Goal: Information Seeking & Learning: Find specific page/section

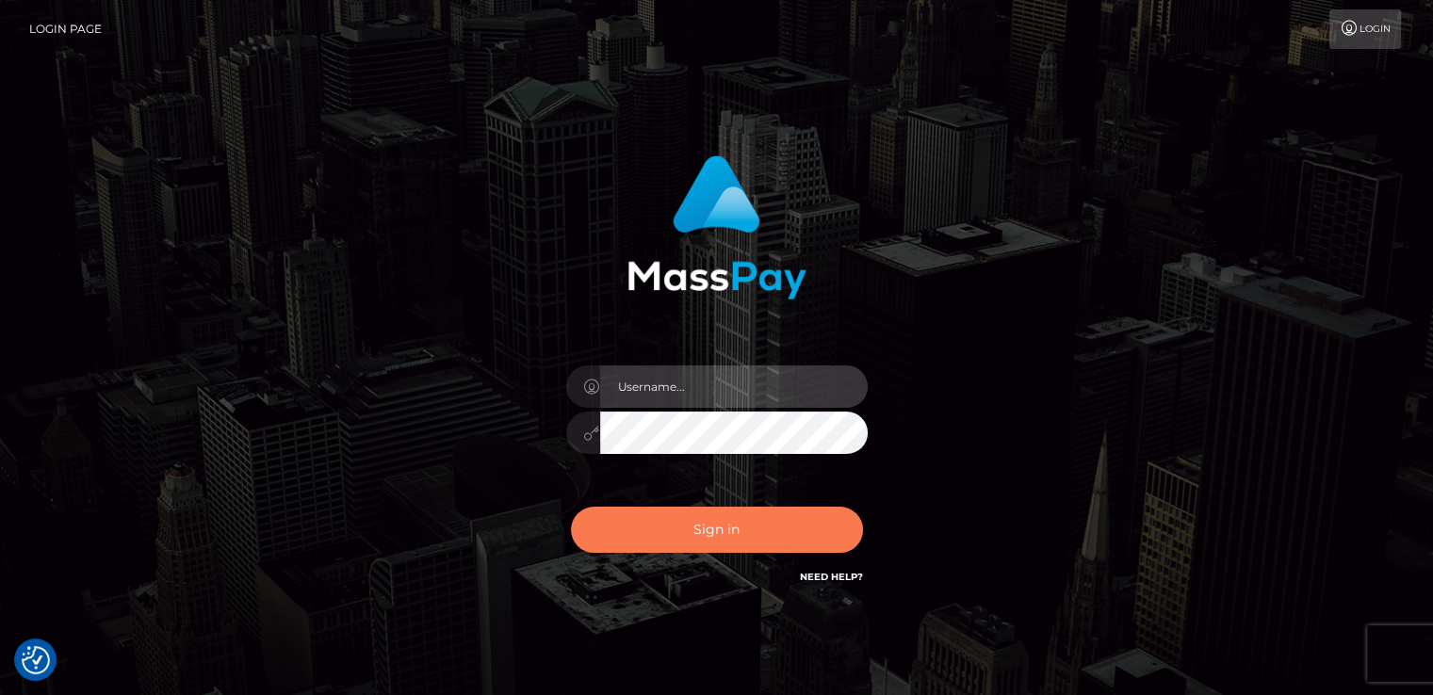
type input "nt.es"
click at [644, 537] on button "Sign in" at bounding box center [717, 530] width 292 height 46
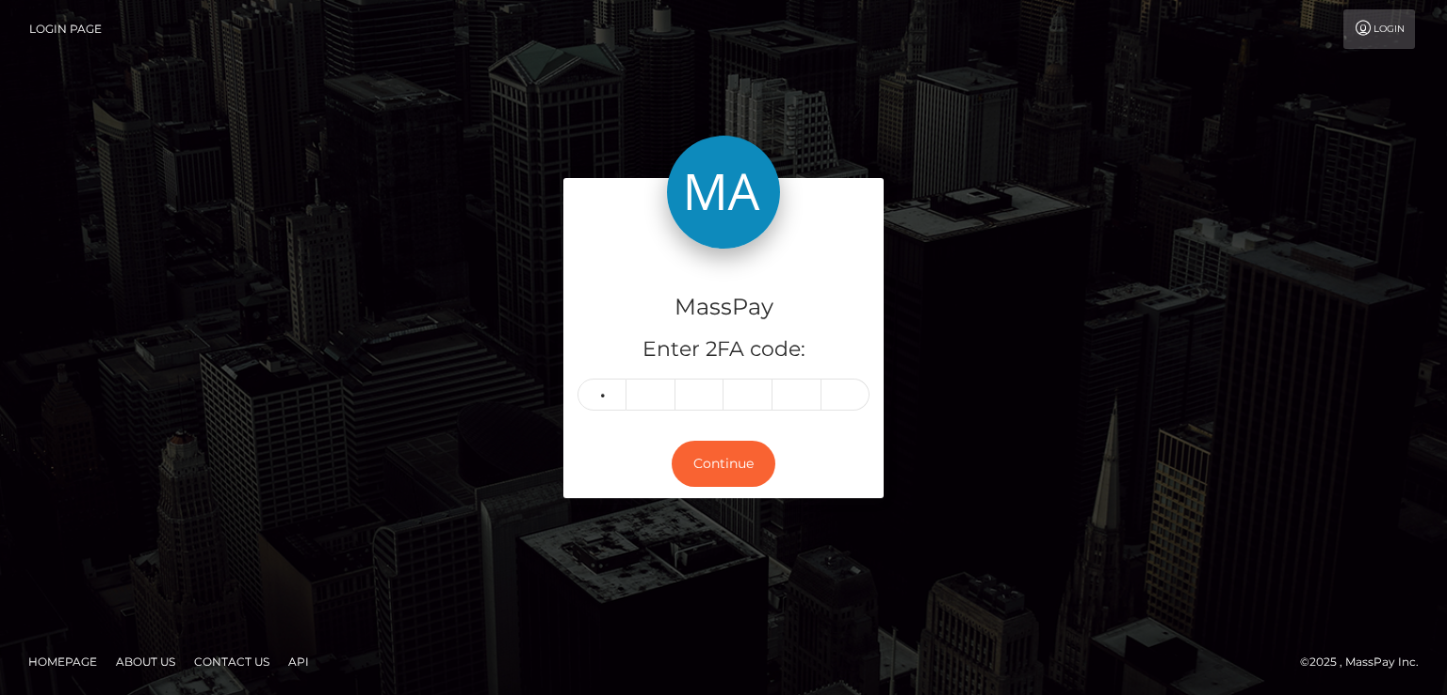
type input "9"
type input "0"
type input "6"
type input "7"
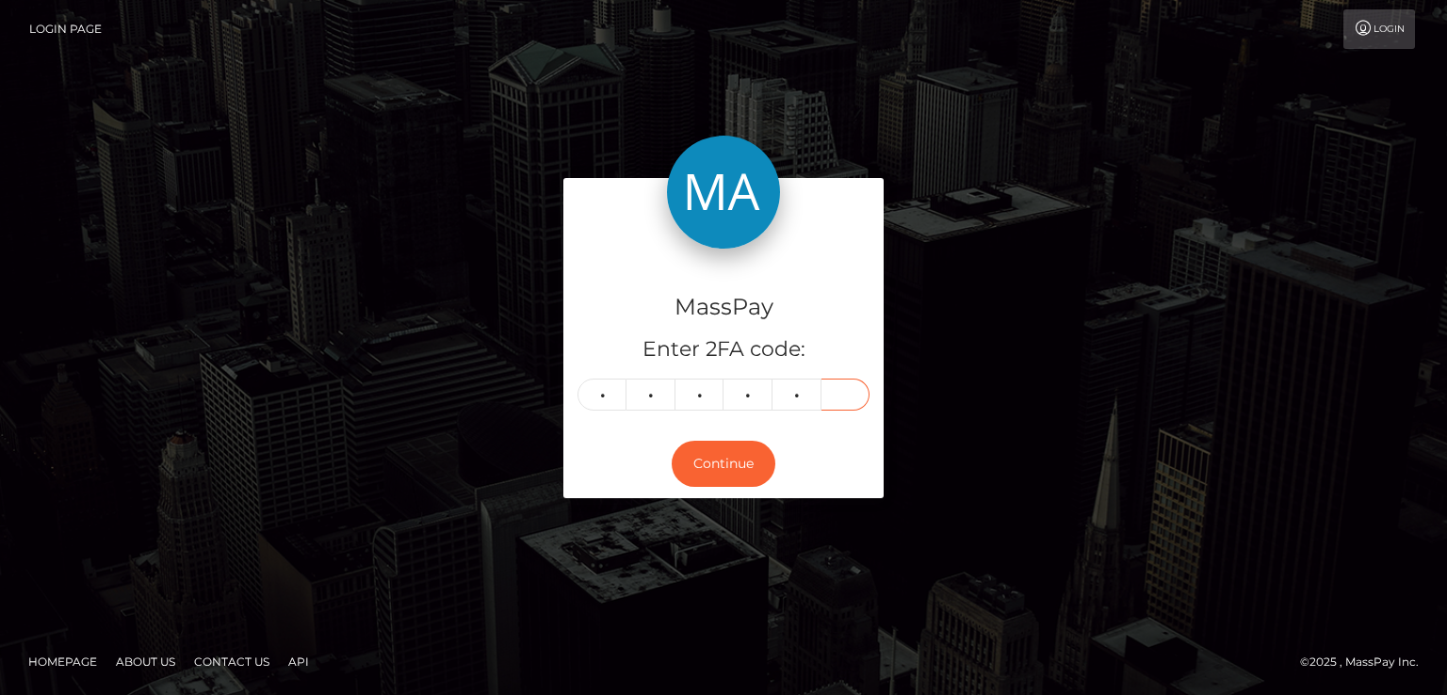
type input "3"
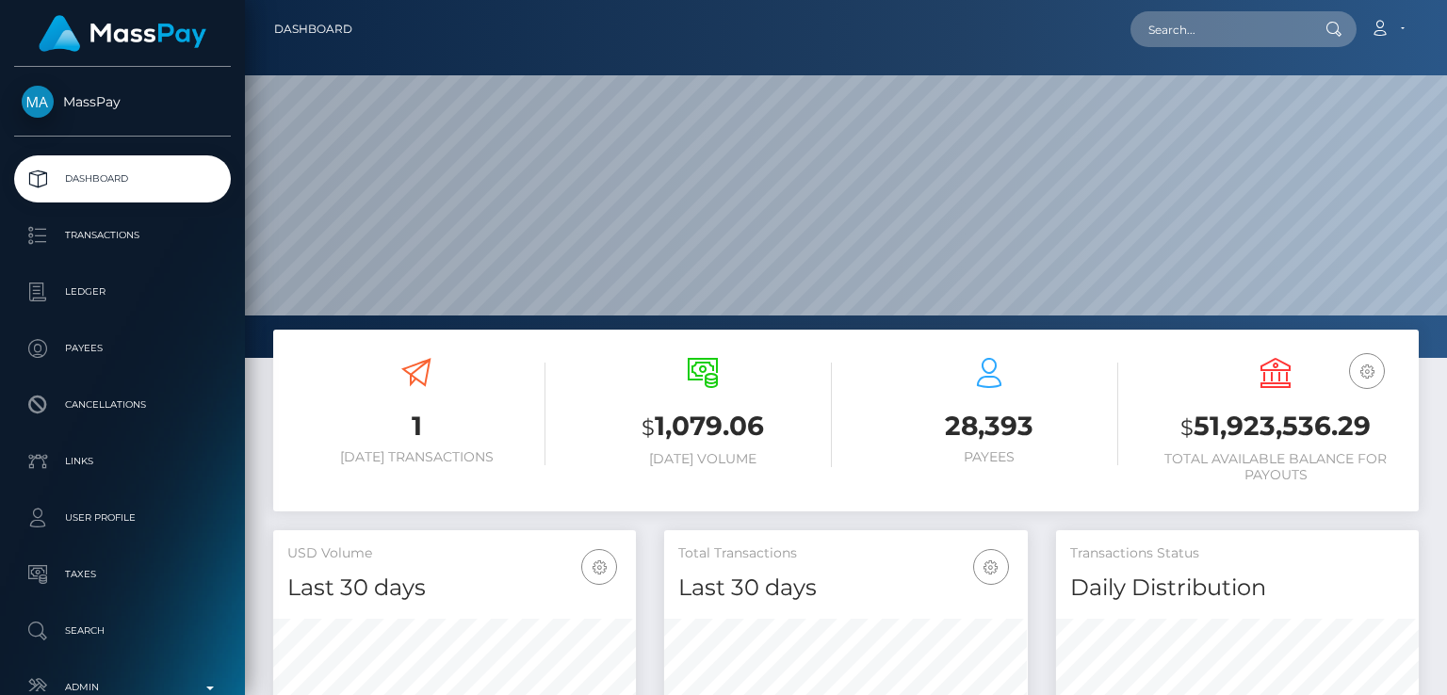
scroll to position [333, 362]
click at [1232, 39] on input "text" at bounding box center [1218, 29] width 177 height 36
paste input "evflora.20@gmail.com"
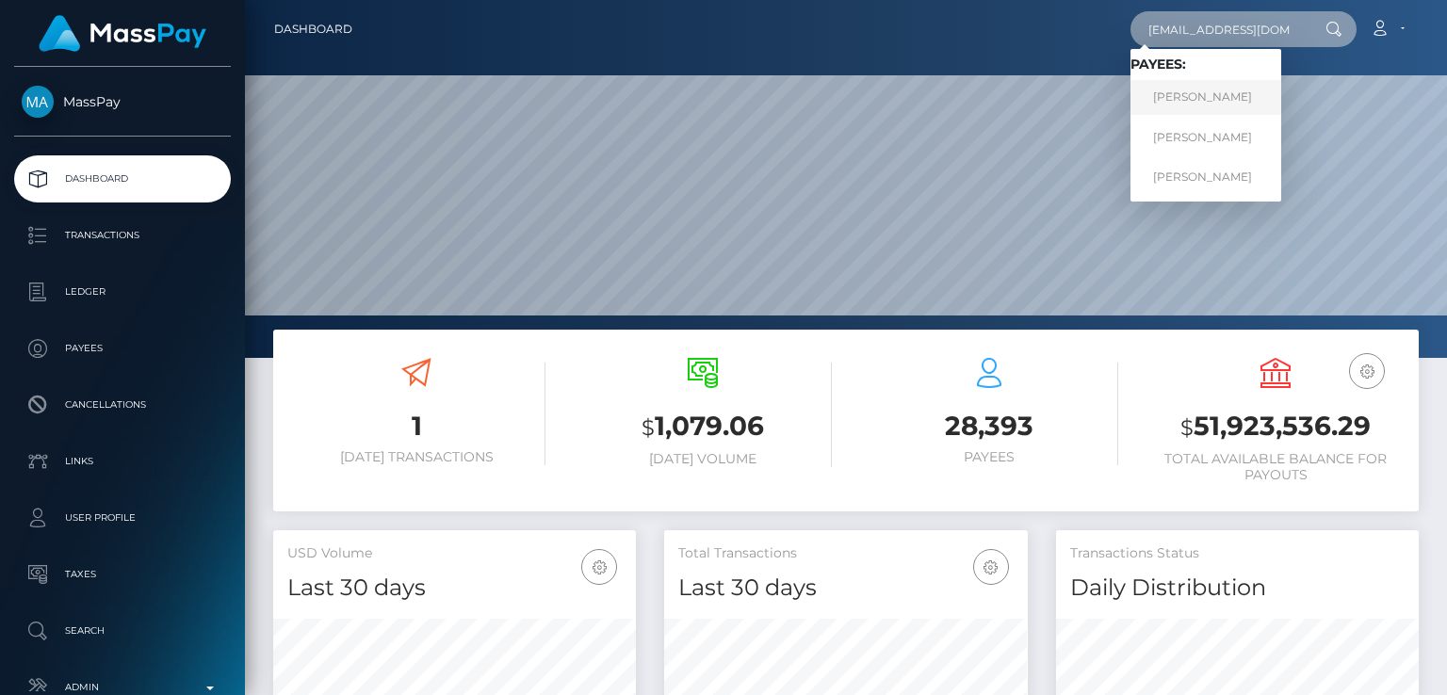
type input "evflora.20@gmail.com"
click at [1236, 98] on link "ANASTASIIA HONCHAROVA" at bounding box center [1205, 97] width 151 height 35
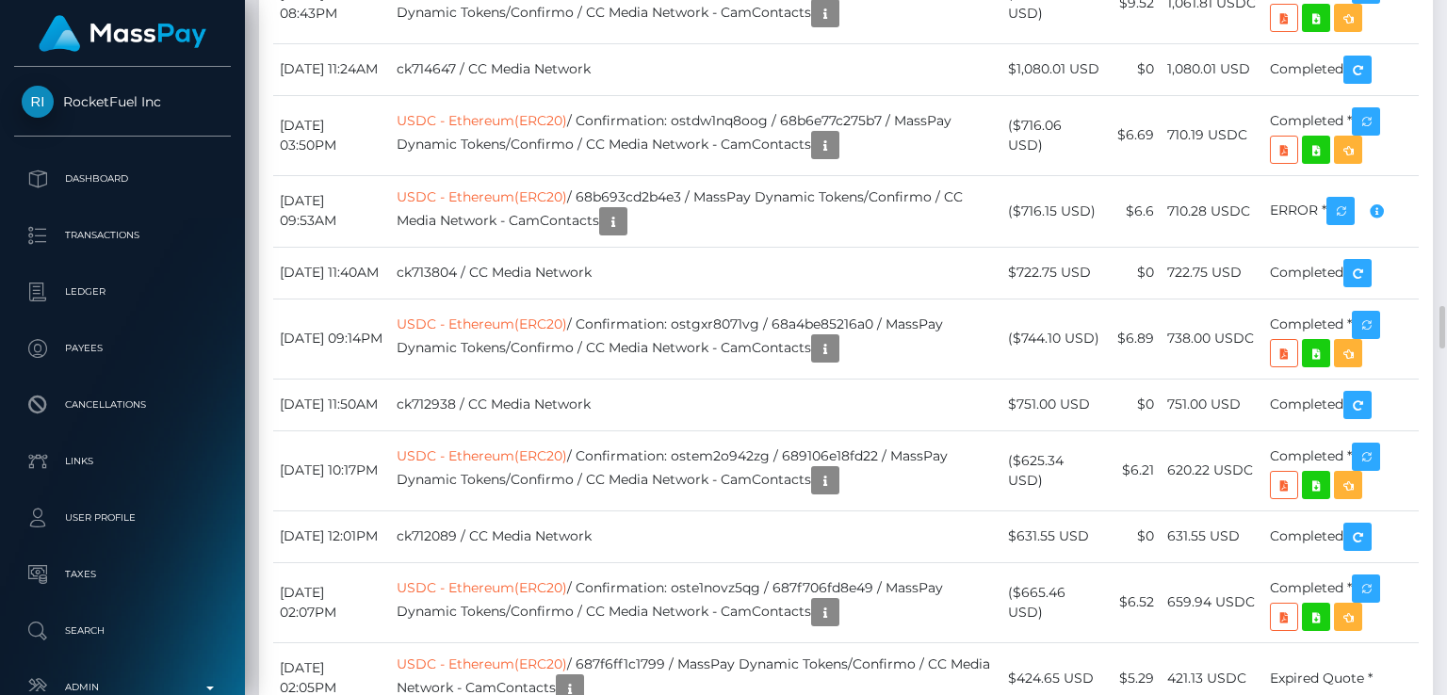
scroll to position [5031, 0]
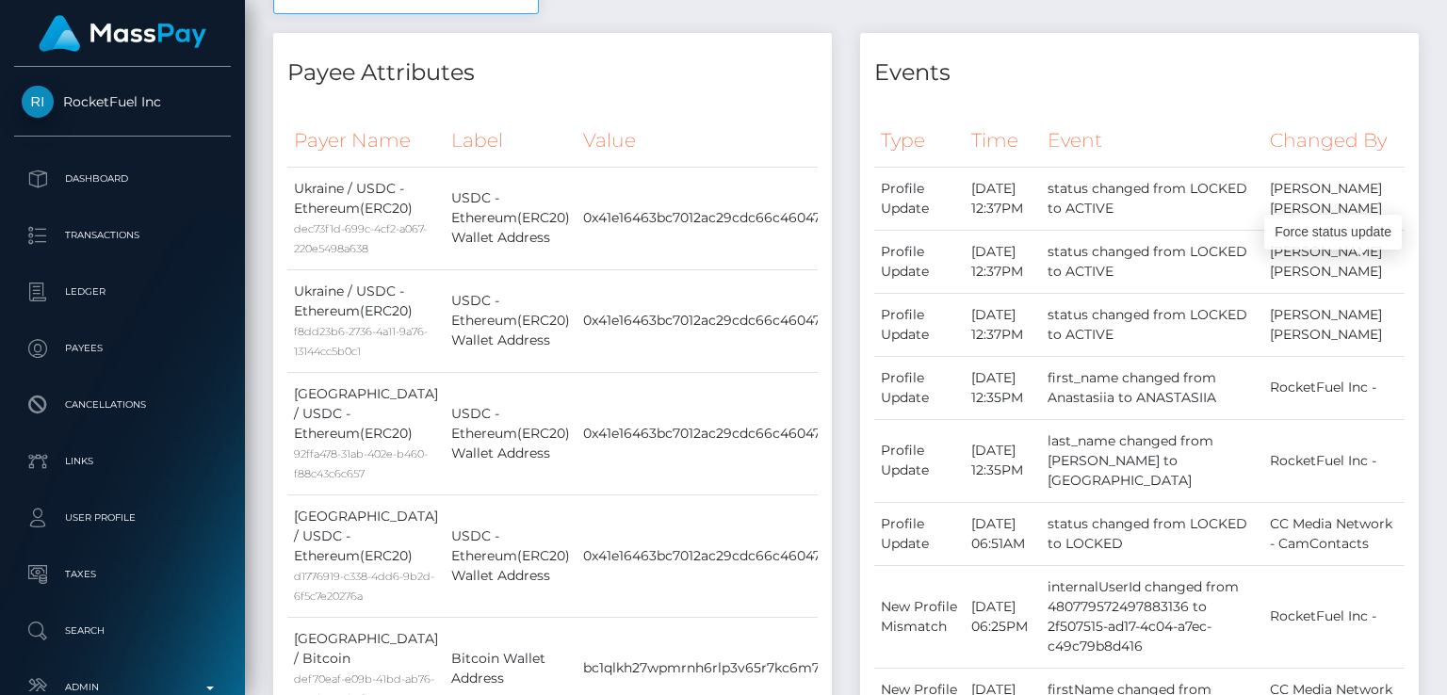
scroll to position [0, 0]
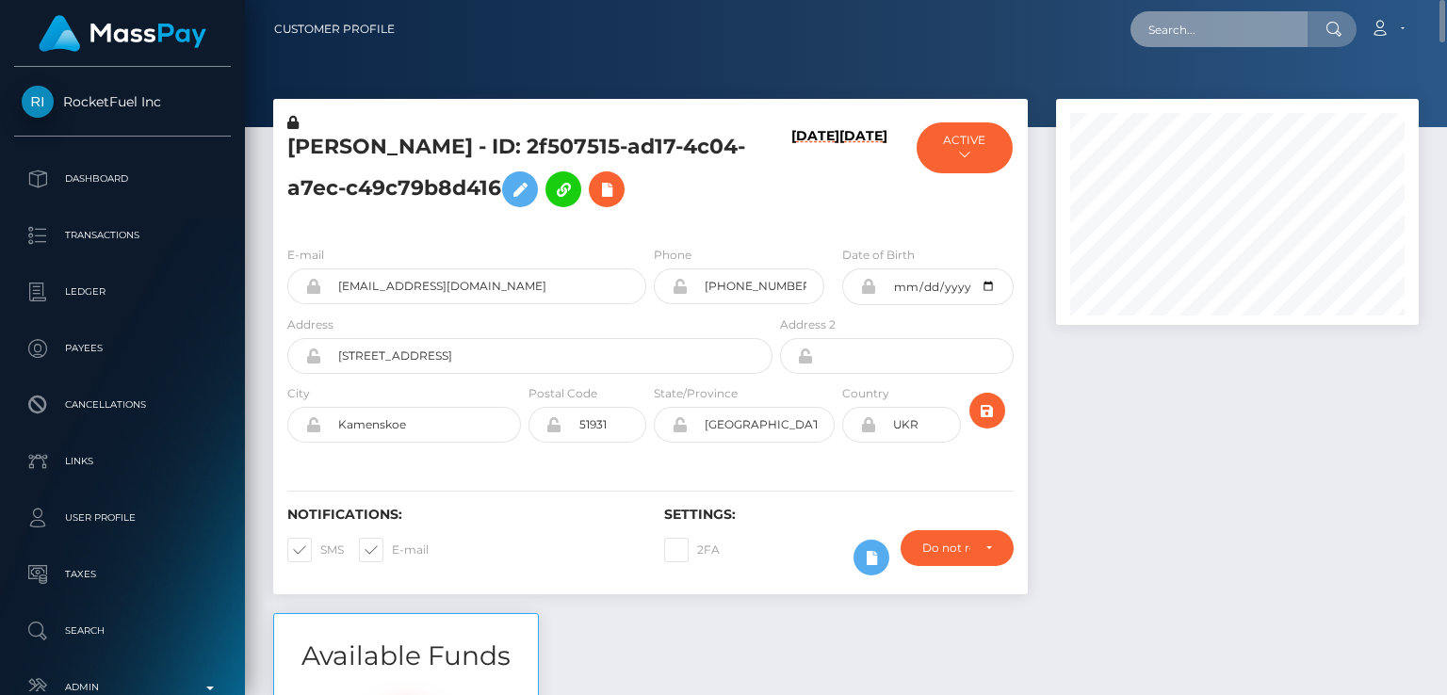
click at [1235, 37] on input "text" at bounding box center [1218, 29] width 177 height 36
paste input "lenguyenngocnhi2809@gmail.com"
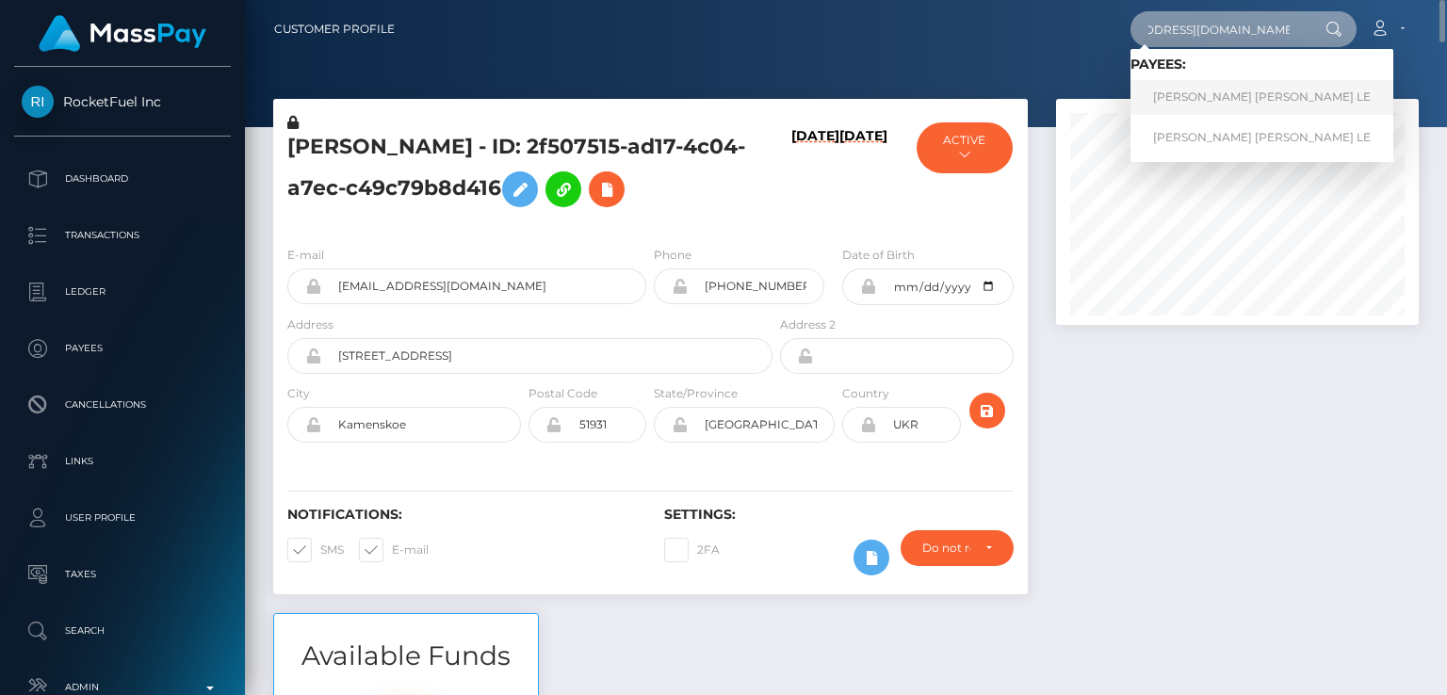
type input "lenguyenngocnhi2809@gmail.com"
click at [1192, 99] on link "NGUYEN NGOC NHI LE" at bounding box center [1261, 97] width 263 height 35
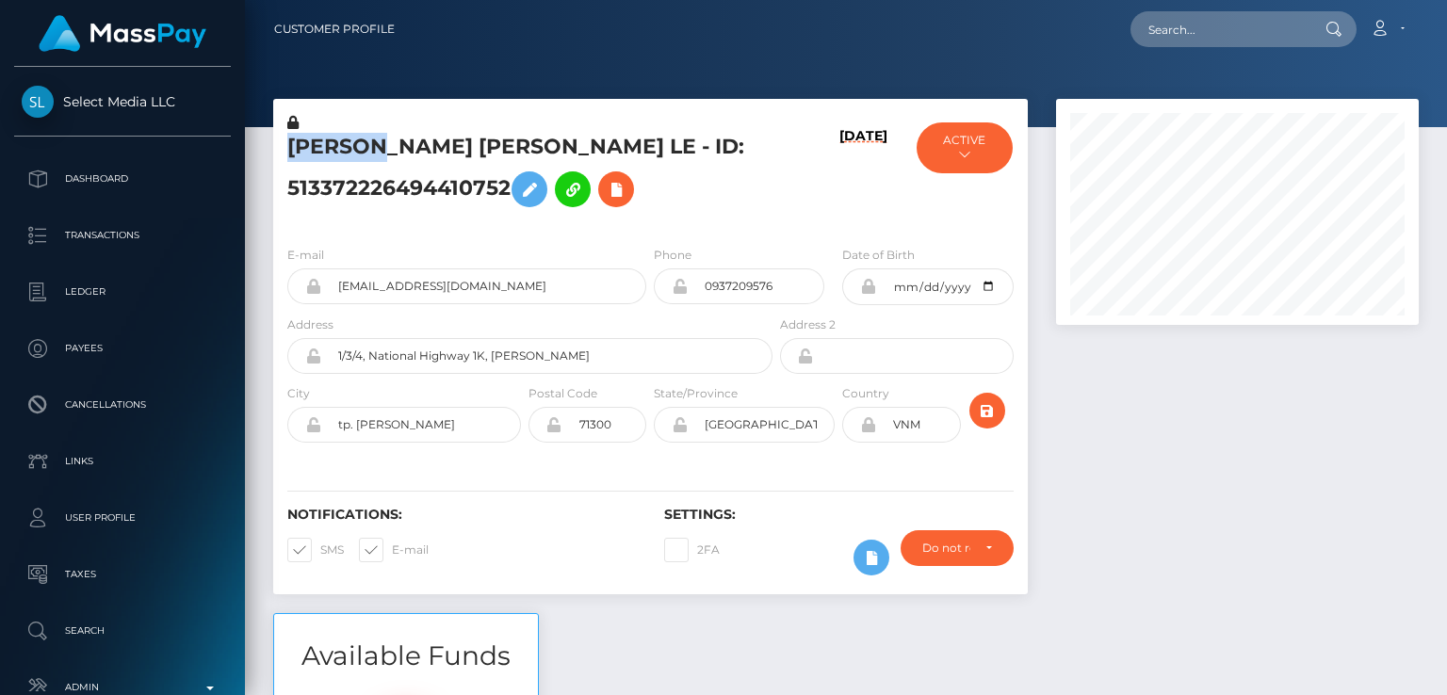
scroll to position [226, 362]
click at [524, 559] on div "Notifications: SMS E-mail" at bounding box center [461, 546] width 377 height 78
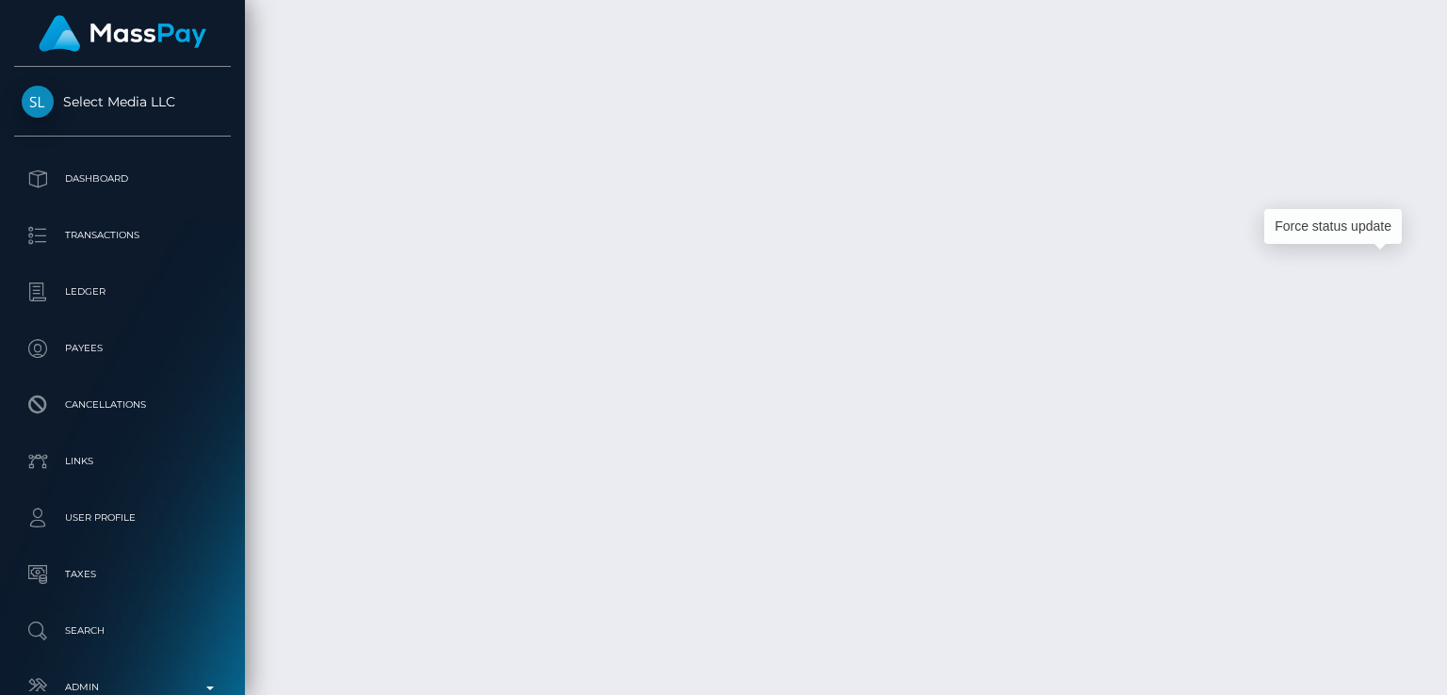
drag, startPoint x: 1392, startPoint y: 284, endPoint x: 1337, endPoint y: 224, distance: 81.3
click at [1337, 214] on div "Force status update" at bounding box center [1333, 226] width 138 height 35
click at [1337, 224] on div "Force status update" at bounding box center [1333, 226] width 138 height 35
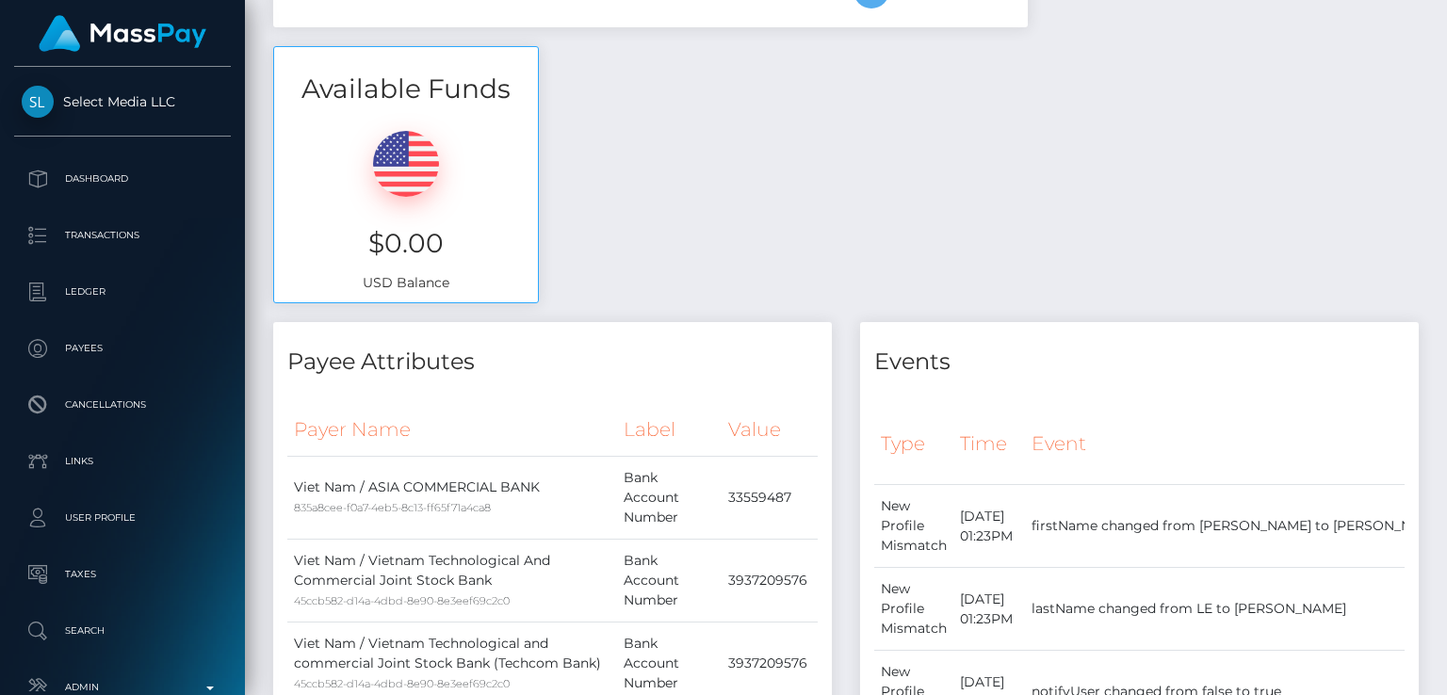
scroll to position [0, 0]
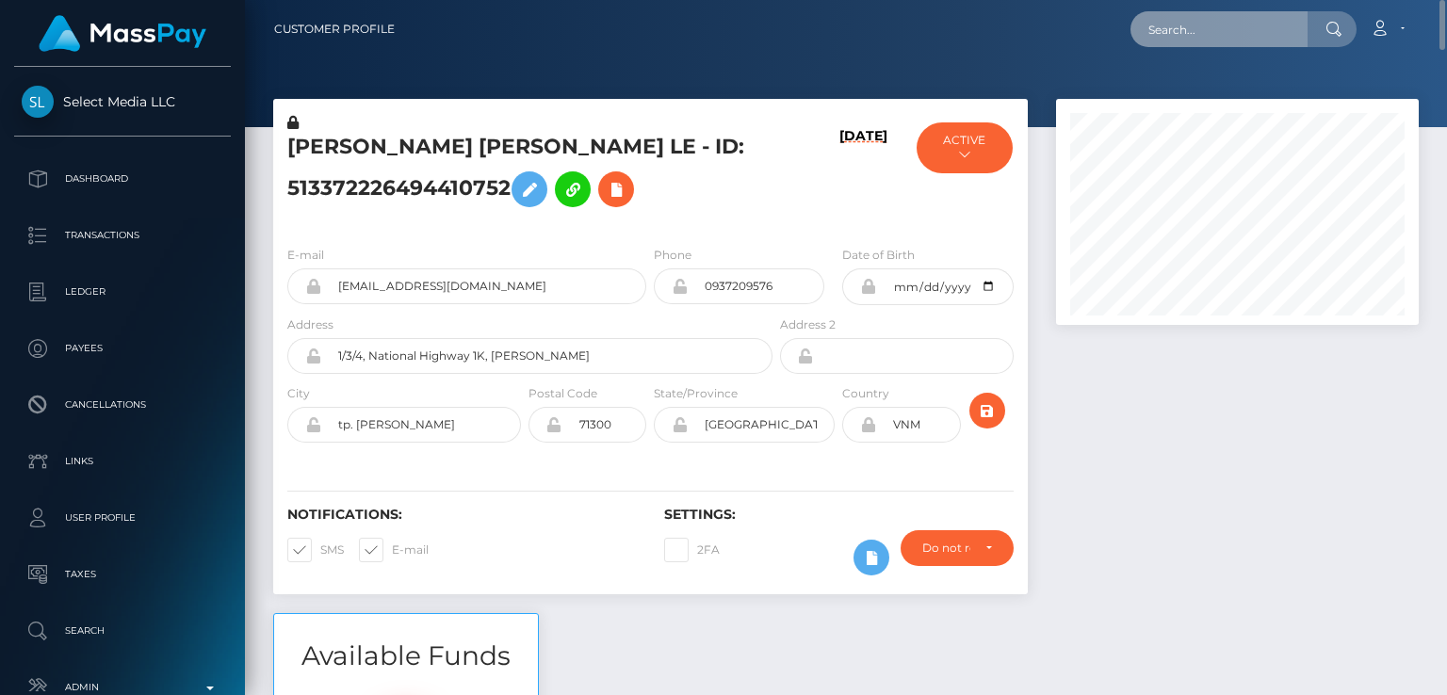
click at [1205, 42] on input "text" at bounding box center [1218, 29] width 177 height 36
paste input "rajkumar.bhosale@gmail.com"
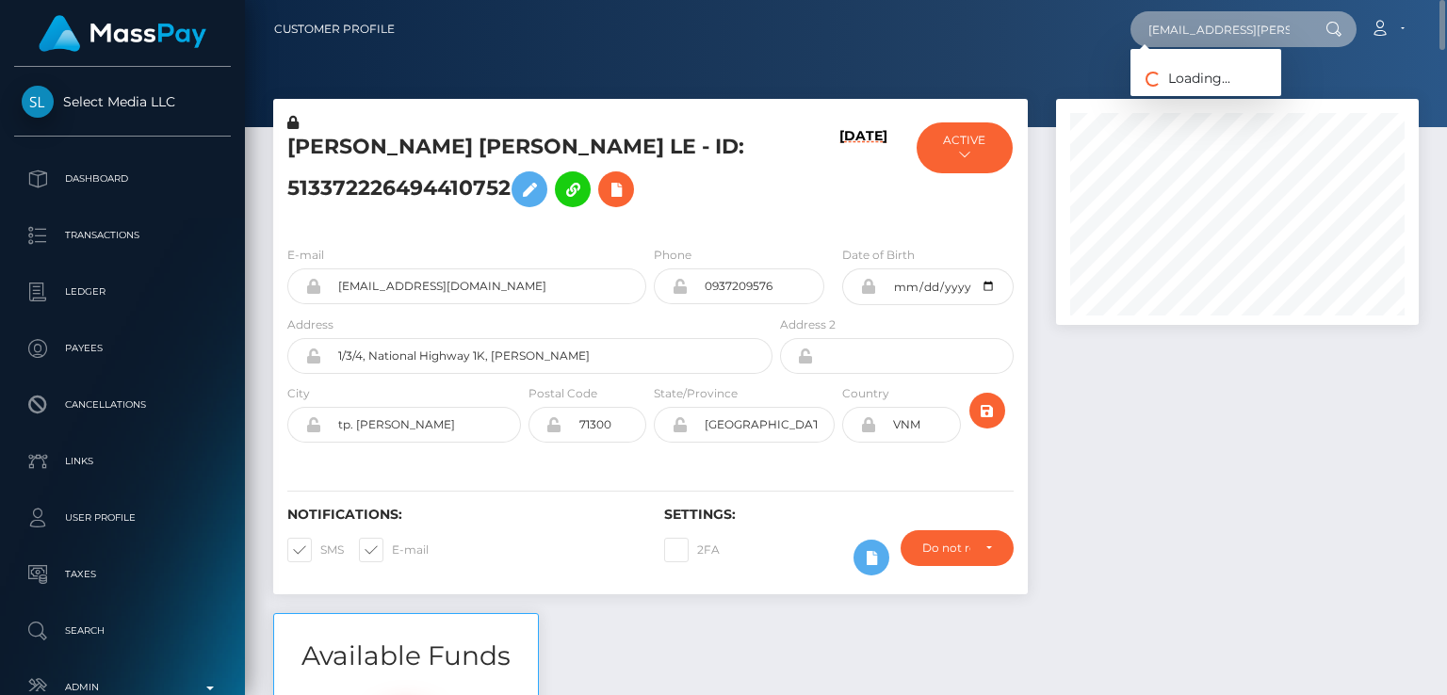
scroll to position [0, 30]
type input "rajkumar.bhosale@gmail.com"
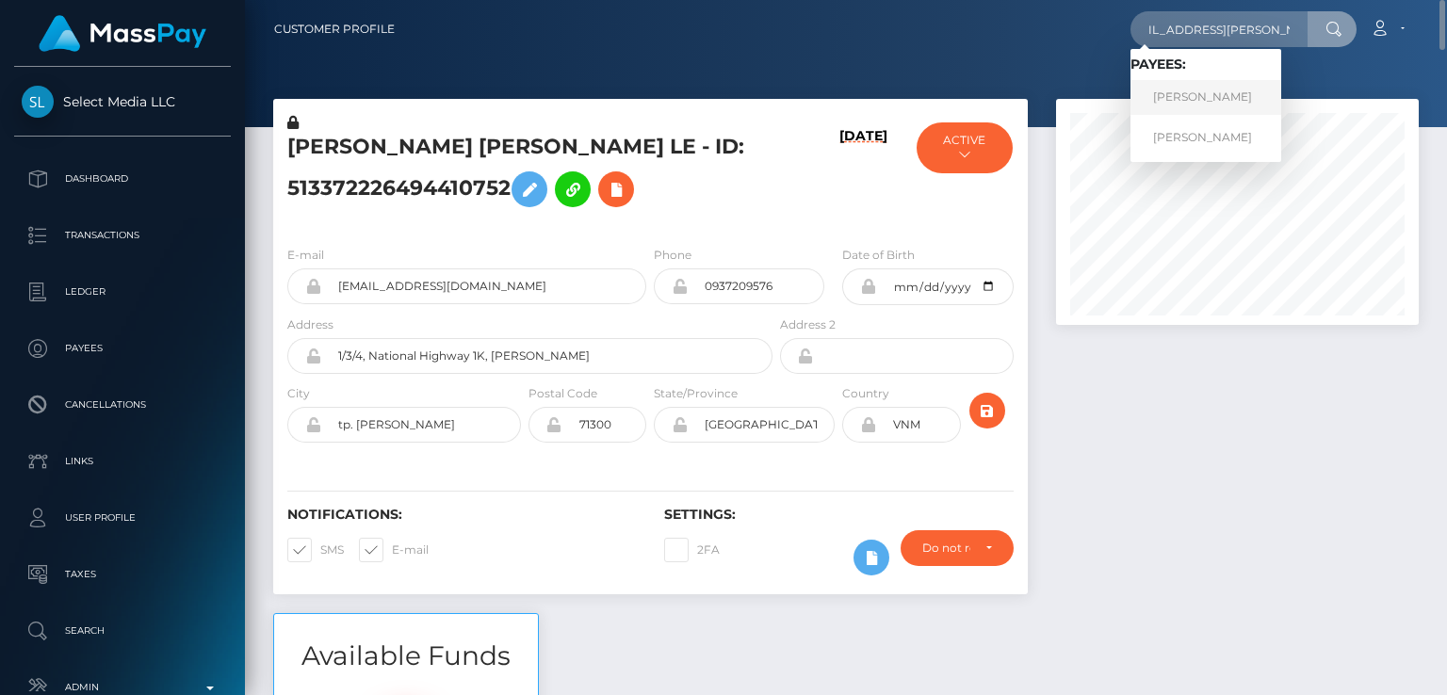
scroll to position [0, 0]
click at [1192, 91] on link "RAJENDRA BHOSALE" at bounding box center [1205, 97] width 151 height 35
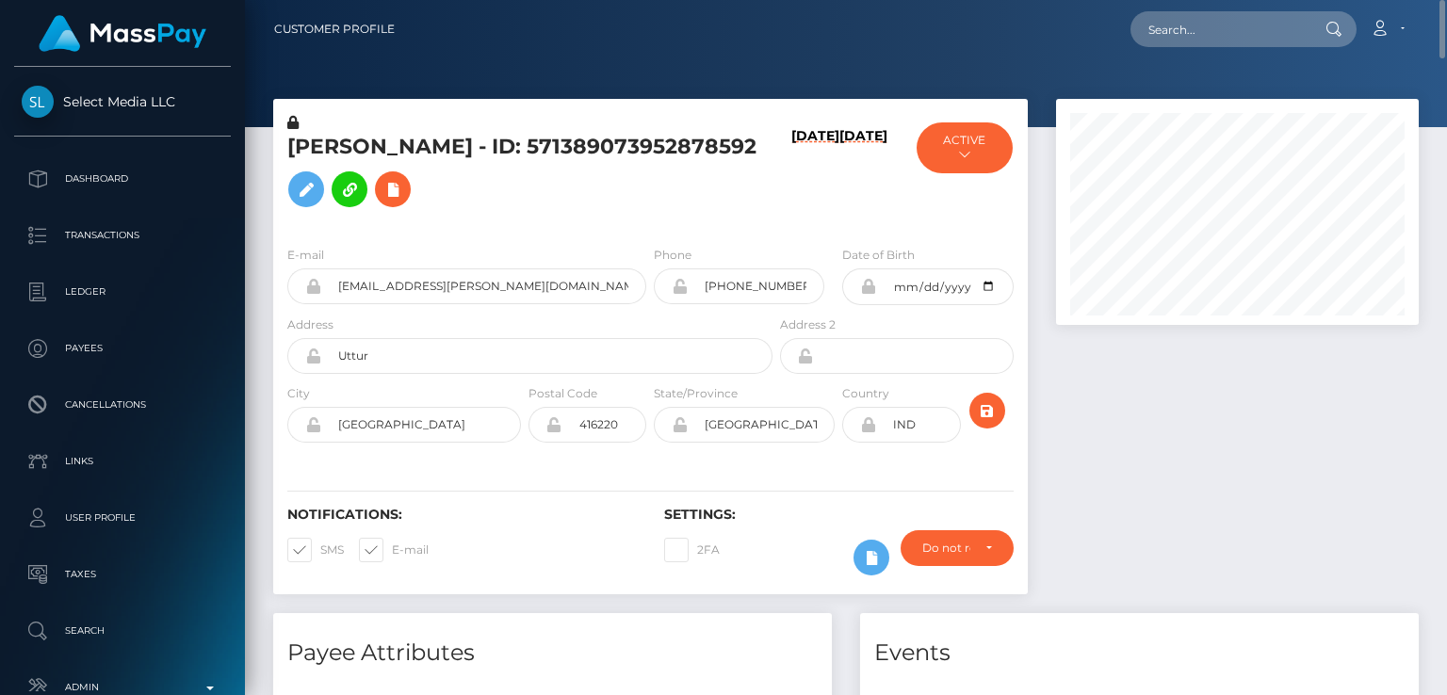
click at [360, 148] on h5 "RAJENDRA BHOSALE - ID: 571389073952878592" at bounding box center [524, 175] width 475 height 84
copy h5 "RAJENDRA"
click at [1188, 17] on input "text" at bounding box center [1218, 29] width 177 height 36
paste input "nicolesantiagonss@gmail.com"
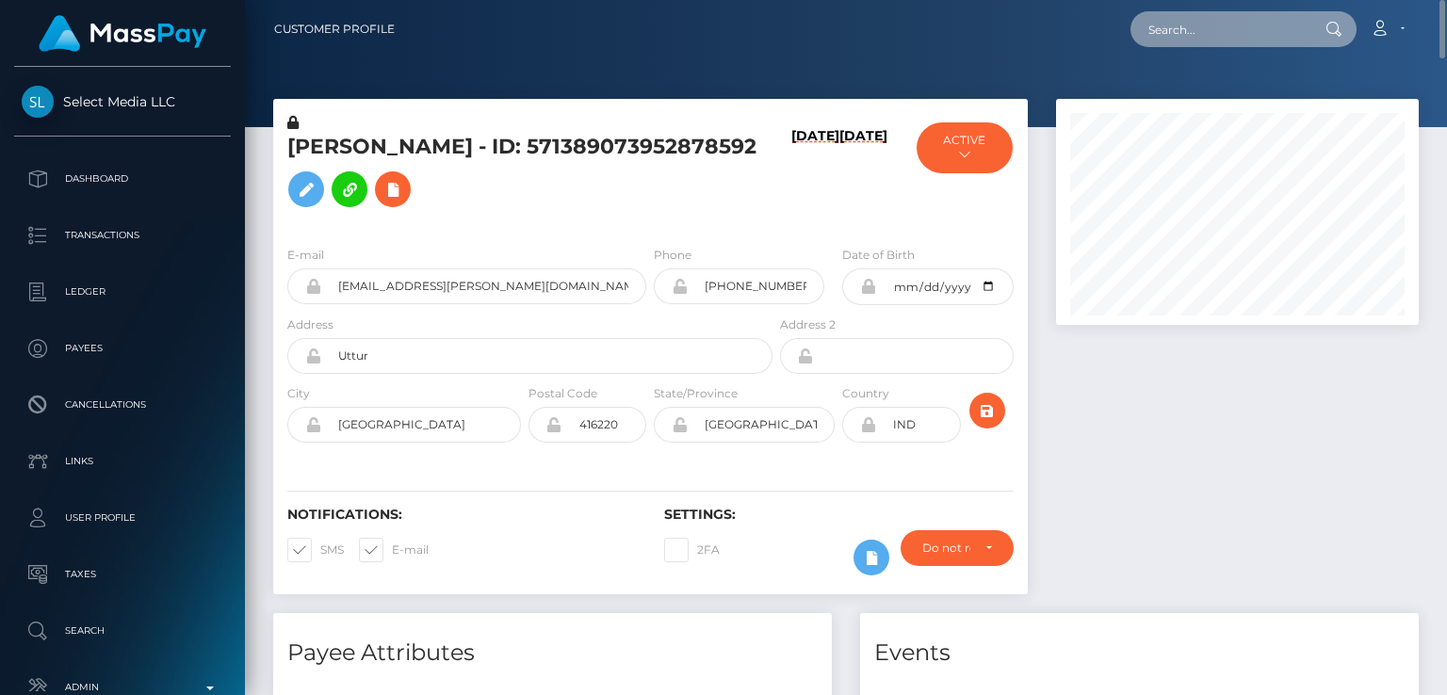
type input "nicolesantiagonss@gmail.com"
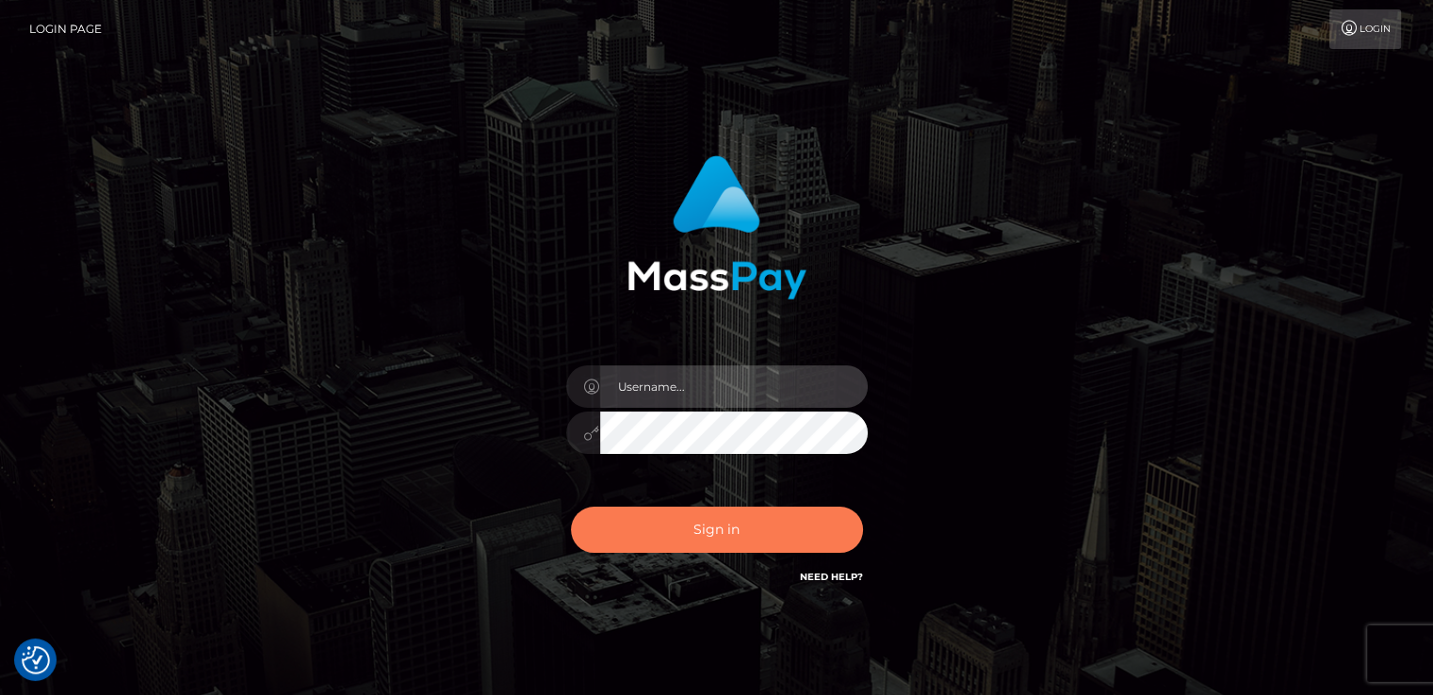
type input "nt.es"
click at [781, 518] on button "Sign in" at bounding box center [717, 530] width 292 height 46
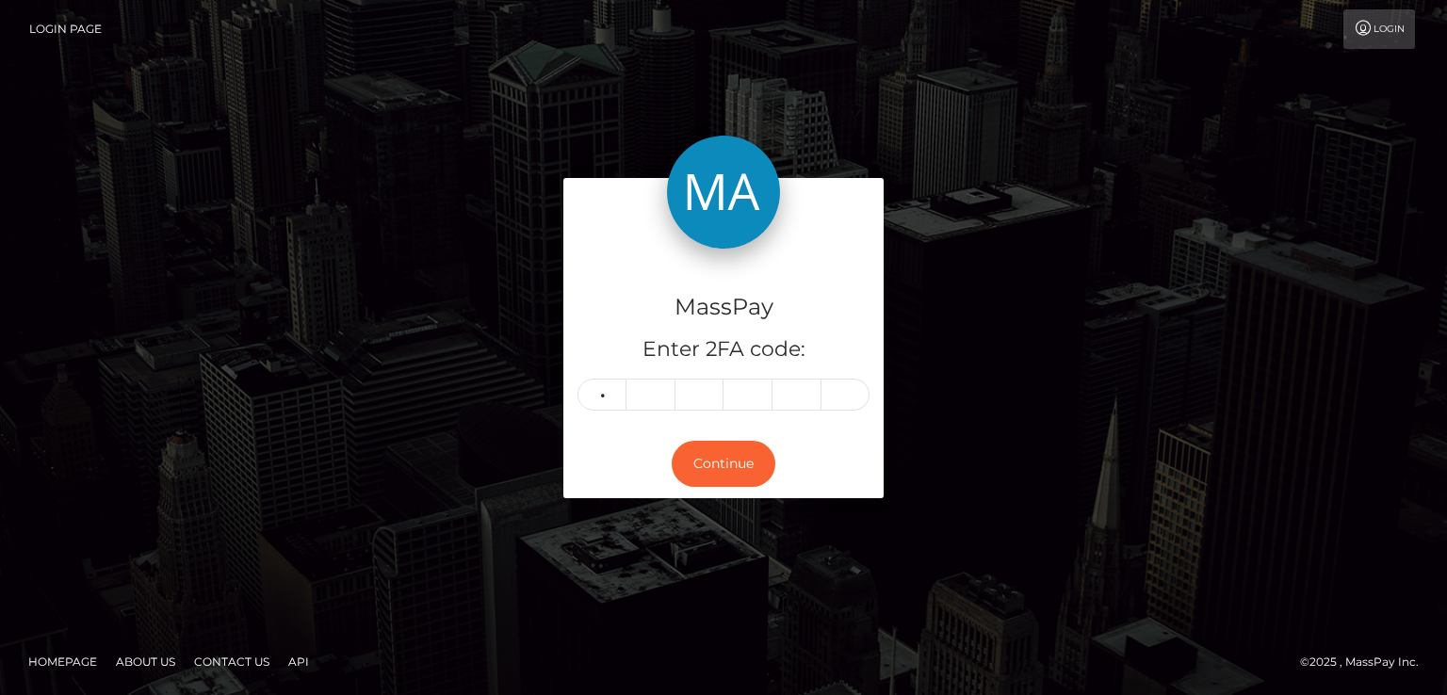
type input "6"
type input "2"
type input "3"
type input "7"
type input "0"
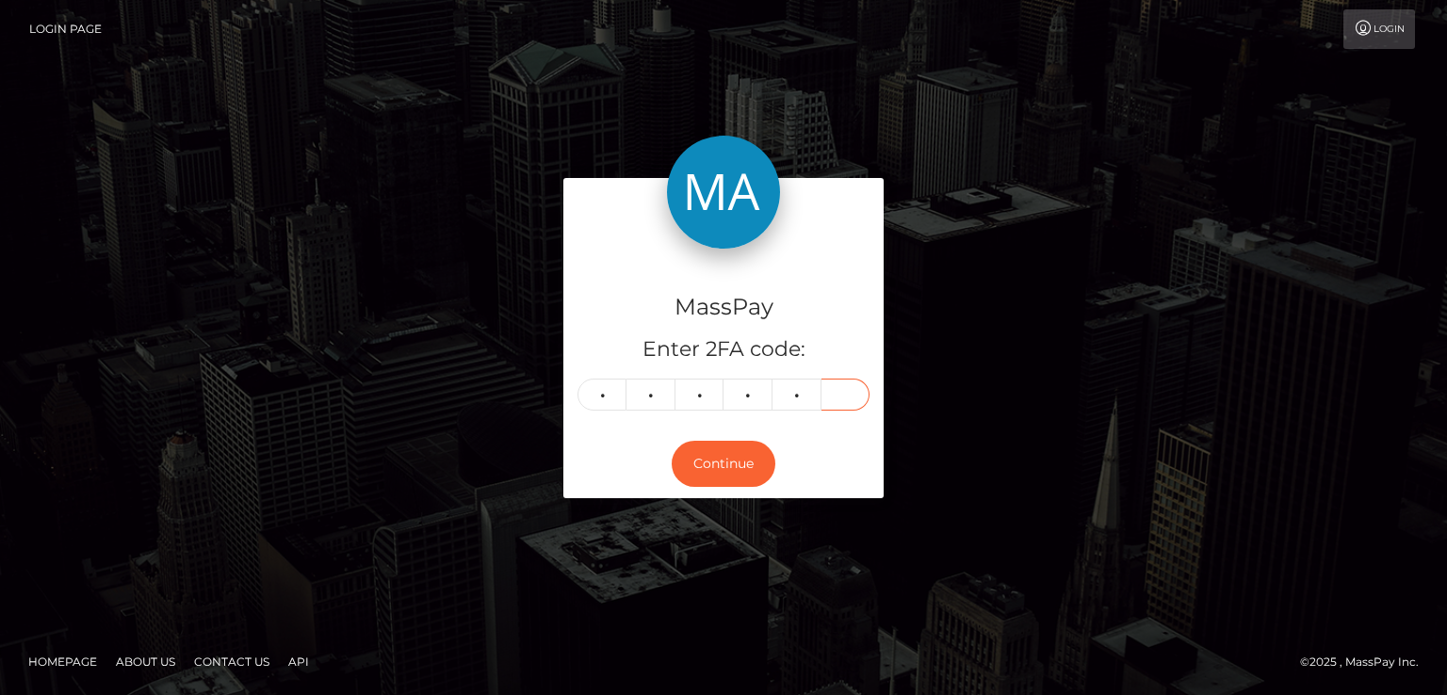
type input "8"
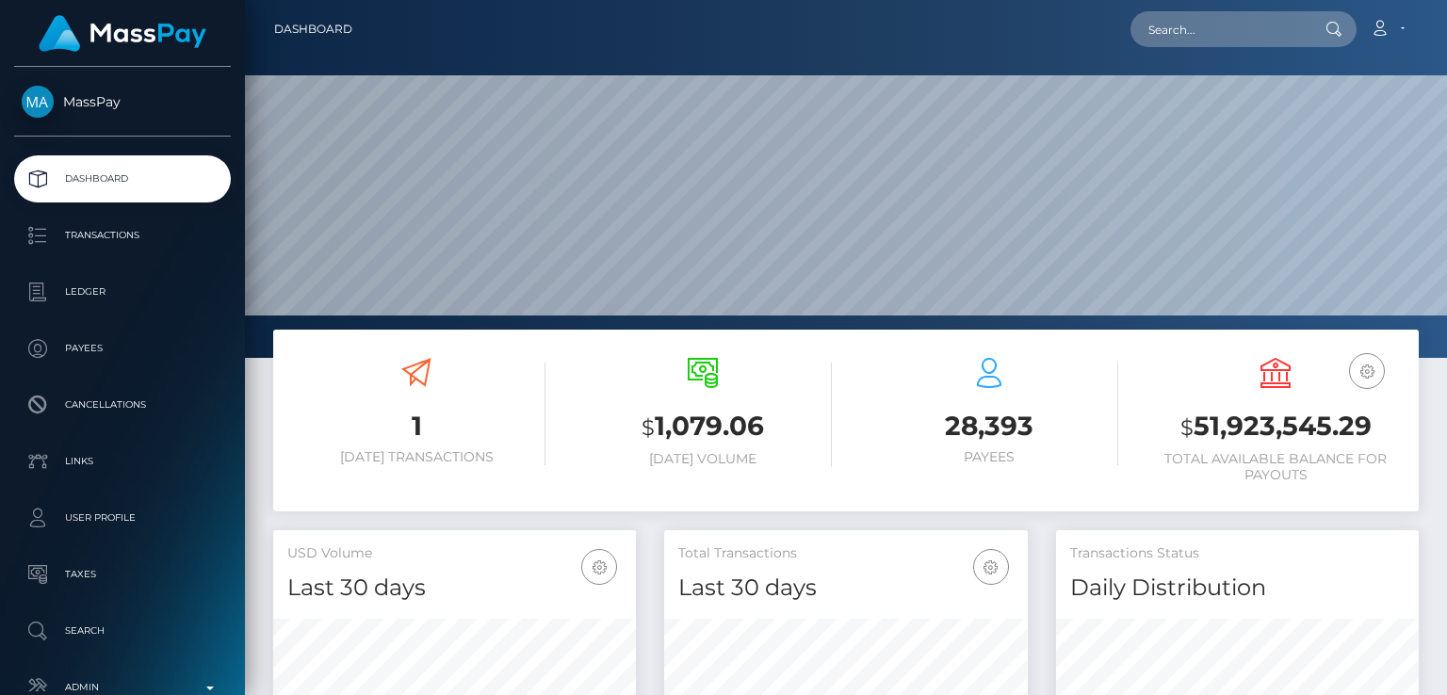
scroll to position [333, 362]
paste input "nicolesantiagonss@gmail.com"
type input "nicolesantiagonss@gmail.com"
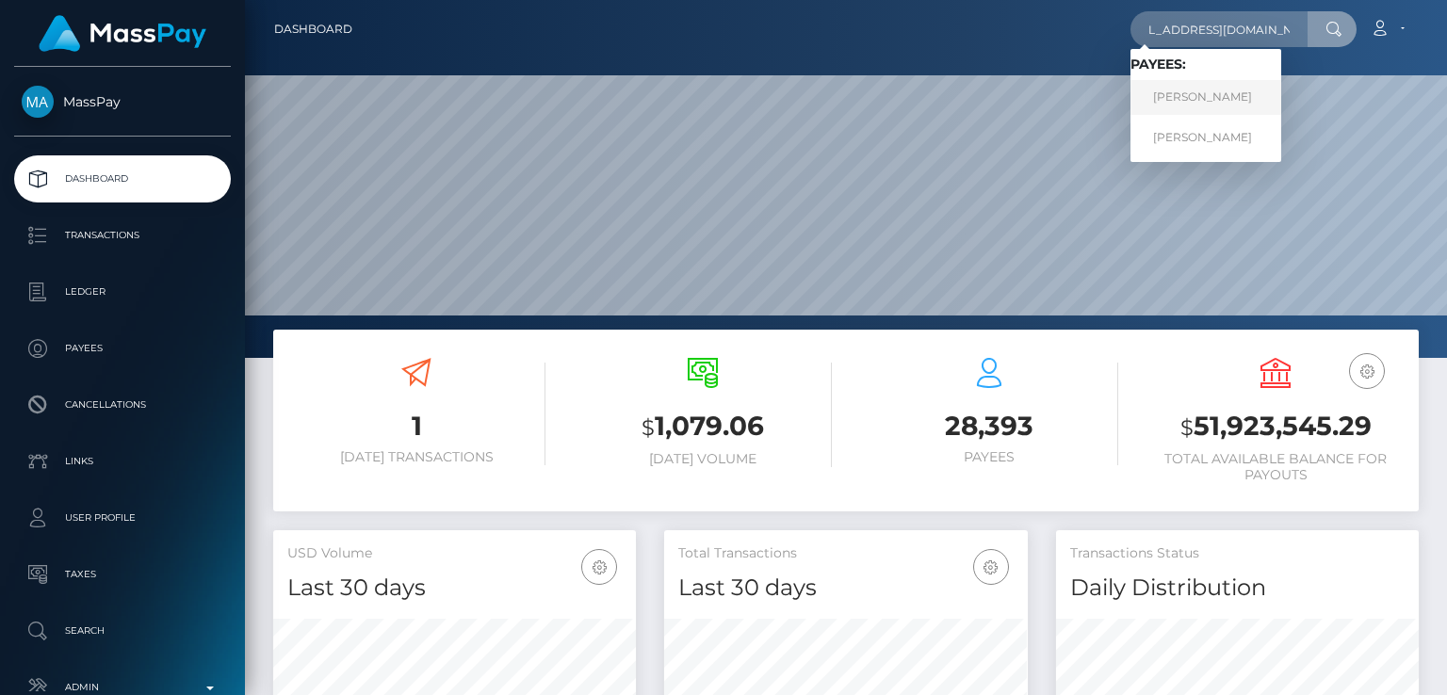
scroll to position [0, 0]
click at [1202, 91] on link "Nicole Santiago" at bounding box center [1205, 97] width 151 height 35
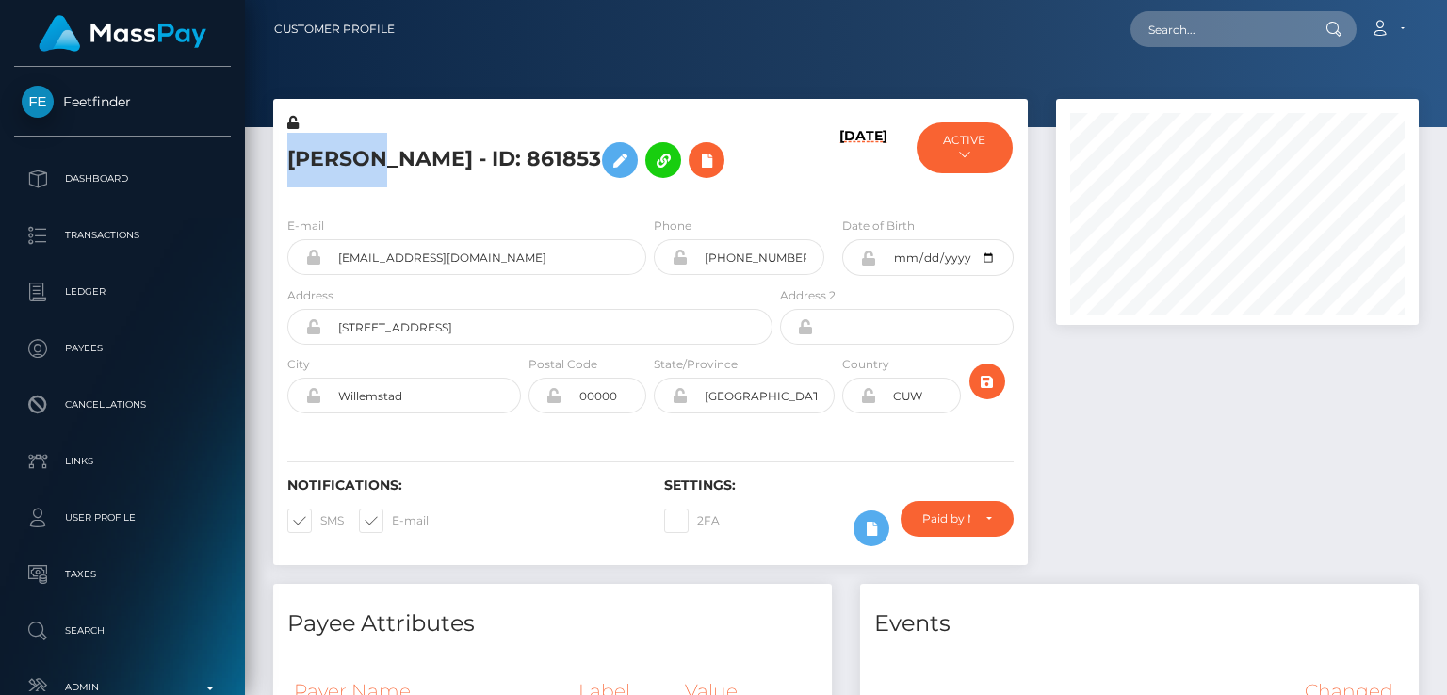
scroll to position [226, 362]
click at [652, 587] on div "Payee Attributes" at bounding box center [552, 612] width 559 height 57
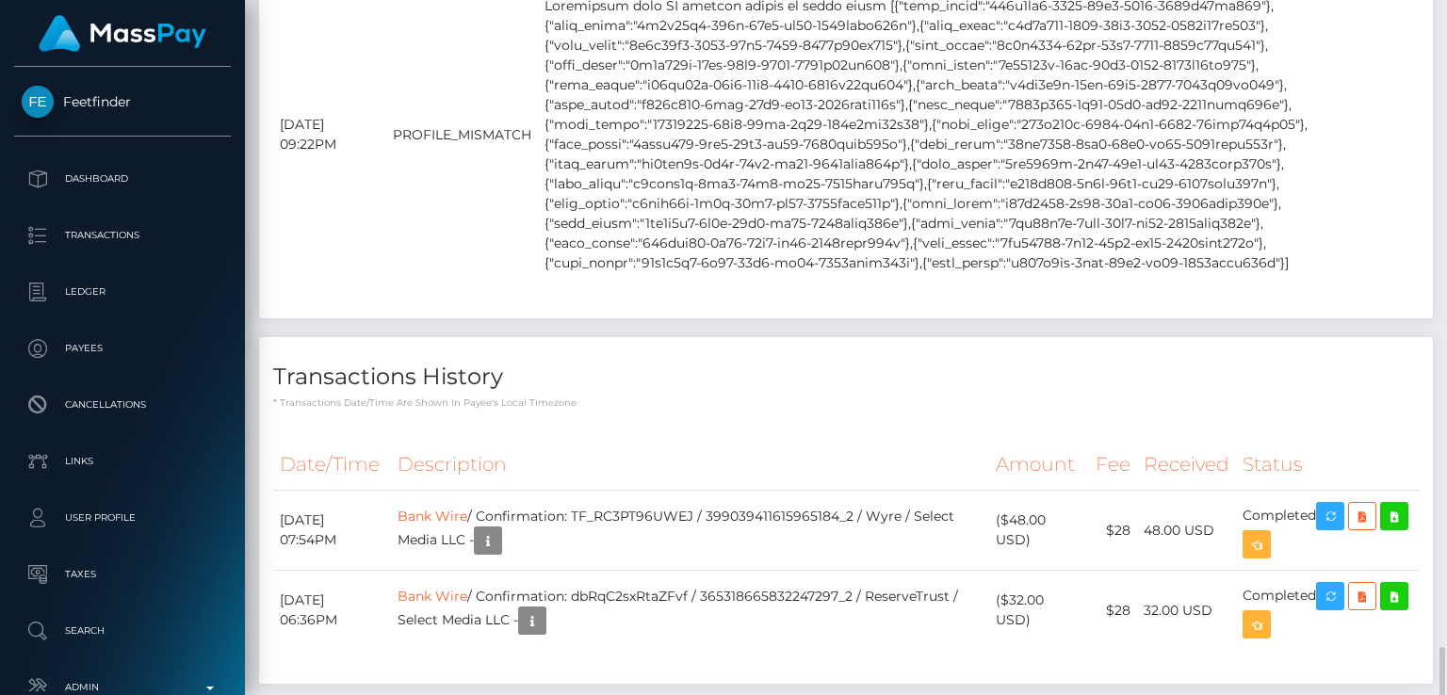
scroll to position [2388, 0]
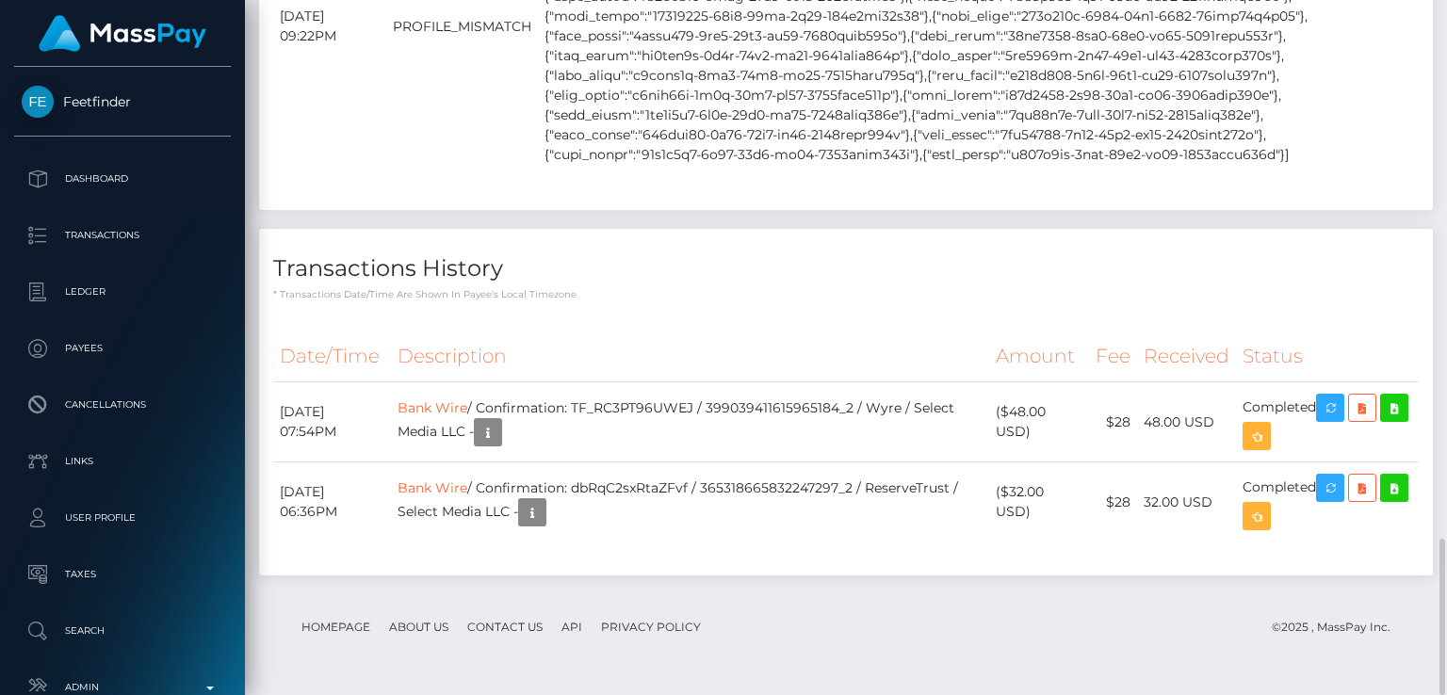
click at [674, 296] on p "* Transactions date/time are shown in payee's local timezone" at bounding box center [845, 294] width 1145 height 14
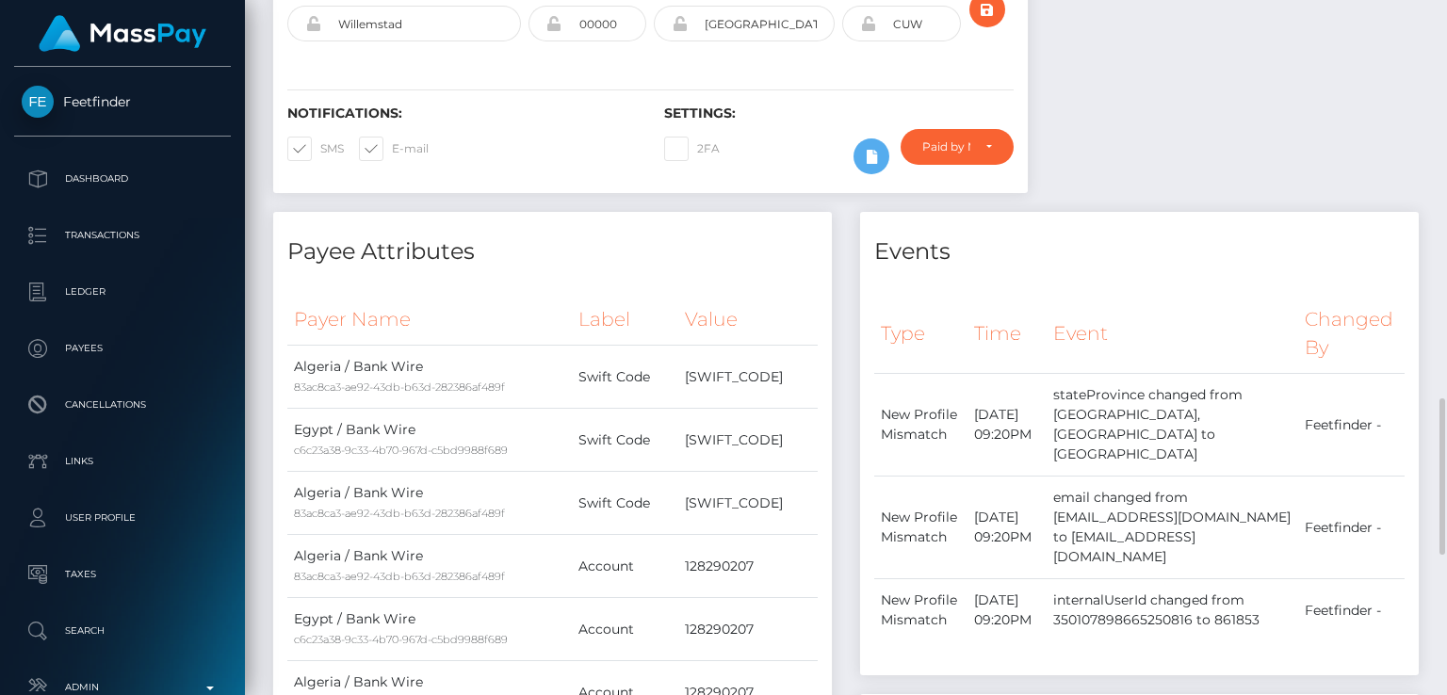
scroll to position [0, 0]
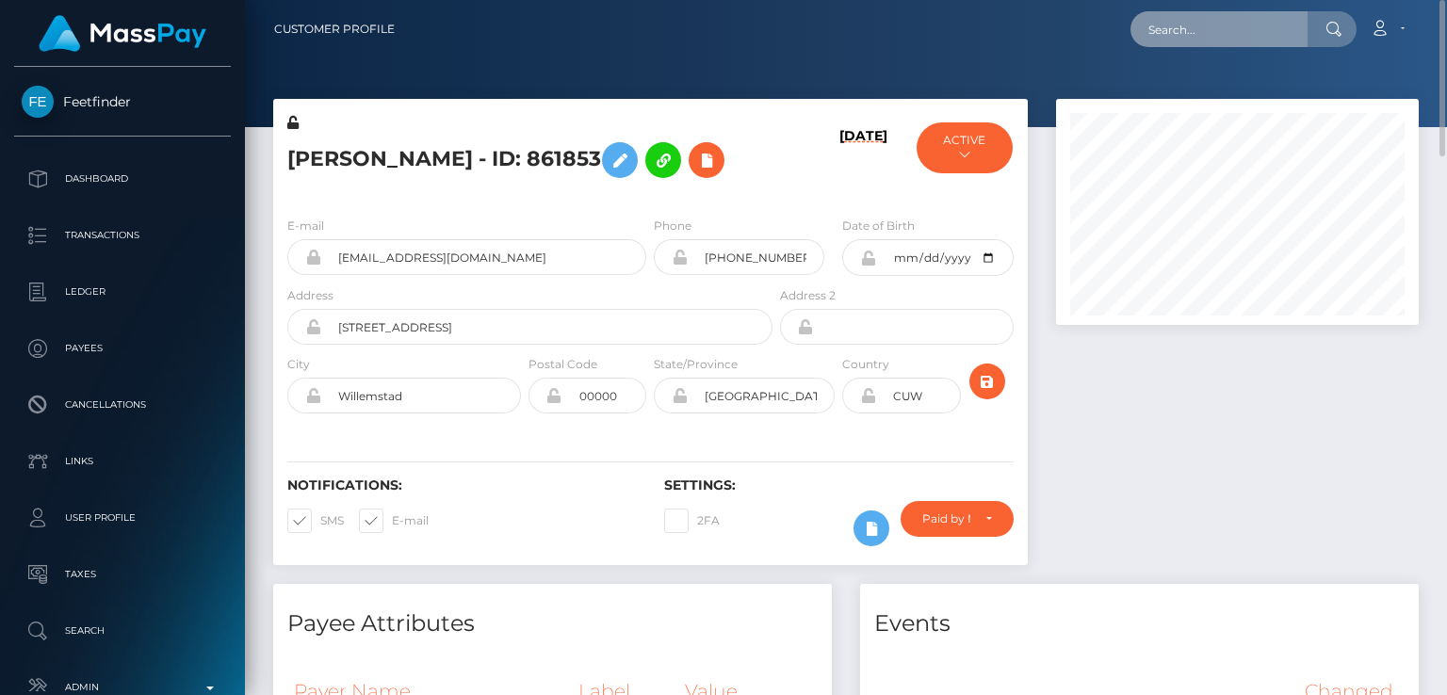
click at [1217, 43] on input "text" at bounding box center [1218, 29] width 177 height 36
paste input "[EMAIL_ADDRESS][DOMAIN_NAME]"
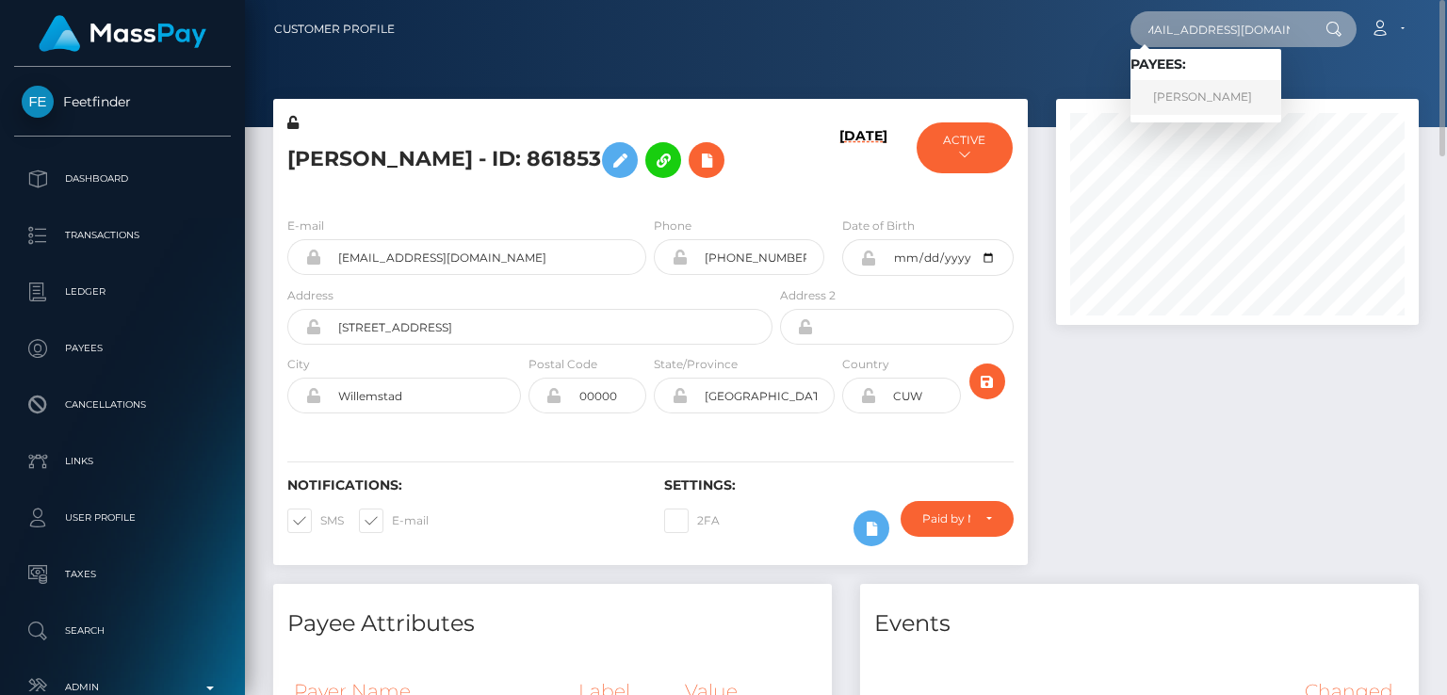
type input "[EMAIL_ADDRESS][DOMAIN_NAME]"
click at [1164, 99] on link "[PERSON_NAME]" at bounding box center [1205, 97] width 151 height 35
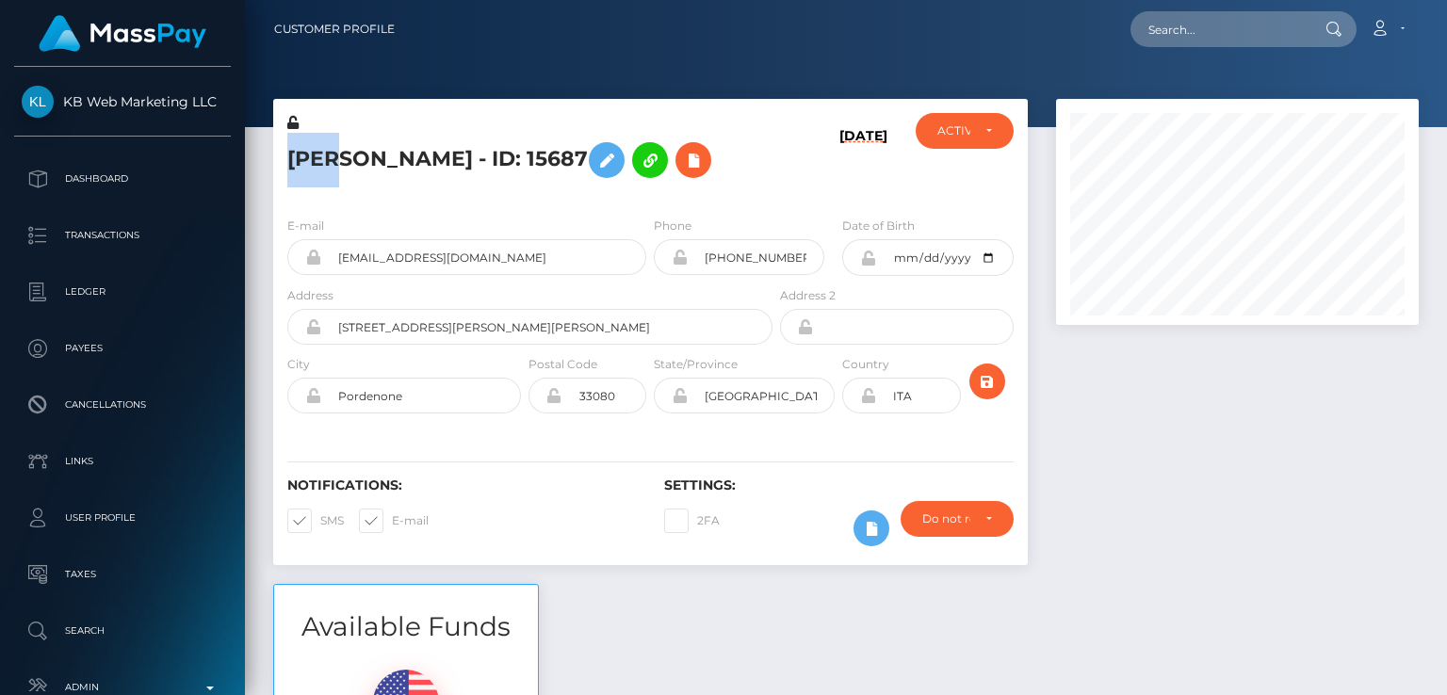
scroll to position [226, 362]
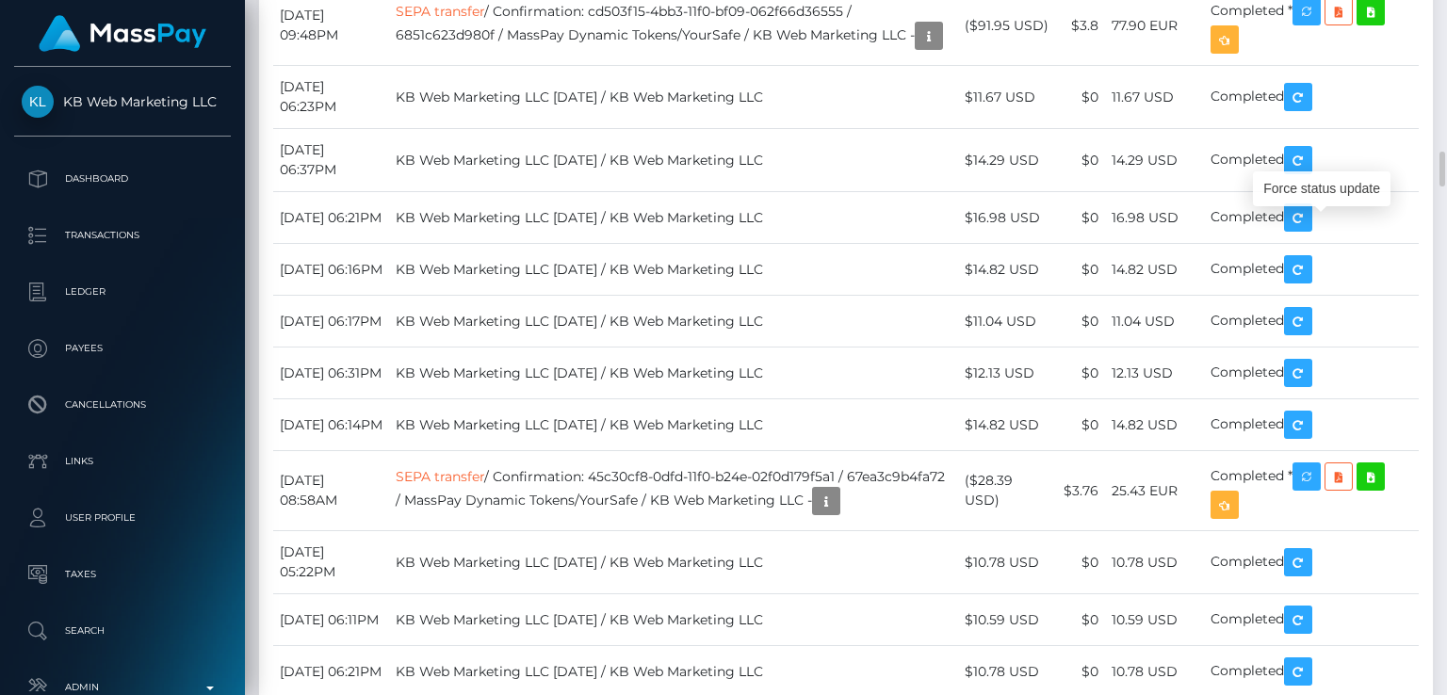
click at [1321, 193] on div "Force status update" at bounding box center [1322, 188] width 138 height 35
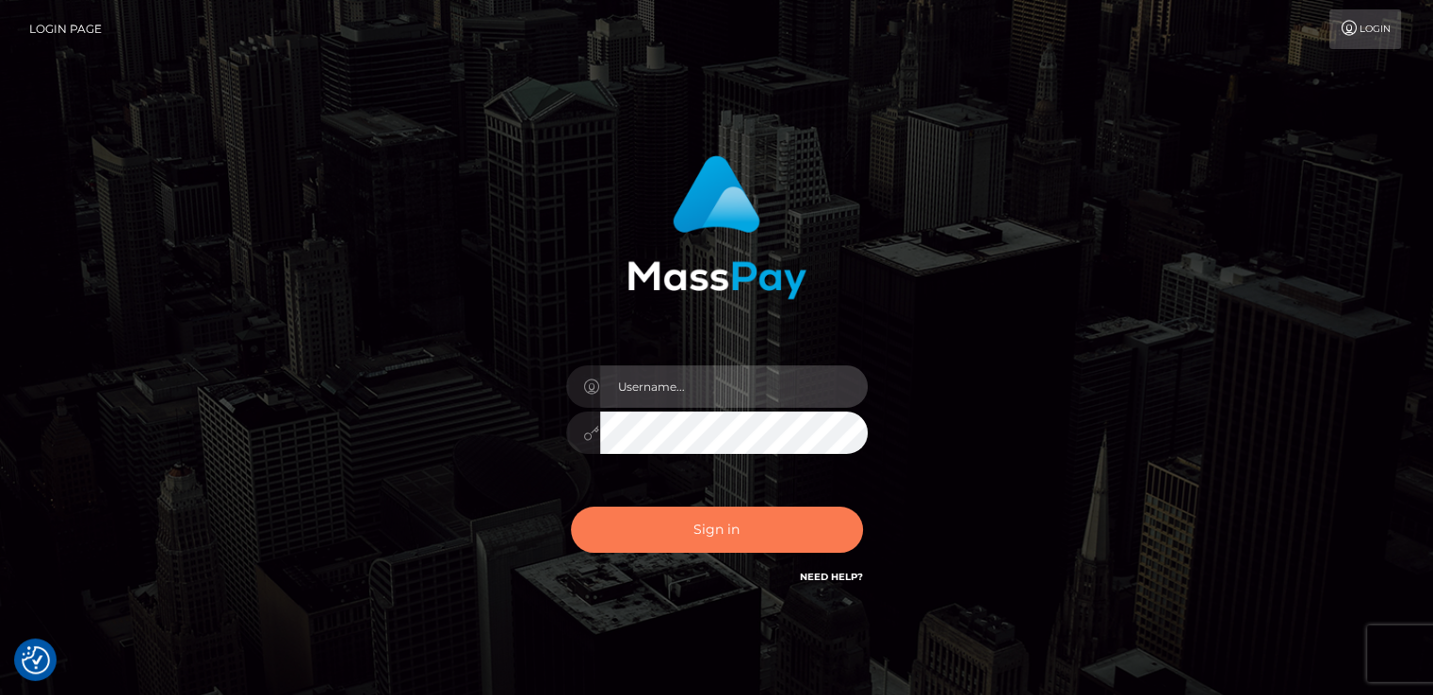
type input "nt.es"
click at [650, 539] on button "Sign in" at bounding box center [717, 530] width 292 height 46
type input "[DOMAIN_NAME]"
click at [610, 526] on button "Sign in" at bounding box center [717, 530] width 292 height 46
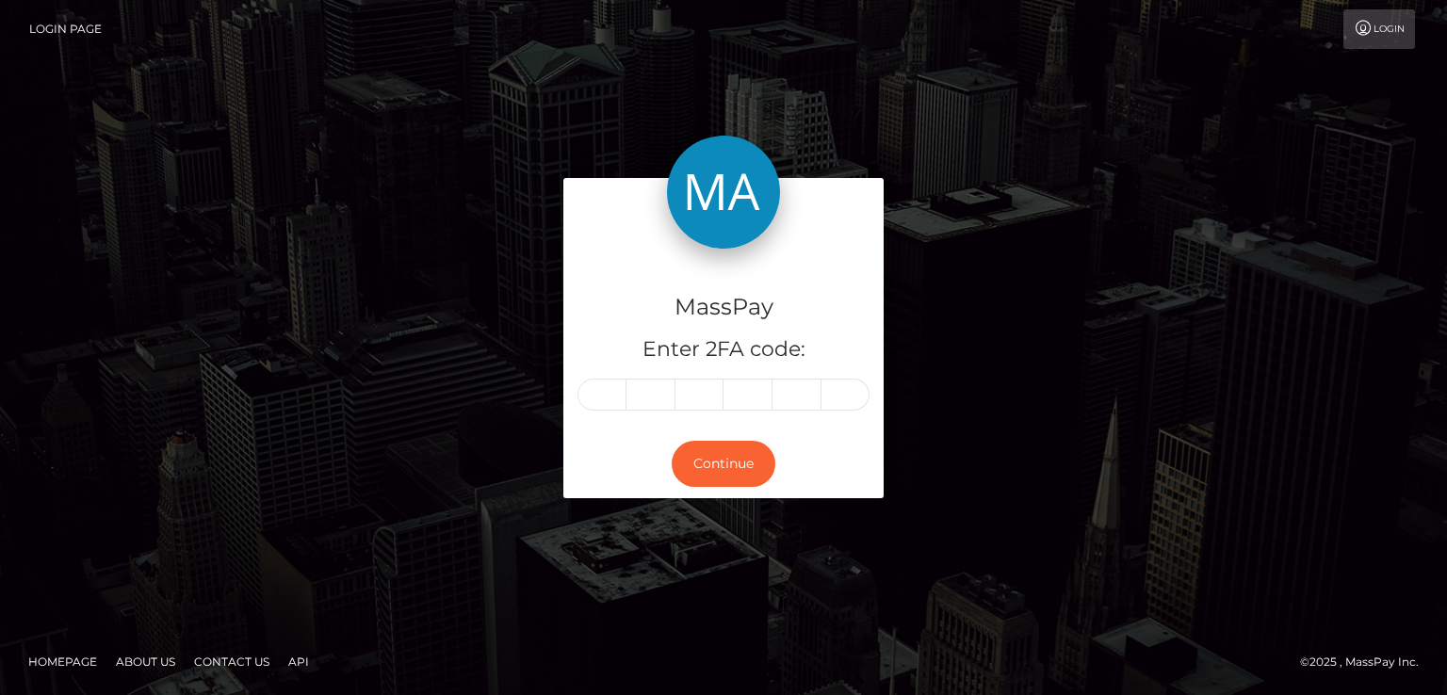
click at [148, 163] on div "MassPay Enter 2FA code: Continue" at bounding box center [723, 347] width 1447 height 621
click at [622, 389] on input "text" at bounding box center [601, 395] width 49 height 32
type input "6"
type input "0"
type input "8"
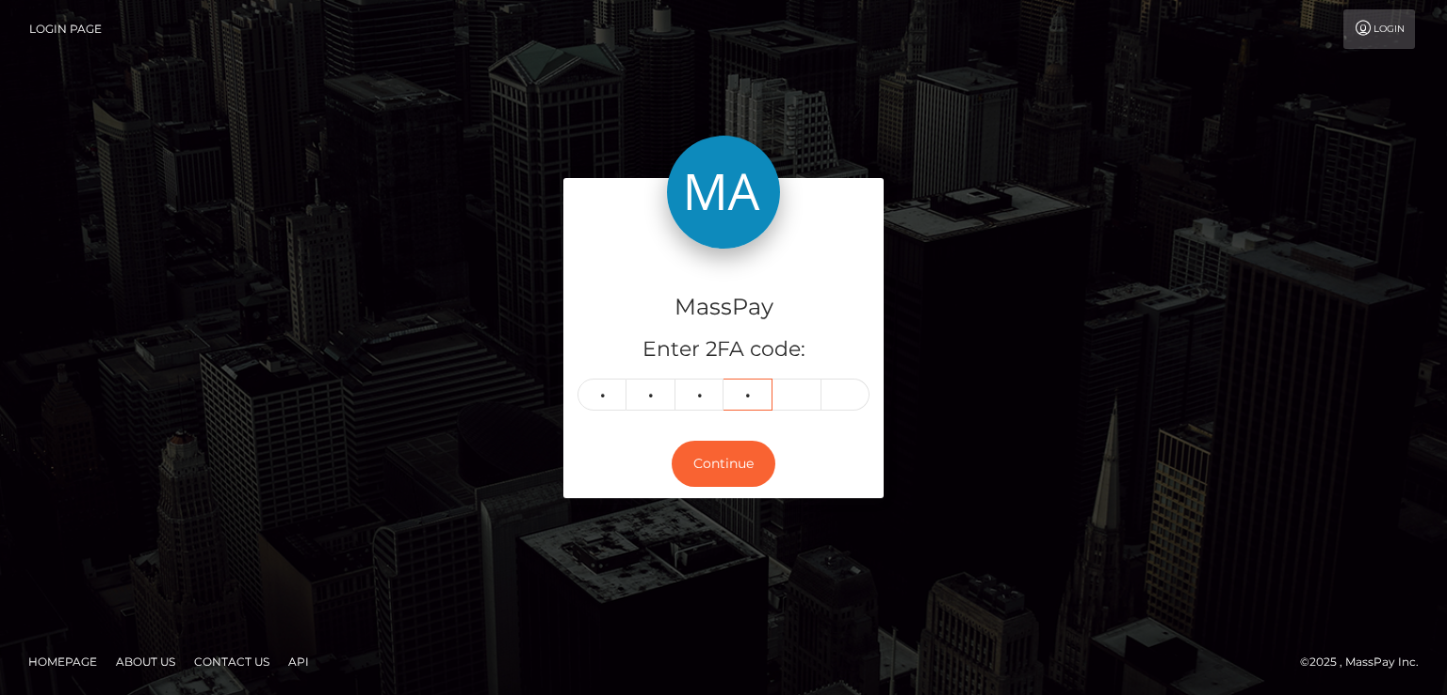
type input "7"
type input "5"
type input "2"
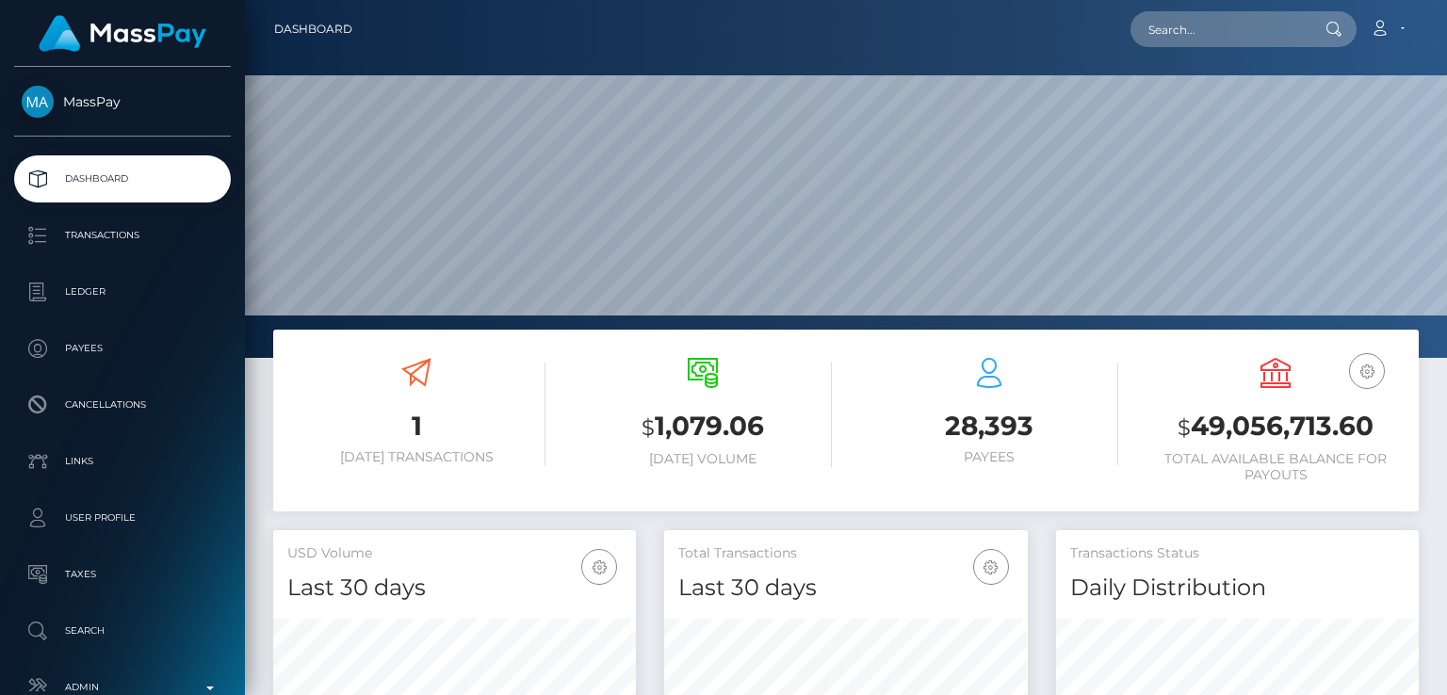
scroll to position [333, 362]
click at [1272, 24] on input "text" at bounding box center [1218, 29] width 177 height 36
paste input "[PERSON_NAME][EMAIL_ADDRESS][DOMAIN_NAME]"
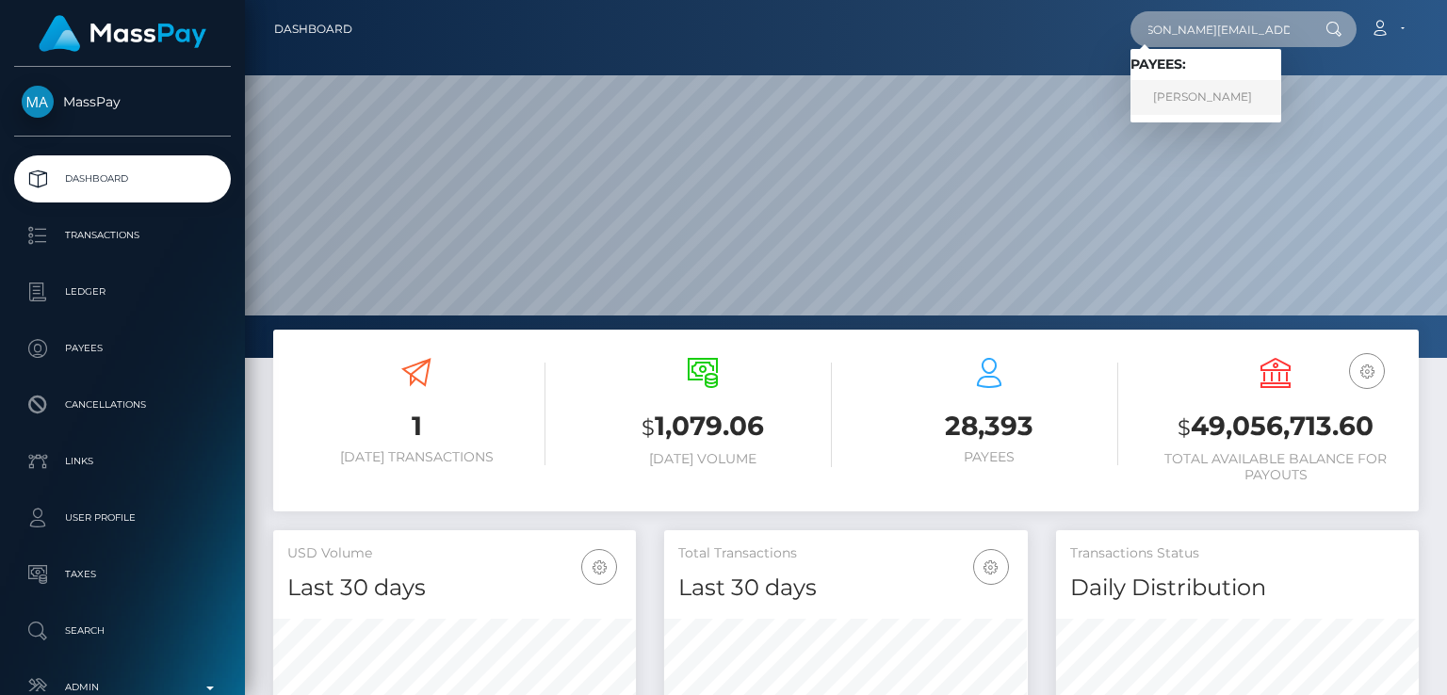
type input "[PERSON_NAME][EMAIL_ADDRESS][DOMAIN_NAME]"
click at [1259, 95] on link "[PERSON_NAME]" at bounding box center [1205, 97] width 151 height 35
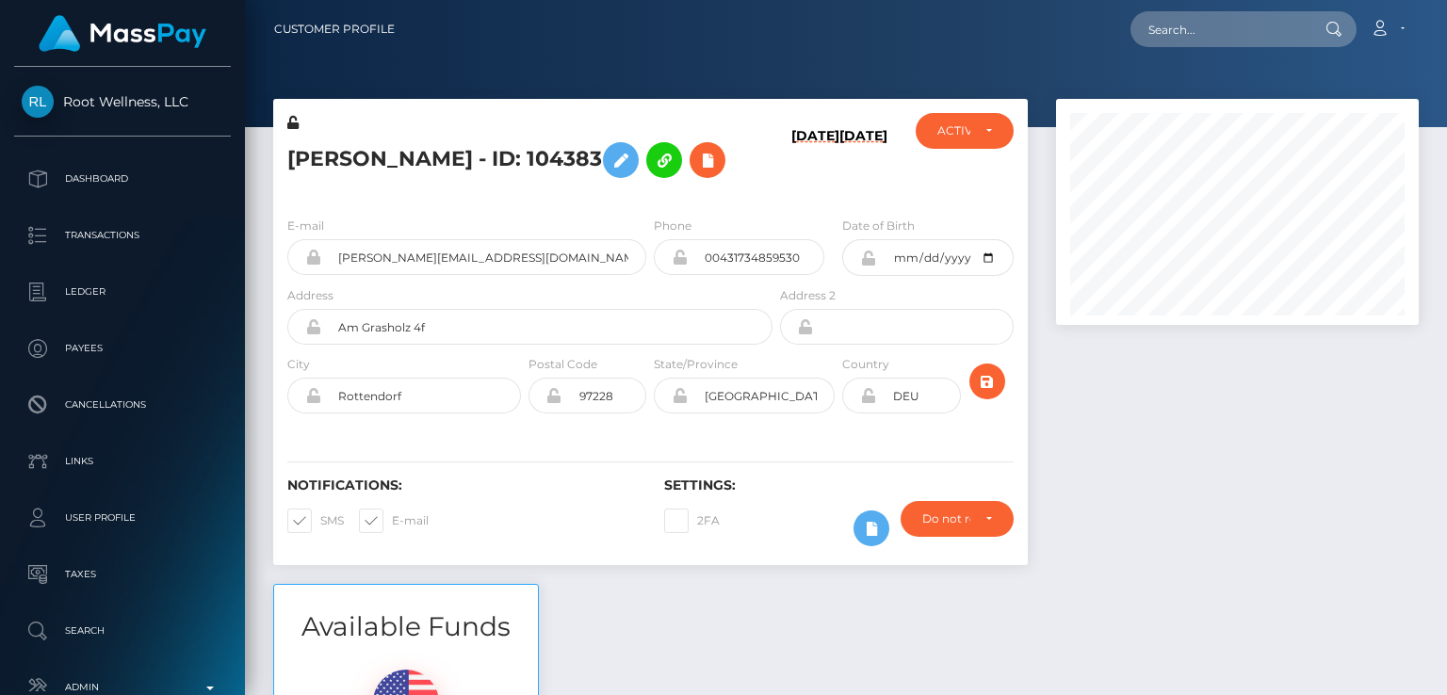
scroll to position [226, 362]
click at [1065, 428] on div at bounding box center [1237, 341] width 391 height 485
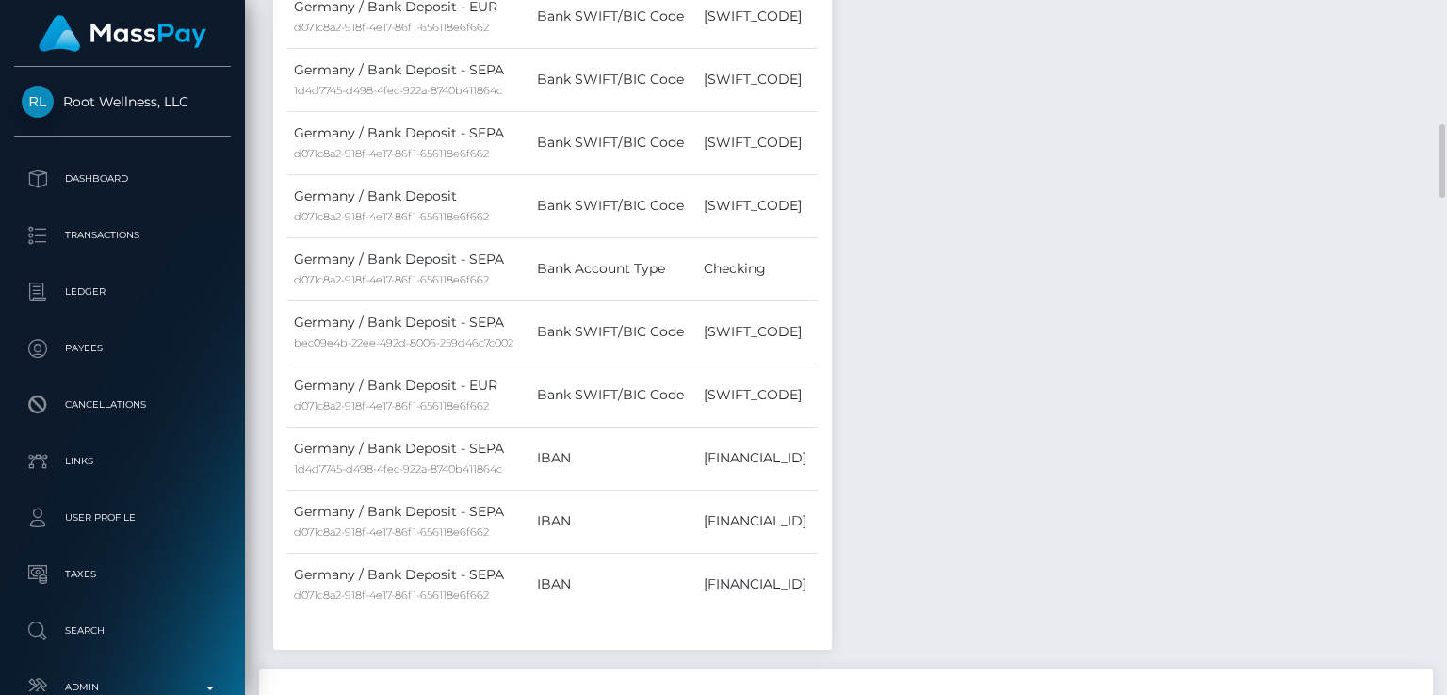
click at [1065, 428] on div "Notes Note Type Compliance Clear Compliance General Note Type" at bounding box center [1139, 166] width 587 height 1006
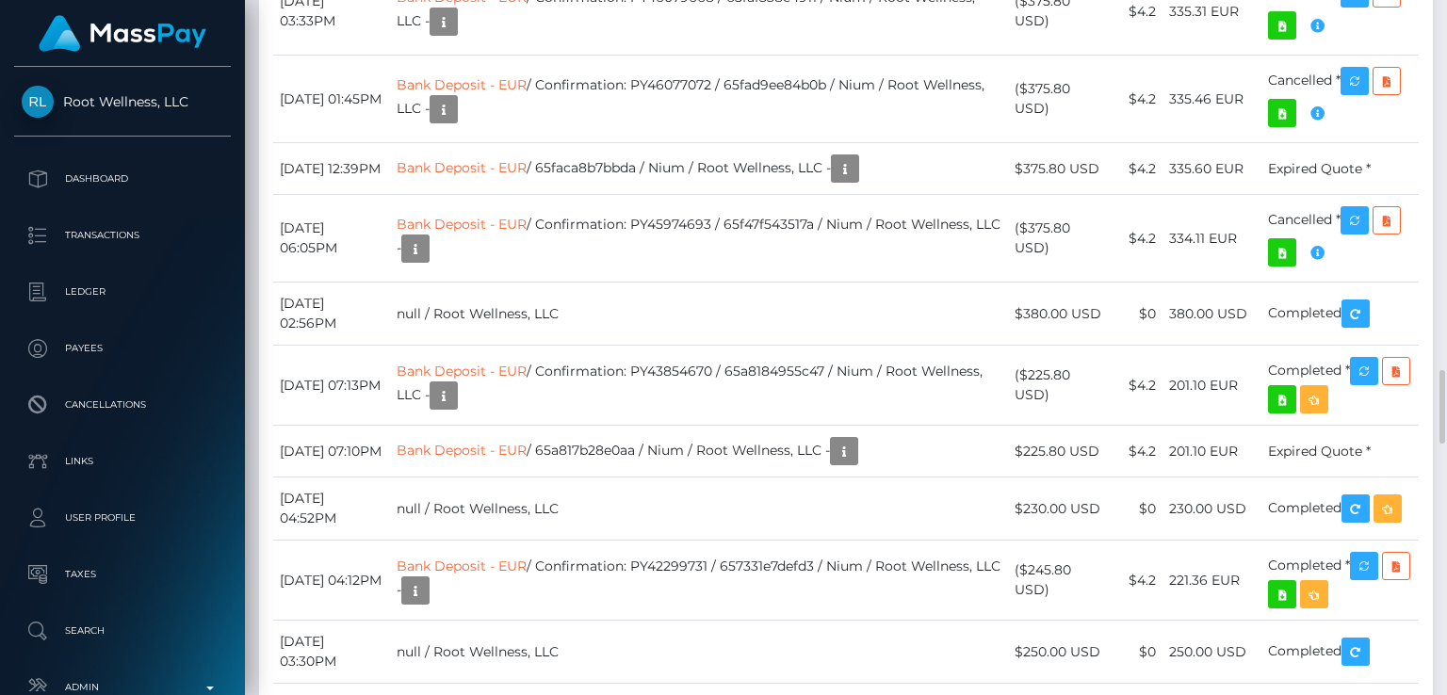
scroll to position [3440, 0]
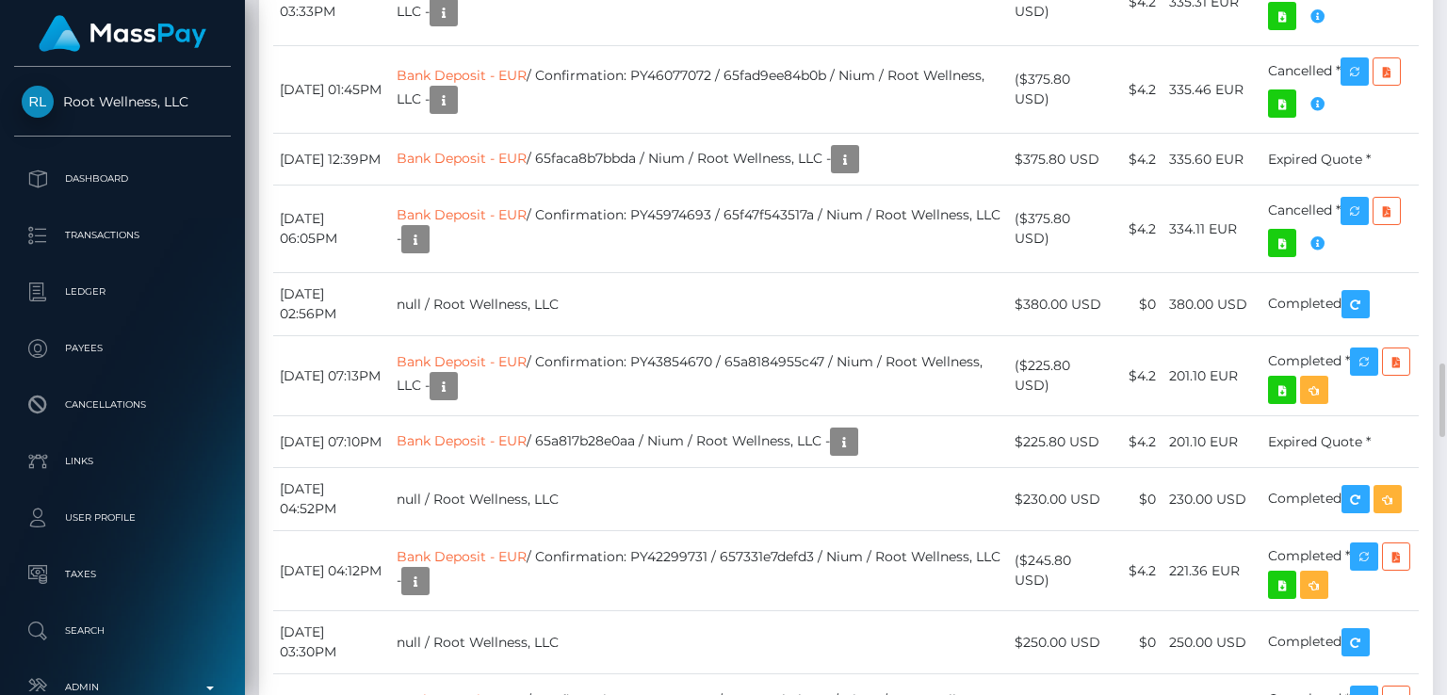
drag, startPoint x: 1073, startPoint y: 377, endPoint x: 1058, endPoint y: 476, distance: 100.0
drag, startPoint x: 1058, startPoint y: 476, endPoint x: 998, endPoint y: 103, distance: 377.7
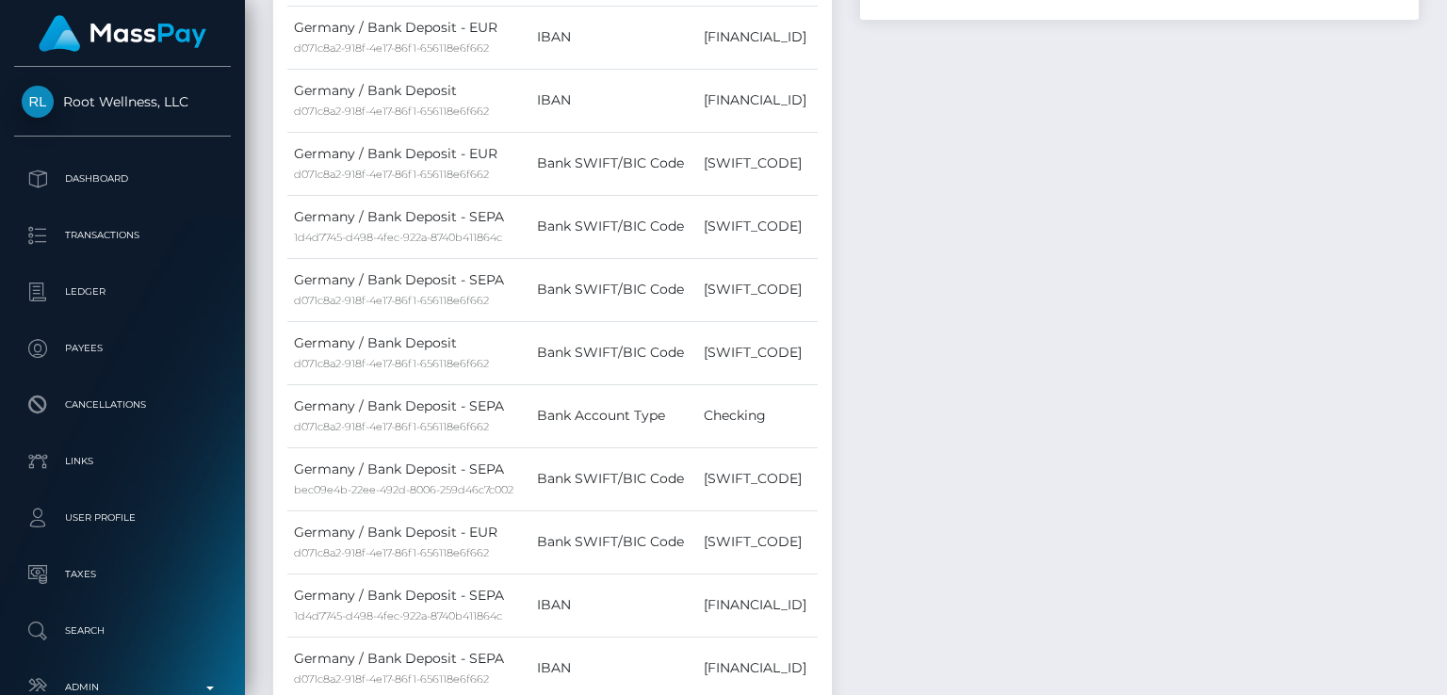
scroll to position [0, 0]
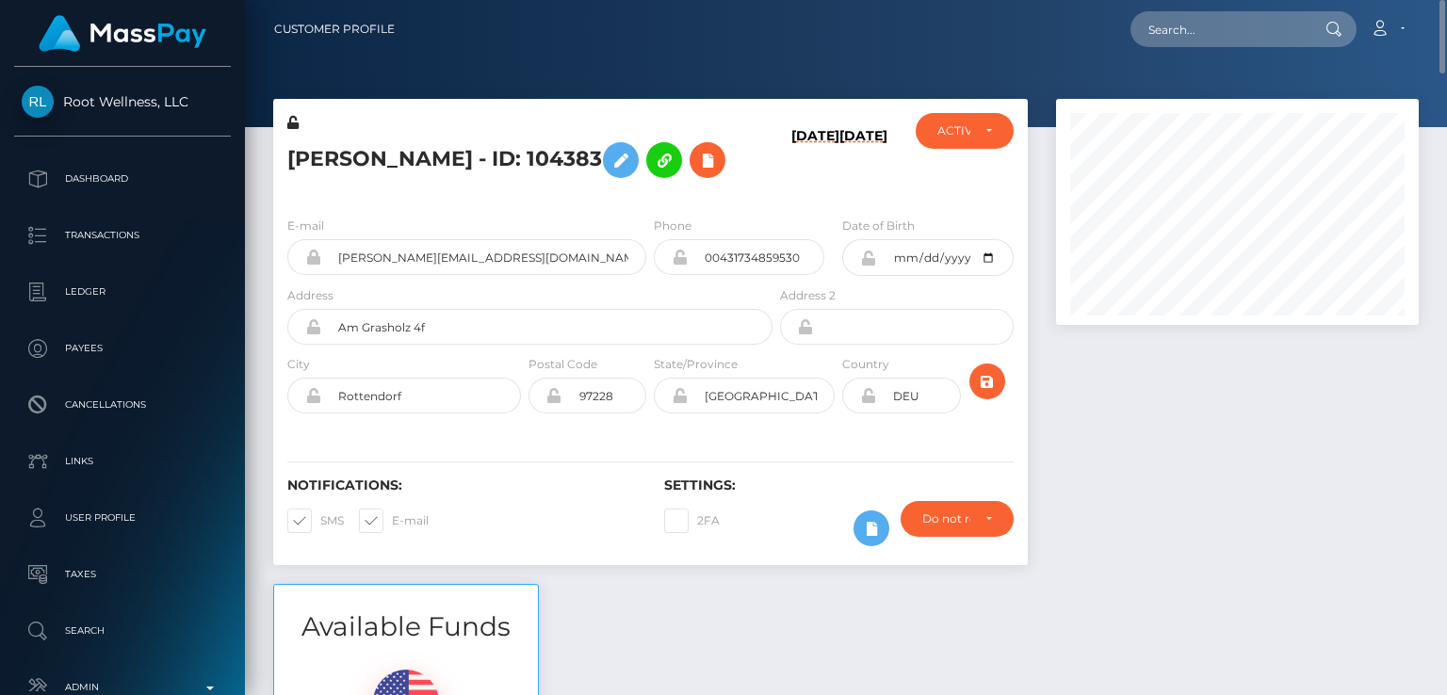
click at [328, 155] on h5 "Brigitte Burger - ID: 104383" at bounding box center [524, 160] width 475 height 55
copy h5 "Brigitte"
click at [546, 108] on div "Brigitte Burger - ID: 104383 09/04/24 11/12/22 CLOSED ACTIVE" at bounding box center [650, 150] width 754 height 103
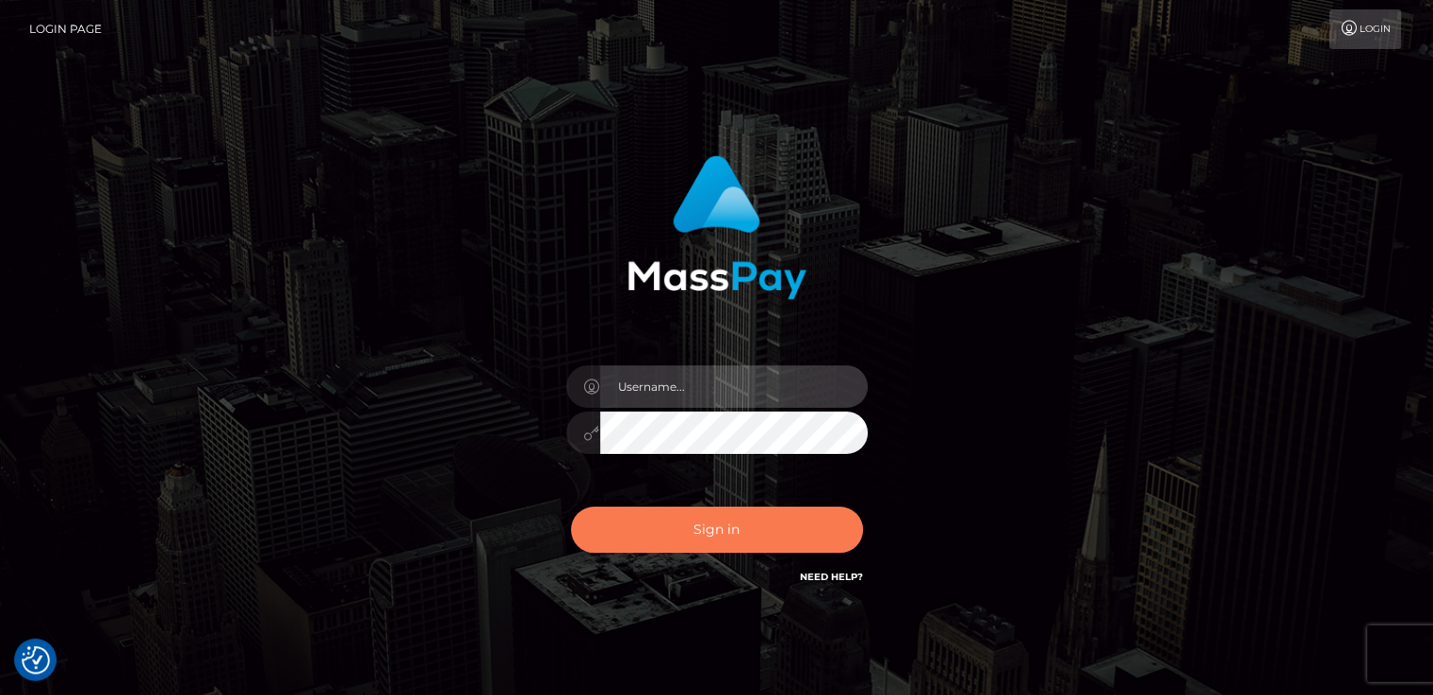
type input "nt.es"
click at [674, 547] on button "Sign in" at bounding box center [717, 530] width 292 height 46
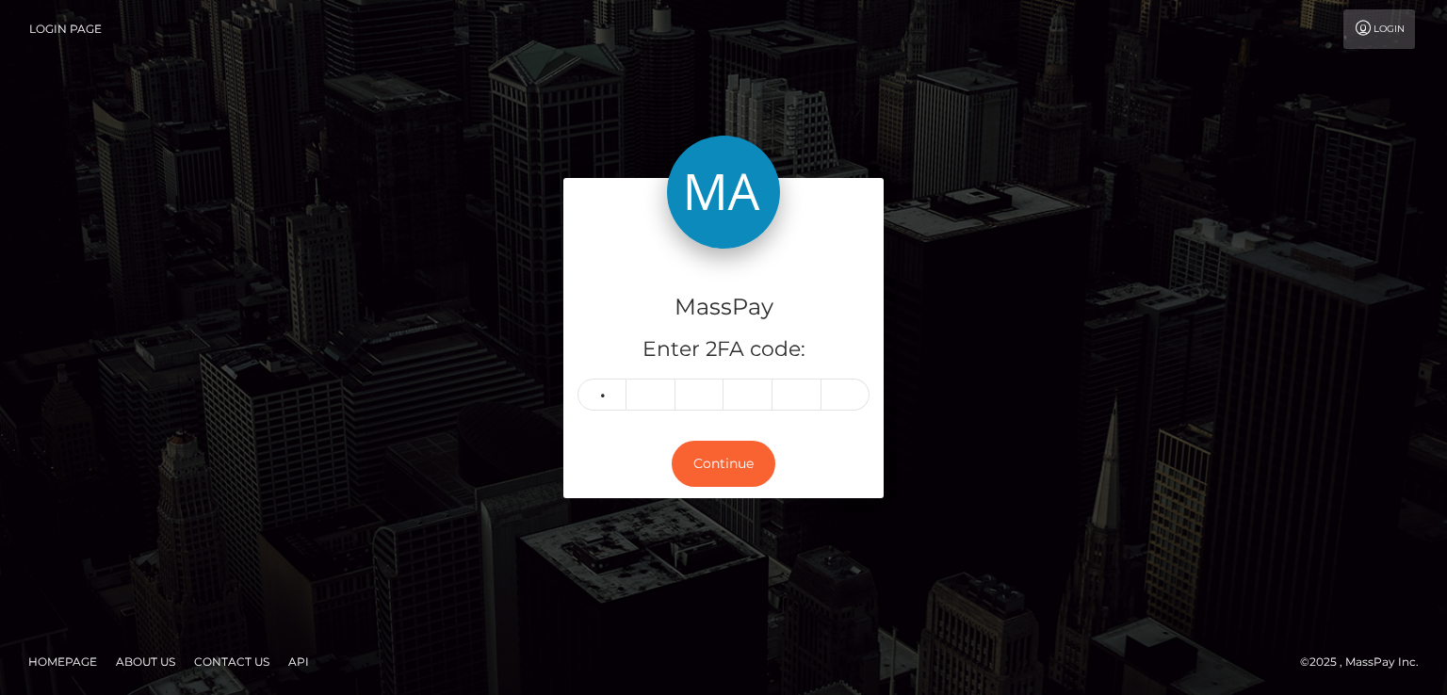
type input "6"
type input "9"
type input "2"
type input "7"
type input "4"
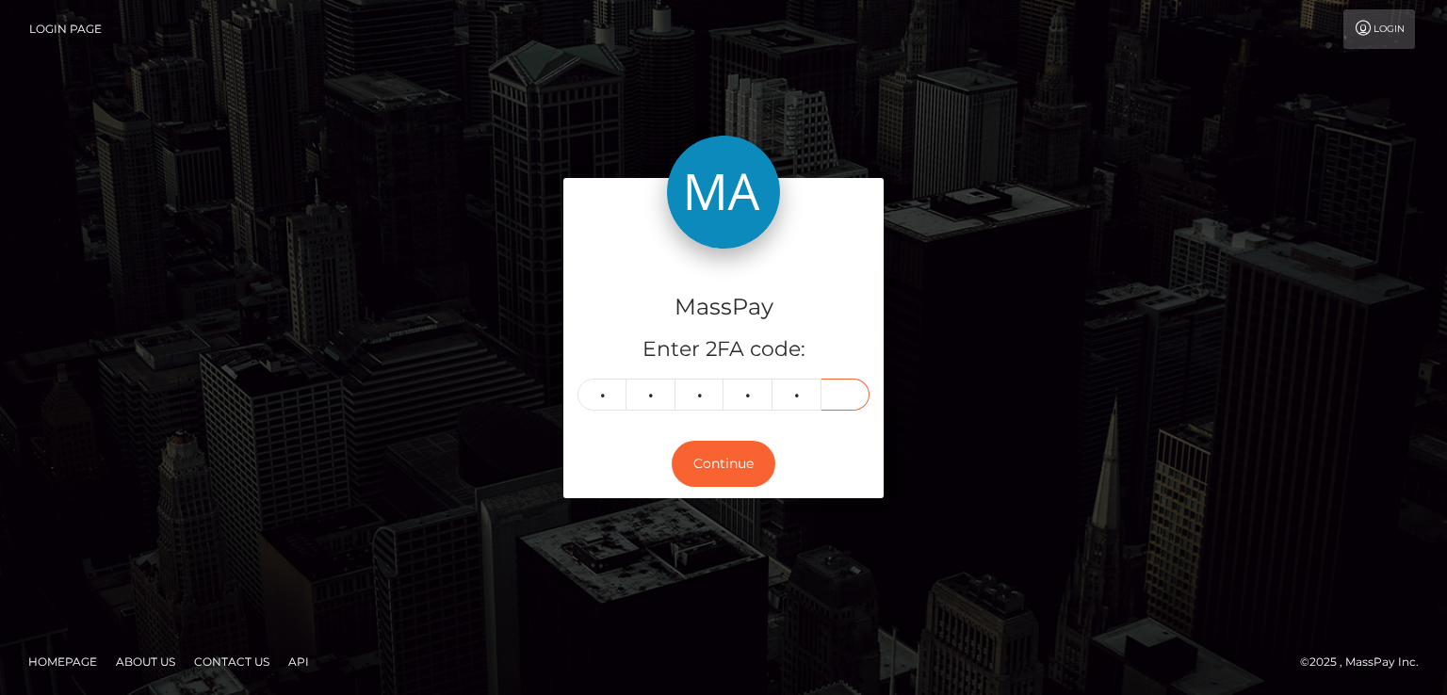
type input "0"
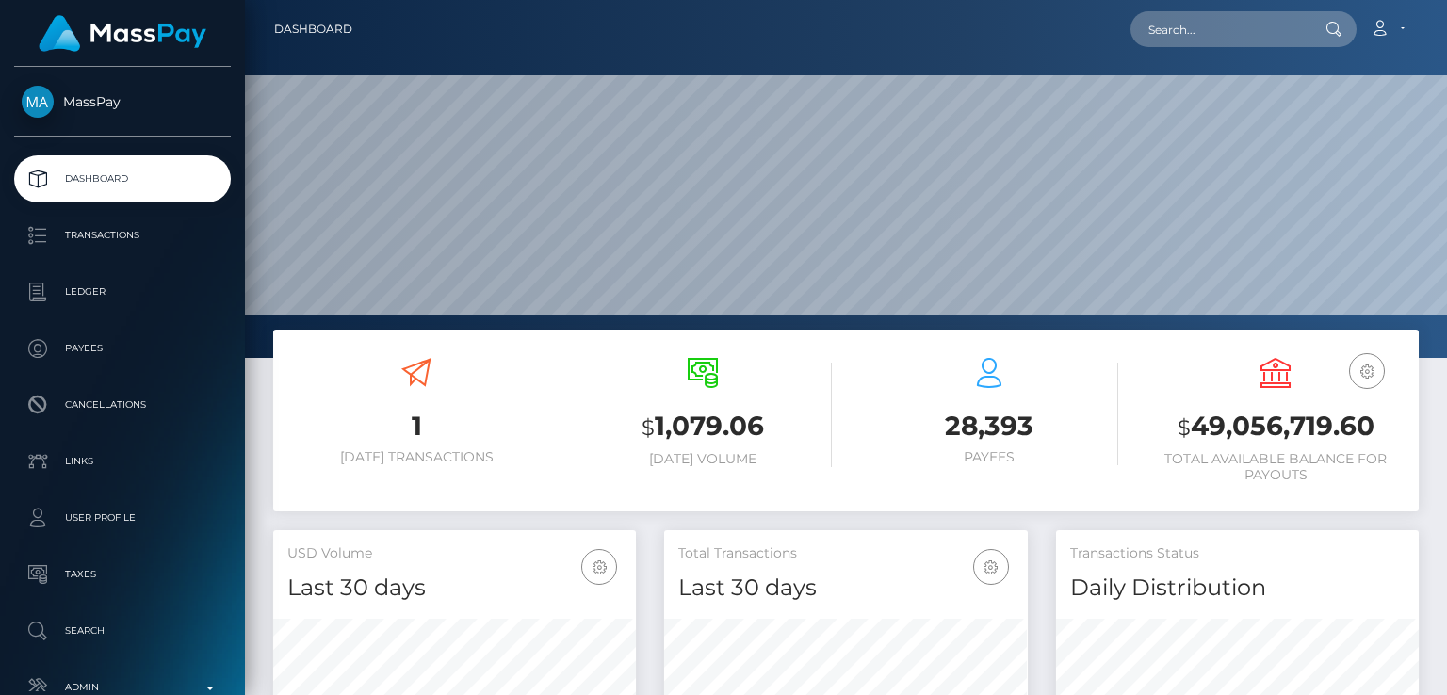
scroll to position [333, 362]
click at [1287, 36] on input "text" at bounding box center [1218, 29] width 177 height 36
paste input "[EMAIL_ADDRESS][DOMAIN_NAME]"
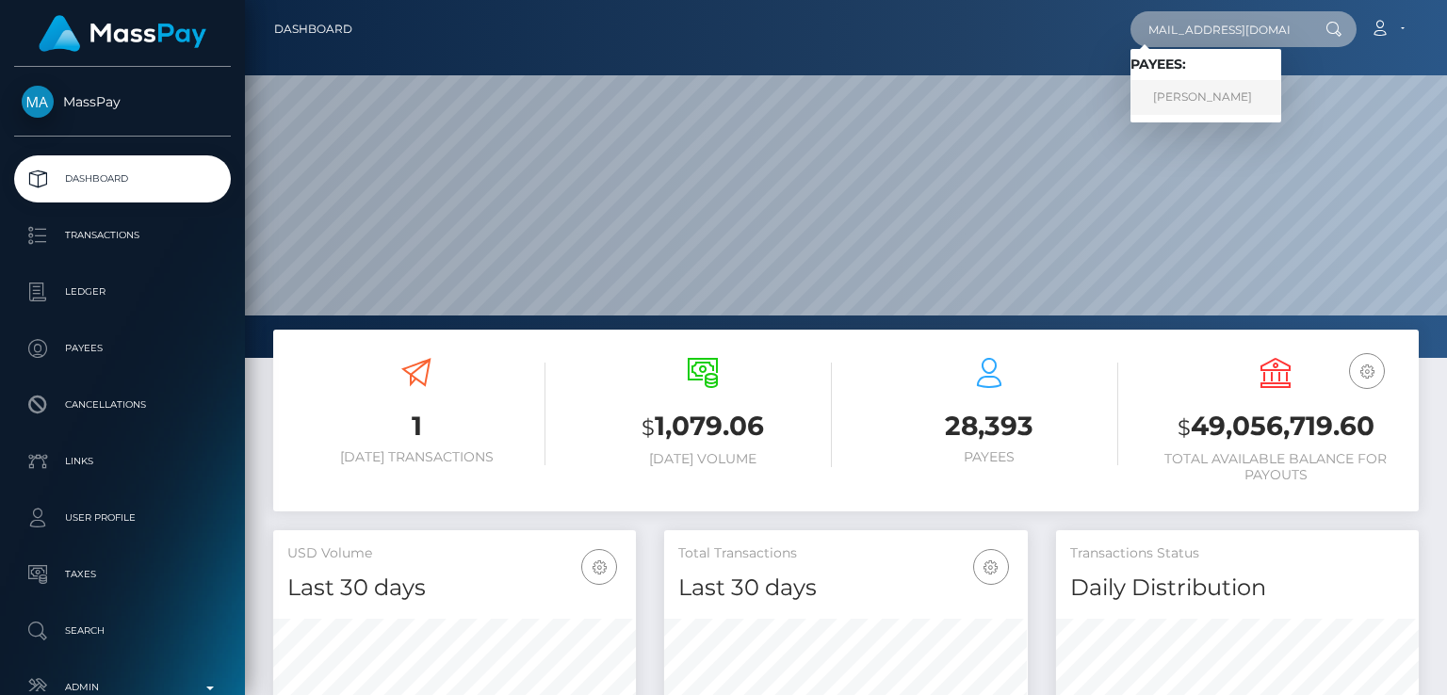
type input "[EMAIL_ADDRESS][DOMAIN_NAME]"
click at [1281, 91] on link "[PERSON_NAME]" at bounding box center [1205, 97] width 151 height 35
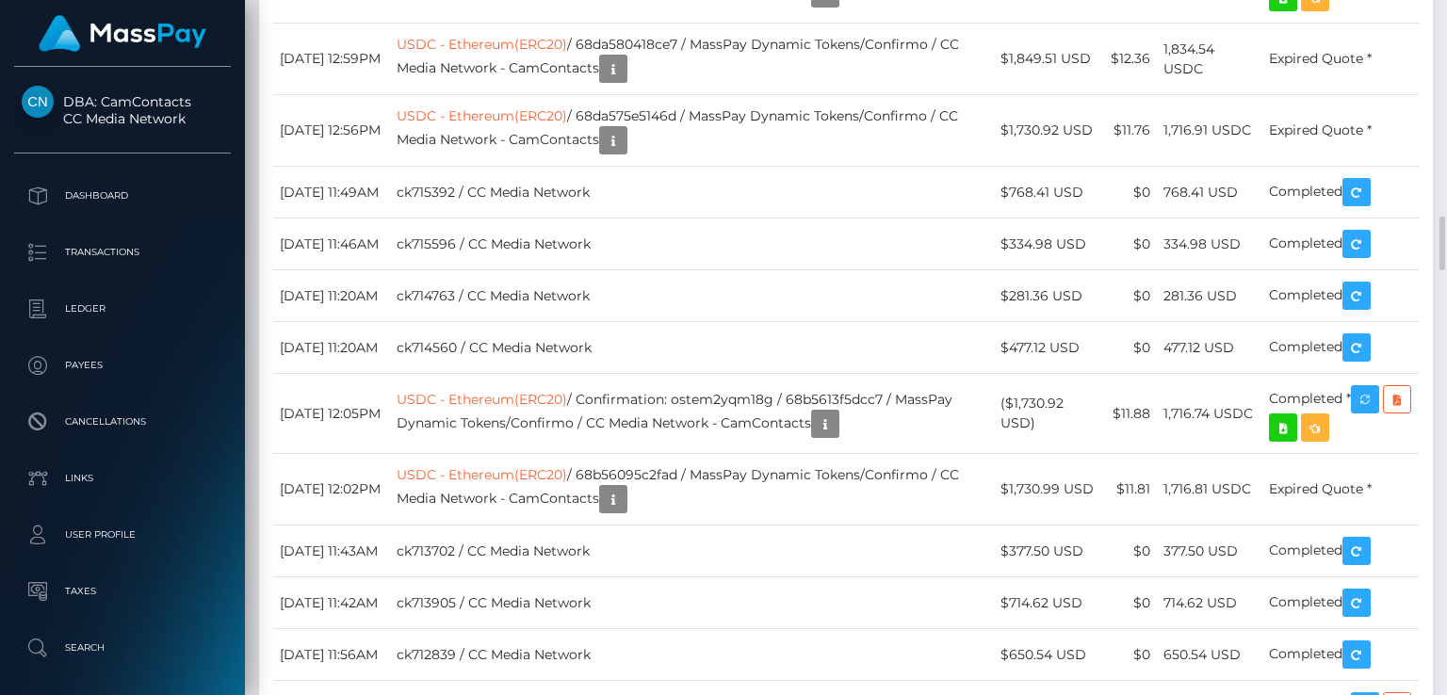
scroll to position [2794, 0]
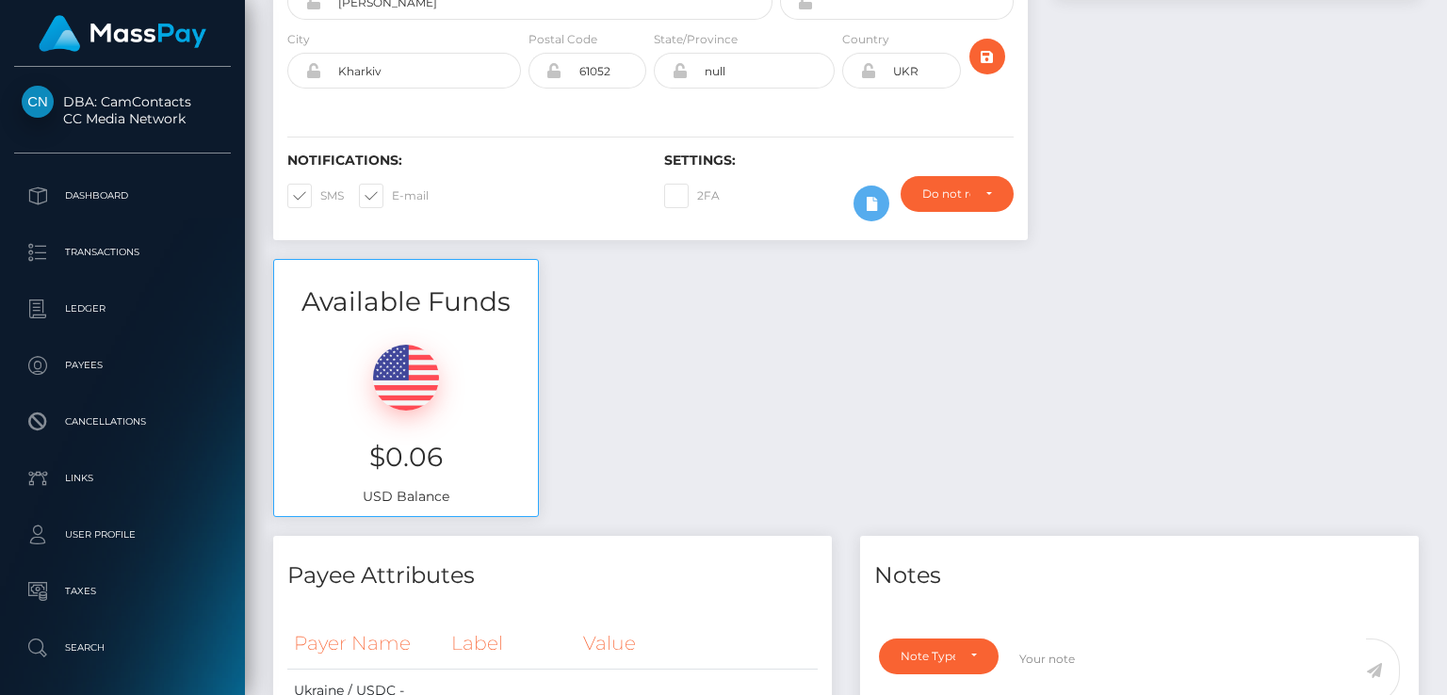
scroll to position [0, 0]
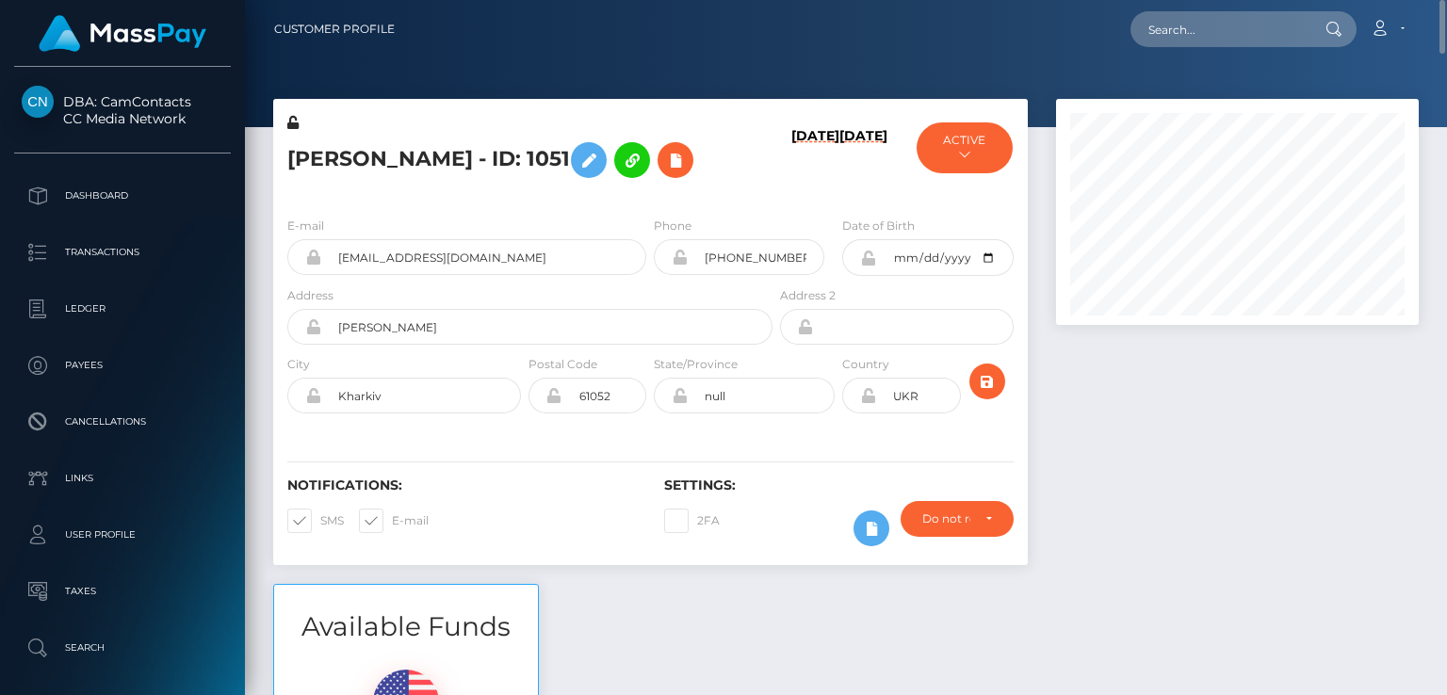
click at [359, 159] on h5 "[PERSON_NAME] - ID: 1051" at bounding box center [524, 160] width 475 height 55
copy h5 "MARYNA"
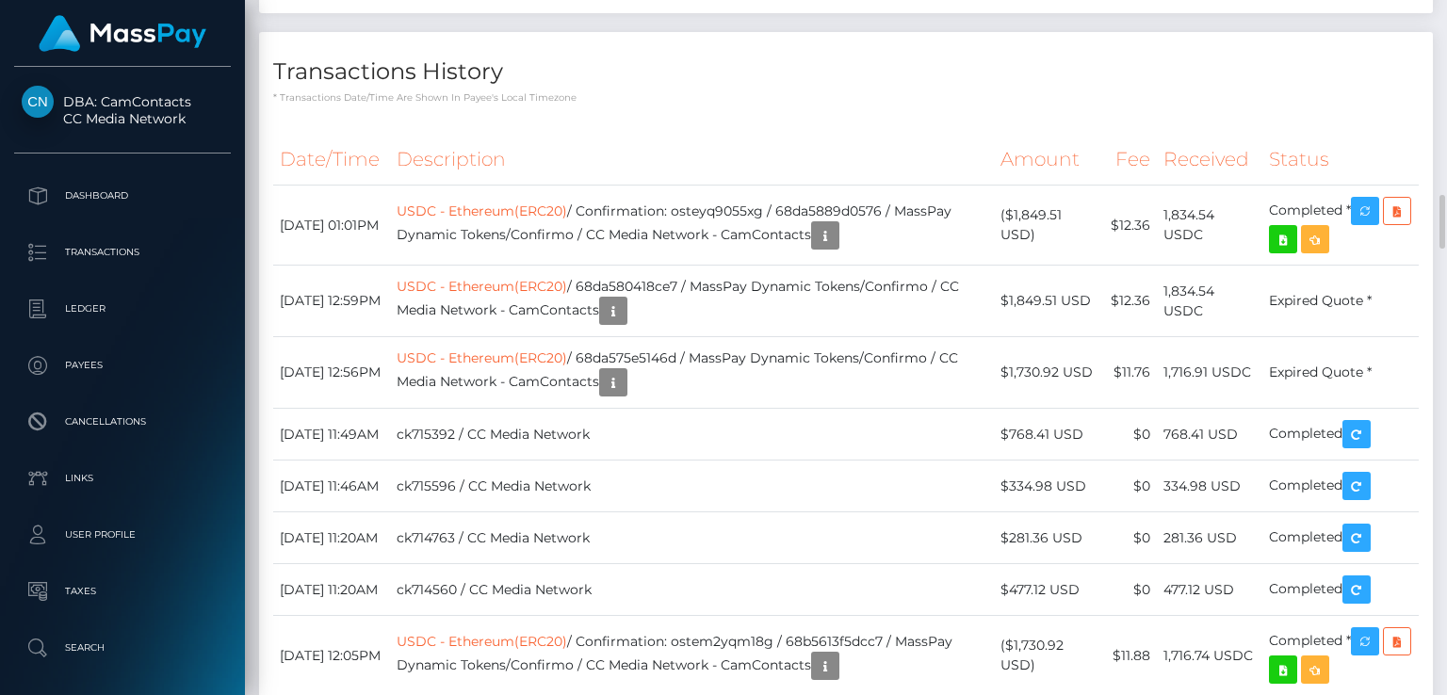
scroll to position [2547, 0]
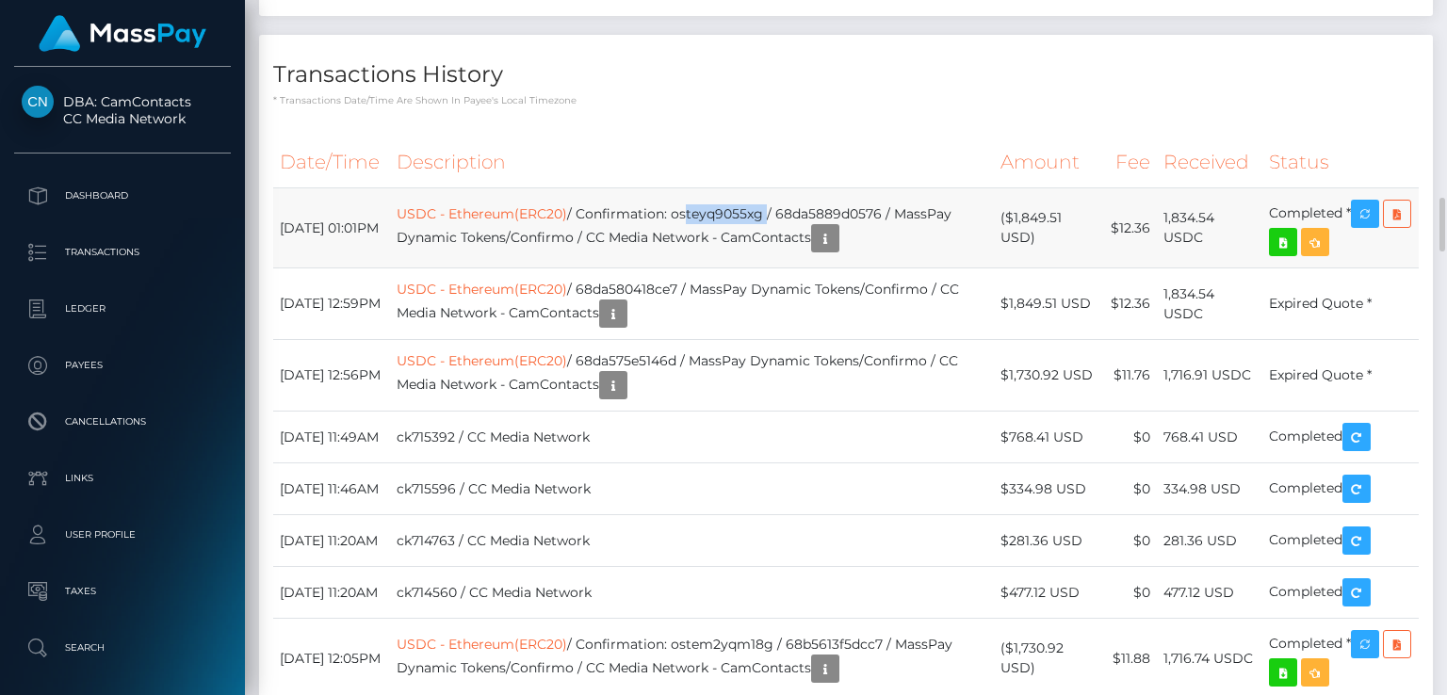
drag, startPoint x: 802, startPoint y: 452, endPoint x: 718, endPoint y: 457, distance: 84.9
click at [718, 268] on td "USDC - Ethereum(ERC20) / Confirmation: osteyq9055xg / 68da5889d0576 / MassPay D…" at bounding box center [692, 228] width 604 height 80
drag, startPoint x: 712, startPoint y: 456, endPoint x: 800, endPoint y: 454, distance: 87.6
click at [800, 268] on td "USDC - Ethereum(ERC20) / Confirmation: osteyq9055xg / 68da5889d0576 / MassPay D…" at bounding box center [692, 228] width 604 height 80
copy td "osteyq9055xg"
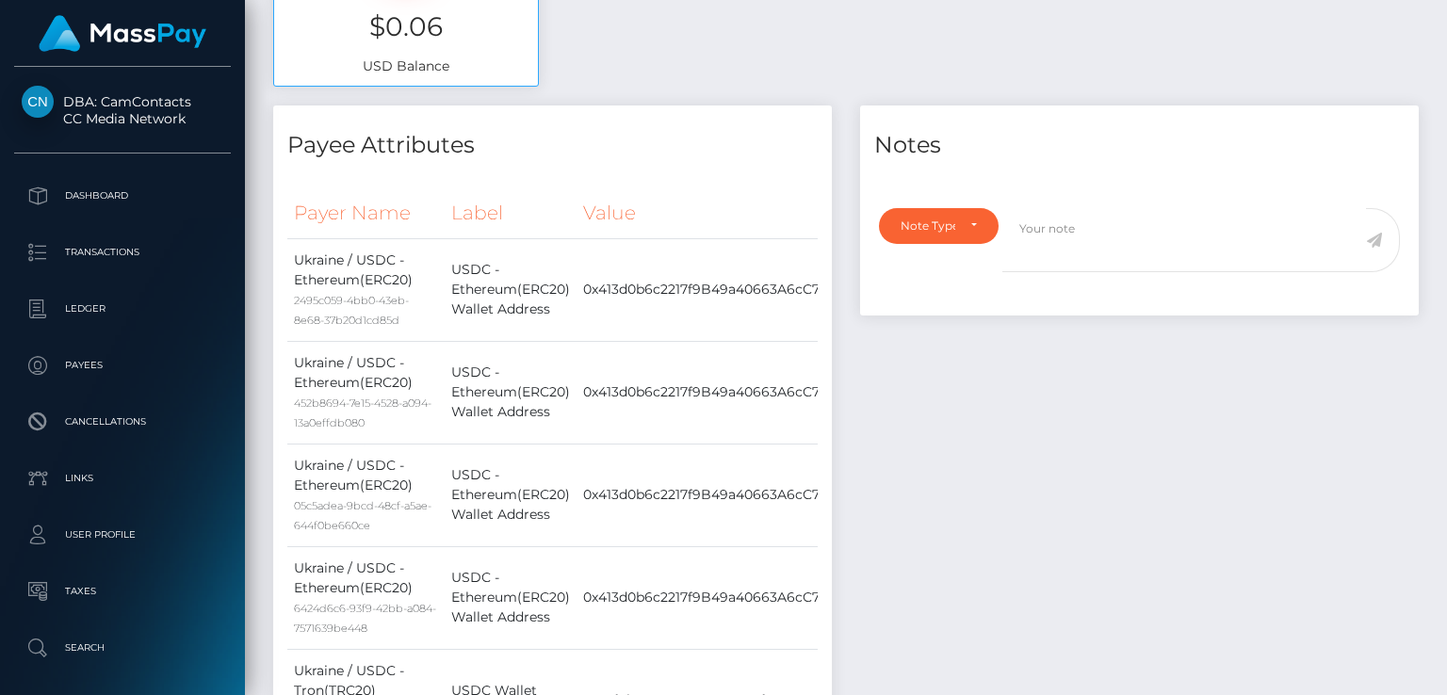
scroll to position [0, 0]
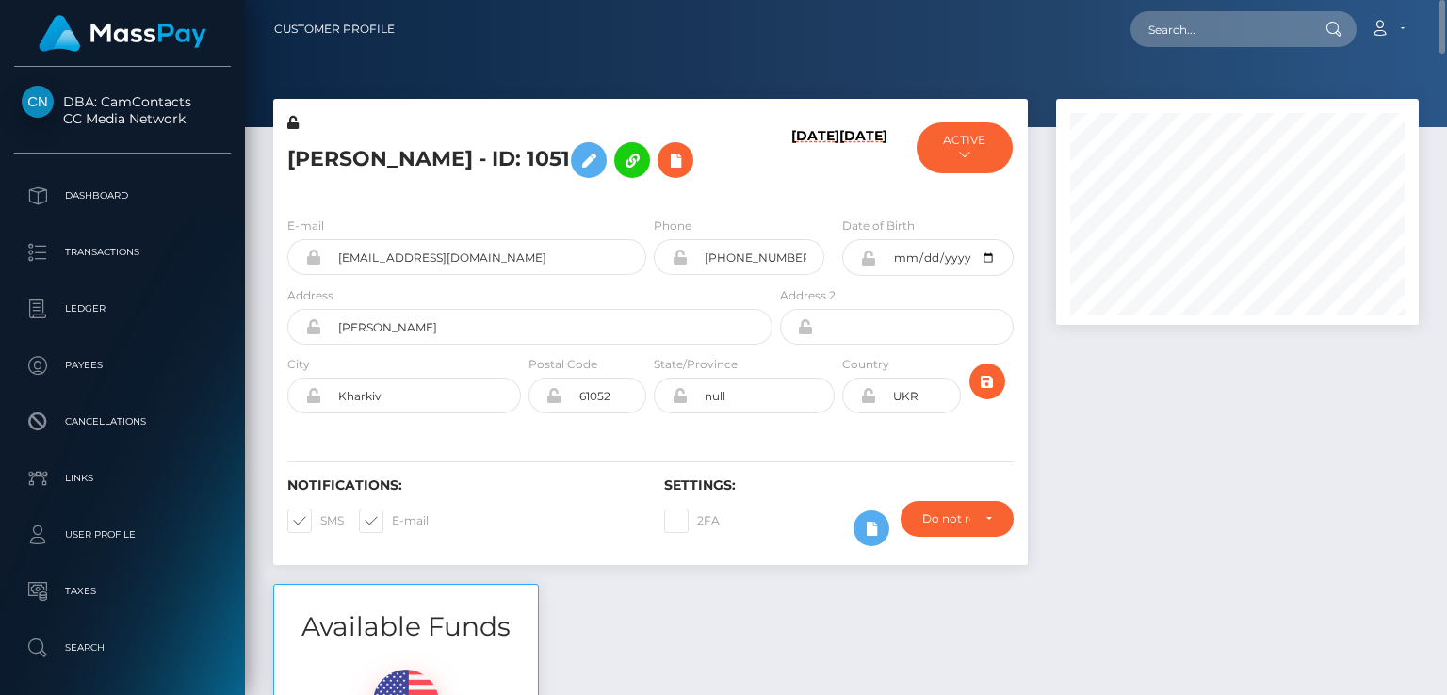
drag, startPoint x: 1191, startPoint y: 55, endPoint x: 1191, endPoint y: 34, distance: 20.7
click at [1191, 34] on nav "Customer Profile Loading... Loading... Account" at bounding box center [846, 29] width 1202 height 58
click at [1191, 34] on input "text" at bounding box center [1218, 29] width 177 height 36
paste input "[EMAIL_ADDRESS][DOMAIN_NAME]"
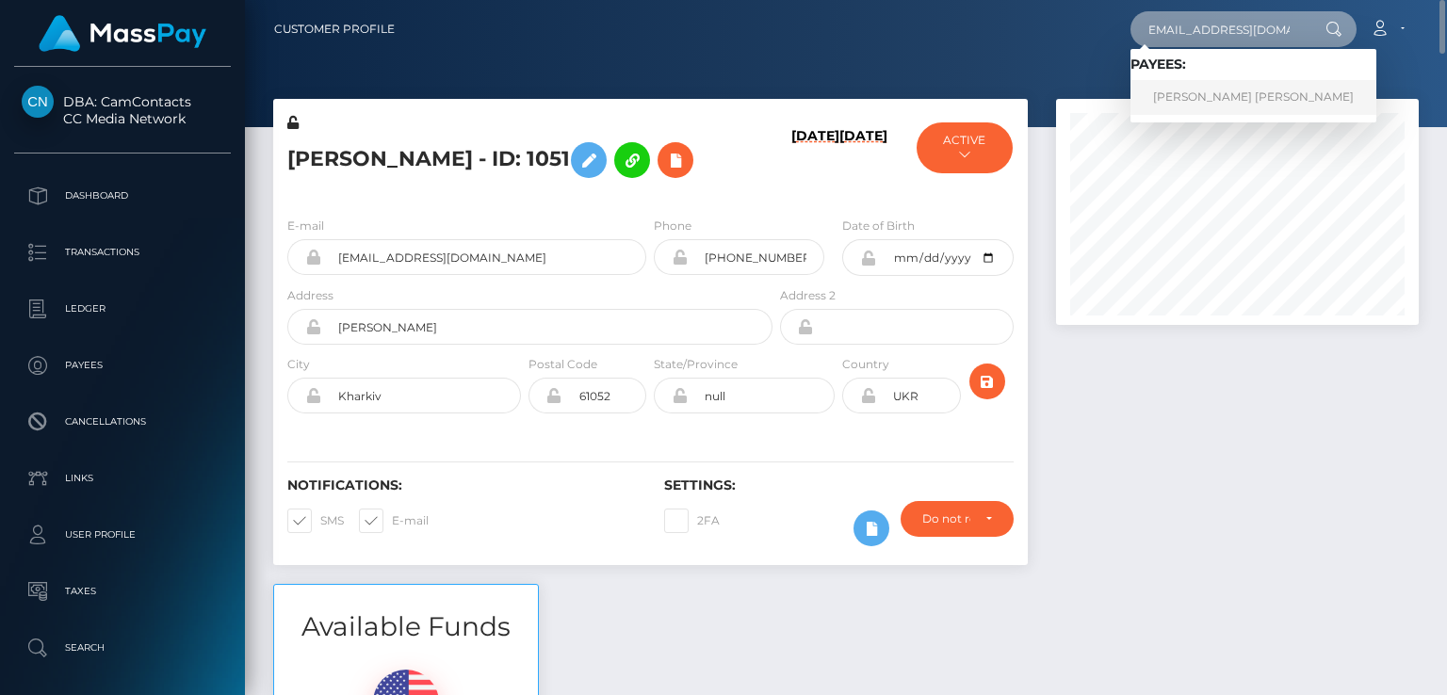
type input "[EMAIL_ADDRESS][DOMAIN_NAME]"
click at [1187, 105] on link "Abdou Yande Ndoye" at bounding box center [1253, 97] width 246 height 35
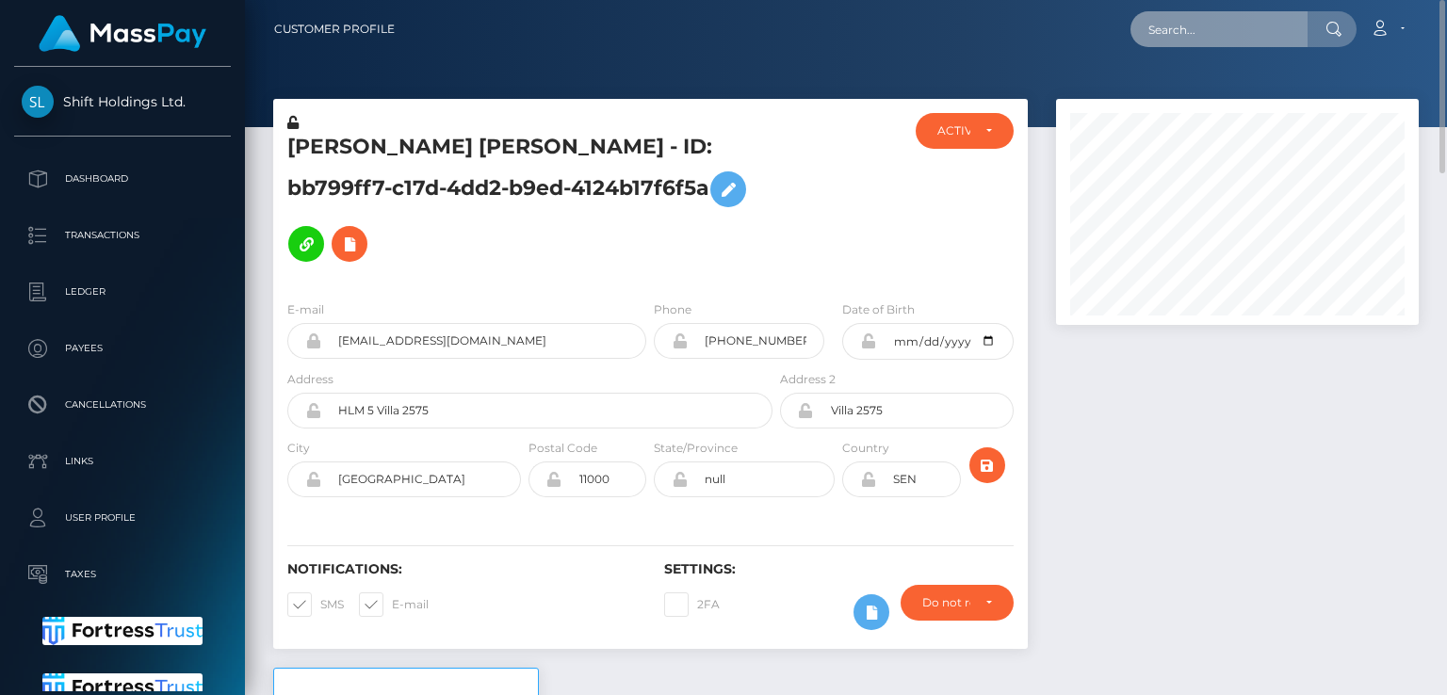
click at [1195, 28] on input "text" at bounding box center [1218, 29] width 177 height 36
paste input "[EMAIL_ADDRESS][DOMAIN_NAME]"
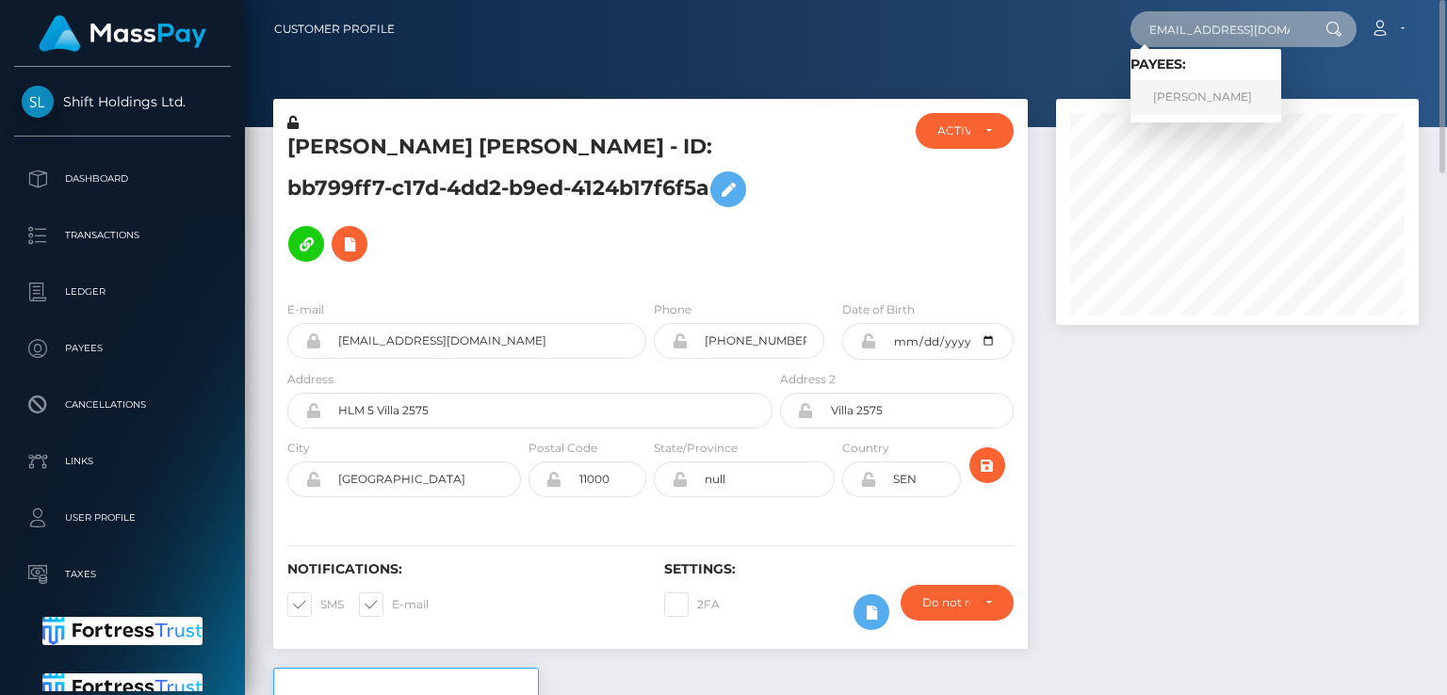
type input "[EMAIL_ADDRESS][DOMAIN_NAME]"
click at [1157, 93] on link "[PERSON_NAME]" at bounding box center [1205, 97] width 151 height 35
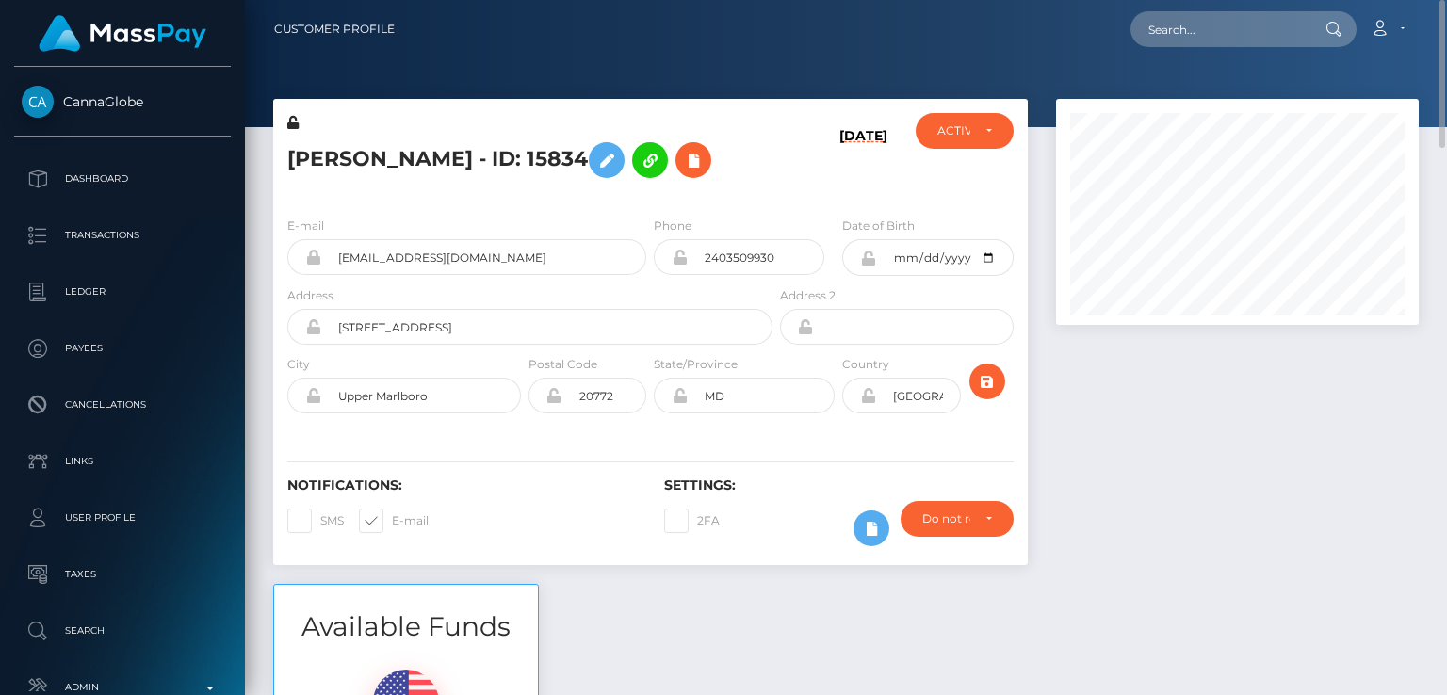
click at [349, 170] on h5 "Deborah Hunt - ID: 15834" at bounding box center [524, 160] width 475 height 55
copy h5 "Deborah"
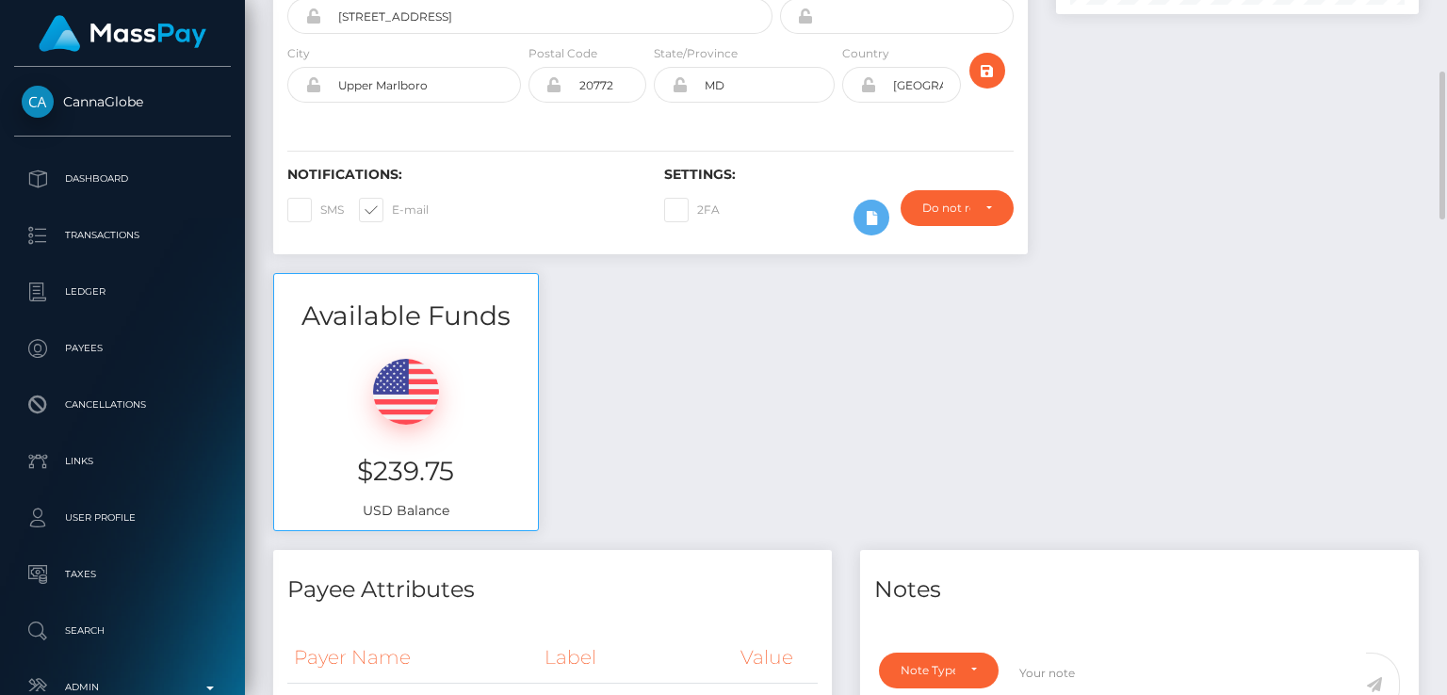
scroll to position [316, 0]
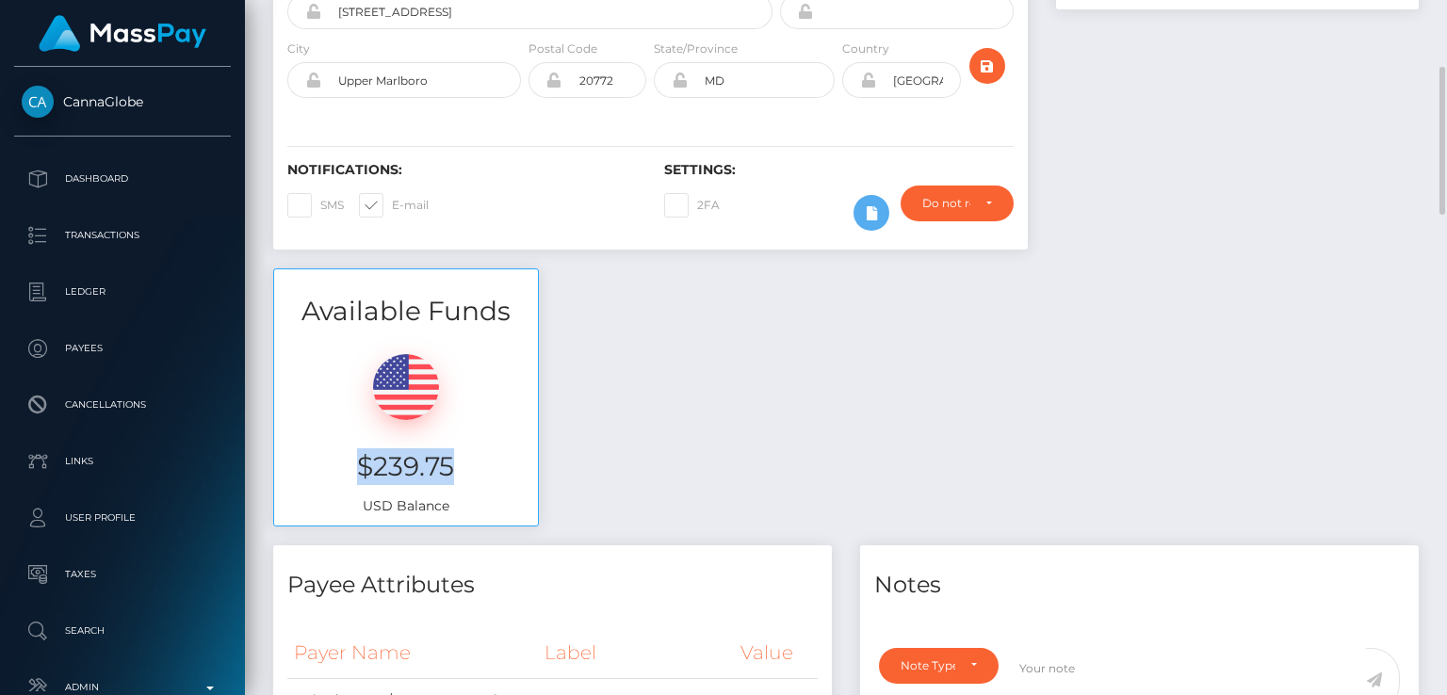
drag, startPoint x: 435, startPoint y: 459, endPoint x: 350, endPoint y: 455, distance: 84.9
click at [350, 455] on h3 "$239.75" at bounding box center [405, 466] width 235 height 37
copy h3 "$239.75"
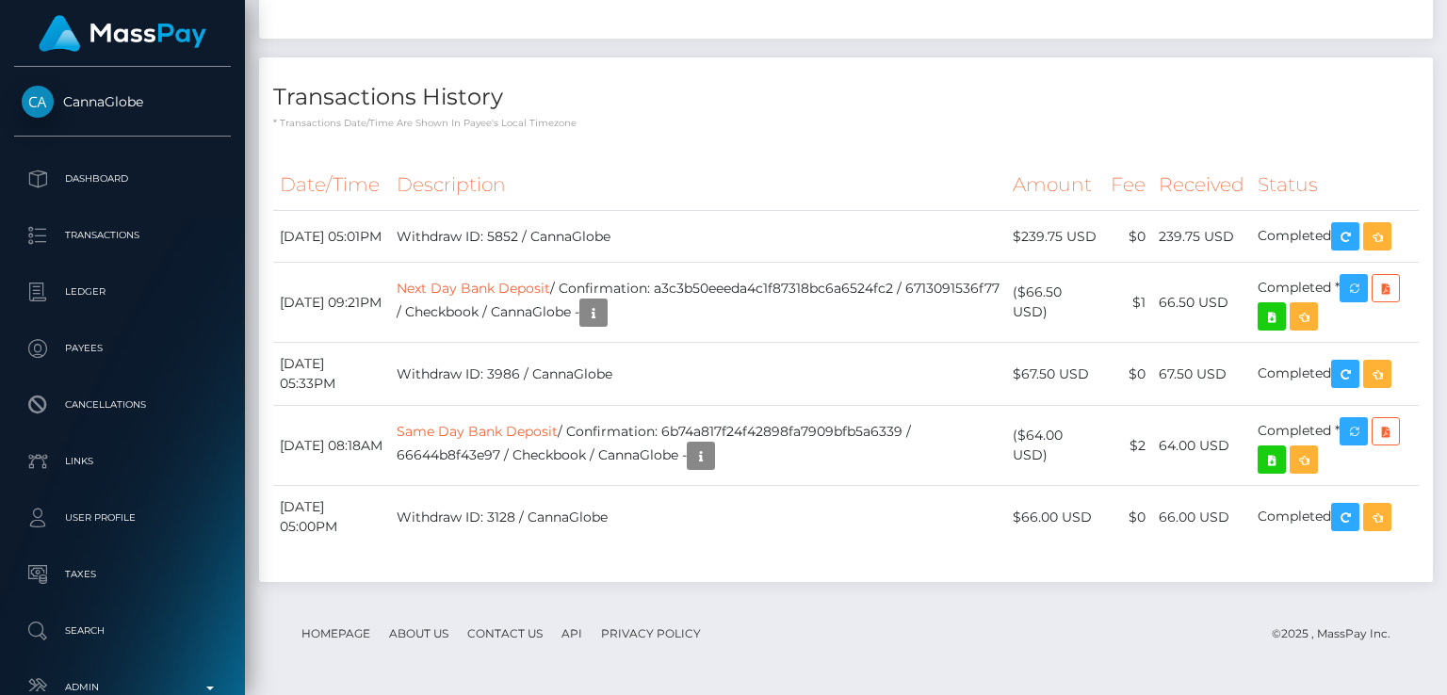
scroll to position [0, 0]
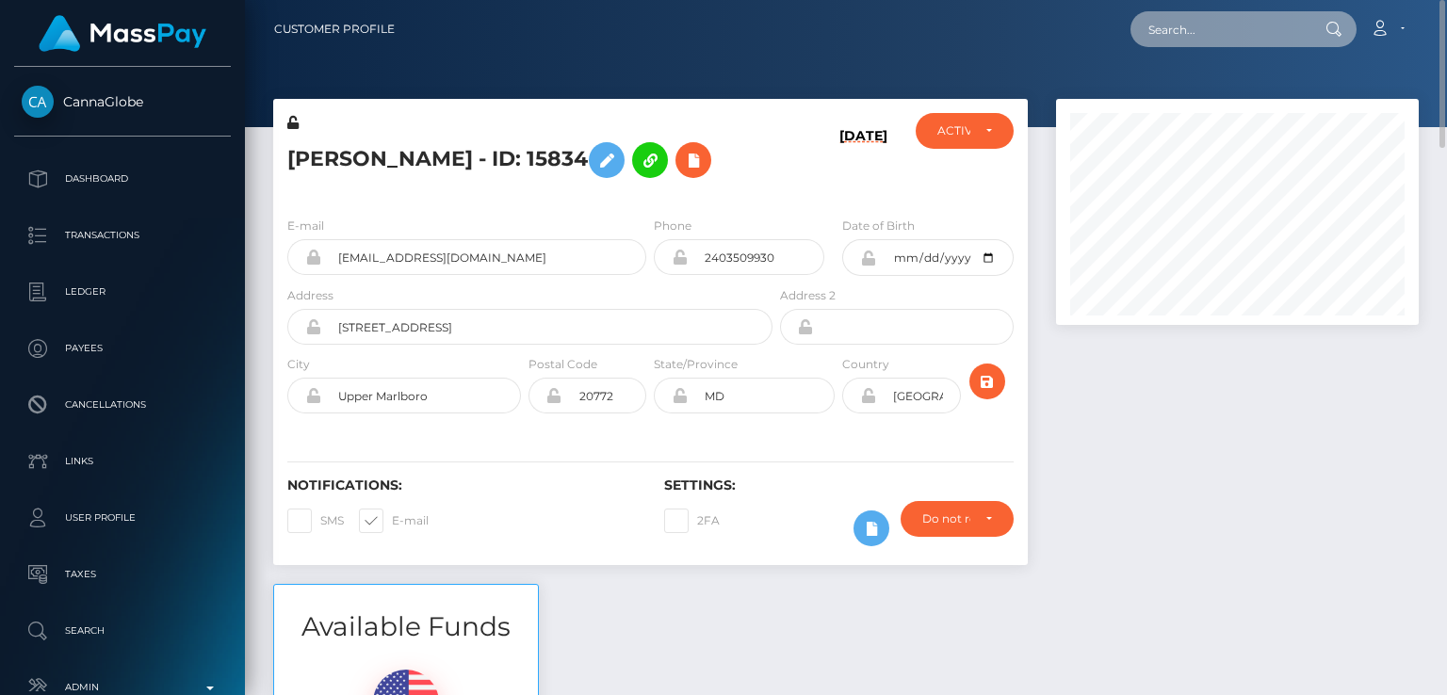
click at [1213, 15] on input "text" at bounding box center [1218, 29] width 177 height 36
paste input "grovesjon@gmail.com"
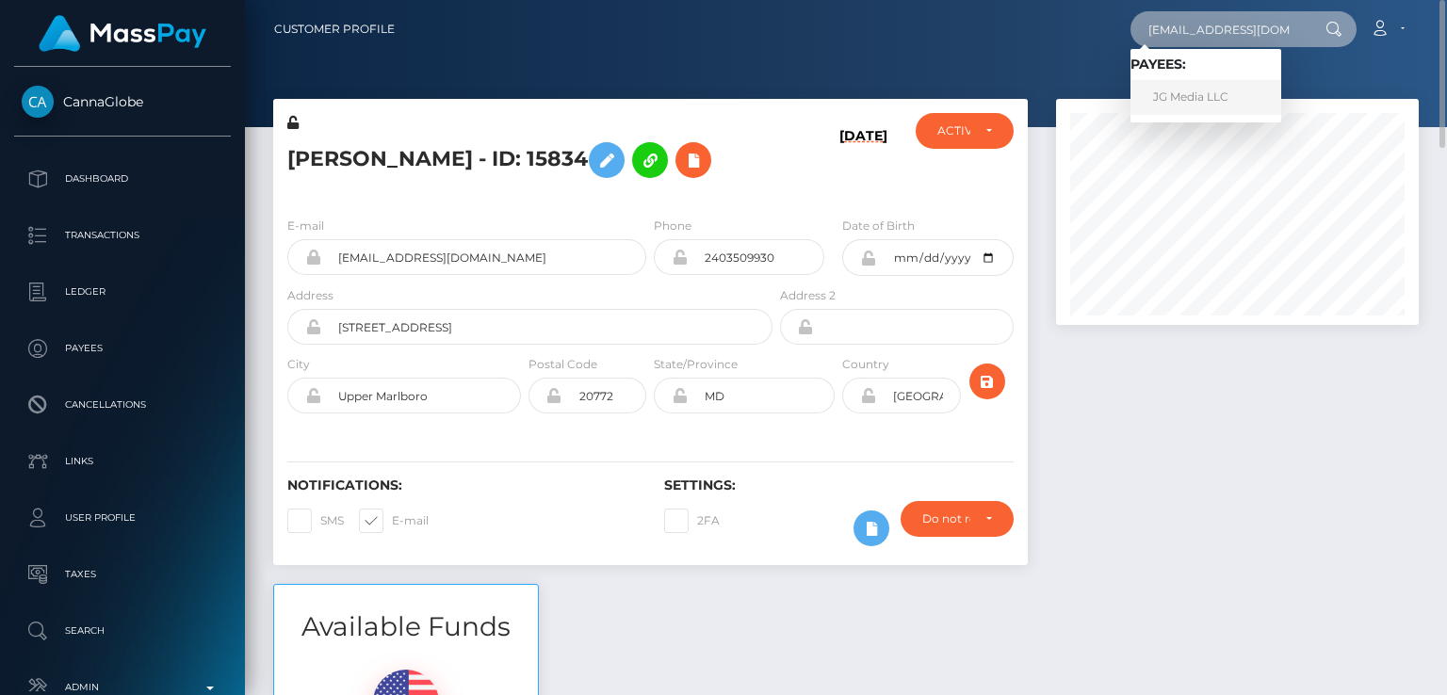
type input "grovesjon@gmail.com"
click at [1184, 93] on link "JG Media LLC" at bounding box center [1205, 97] width 151 height 35
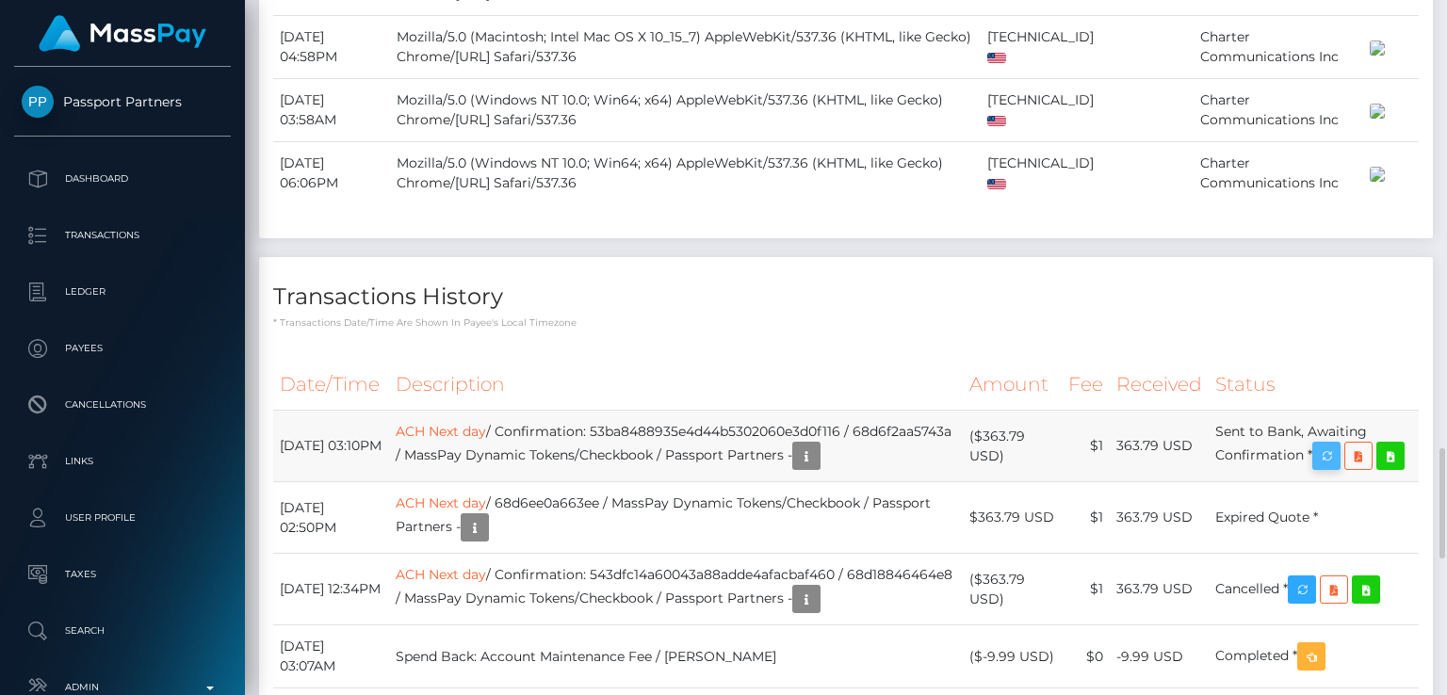
scroll to position [226, 362]
click at [1337, 445] on icon "button" at bounding box center [1326, 457] width 23 height 24
click at [1326, 190] on div "Force status update" at bounding box center [1328, 193] width 138 height 35
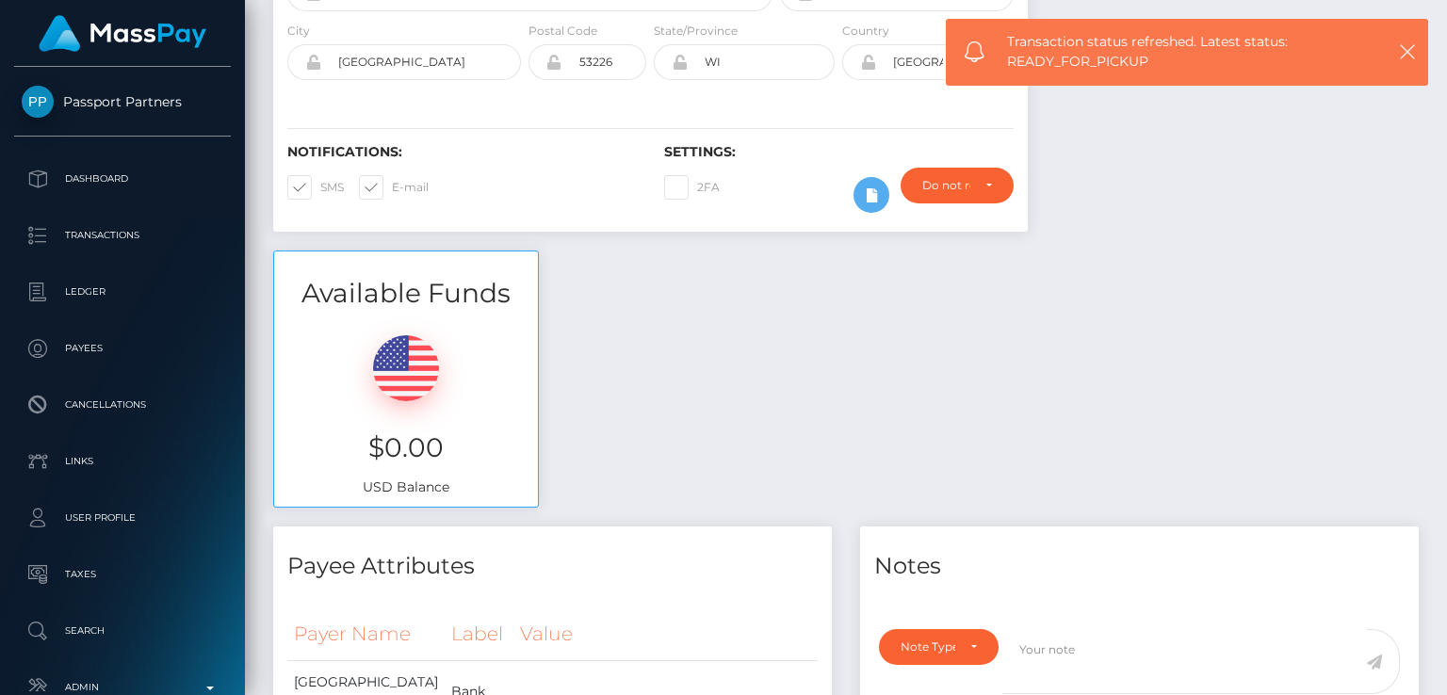
scroll to position [0, 0]
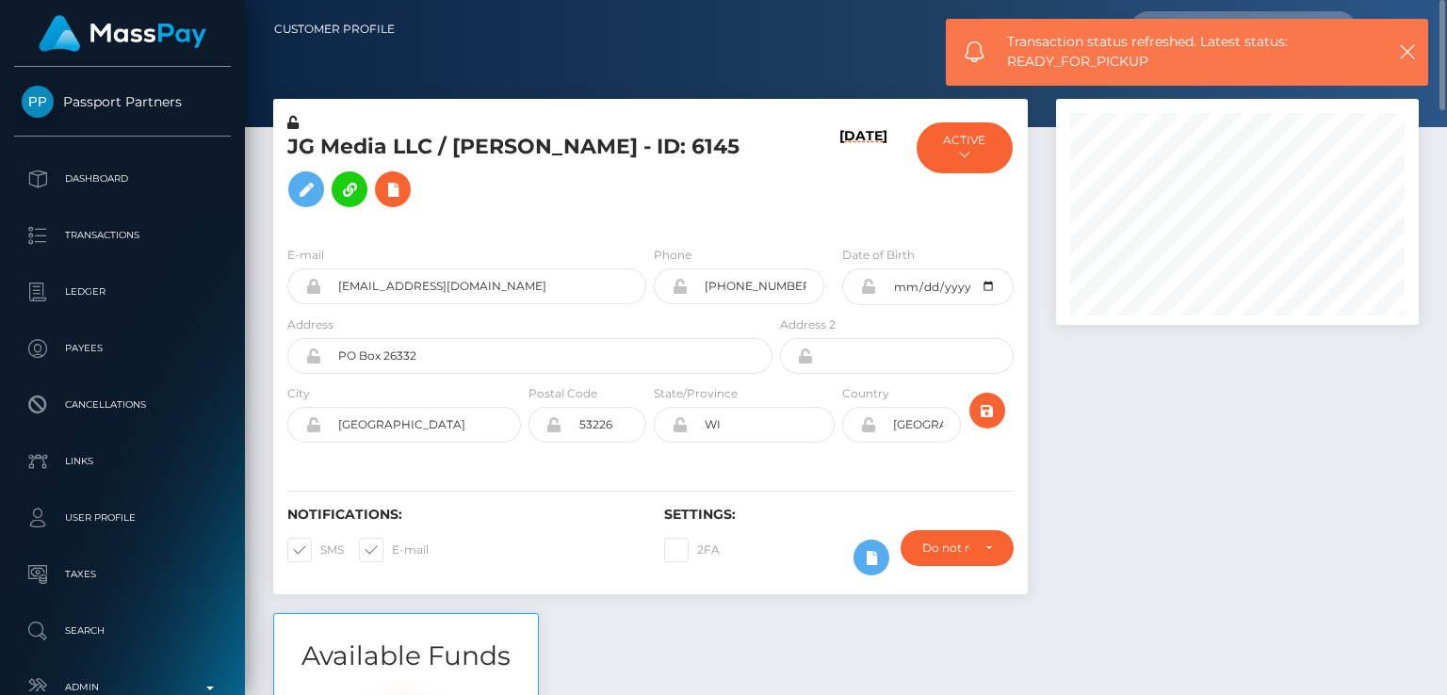
click at [467, 154] on h5 "JG Media LLC / [PERSON_NAME] - ID: 6145" at bounding box center [524, 175] width 475 height 84
copy h5 "[PERSON_NAME]"
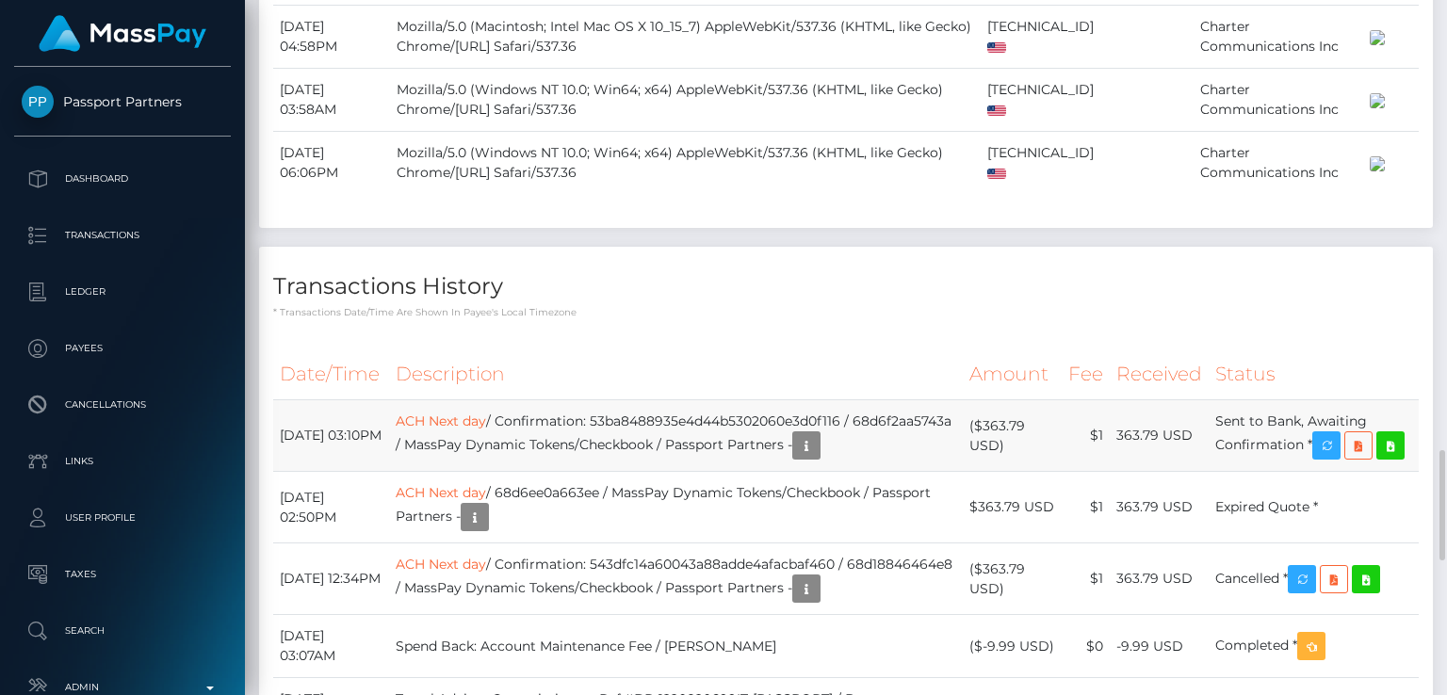
scroll to position [226, 362]
drag, startPoint x: 1208, startPoint y: 235, endPoint x: 1128, endPoint y: 223, distance: 81.0
click at [1128, 400] on td "363.79 USD" at bounding box center [1159, 436] width 99 height 72
copy td "363.79 USD"
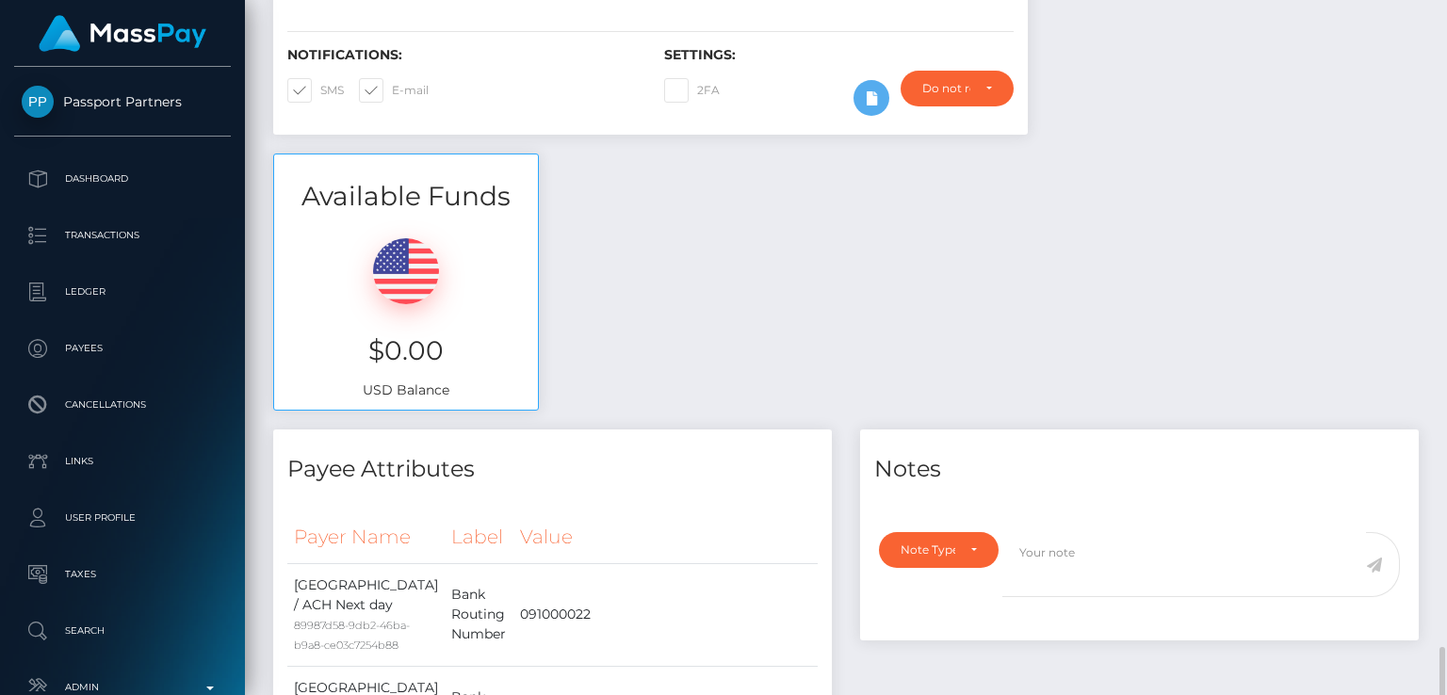
scroll to position [0, 0]
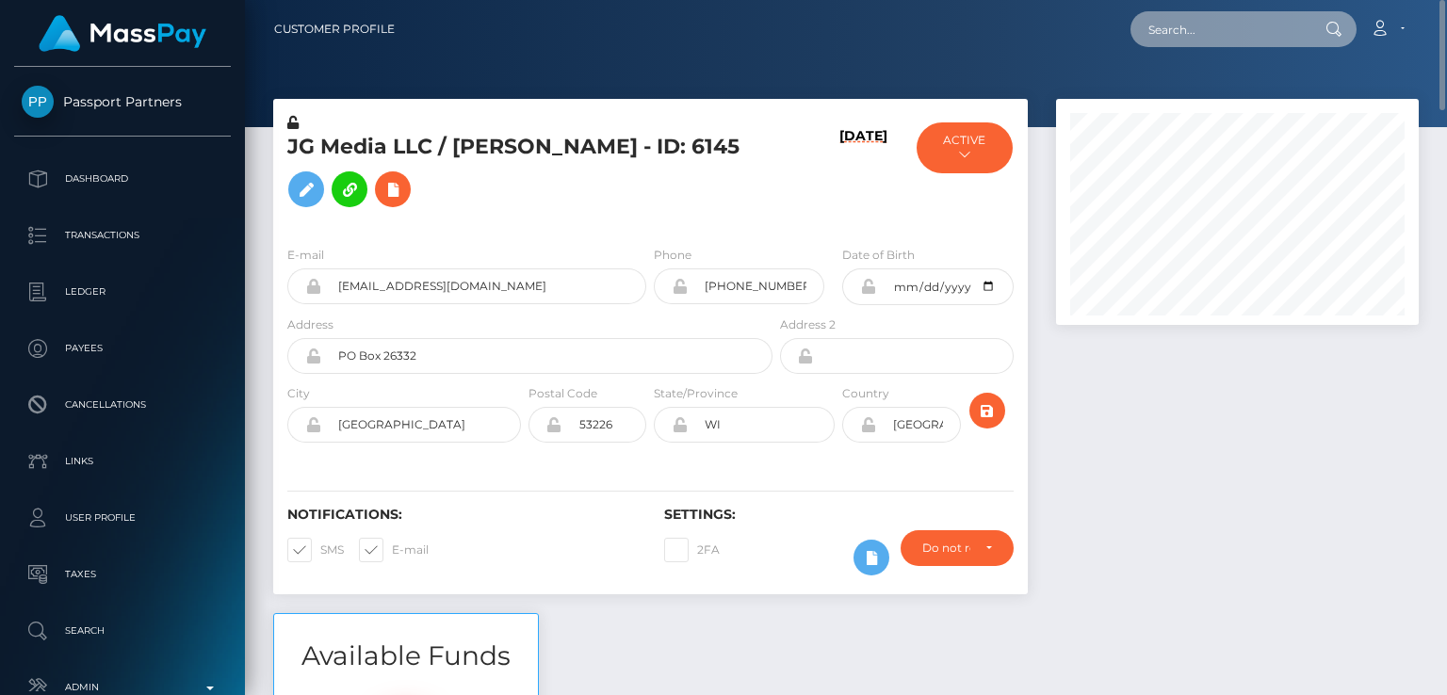
click at [1183, 31] on input "text" at bounding box center [1218, 29] width 177 height 36
paste input "[EMAIL_ADDRESS][DOMAIN_NAME]"
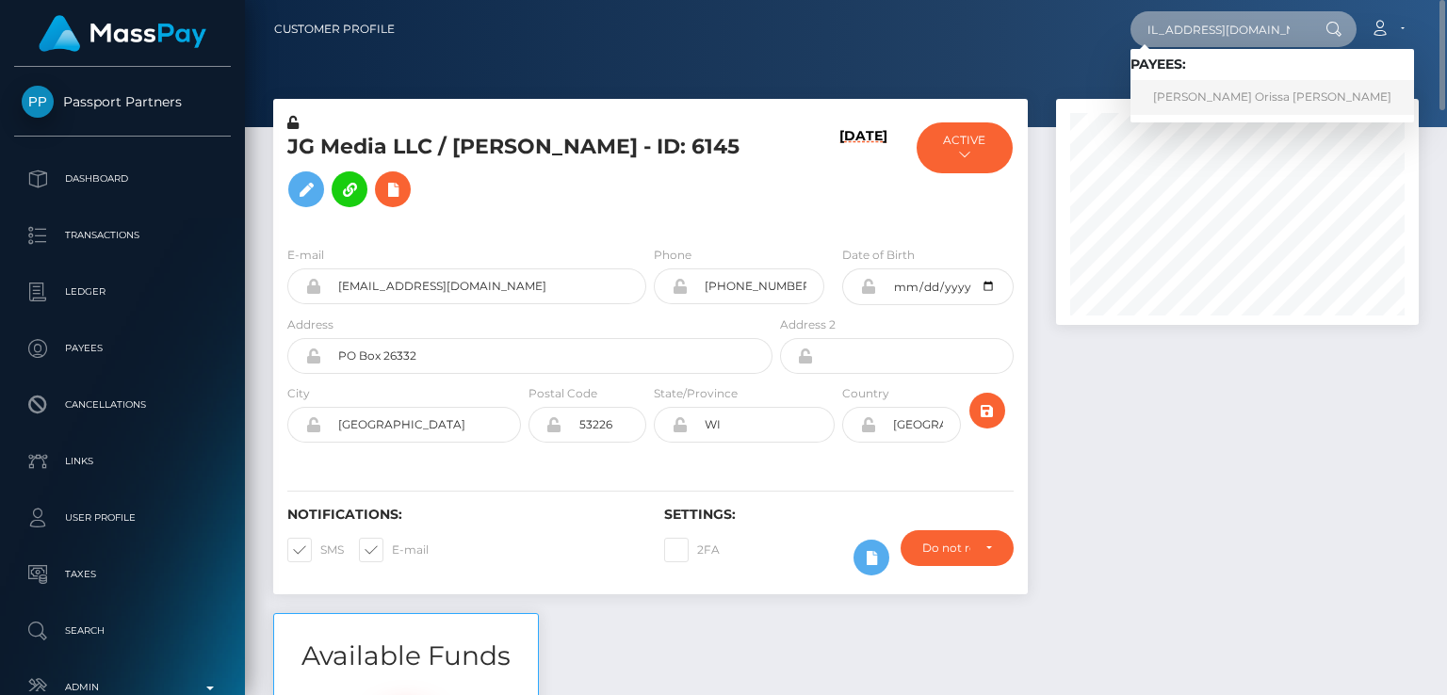
type input "[EMAIL_ADDRESS][DOMAIN_NAME]"
click at [1172, 91] on link "Sandricka Orissa Thomas" at bounding box center [1272, 97] width 284 height 35
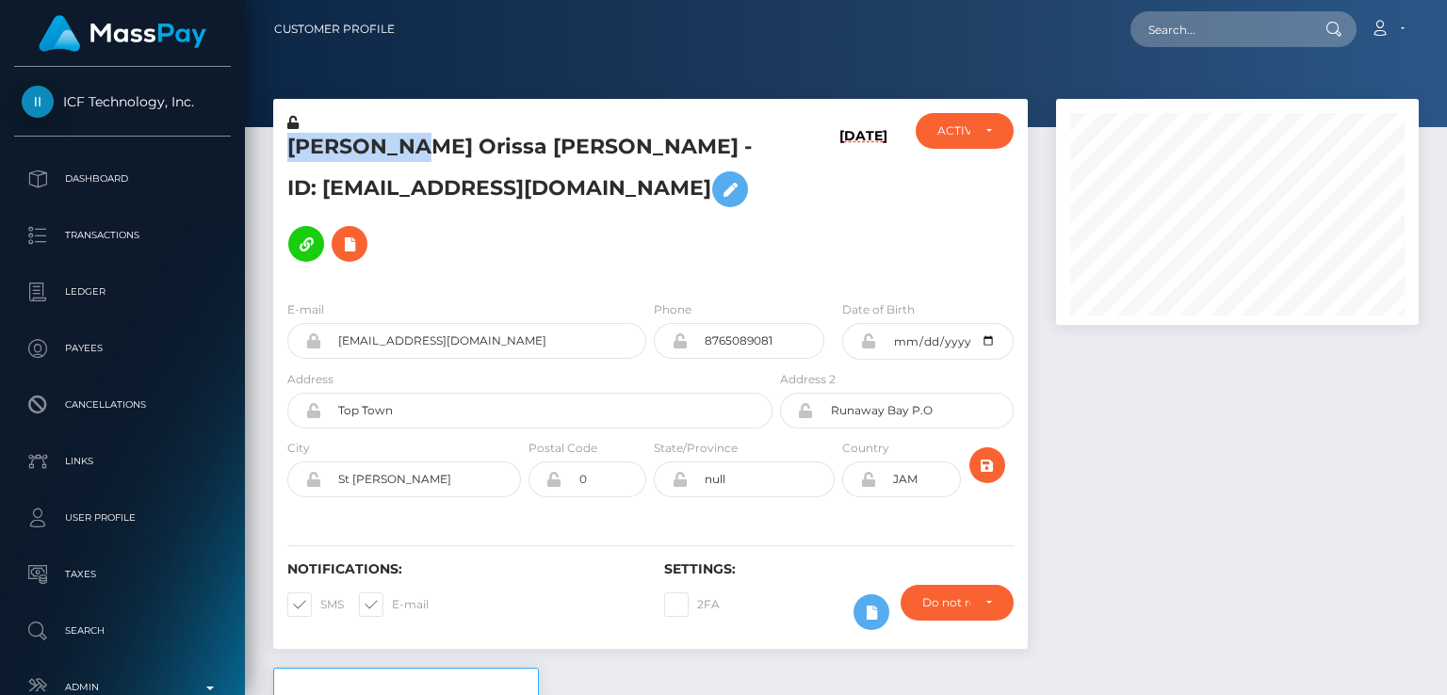
scroll to position [226, 362]
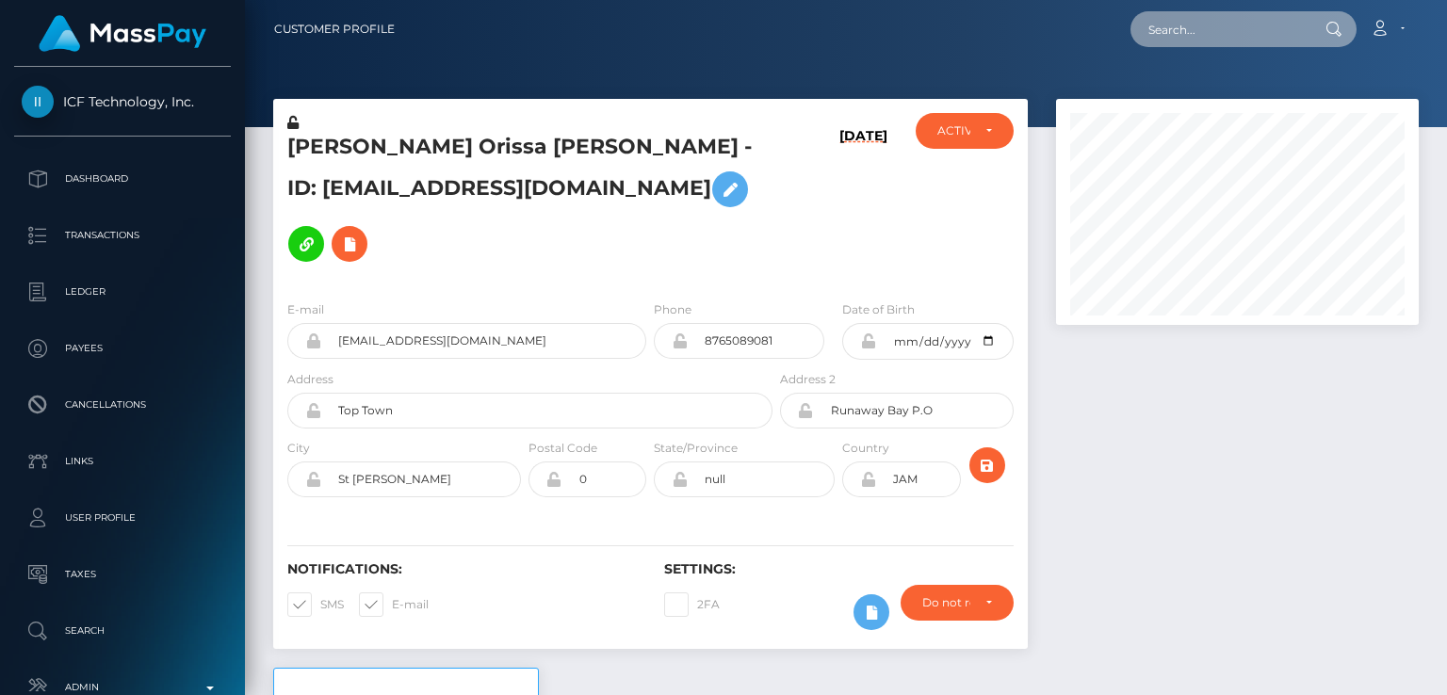
click at [1174, 45] on input "text" at bounding box center [1218, 29] width 177 height 36
paste input "[EMAIL_ADDRESS][DOMAIN_NAME]"
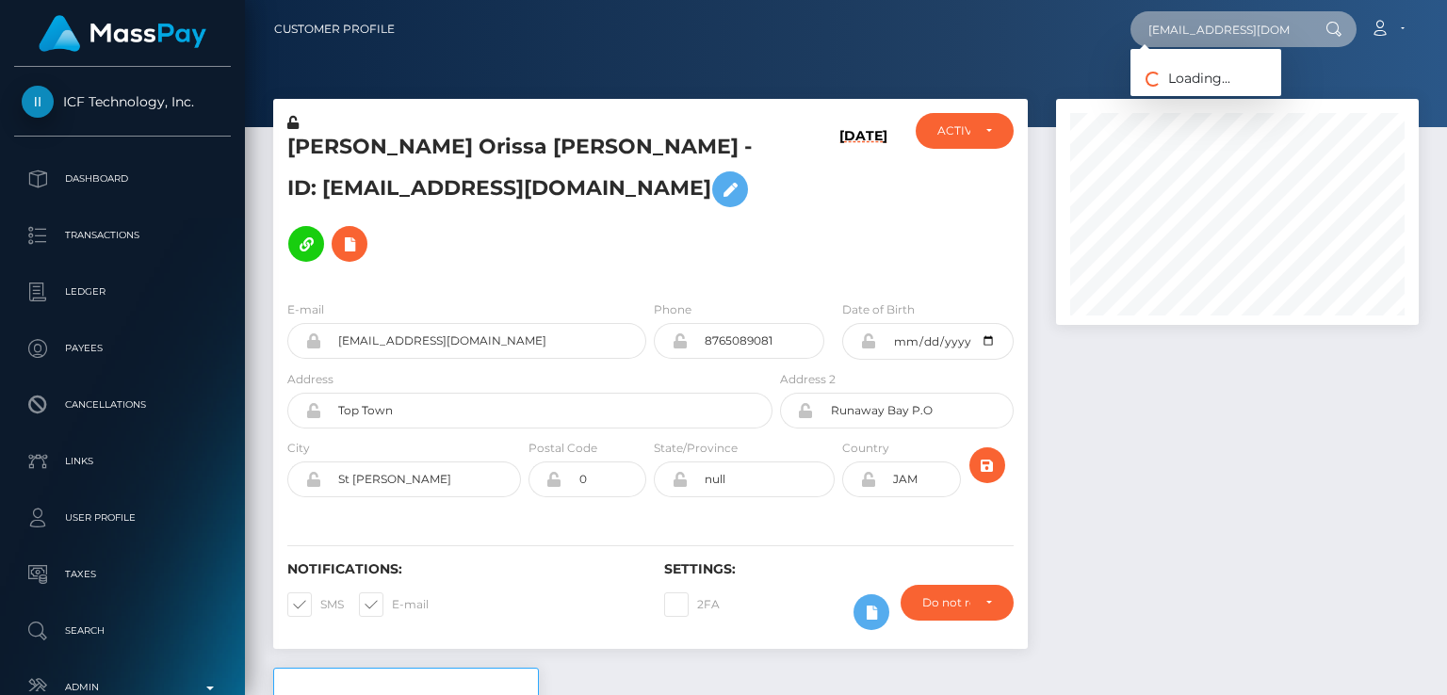
type input "[EMAIL_ADDRESS][DOMAIN_NAME]"
click at [1338, 24] on icon at bounding box center [1333, 29] width 16 height 15
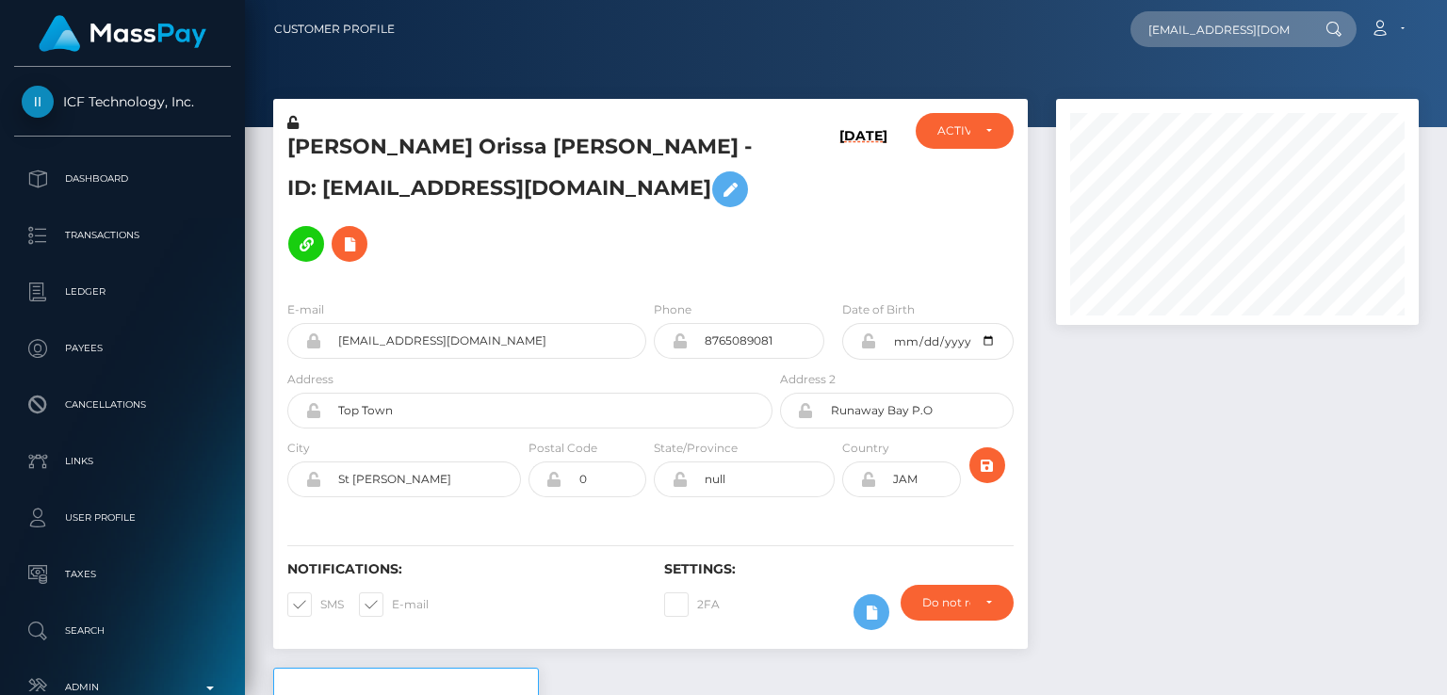
click at [1331, 28] on icon at bounding box center [1333, 29] width 16 height 15
click at [1287, 34] on input "[EMAIL_ADDRESS][DOMAIN_NAME]" at bounding box center [1218, 29] width 177 height 36
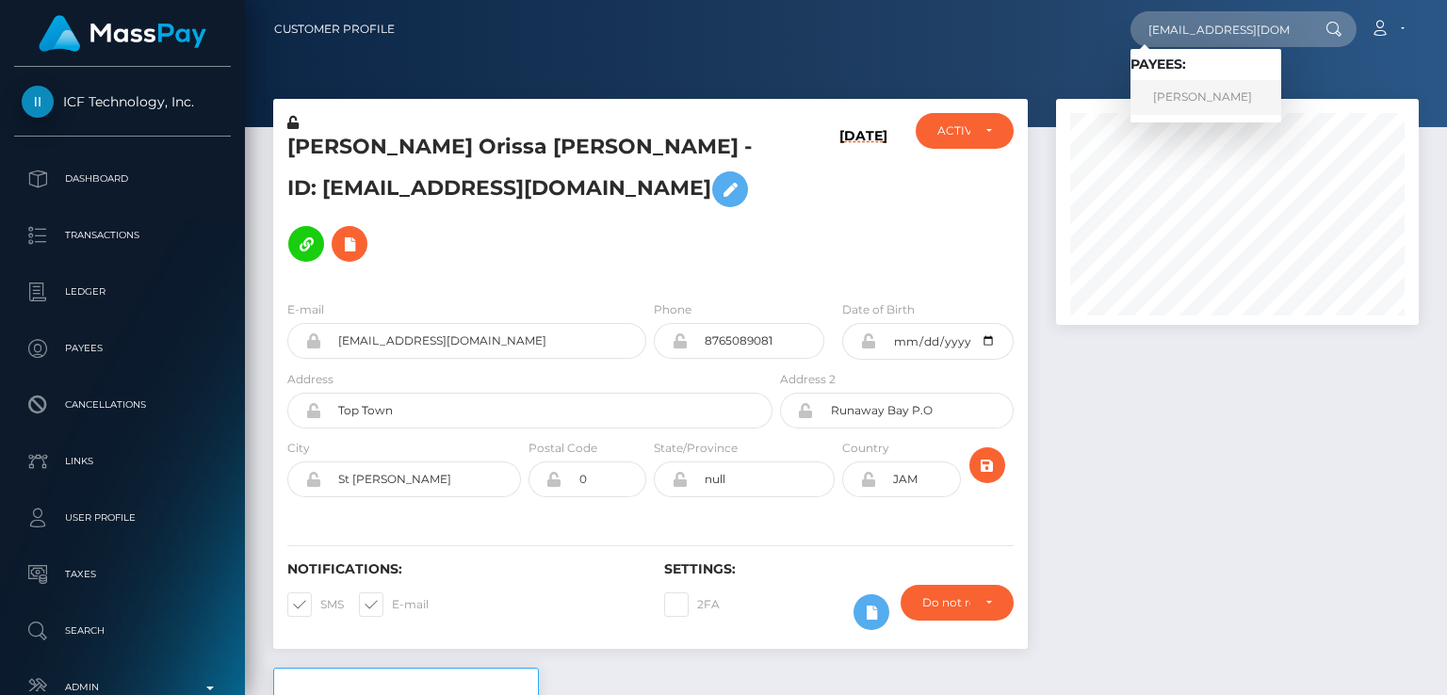
click at [1247, 106] on link "AARON MICHAEL MINGS" at bounding box center [1205, 97] width 151 height 35
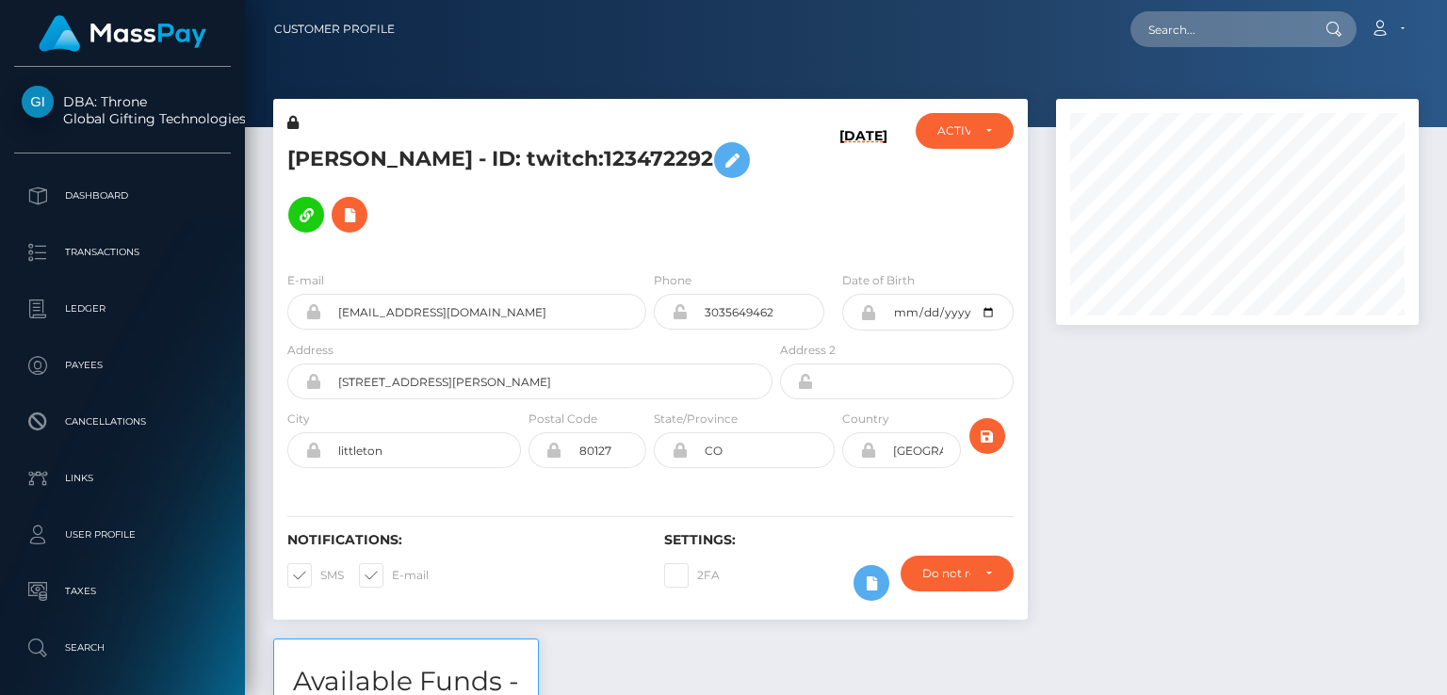
scroll to position [226, 362]
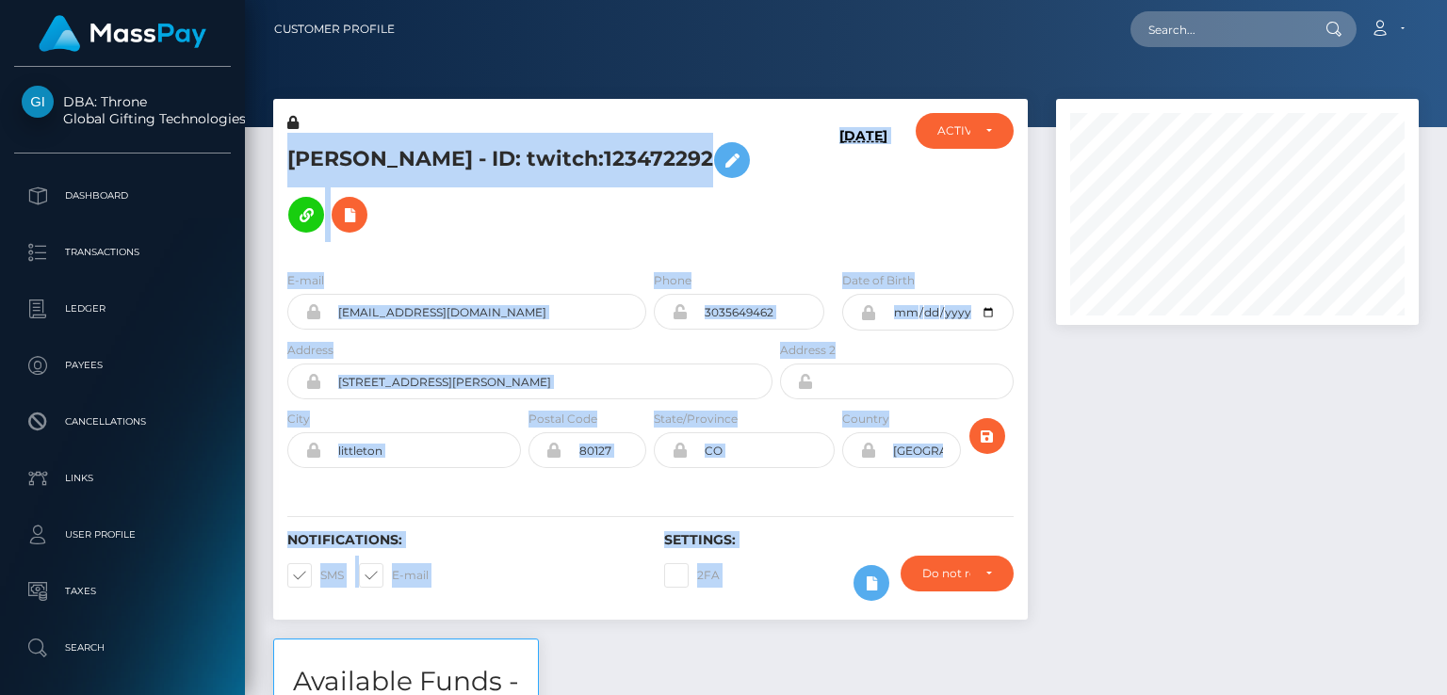
drag, startPoint x: 0, startPoint y: 0, endPoint x: 1195, endPoint y: 106, distance: 1200.0
click at [1195, 106] on div at bounding box center [1237, 369] width 391 height 540
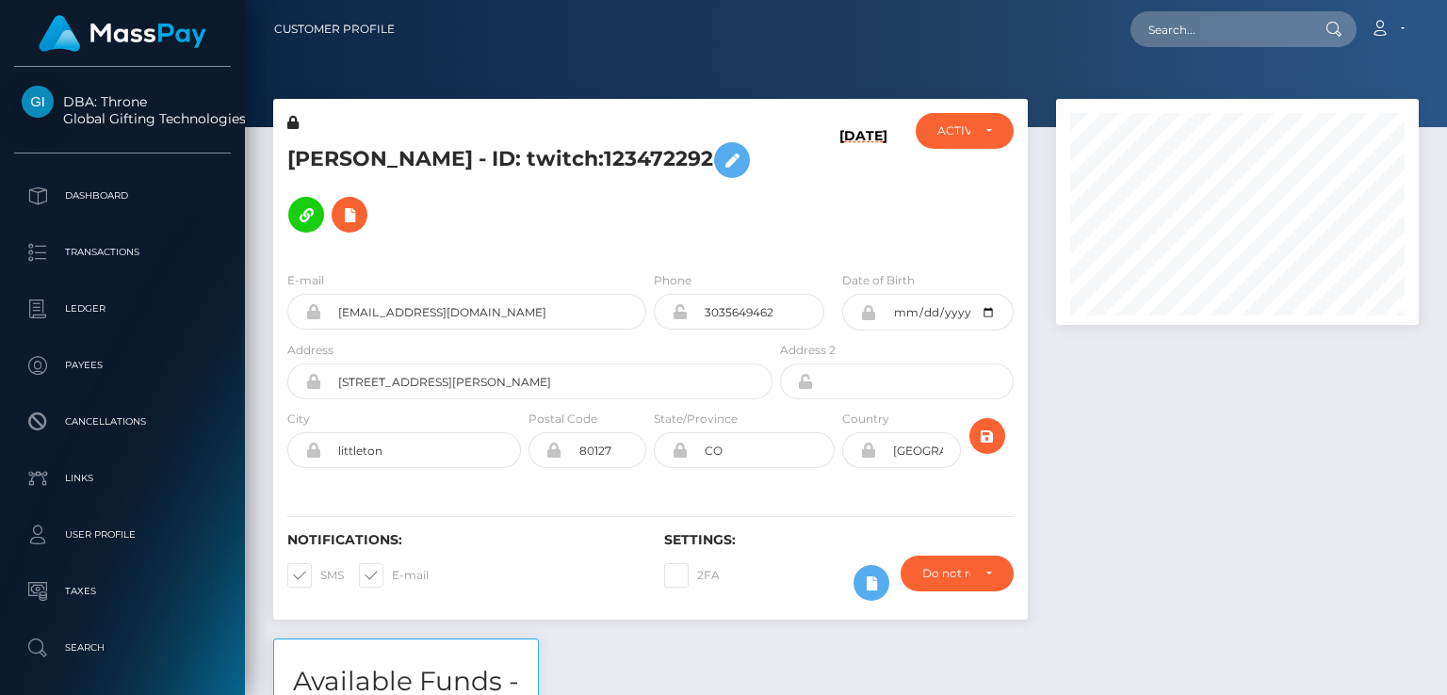
click at [1153, 429] on div at bounding box center [1237, 369] width 391 height 540
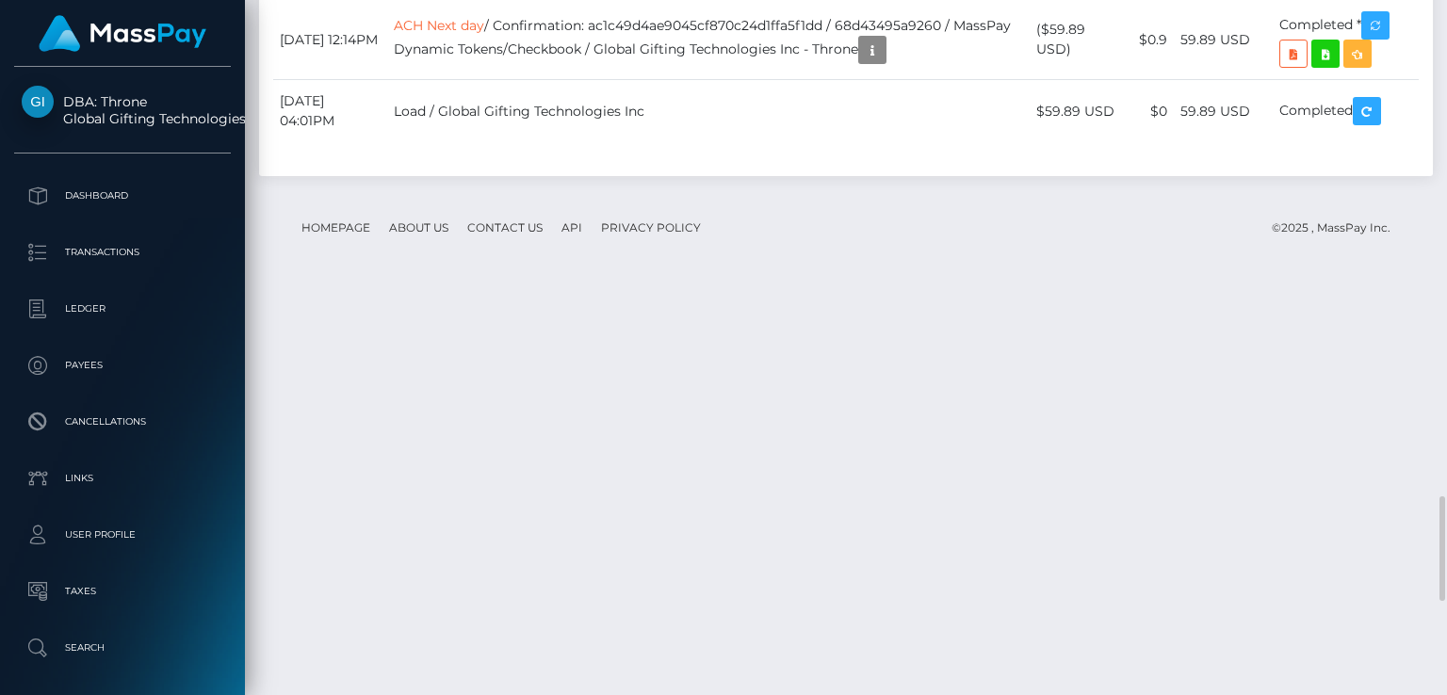
scroll to position [3922, 0]
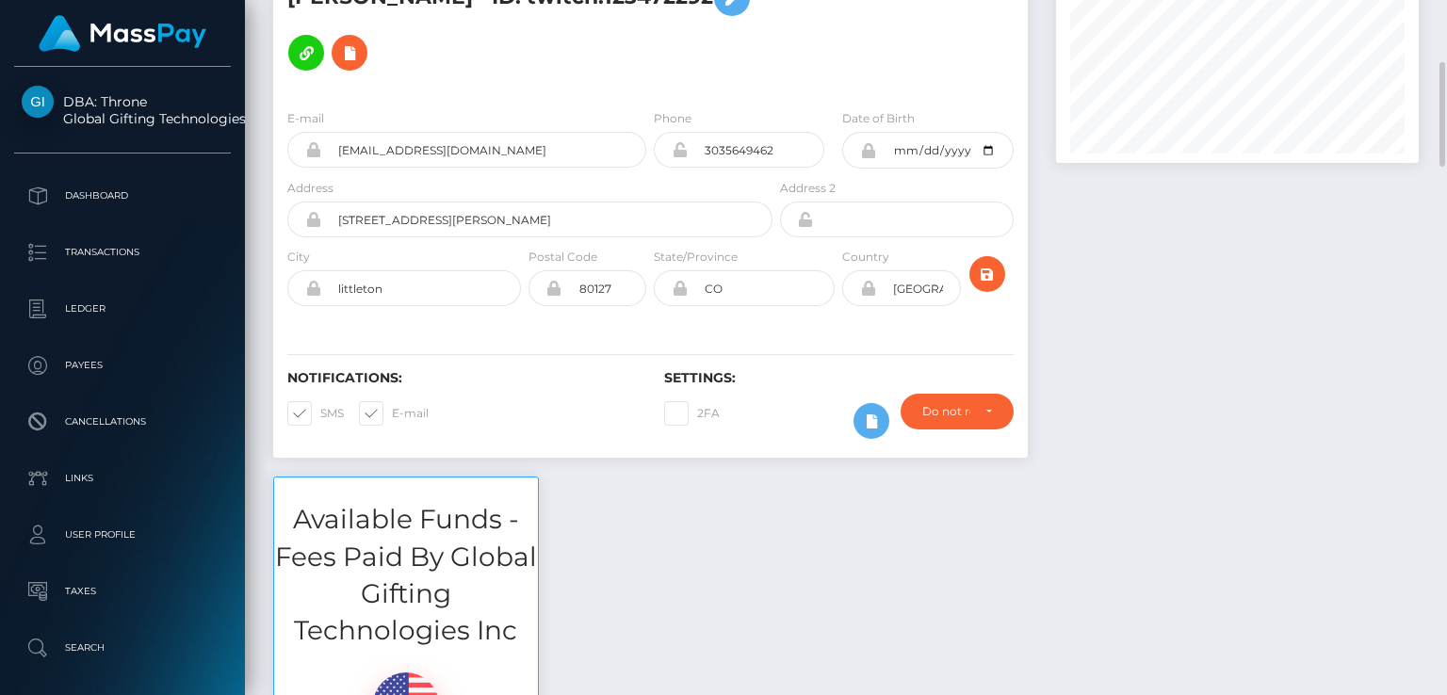
scroll to position [157, 0]
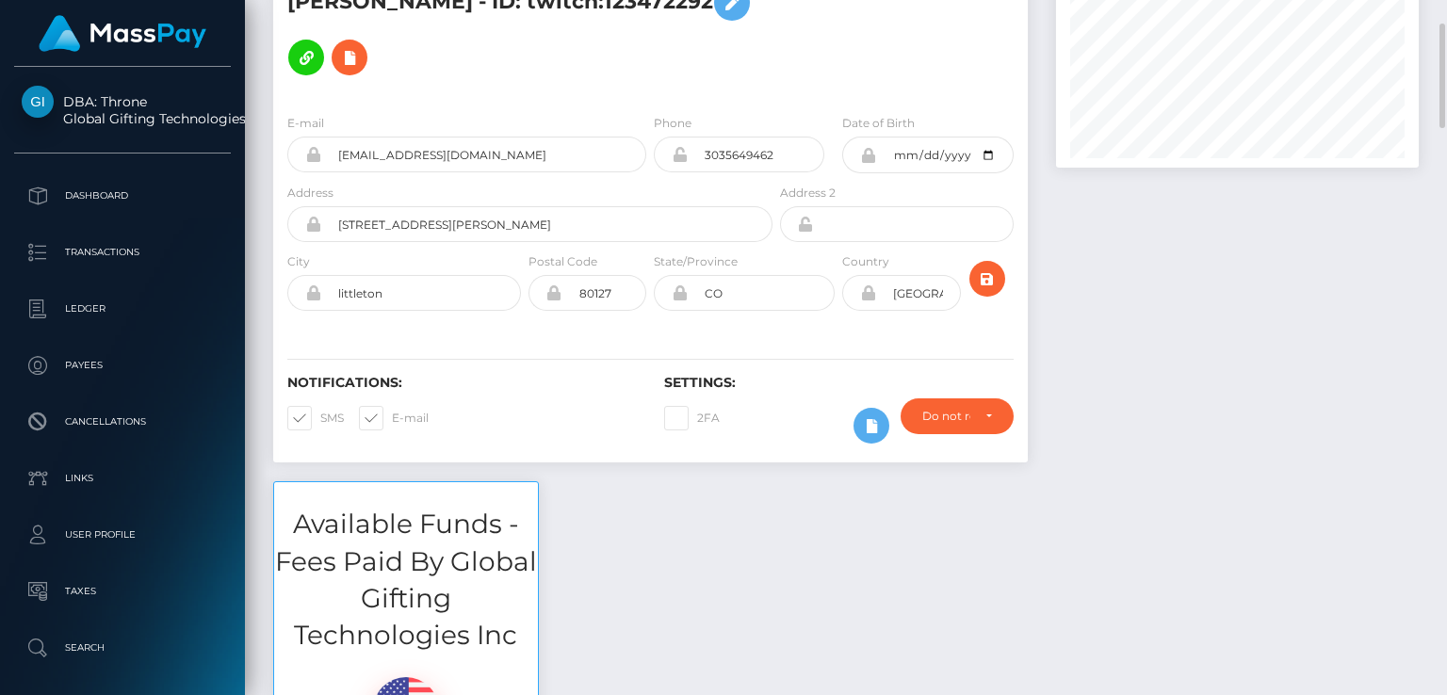
click at [614, 536] on div "Available Funds - Fees Paid By Global Gifting Technologies Inc $0.00 USD Balance" at bounding box center [846, 675] width 1174 height 388
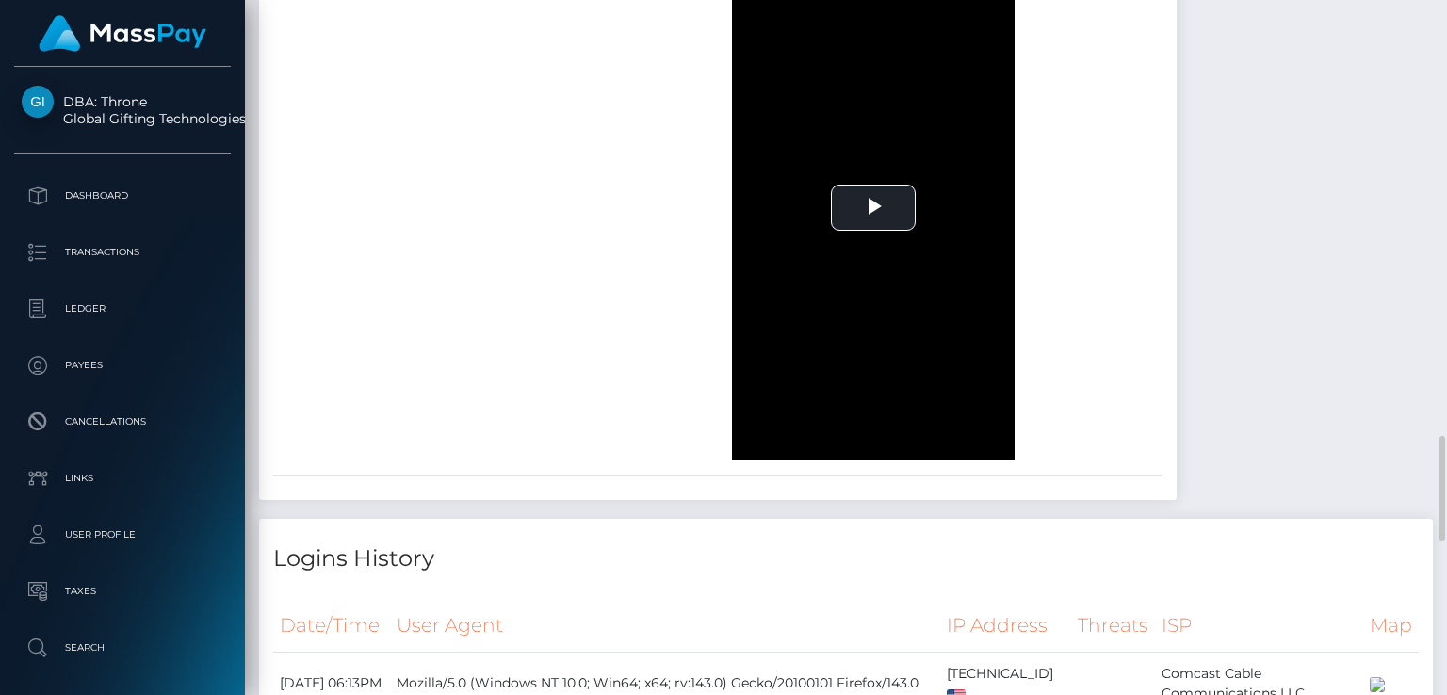
scroll to position [2447, 0]
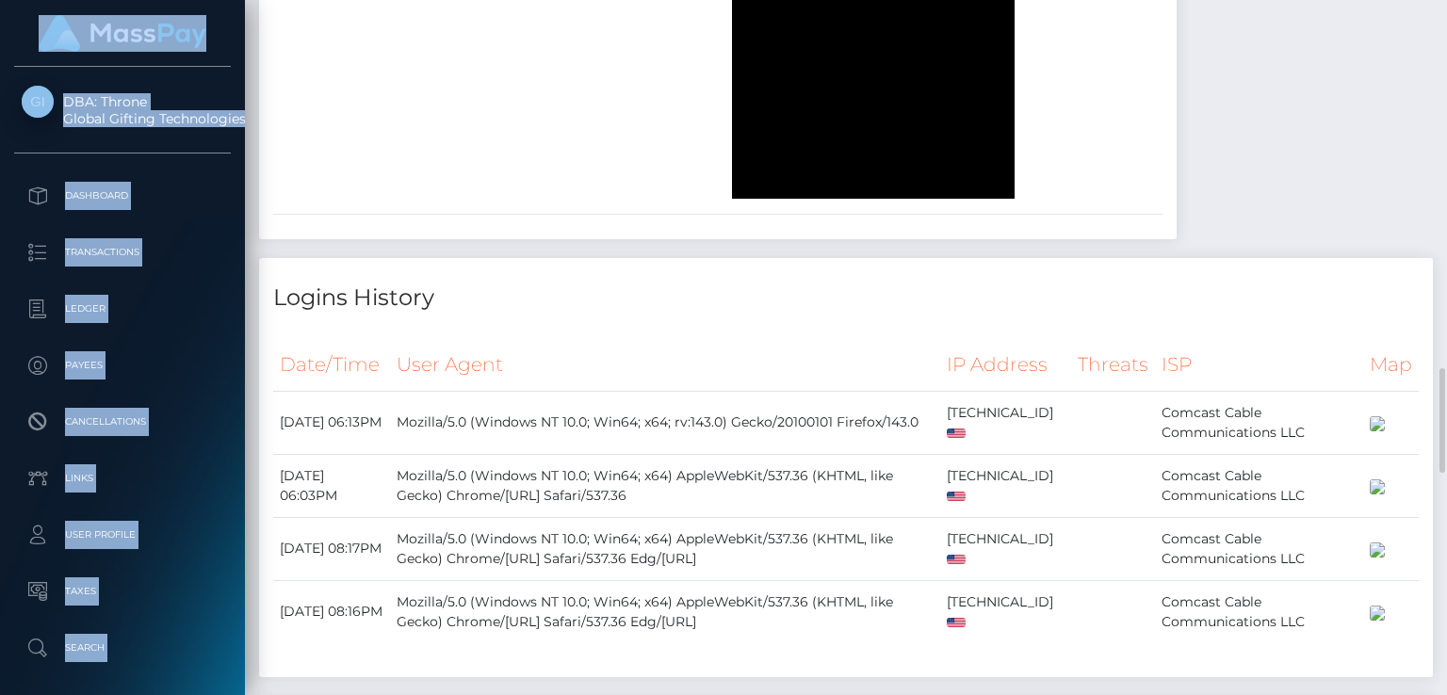
drag, startPoint x: 614, startPoint y: 536, endPoint x: 397, endPoint y: 386, distance: 263.4
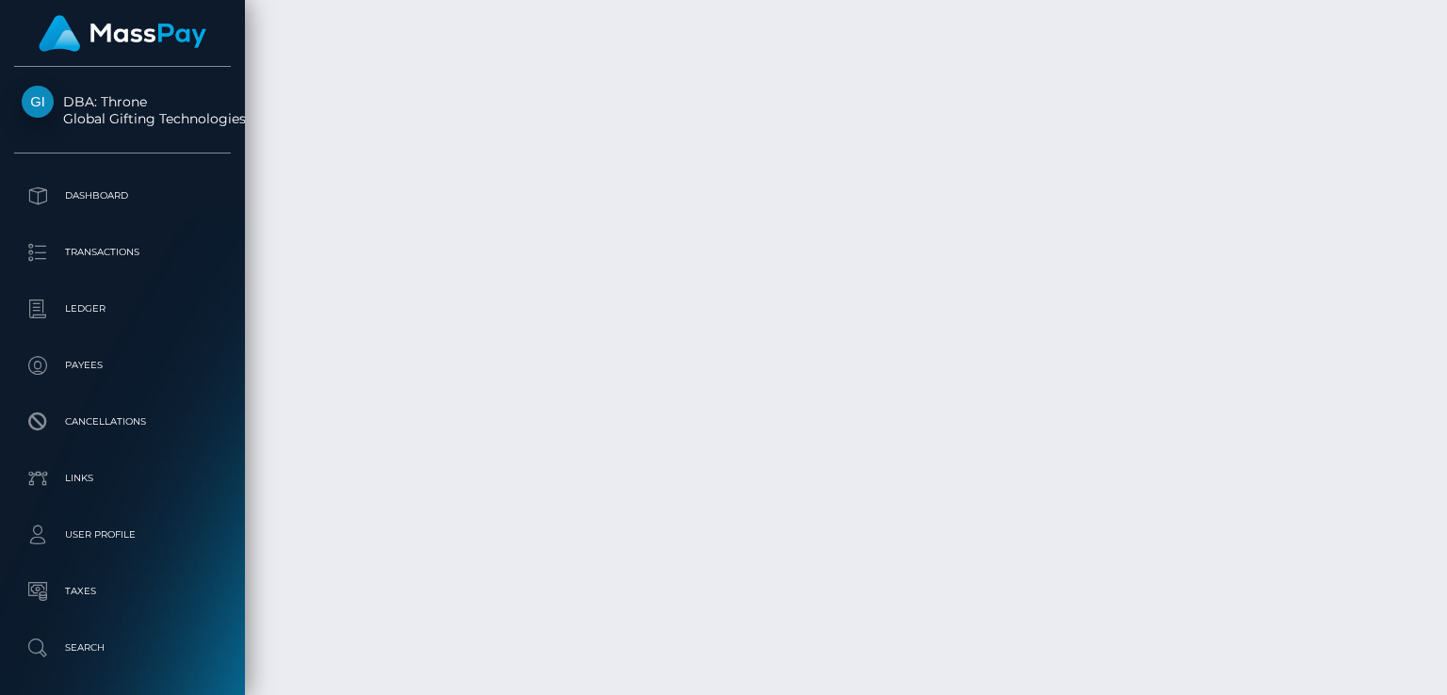
scroll to position [3922, 0]
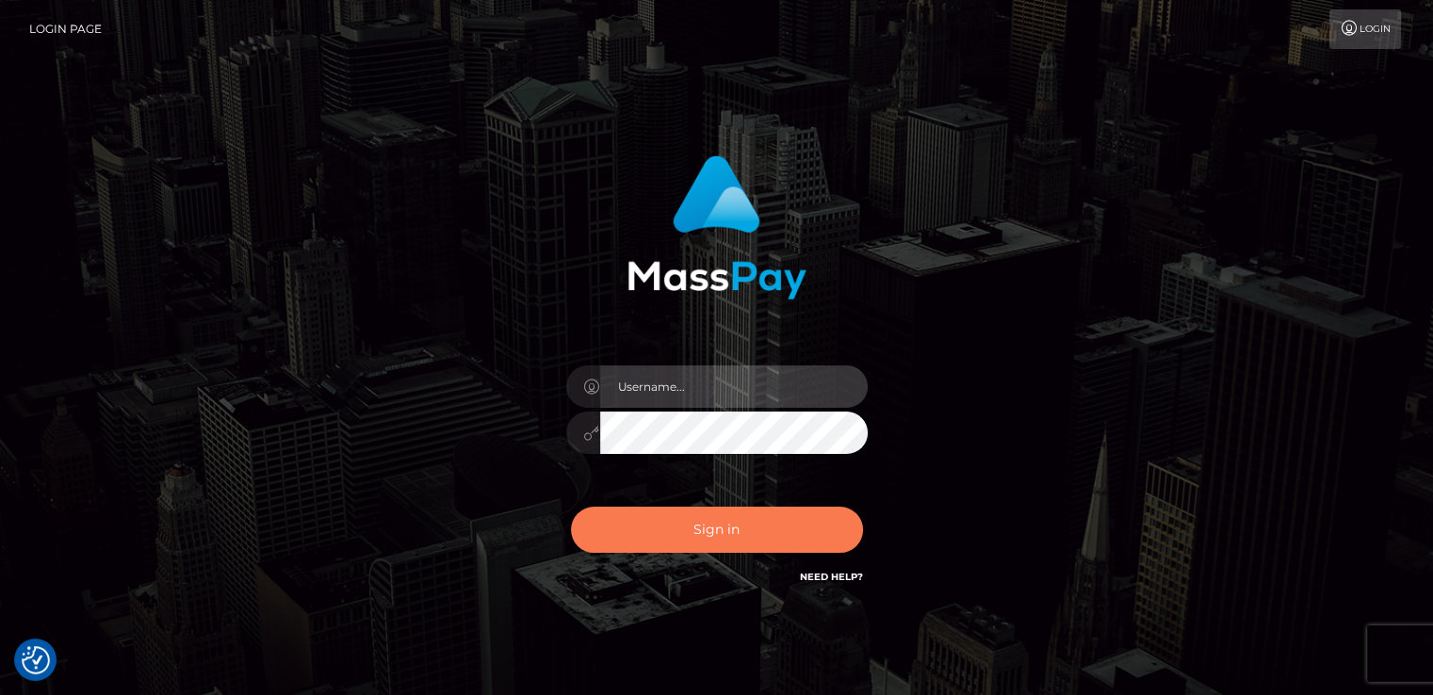
type input "[DOMAIN_NAME]"
click at [624, 520] on button "Sign in" at bounding box center [717, 530] width 292 height 46
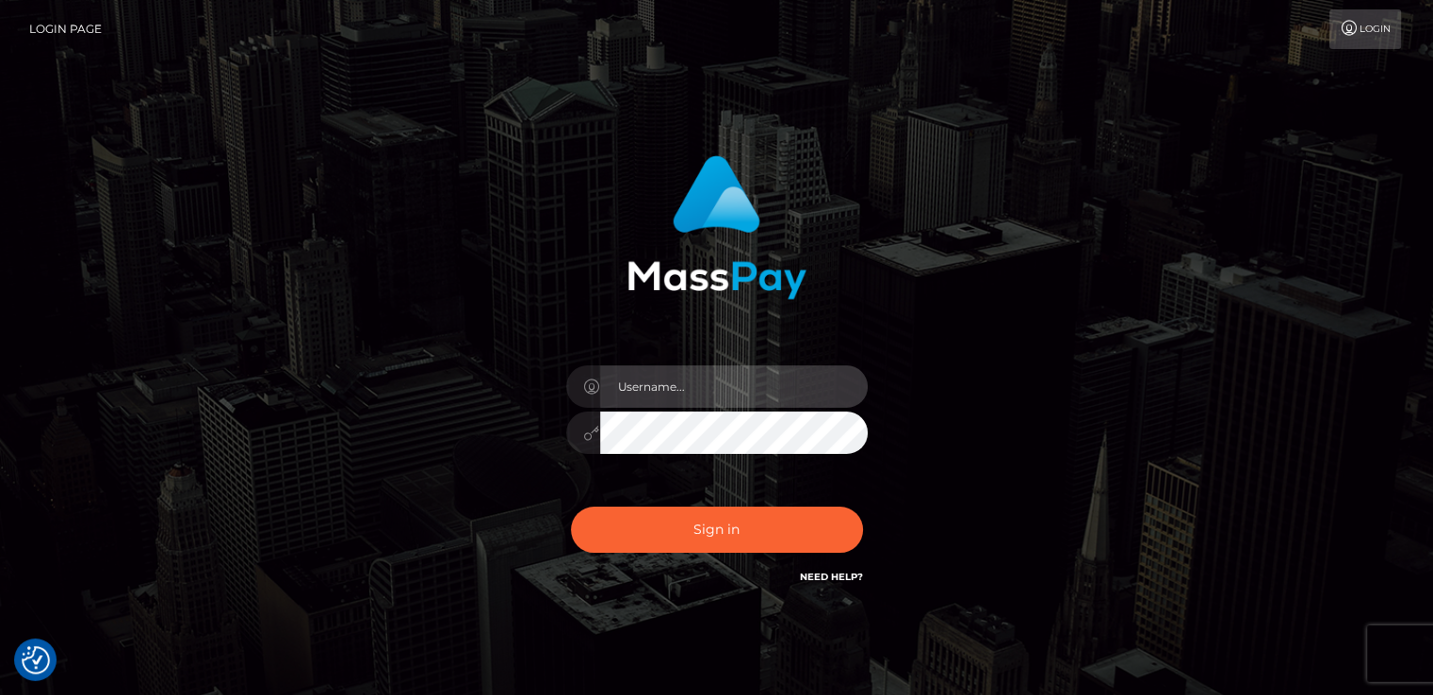
type input "[DOMAIN_NAME]"
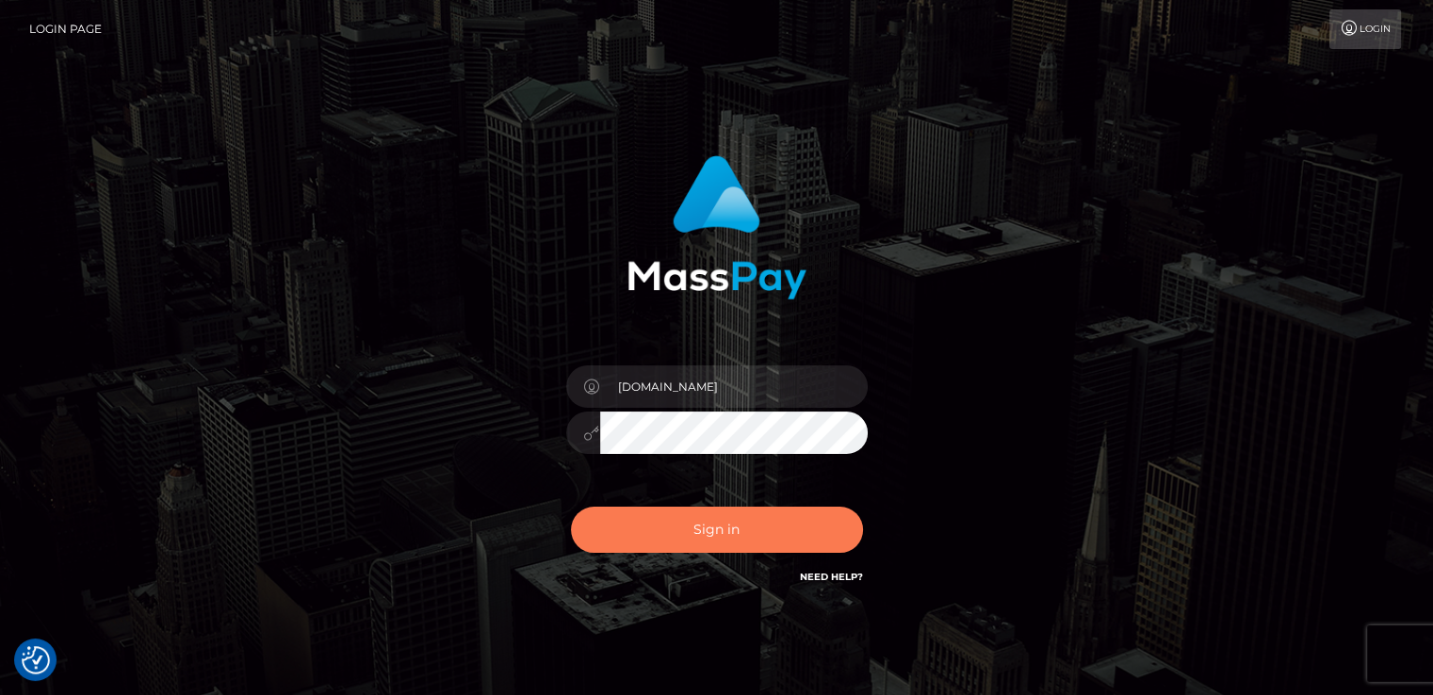
click at [624, 520] on button "Sign in" at bounding box center [717, 530] width 292 height 46
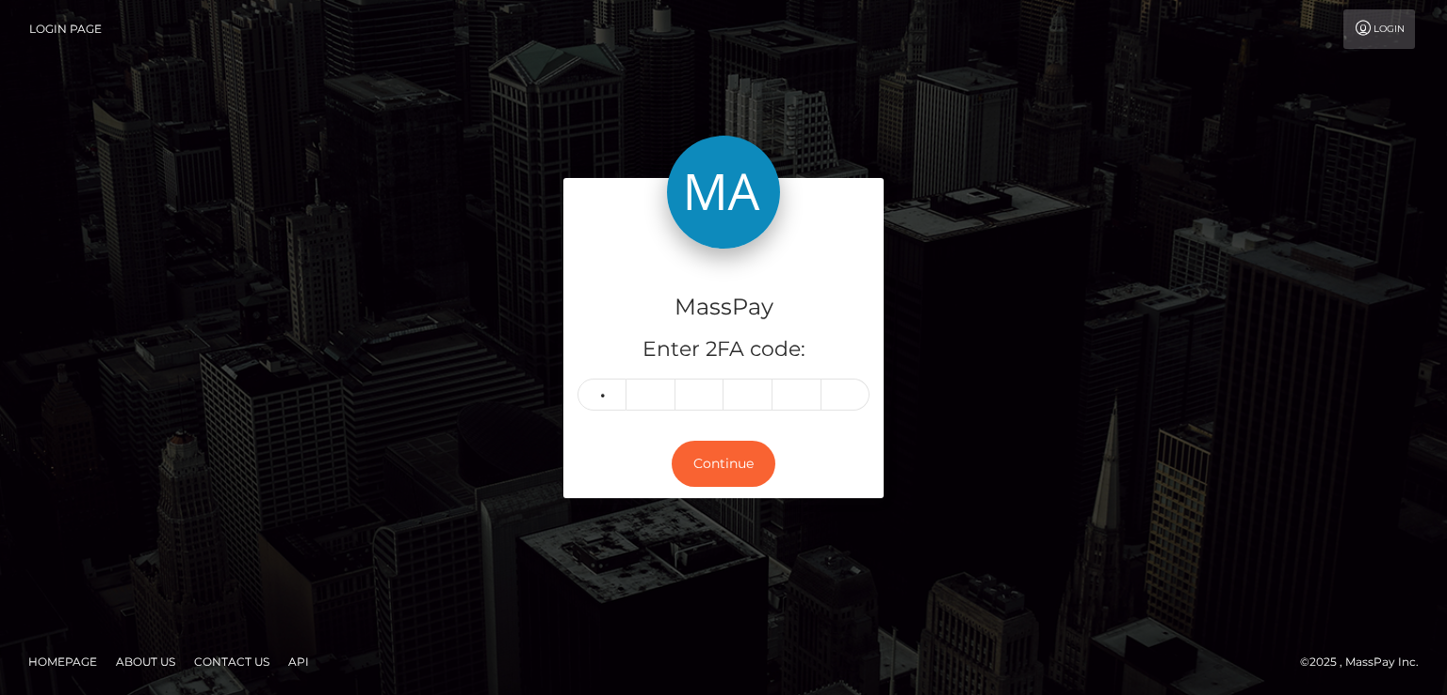
type input "3"
type input "6"
type input "0"
type input "1"
type input "7"
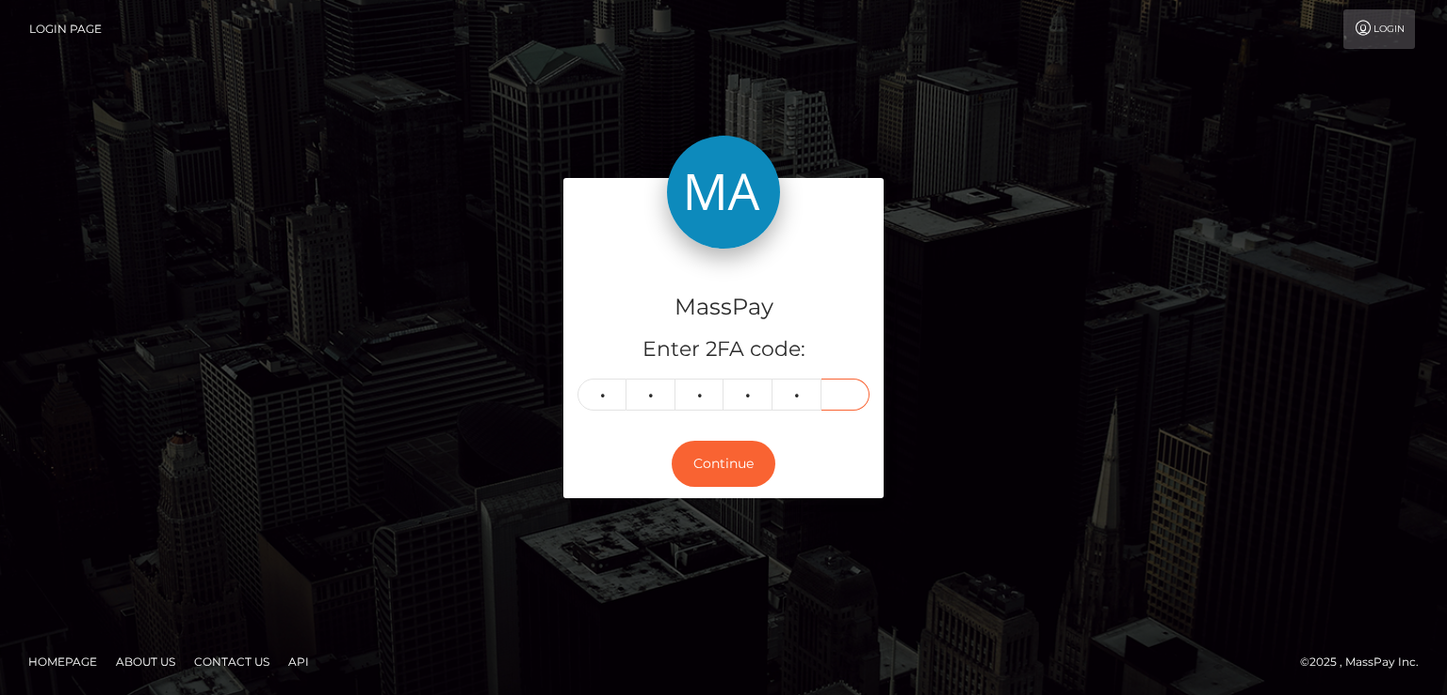
type input "7"
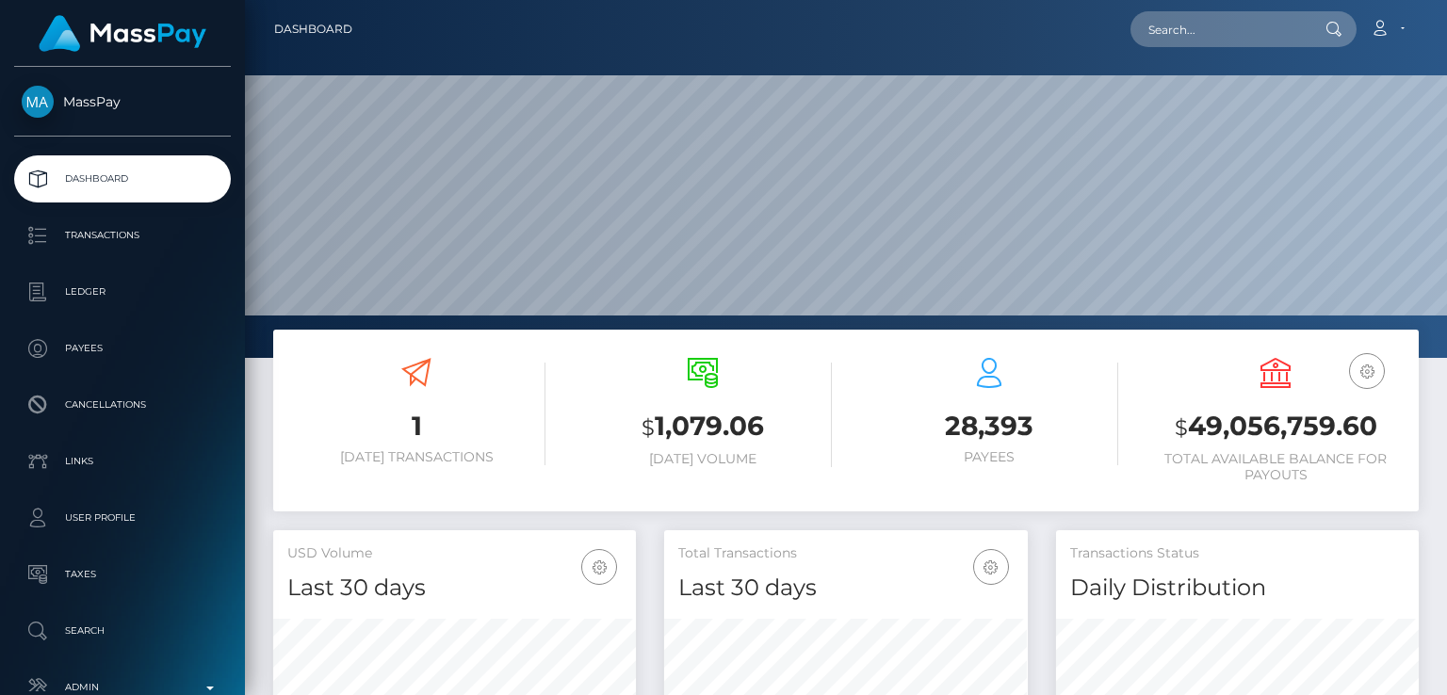
scroll to position [333, 362]
click at [1284, 28] on input "text" at bounding box center [1218, 29] width 177 height 36
paste input "[EMAIL_ADDRESS][DOMAIN_NAME]"
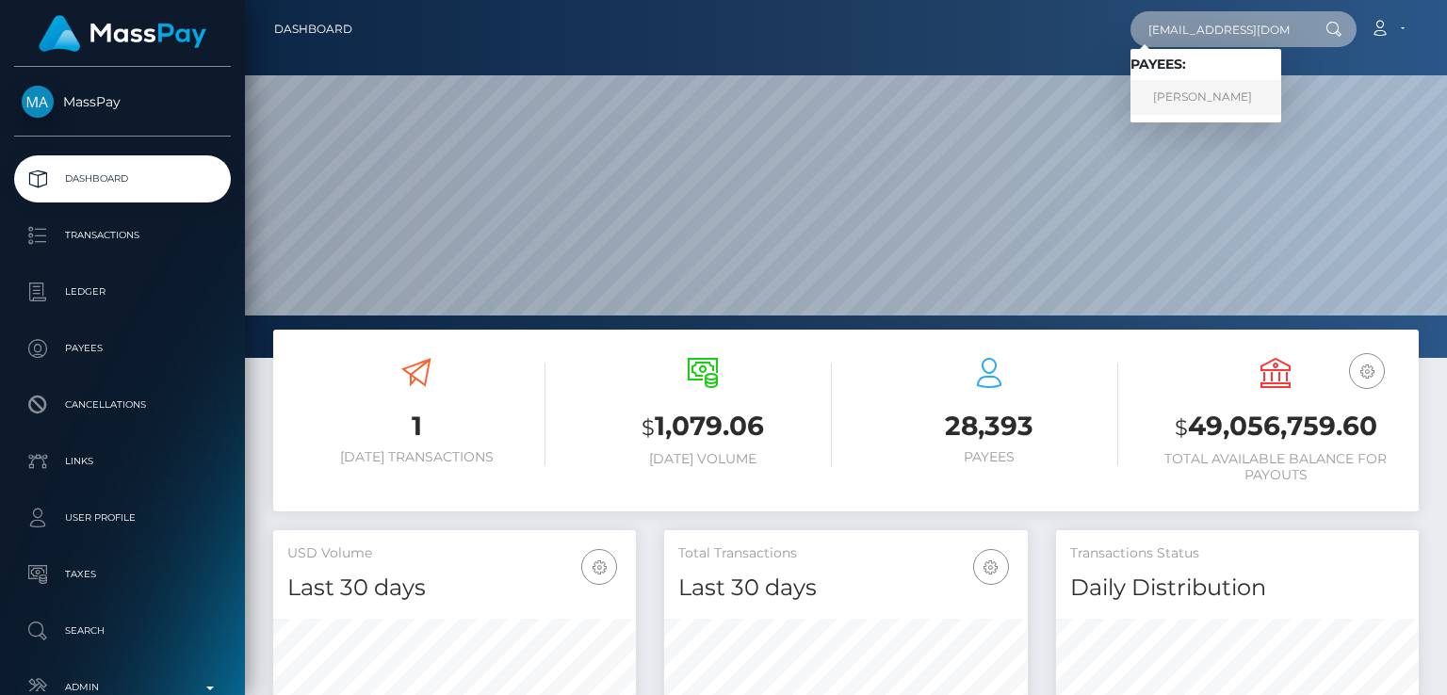
type input "[EMAIL_ADDRESS][DOMAIN_NAME]"
click at [1243, 106] on link "[PERSON_NAME]" at bounding box center [1205, 97] width 151 height 35
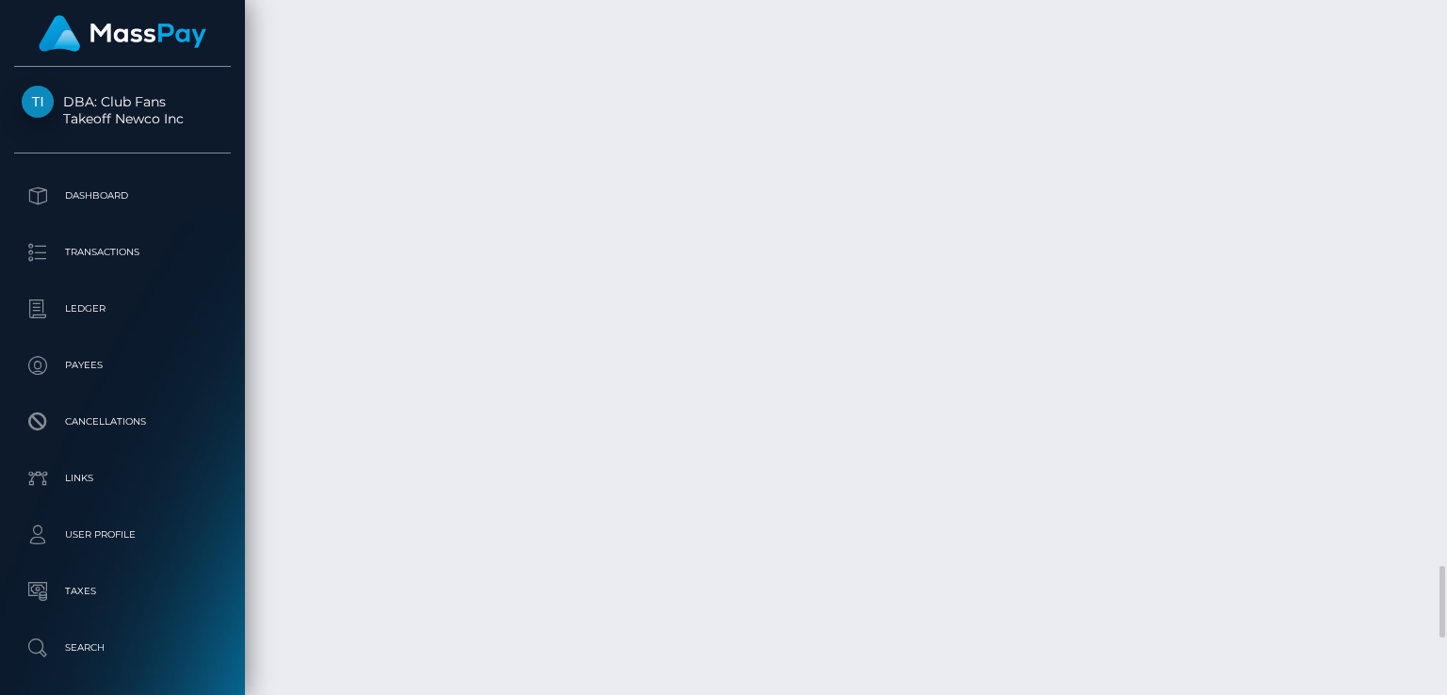
scroll to position [5446, 0]
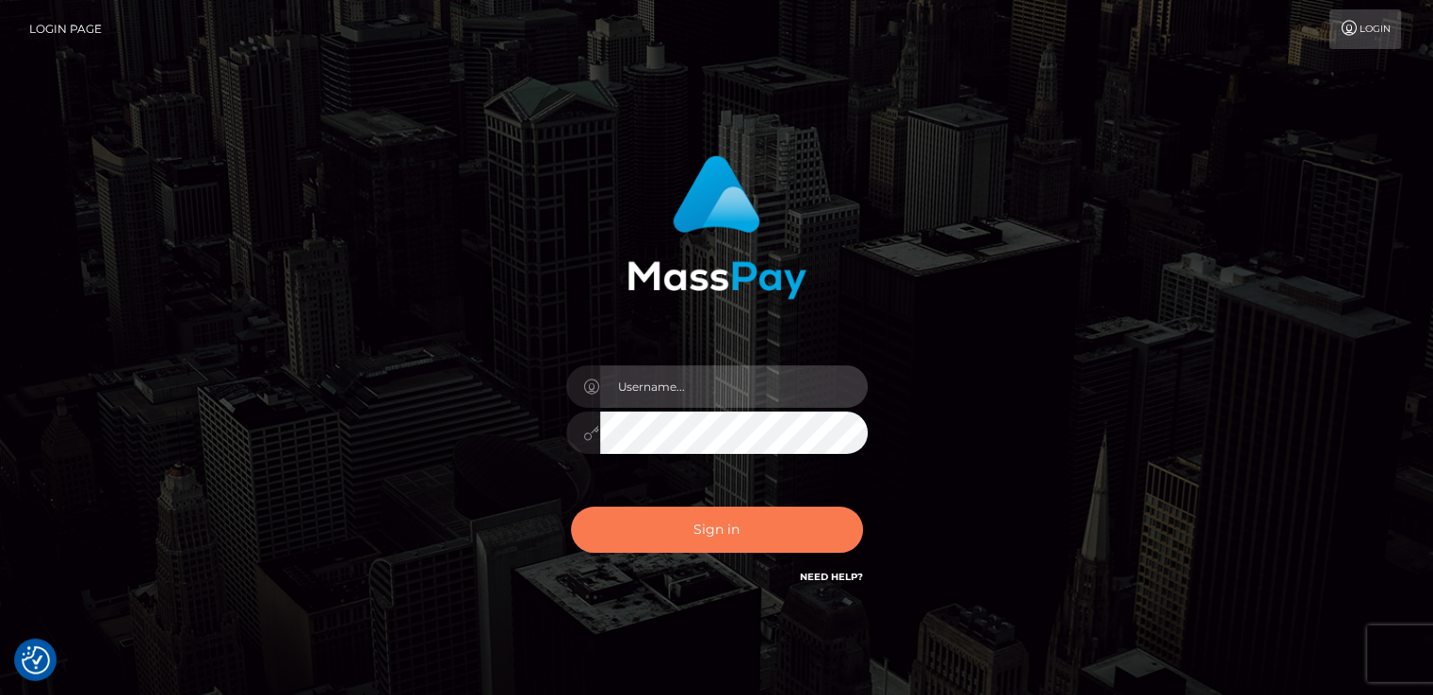
type input "[DOMAIN_NAME]"
click at [636, 533] on button "Sign in" at bounding box center [717, 530] width 292 height 46
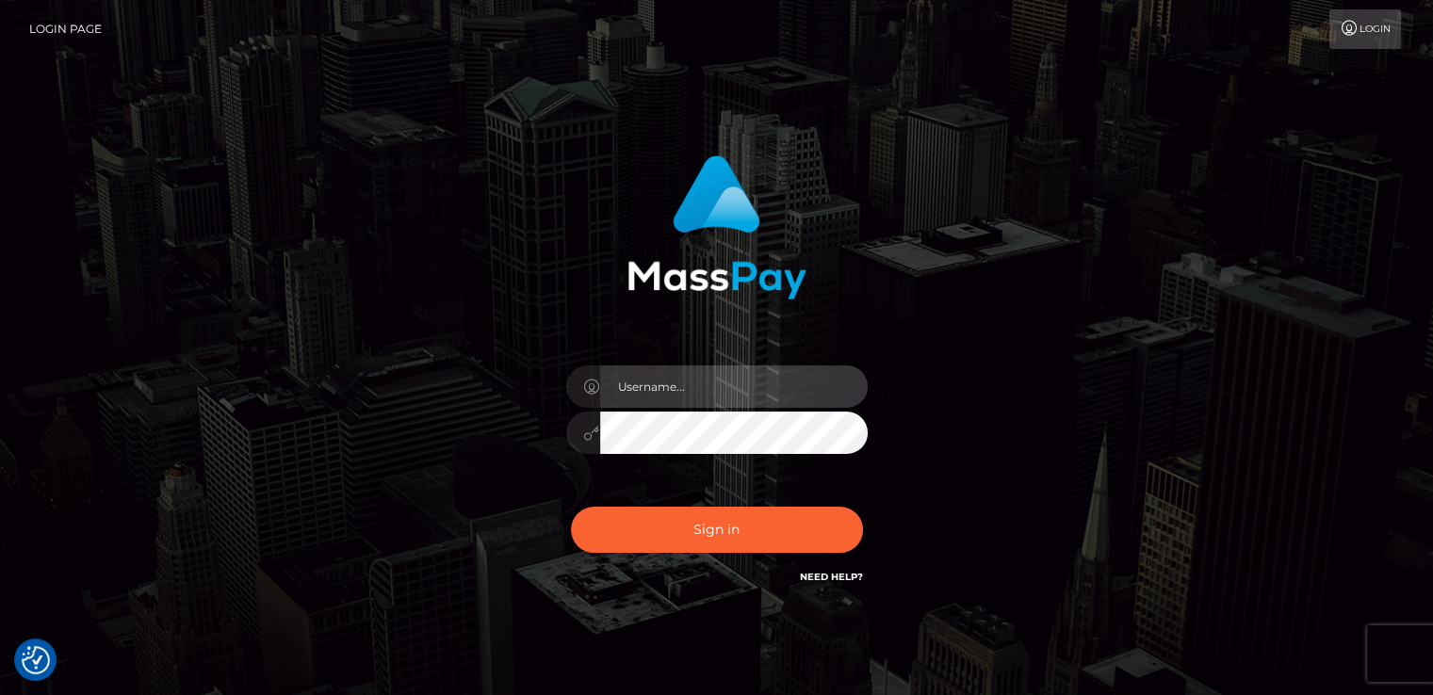
type input "nt.es"
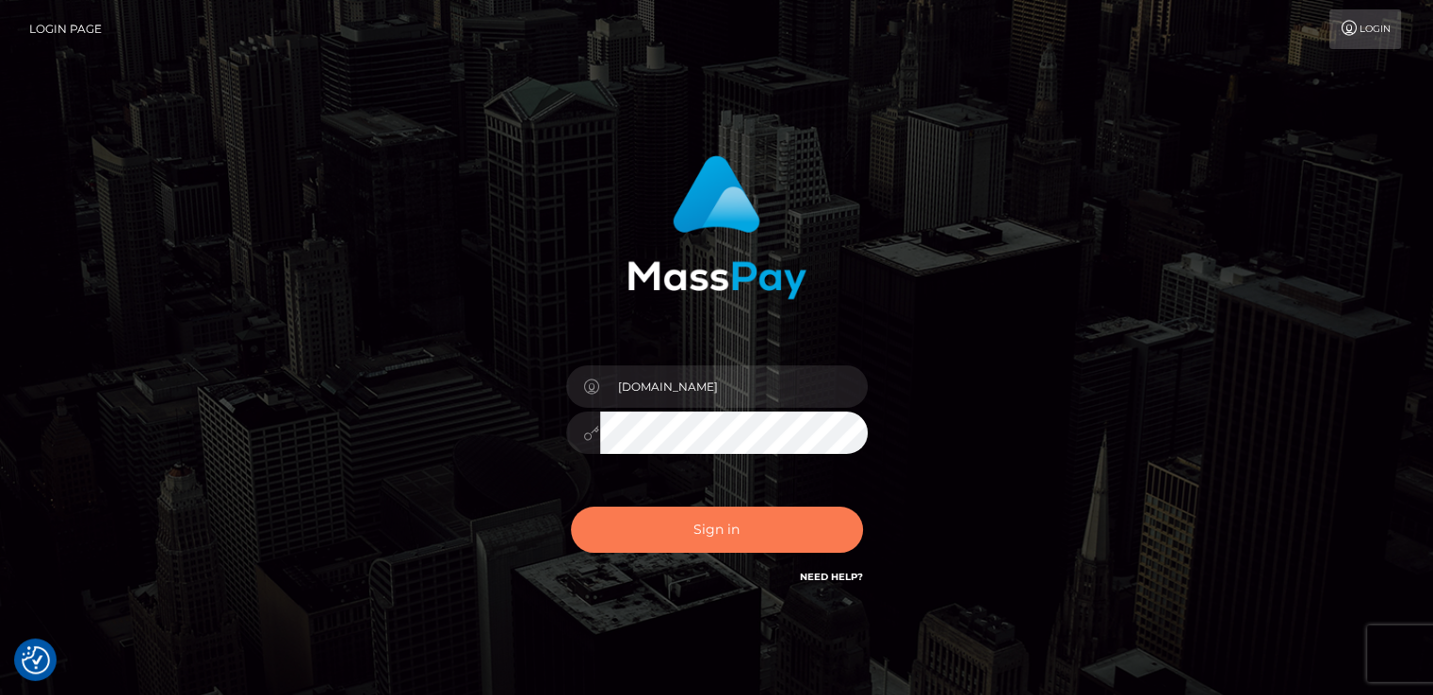
click at [636, 533] on button "Sign in" at bounding box center [717, 530] width 292 height 46
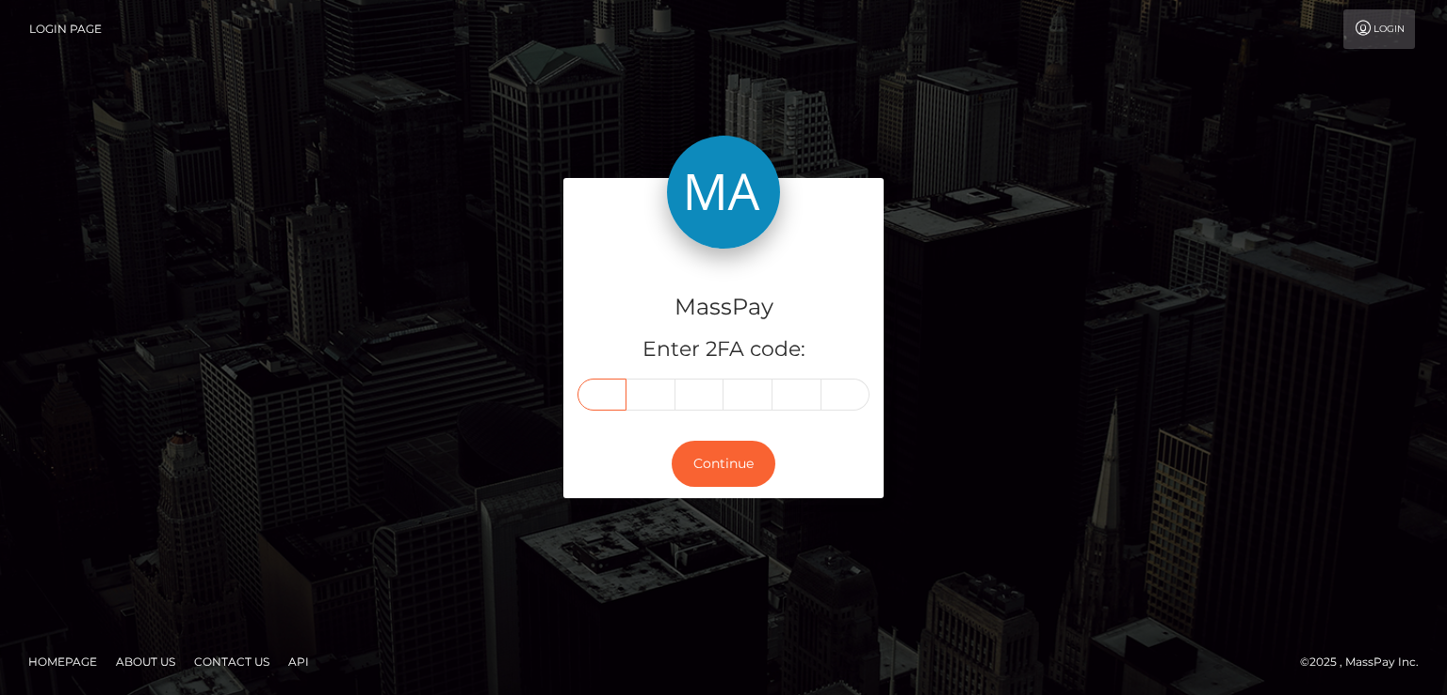
click at [606, 397] on input "text" at bounding box center [601, 395] width 49 height 32
type input "3"
type input "7"
type input "2"
type input "3"
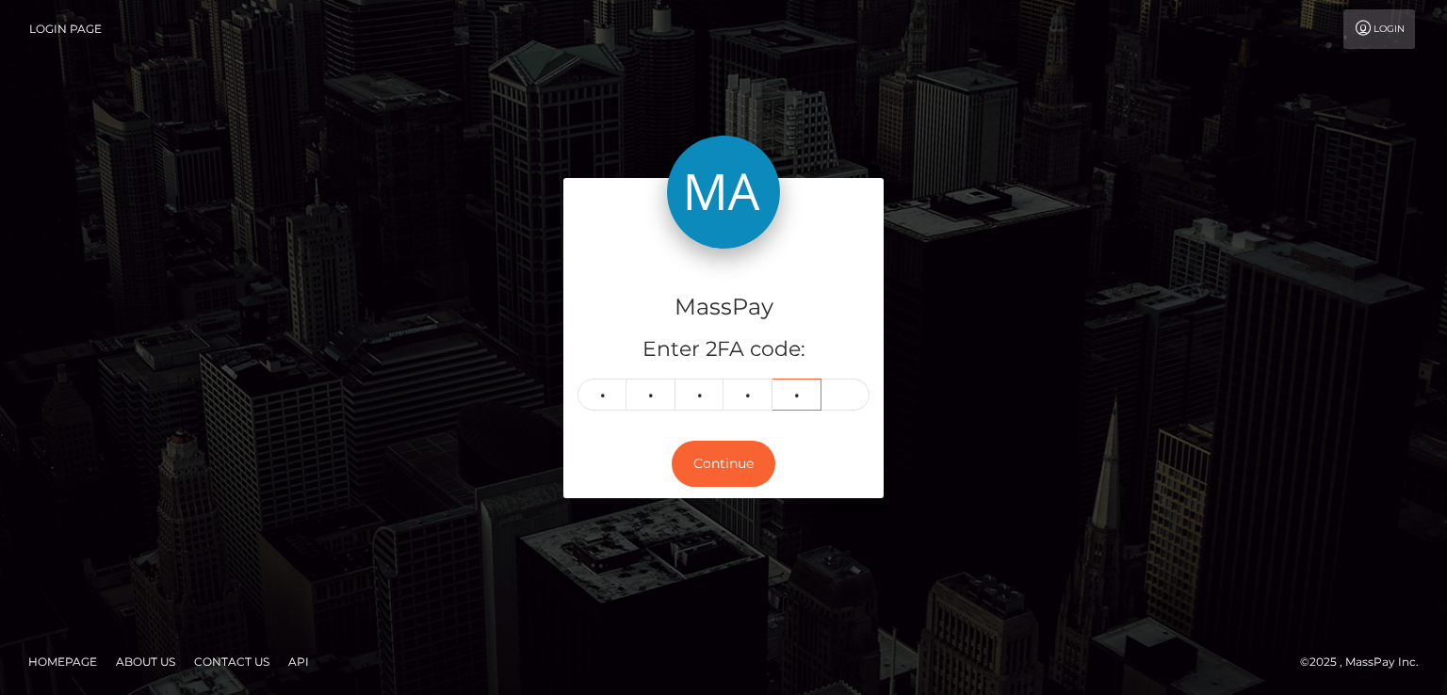
type input "5"
type input "1"
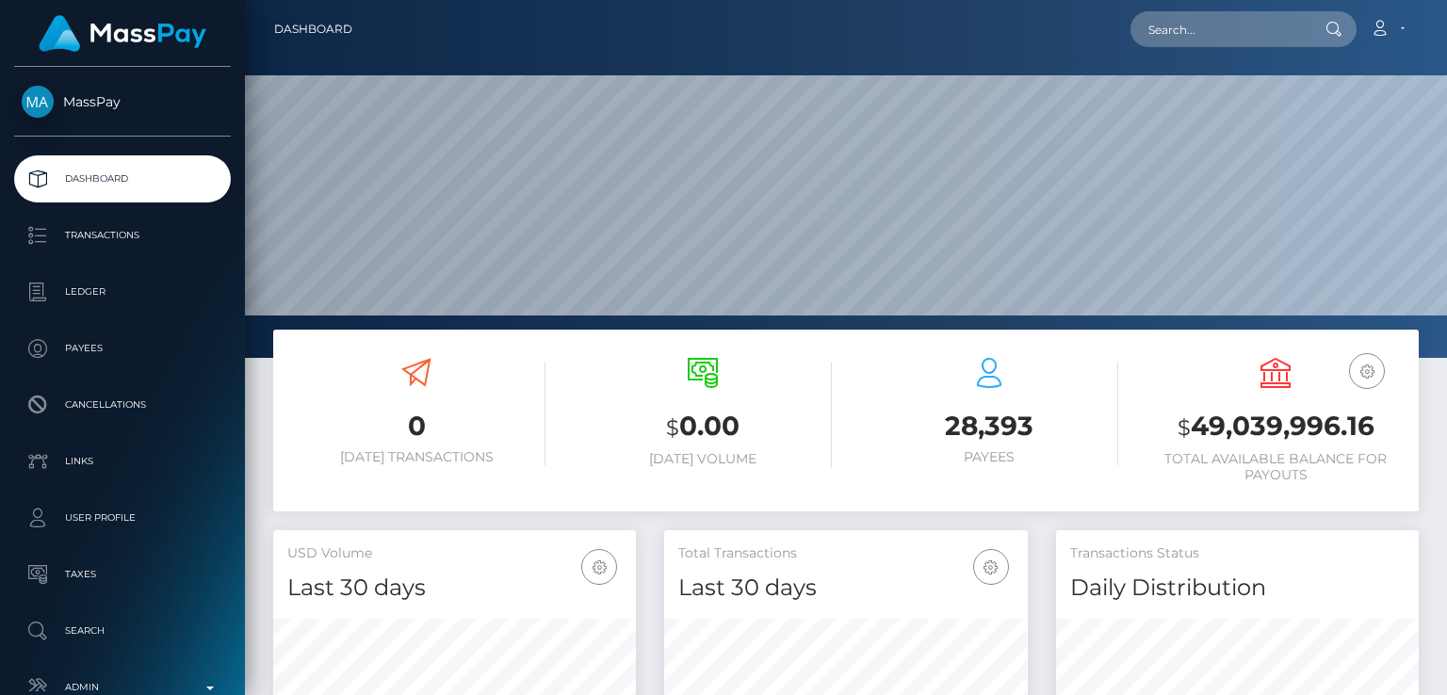
scroll to position [333, 362]
click at [1276, 40] on input "text" at bounding box center [1218, 29] width 177 height 36
paste input "[EMAIL_ADDRESS][DOMAIN_NAME]"
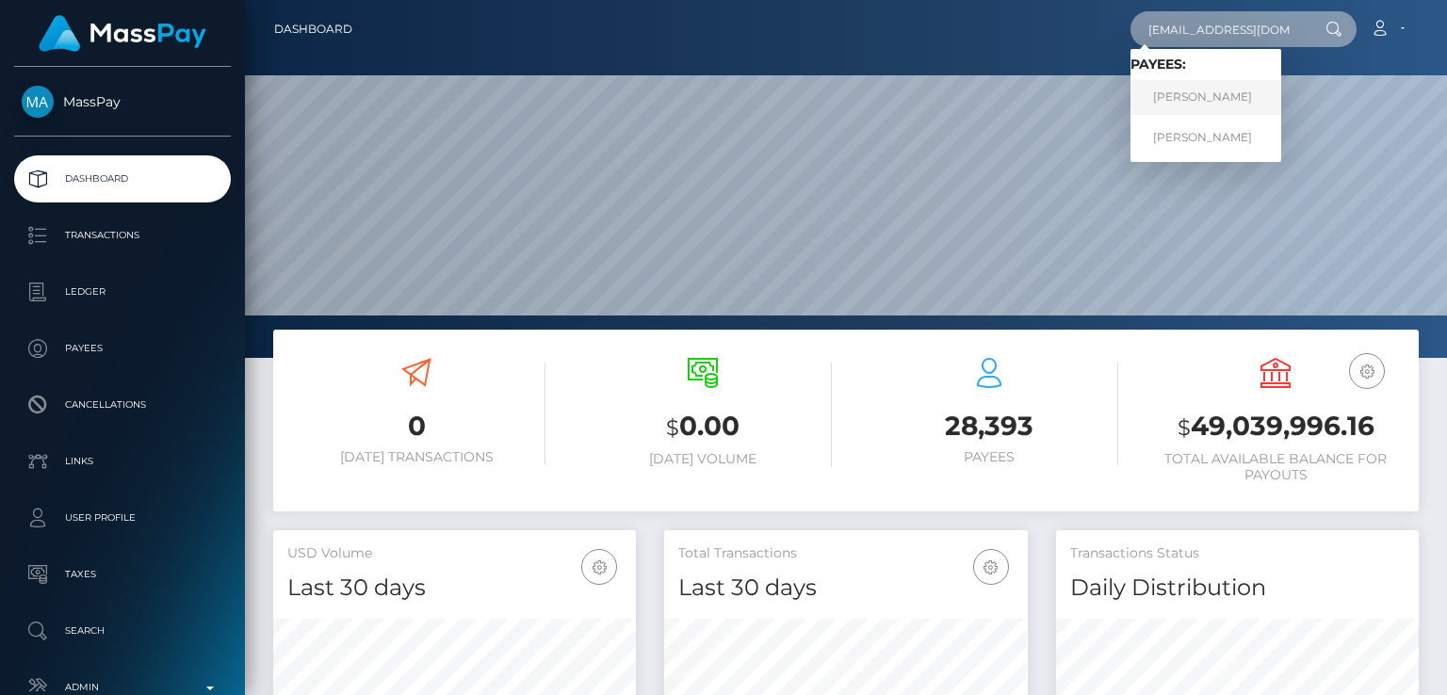
type input "[EMAIL_ADDRESS][DOMAIN_NAME]"
click at [1242, 94] on link "Veronika Homaiko" at bounding box center [1205, 97] width 151 height 35
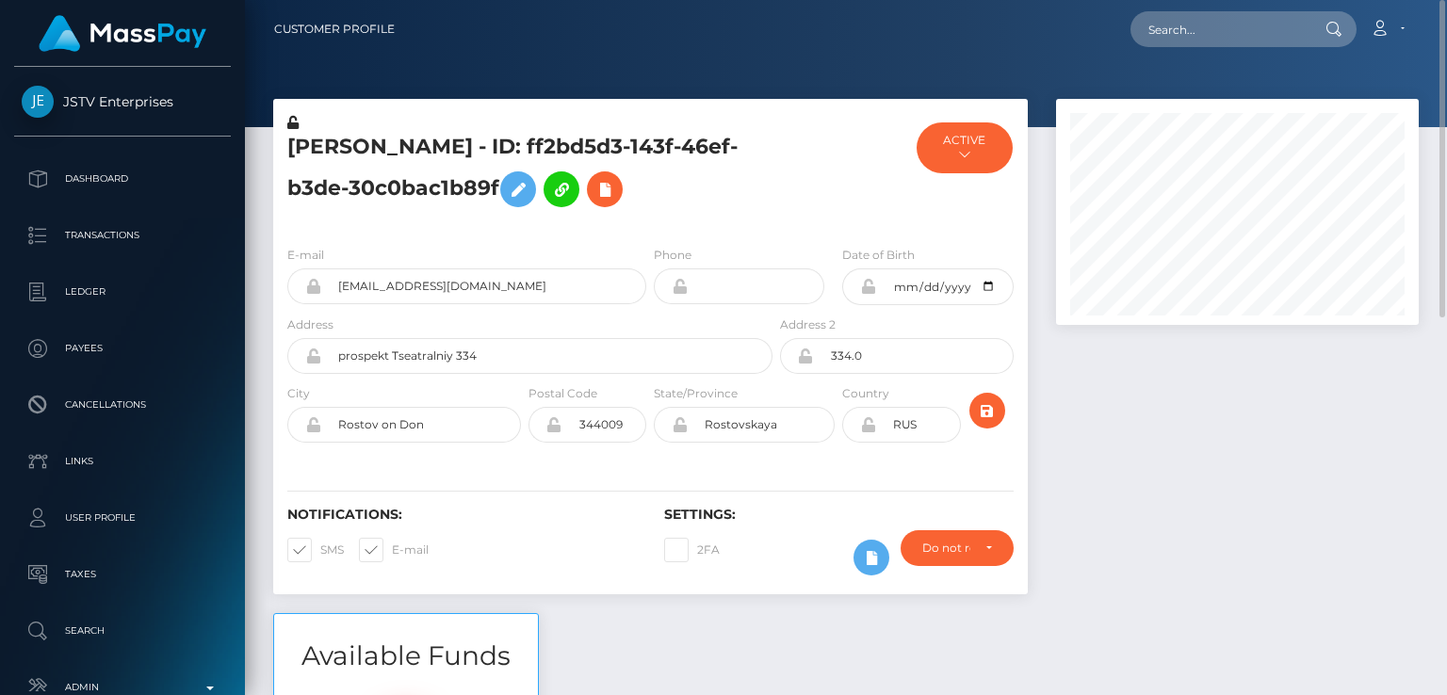
click at [328, 153] on h5 "[PERSON_NAME] - ID: ff2bd5d3-143f-46ef-b3de-30c0bac1b89f" at bounding box center [524, 175] width 475 height 84
copy h5 "[PERSON_NAME]"
drag, startPoint x: 505, startPoint y: 144, endPoint x: 495, endPoint y: 170, distance: 28.0
click at [495, 170] on h5 "[PERSON_NAME] - ID: ff2bd5d3-143f-46ef-b3de-30c0bac1b89f" at bounding box center [524, 175] width 475 height 84
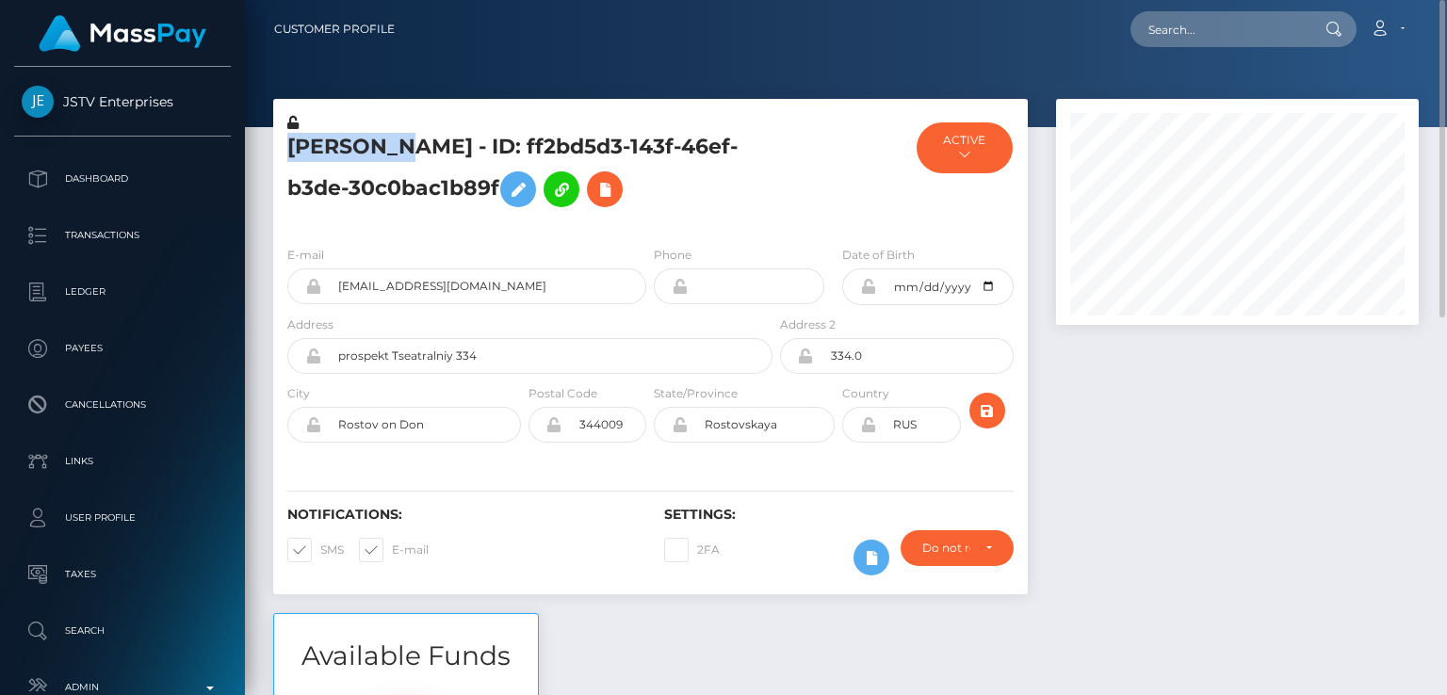
copy h5 "ID: ff2bd5d3-143f-46ef-b3de-30c0bac1b89f"
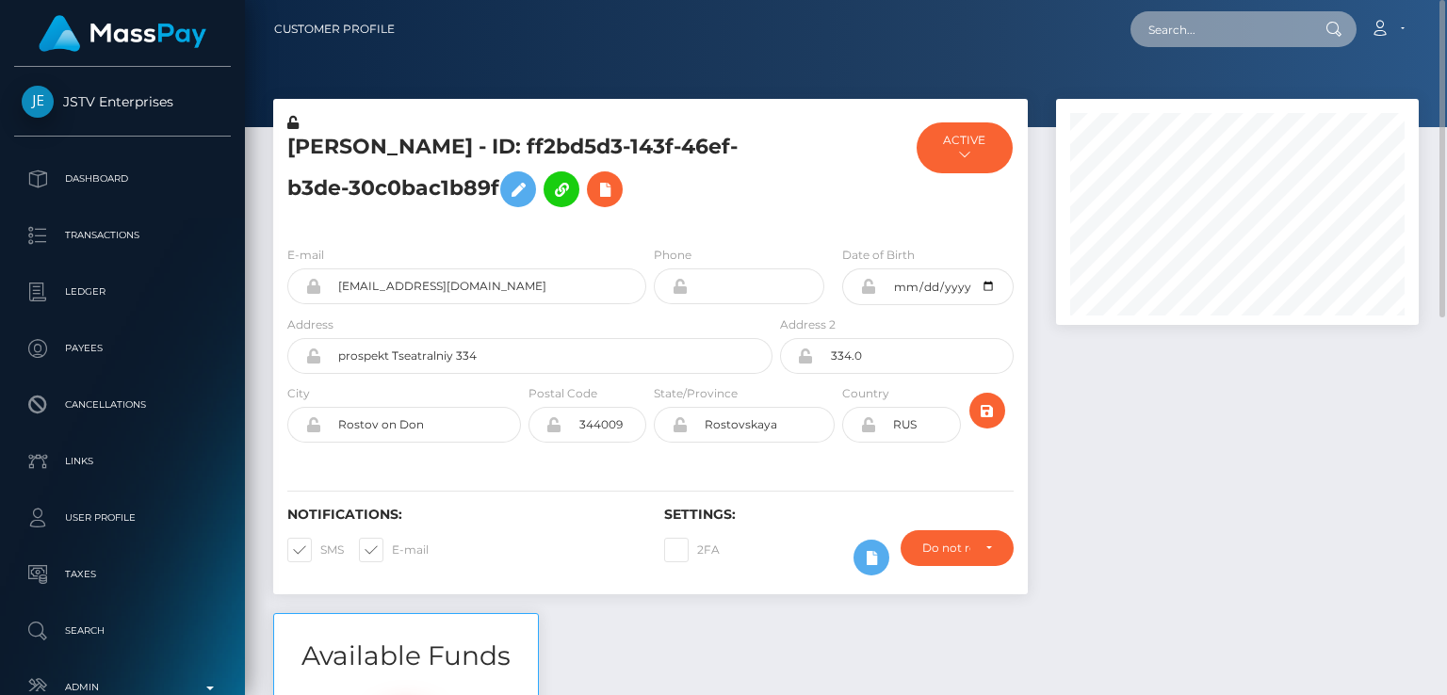
click at [1192, 38] on input "text" at bounding box center [1218, 29] width 177 height 36
paste input "[EMAIL_ADDRESS][DOMAIN_NAME]"
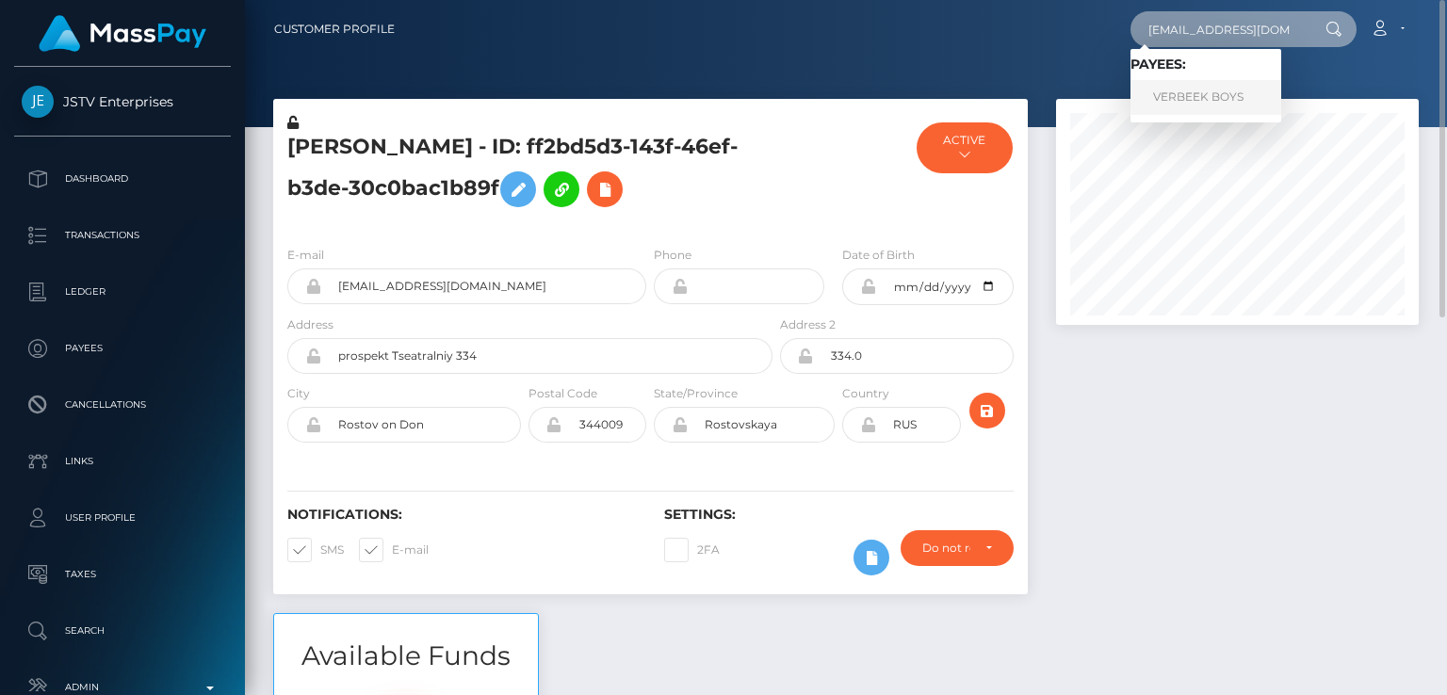
type input "[EMAIL_ADDRESS][DOMAIN_NAME]"
click at [1204, 105] on link "VERBEEK BOYS" at bounding box center [1205, 97] width 151 height 35
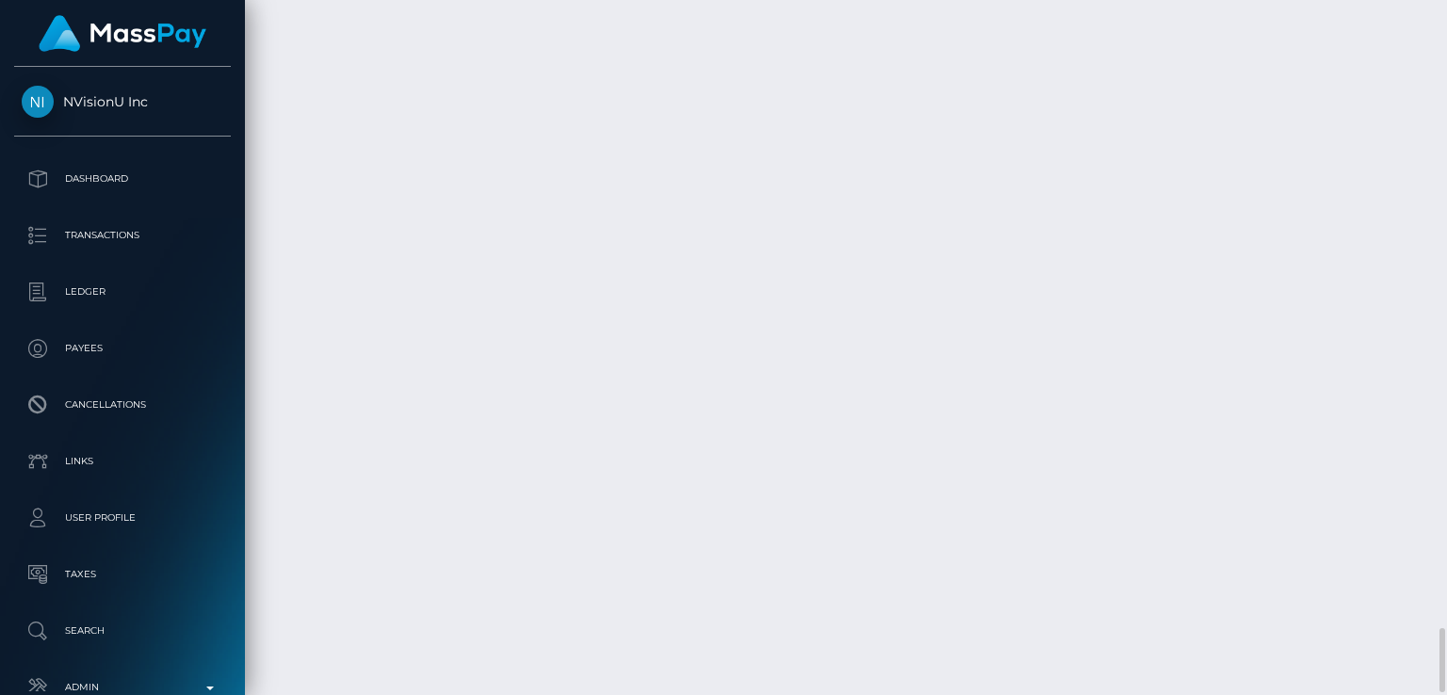
scroll to position [6715, 0]
click at [469, 694] on html "NVisionU Inc Dashboard Transactions Ledger Payees Cancellations" at bounding box center [723, 347] width 1447 height 695
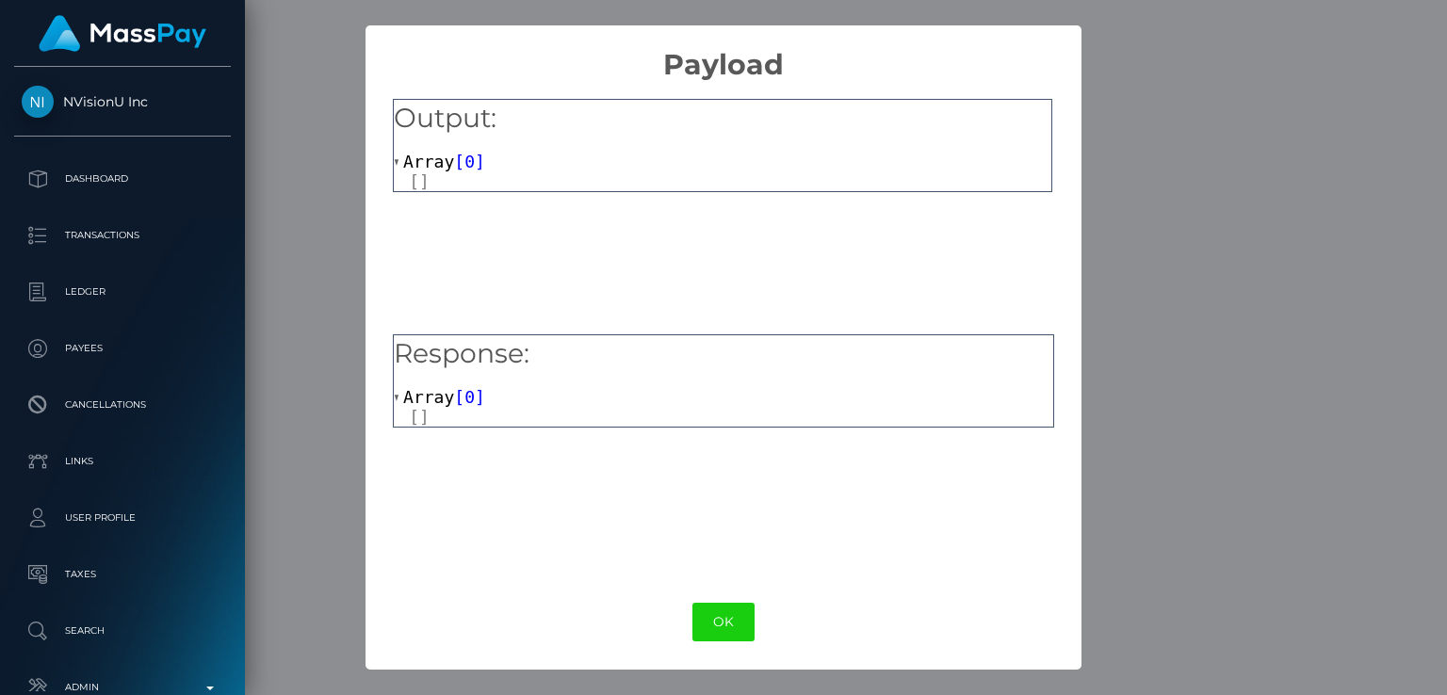
click at [1138, 659] on div "× Payload Output: Array [ 0 ] Response: Array [ 0 ] OK No Cancel" at bounding box center [723, 347] width 1447 height 695
drag, startPoint x: 757, startPoint y: 617, endPoint x: 736, endPoint y: 615, distance: 21.7
click at [736, 615] on div "OK No Cancel" at bounding box center [722, 621] width 715 height 57
click at [736, 615] on button "OK" at bounding box center [723, 622] width 62 height 39
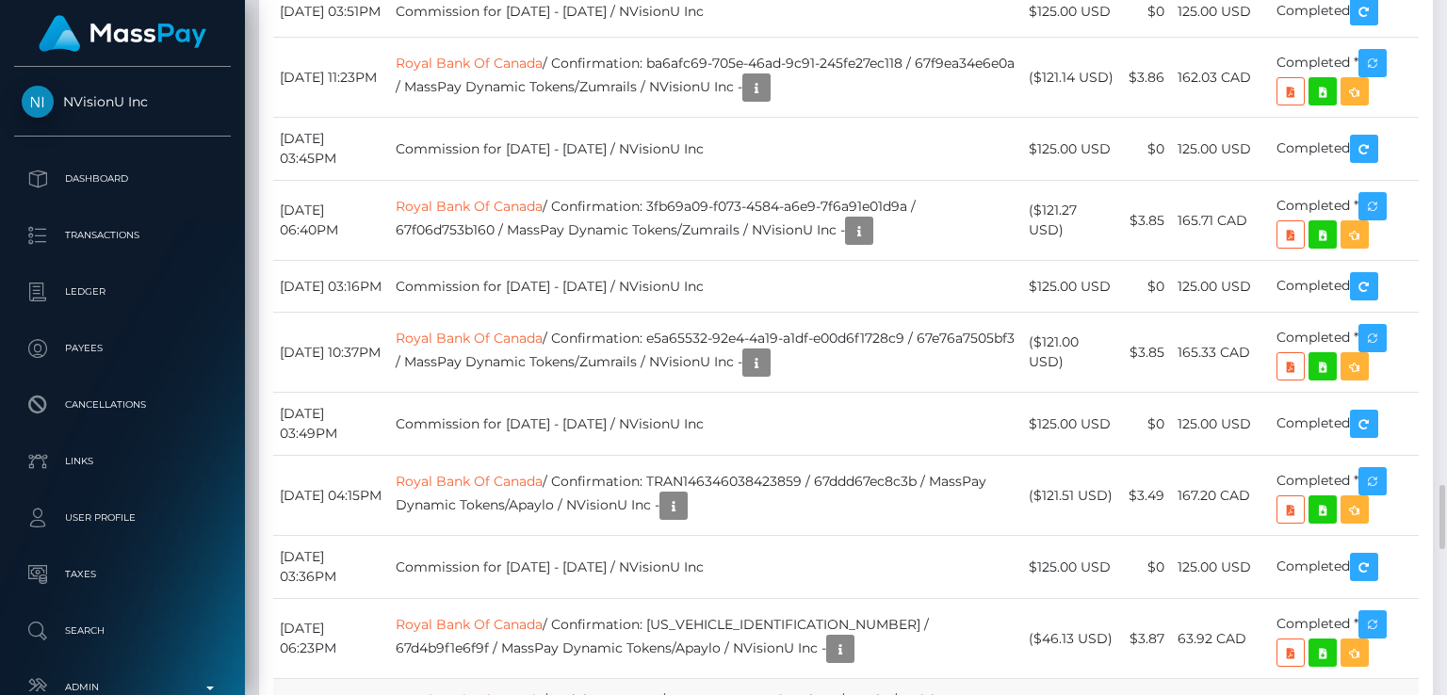
scroll to position [5229, 0]
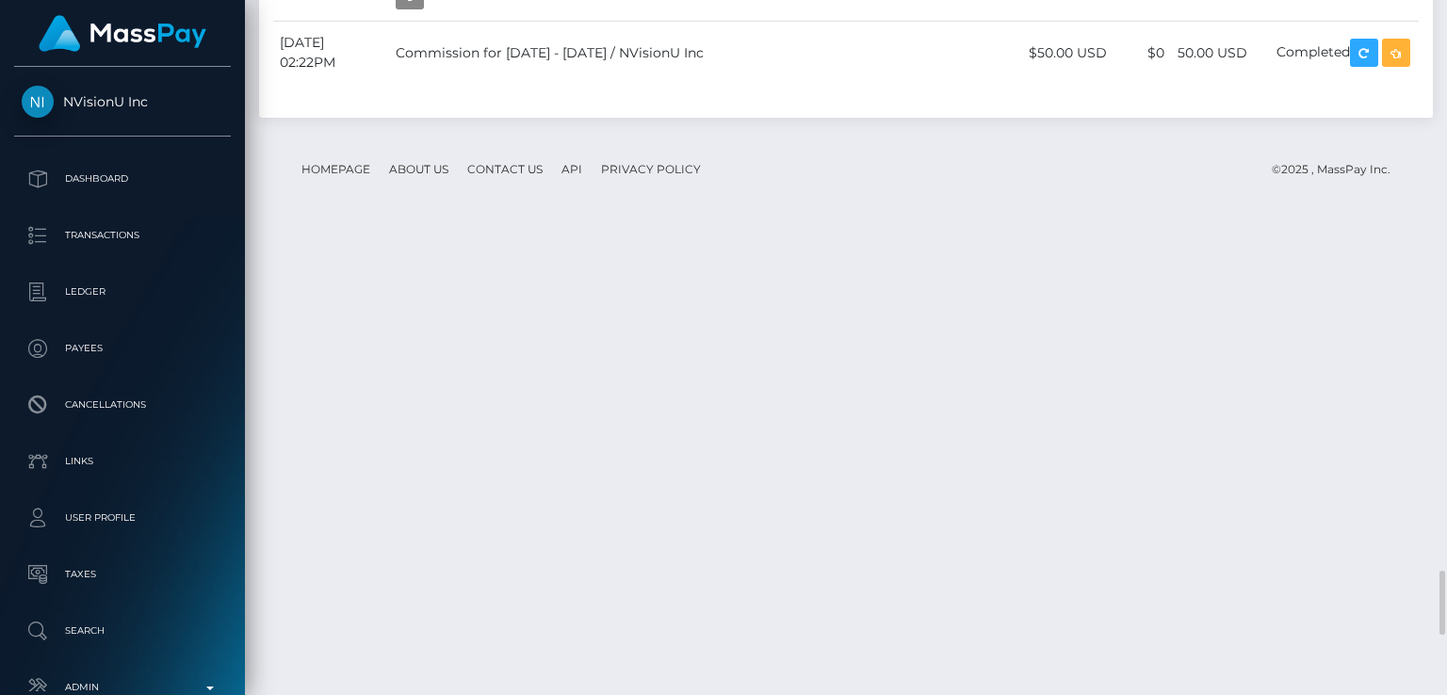
scroll to position [6108, 0]
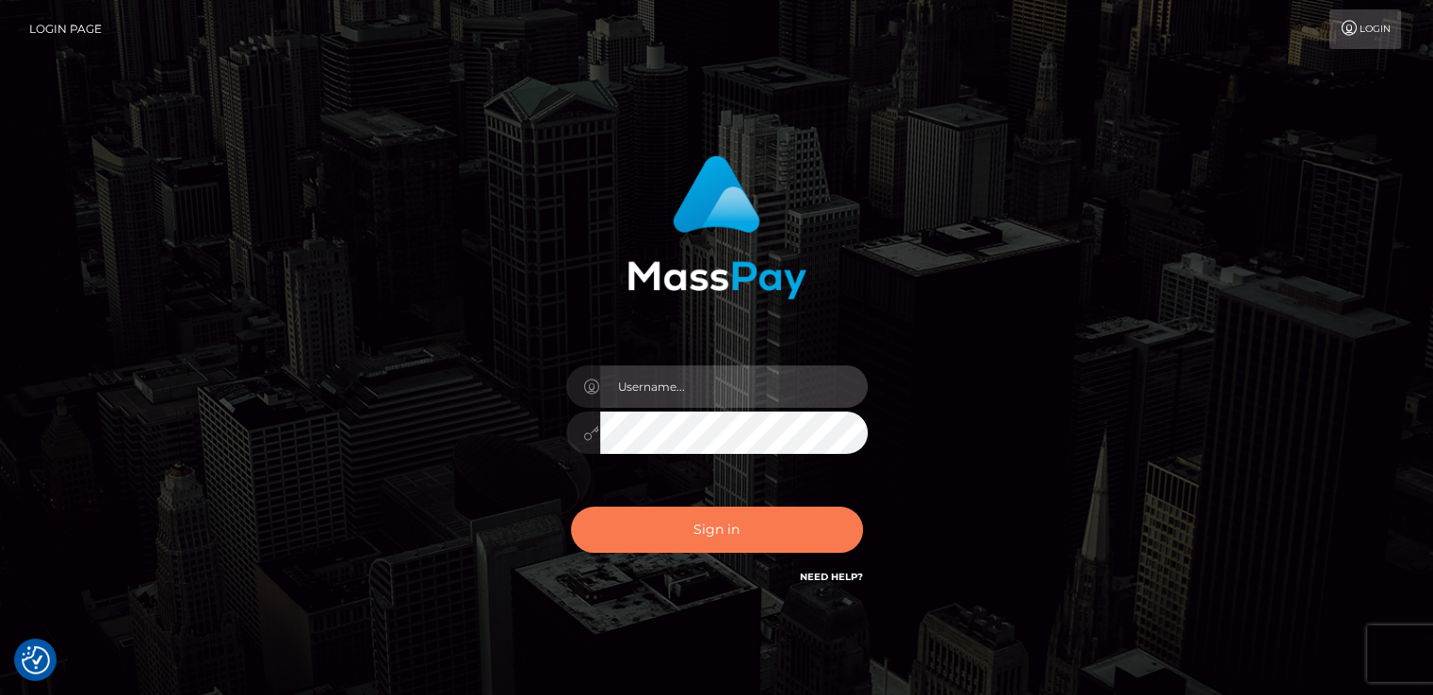
type input "[DOMAIN_NAME]"
click at [688, 542] on button "Sign in" at bounding box center [717, 530] width 292 height 46
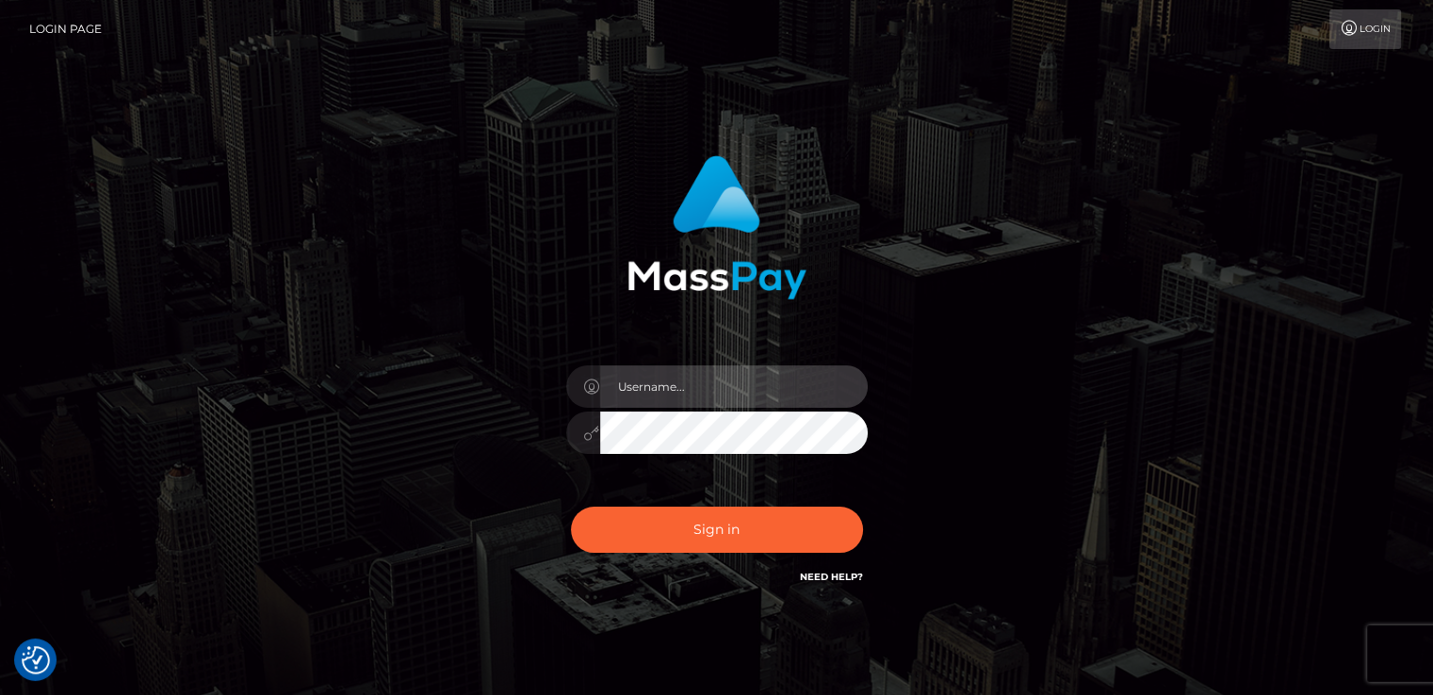
type input "[DOMAIN_NAME]"
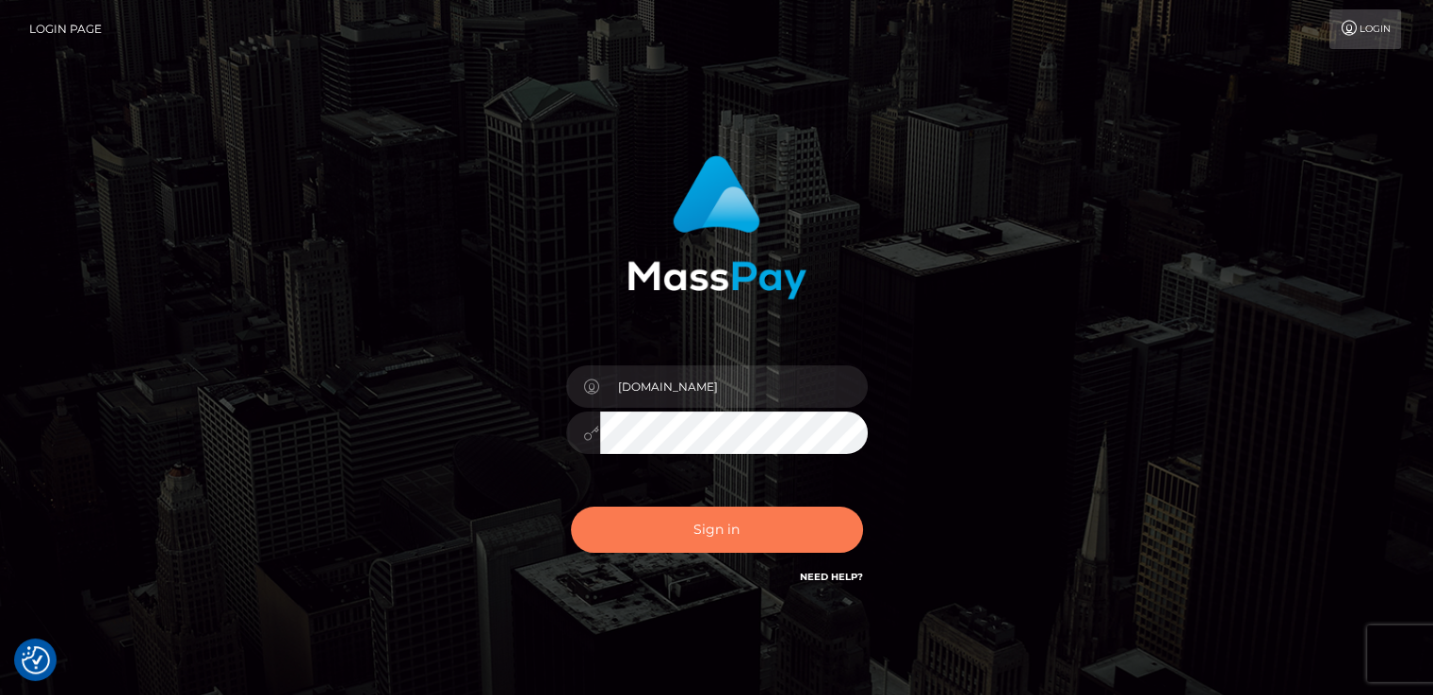
click at [688, 542] on button "Sign in" at bounding box center [717, 530] width 292 height 46
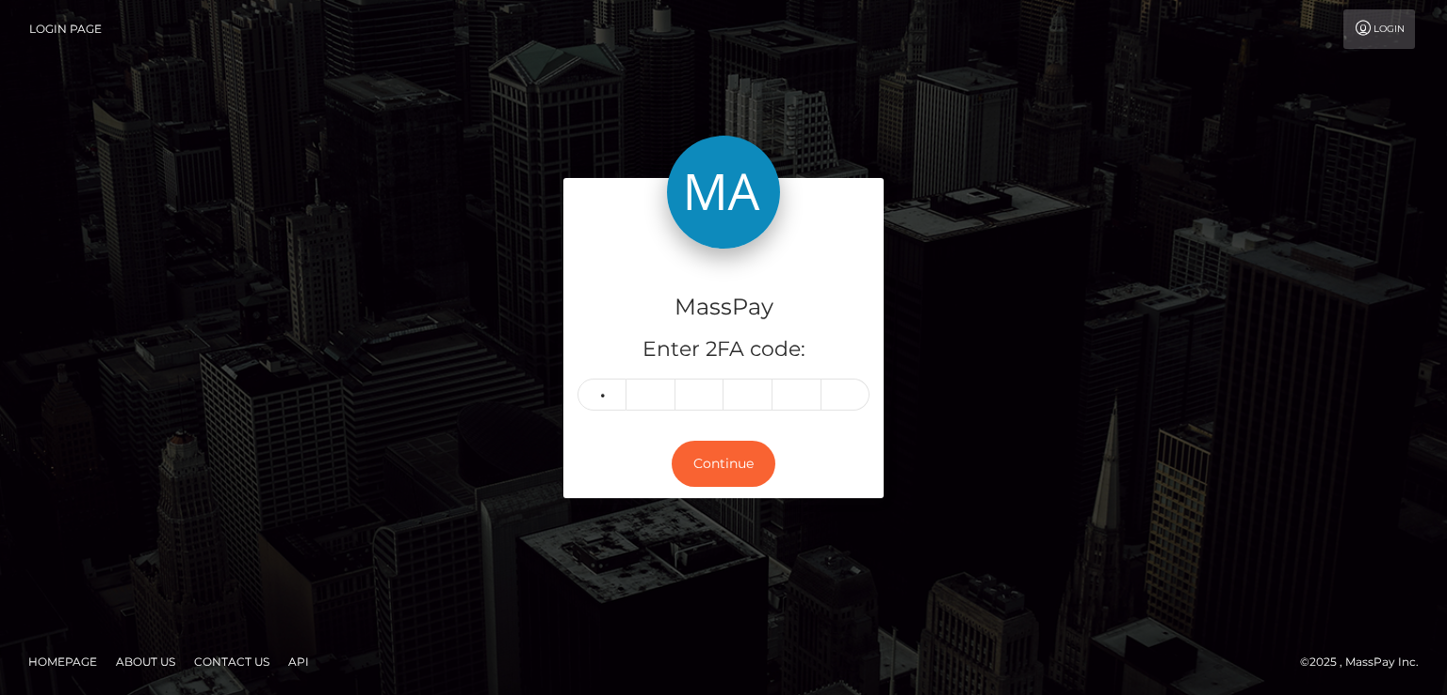
type input "3"
type input "7"
type input "4"
type input "5"
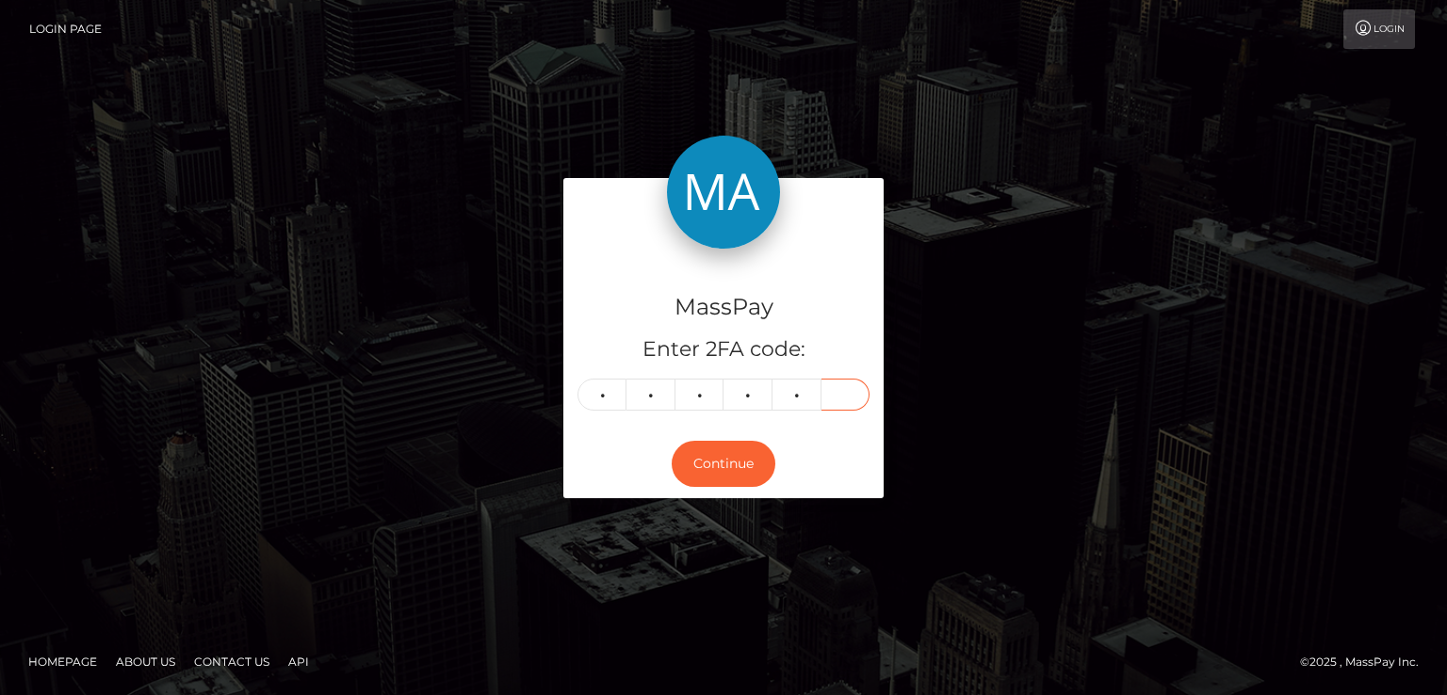
type input "4"
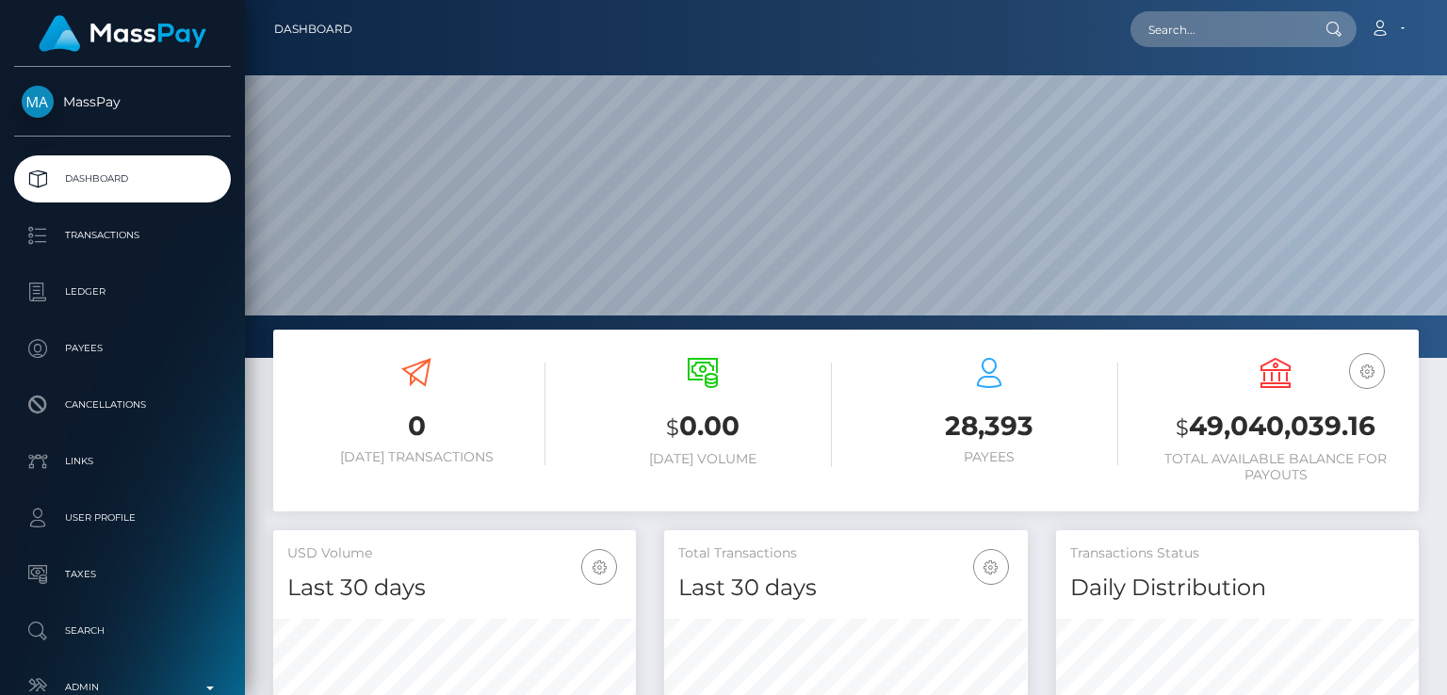
scroll to position [333, 362]
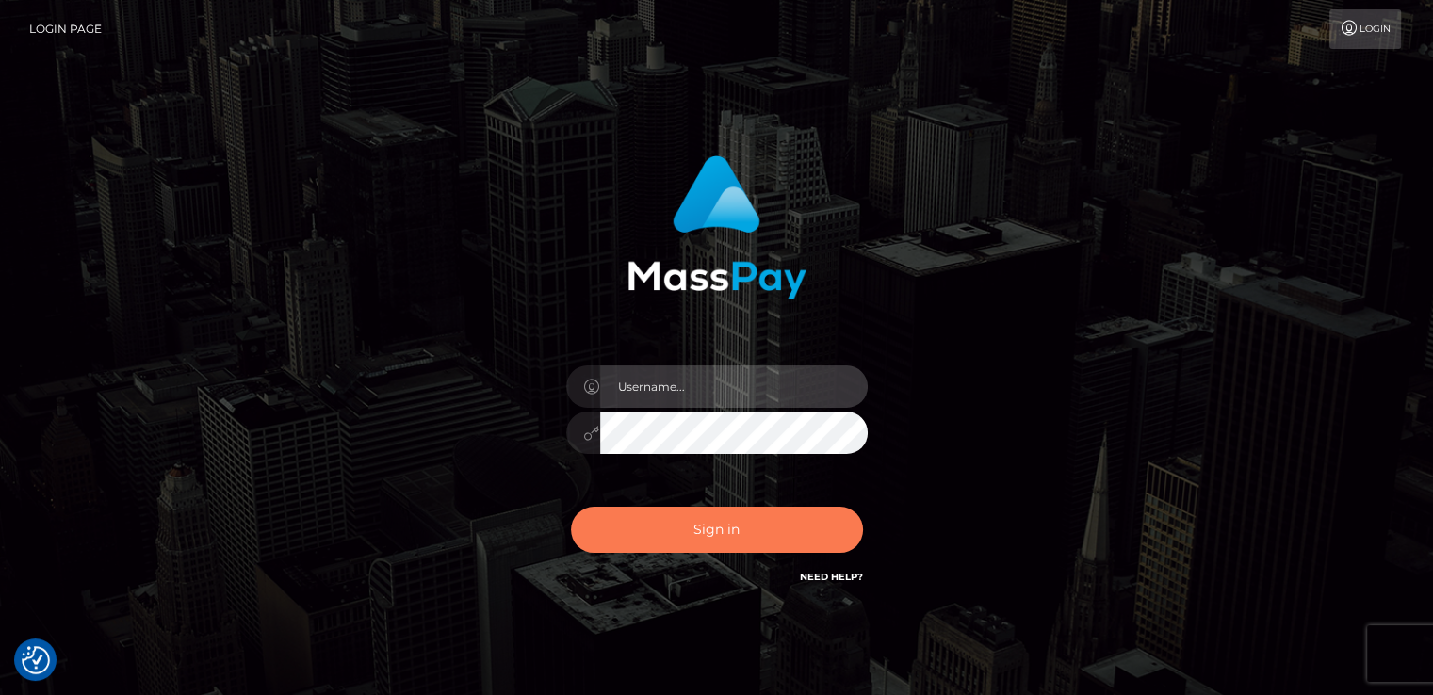
type input "[DOMAIN_NAME]"
click at [748, 541] on button "Sign in" at bounding box center [717, 530] width 292 height 46
type input "nt.es"
click at [748, 541] on button "Sign in" at bounding box center [717, 530] width 292 height 46
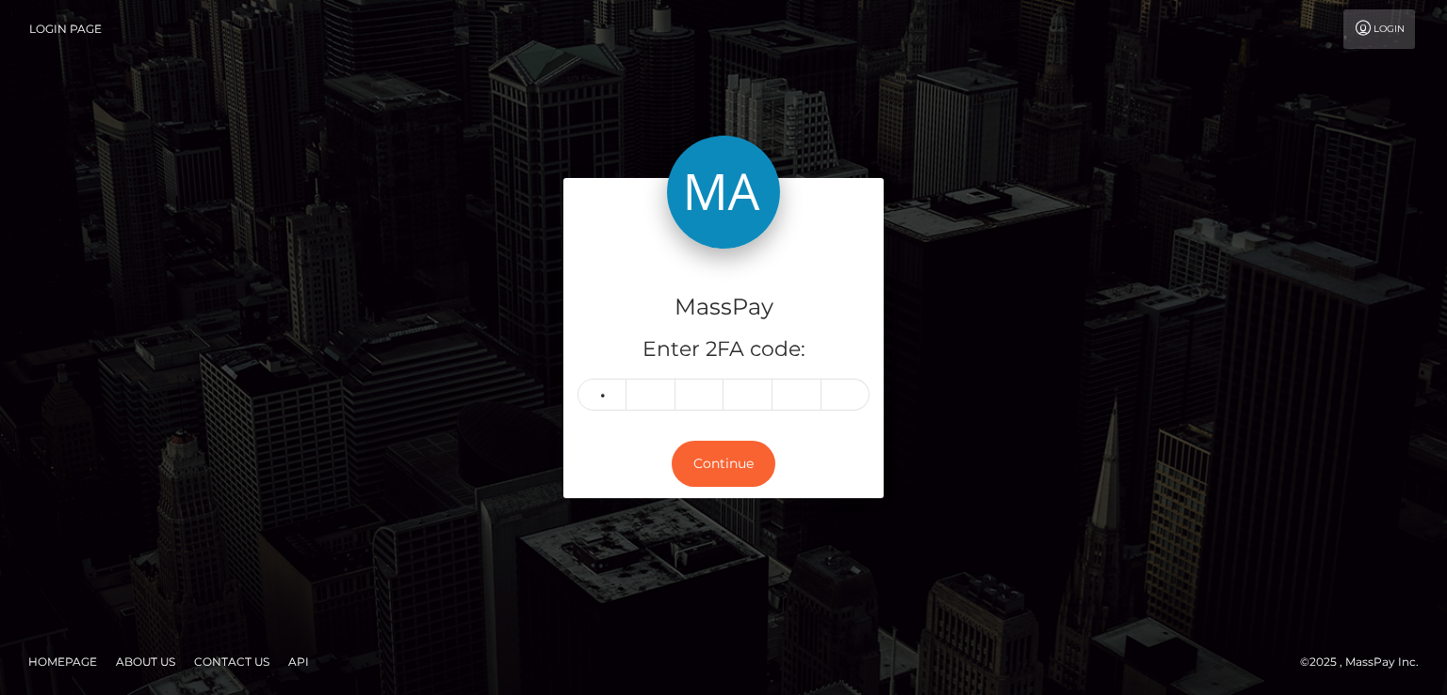
type input "9"
type input "2"
type input "0"
type input "9"
type input "7"
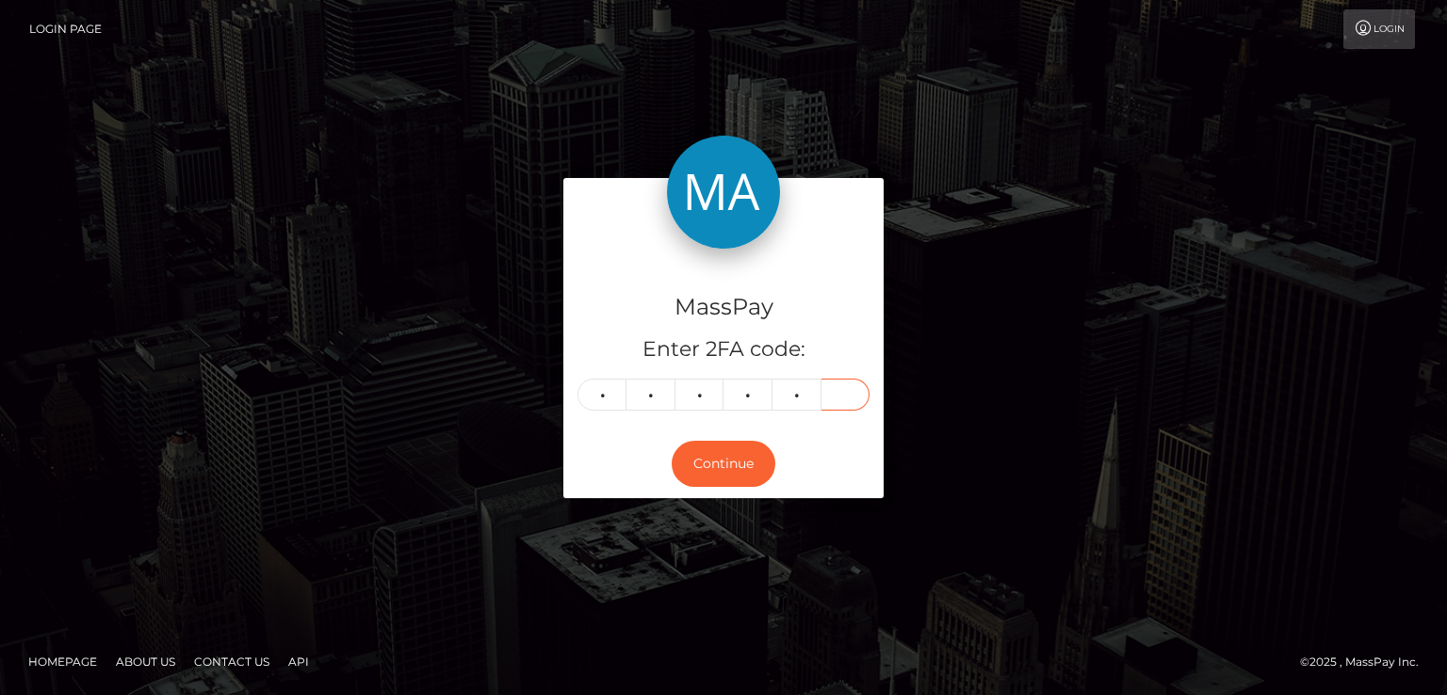
type input "9"
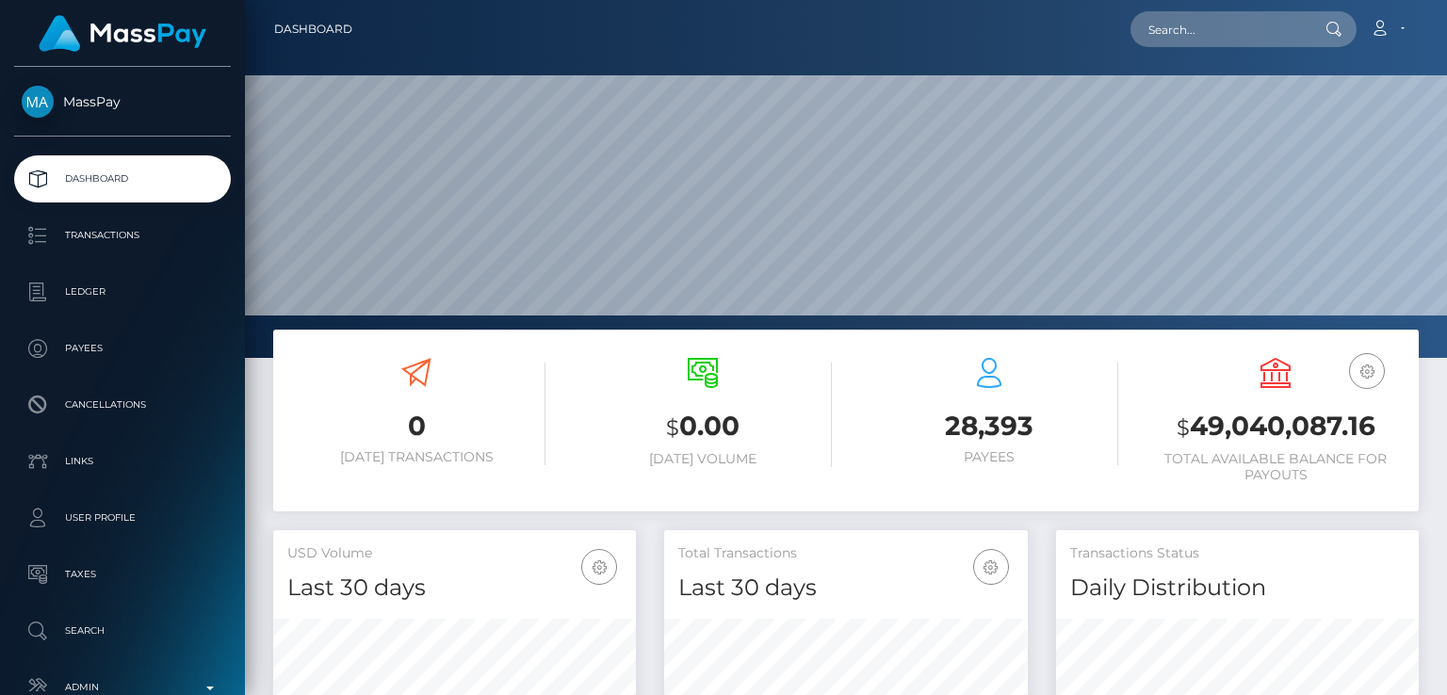
scroll to position [333, 362]
click at [1243, 9] on div "Loading... Loading... Account Edit Profile Logout" at bounding box center [892, 29] width 1050 height 40
click at [1243, 25] on input "text" at bounding box center [1218, 29] width 177 height 36
type input "v"
paste input "[EMAIL_ADDRESS][DOMAIN_NAME]"
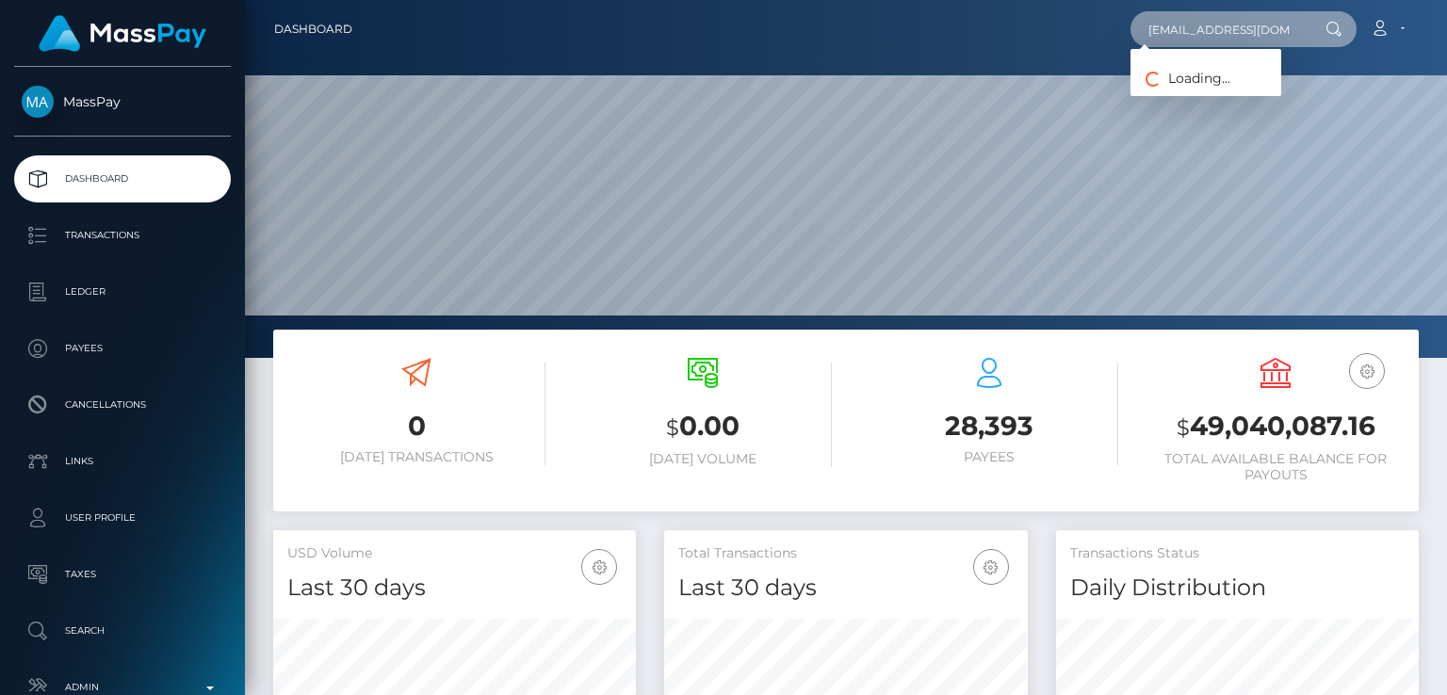
type input "[EMAIL_ADDRESS][DOMAIN_NAME]"
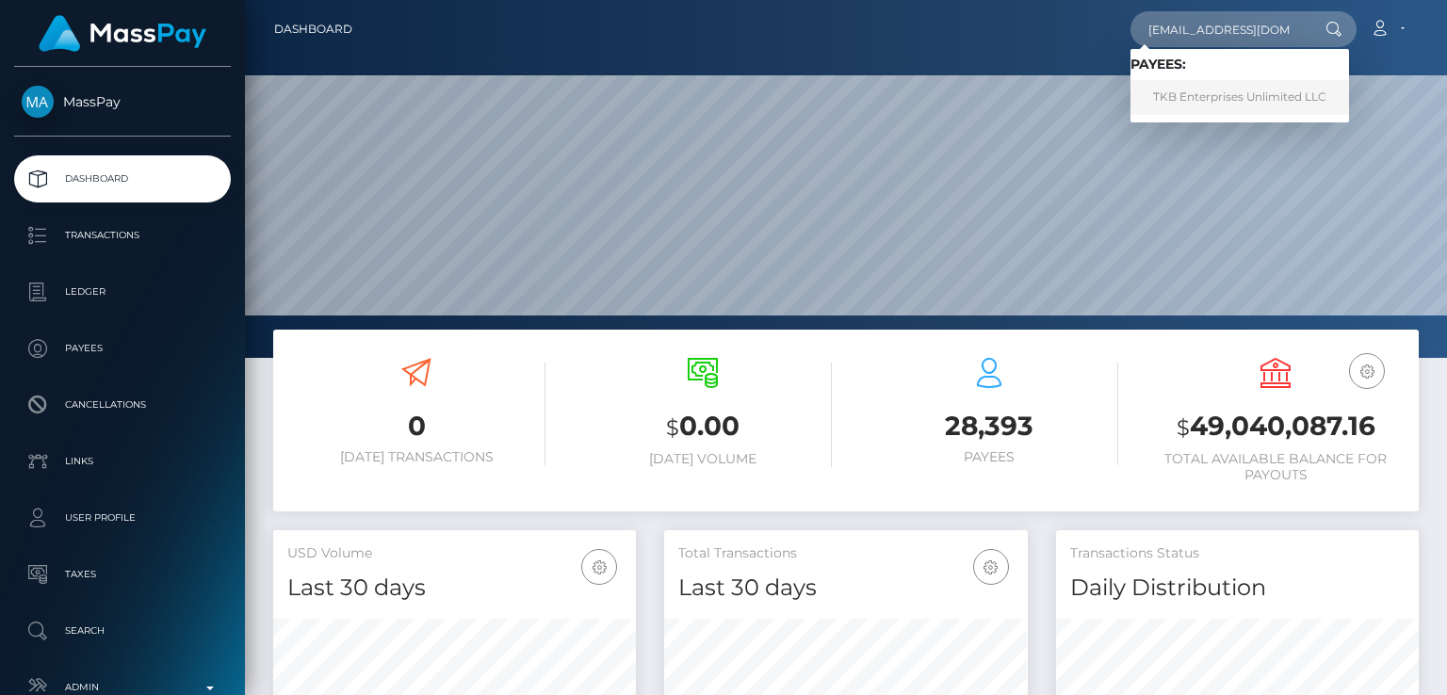
click at [1259, 93] on link "TKB Enterprises Unlimited LLC" at bounding box center [1239, 97] width 219 height 35
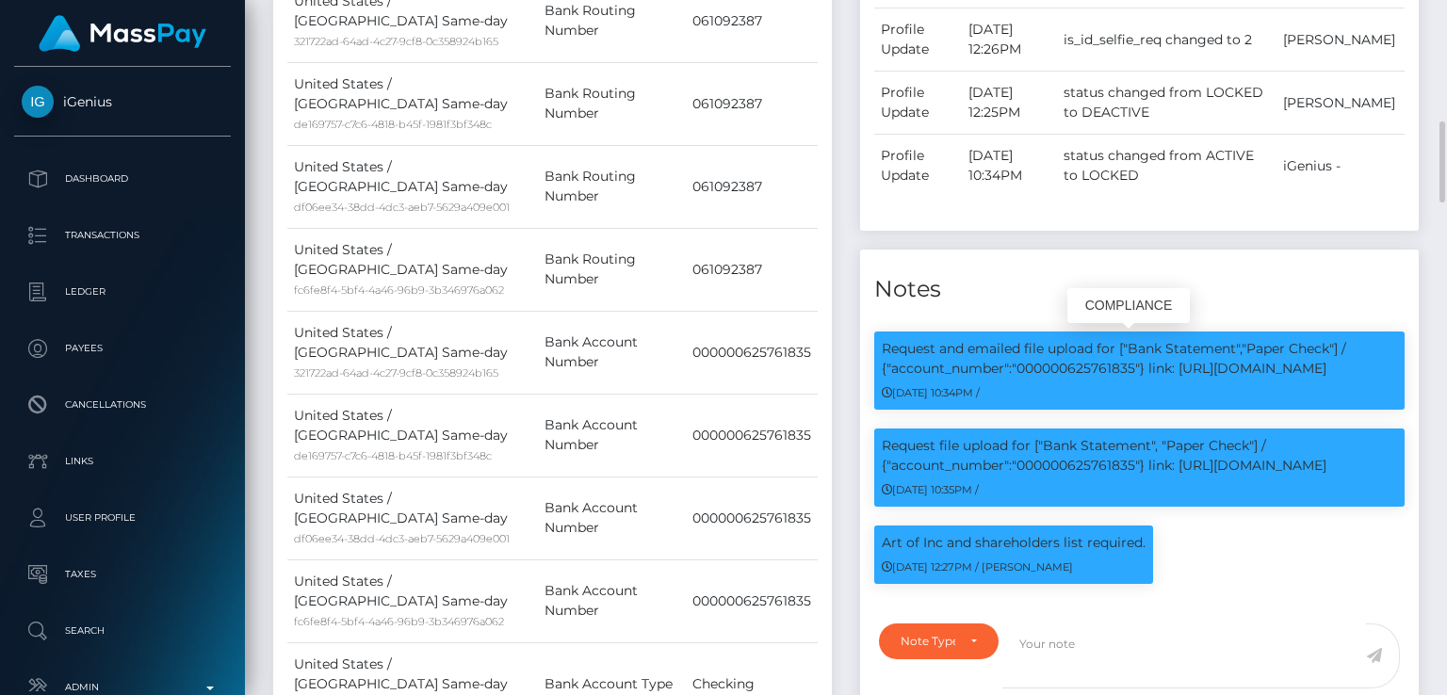
scroll to position [226, 362]
click at [964, 351] on p "Request and emailed file upload for ["Bank Statement","Paper Check"] / {"accoun…" at bounding box center [1139, 359] width 515 height 40
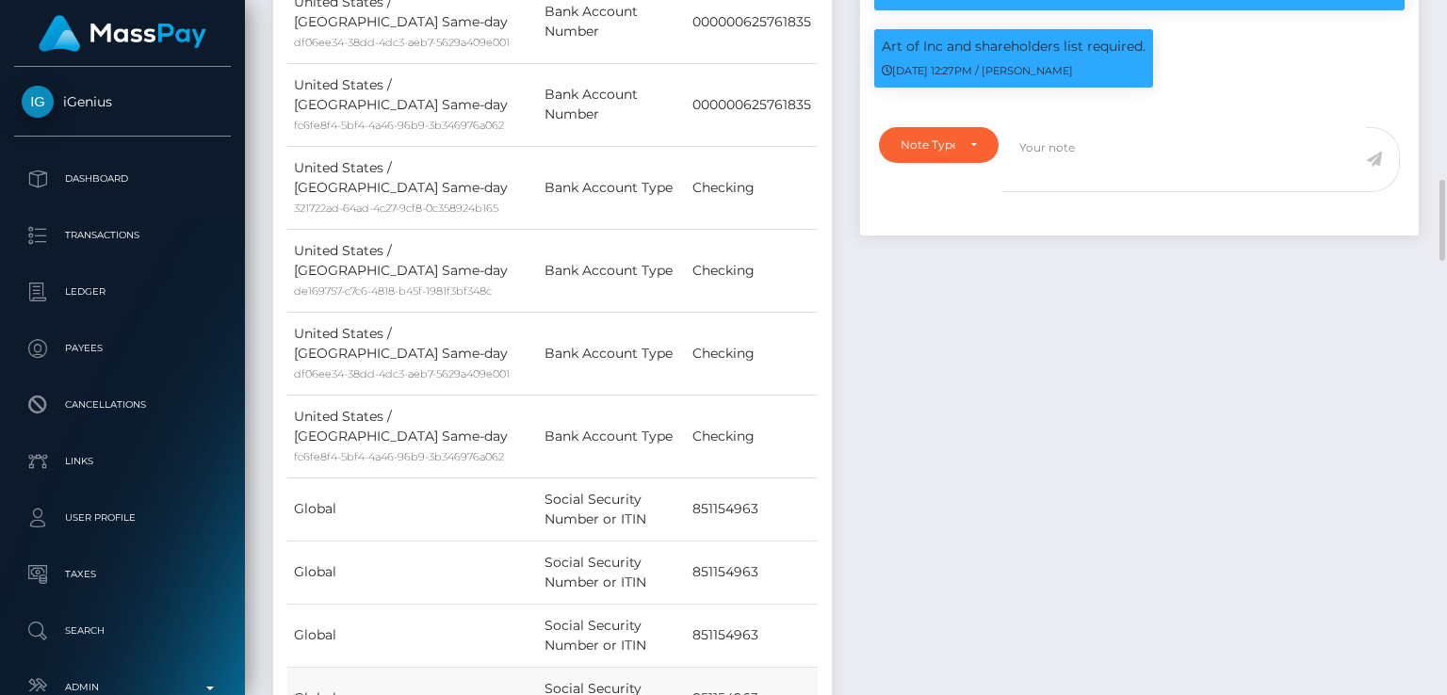
click at [726, 146] on td "000000625761835" at bounding box center [752, 104] width 132 height 83
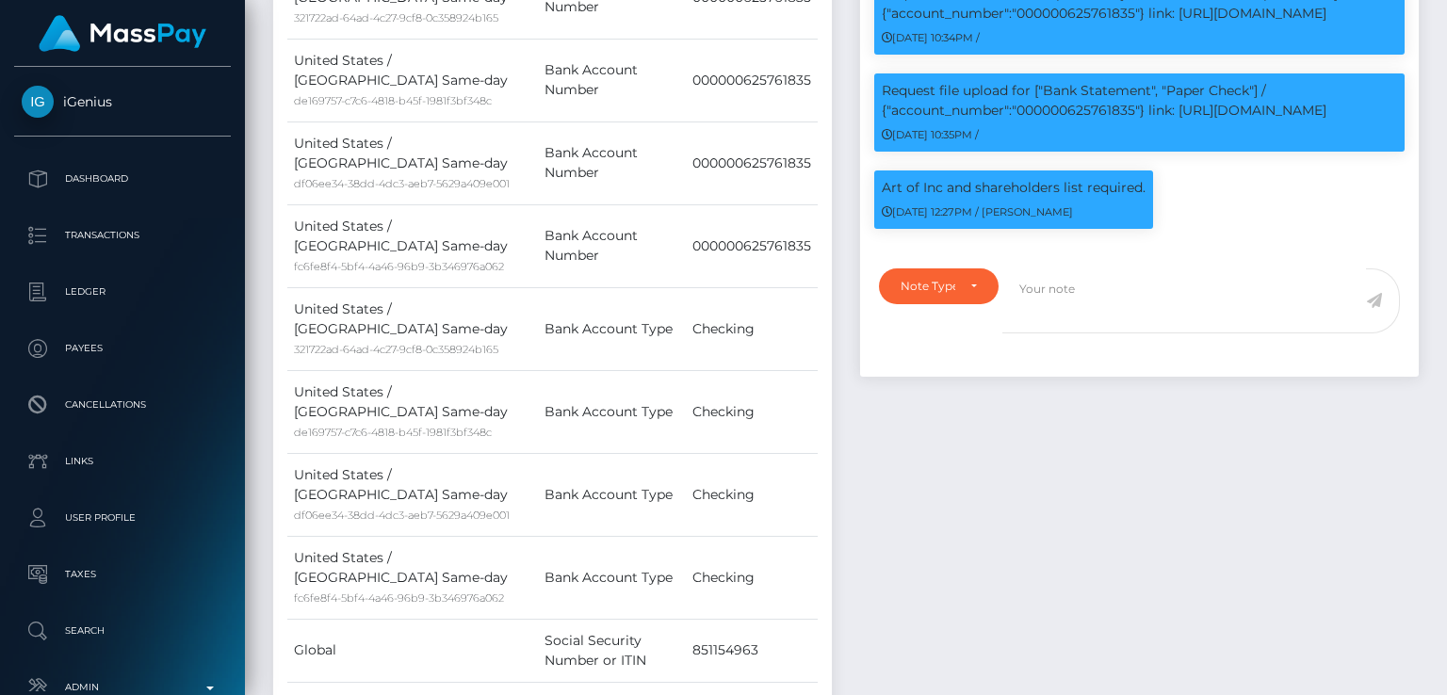
scroll to position [0, 0]
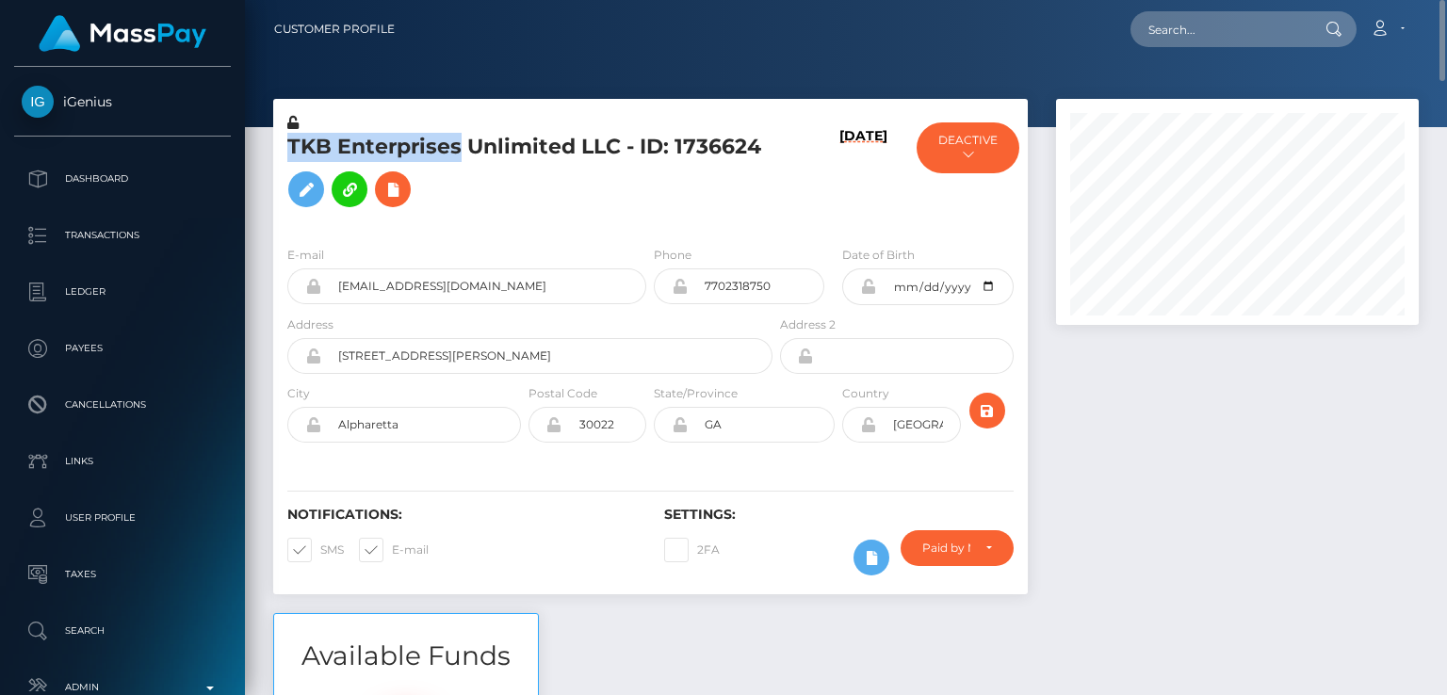
drag, startPoint x: 462, startPoint y: 145, endPoint x: 290, endPoint y: 132, distance: 171.9
click at [290, 132] on div "TKB Enterprises Unlimited LLC - ID: 1736624" at bounding box center [524, 172] width 503 height 118
copy div "TKB Enterprises"
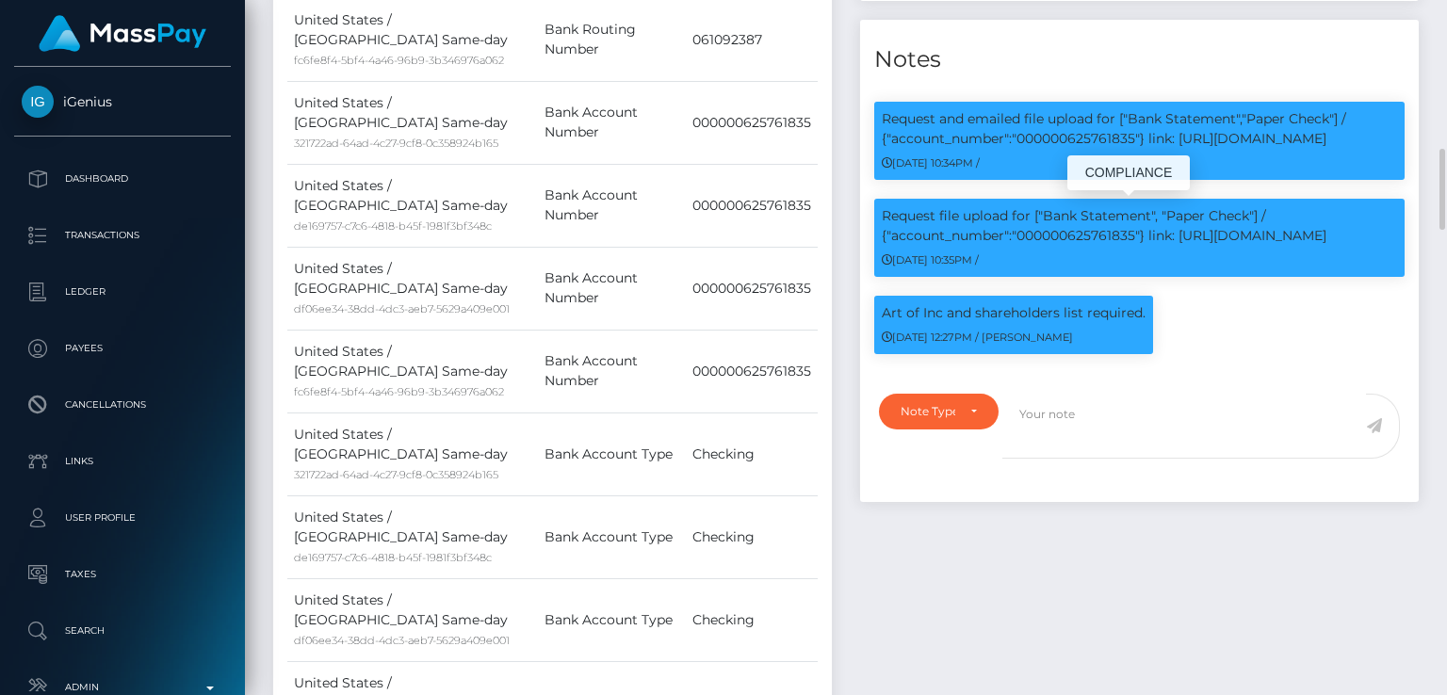
scroll to position [226, 362]
drag, startPoint x: 1135, startPoint y: 138, endPoint x: 1017, endPoint y: 137, distance: 117.7
click at [1017, 137] on p "Request and emailed file upload for ["Bank Statement","Paper Check"] / {"accoun…" at bounding box center [1139, 129] width 515 height 40
copy p "000000625761835"
click at [802, 413] on td "000000625761835" at bounding box center [752, 371] width 132 height 83
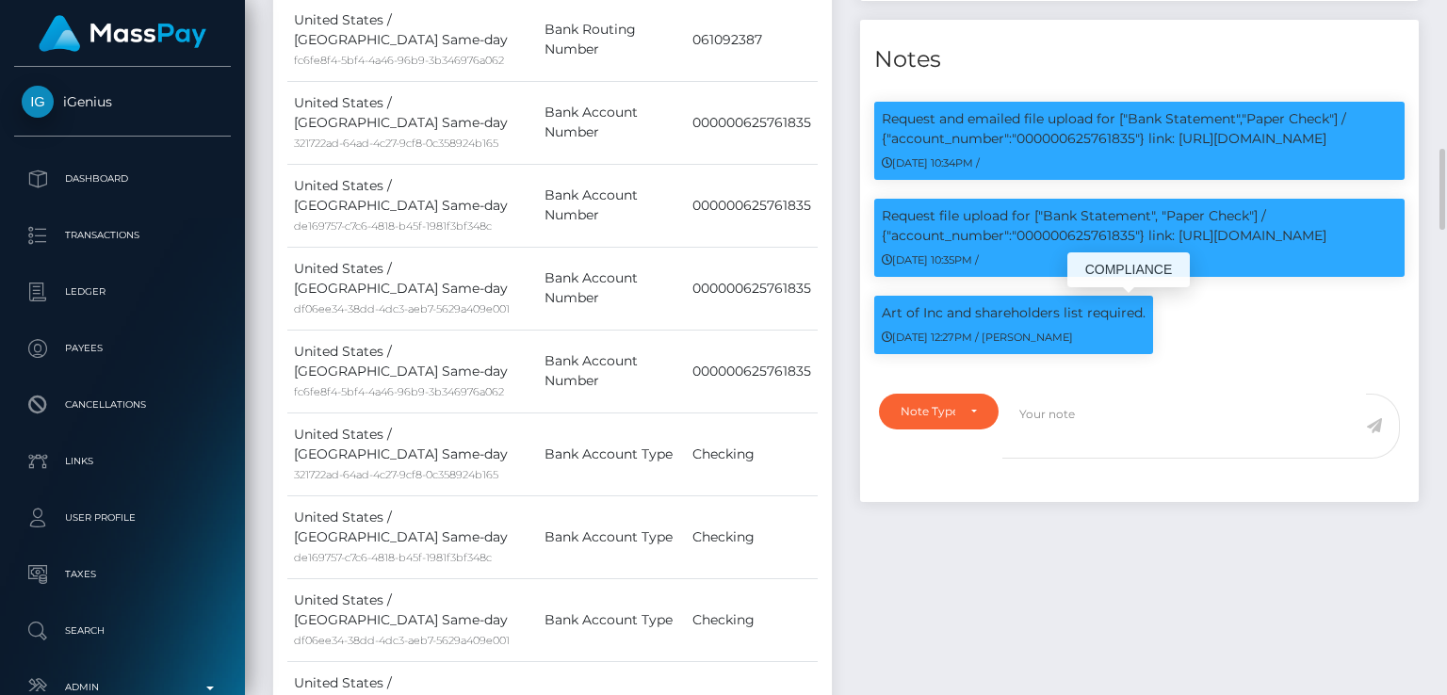
drag, startPoint x: 882, startPoint y: 311, endPoint x: 1145, endPoint y: 317, distance: 263.8
click at [1145, 317] on div "Art of Inc and shareholders list required. 05/16/25 12:27PM / Dan Cirnat" at bounding box center [1013, 325] width 279 height 58
copy p "Art of Inc and shareholders list required."
click at [622, 247] on td "Bank Account Number" at bounding box center [612, 205] width 148 height 83
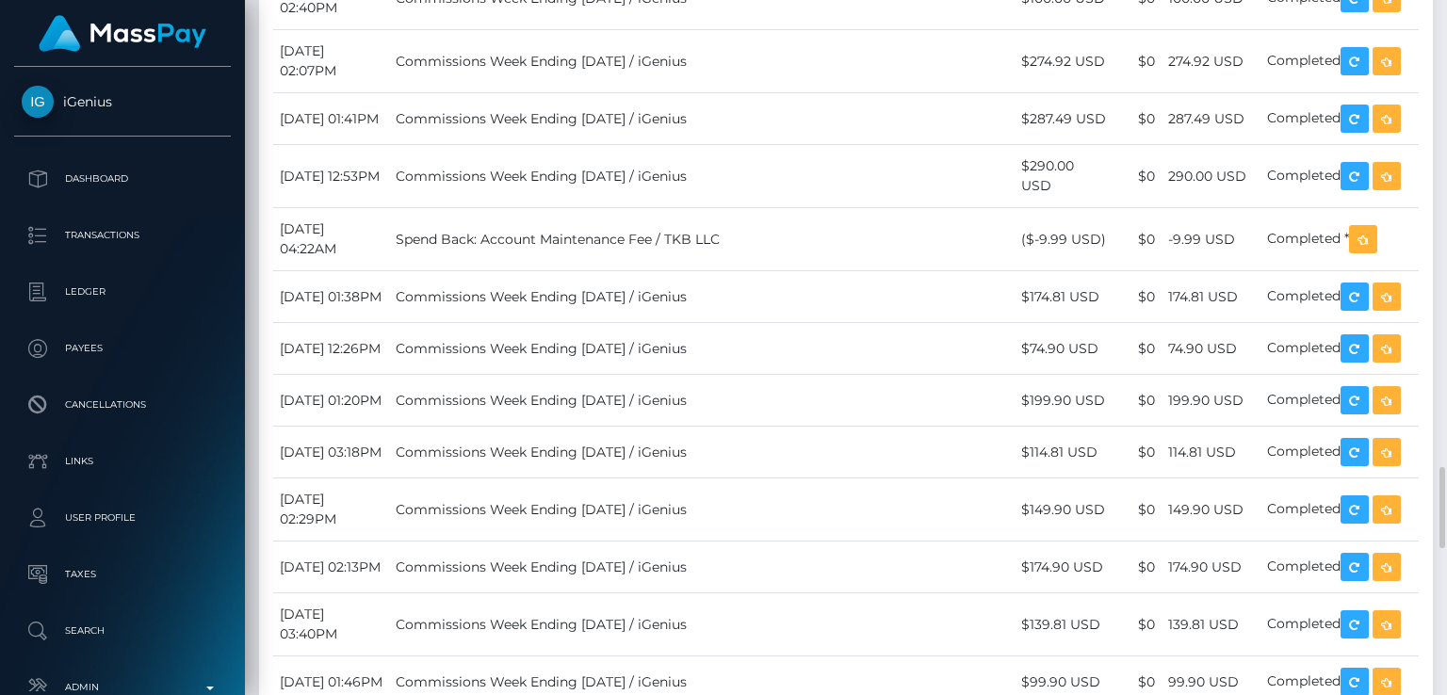
scroll to position [3957, 0]
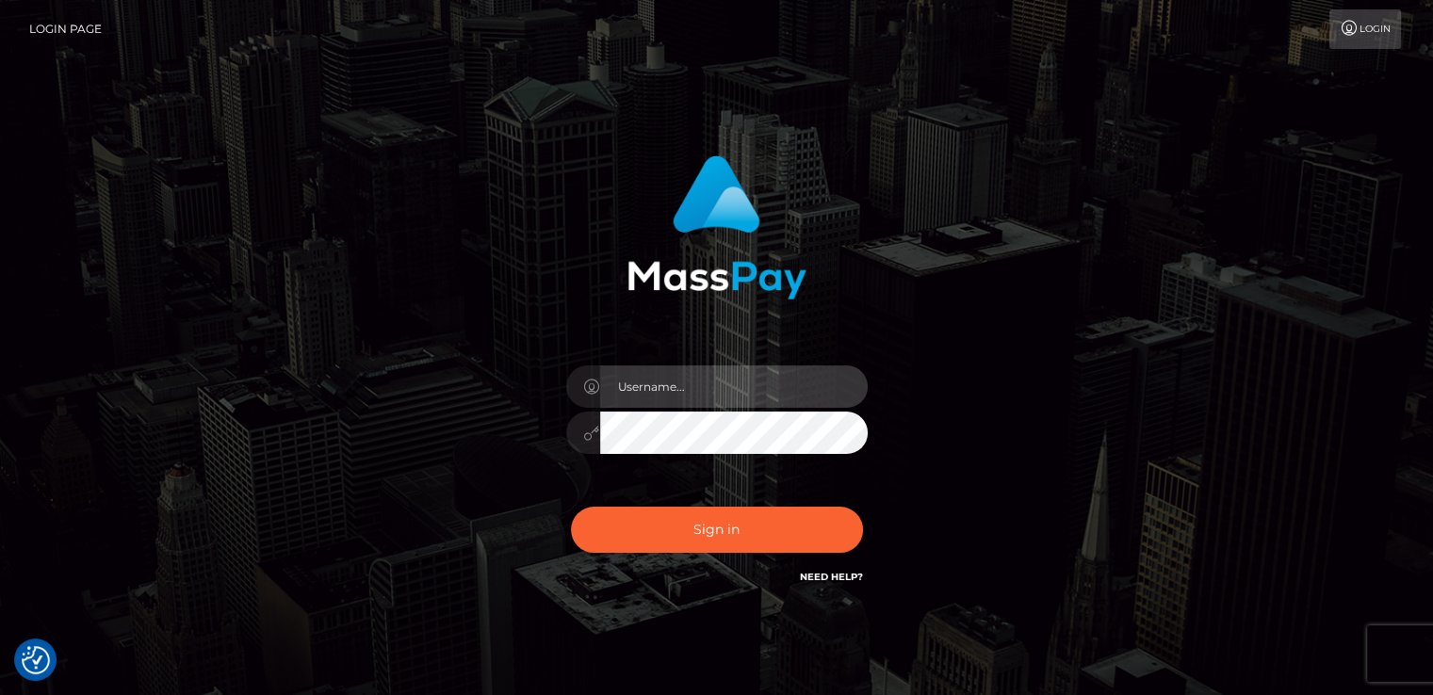
type input "nt.es"
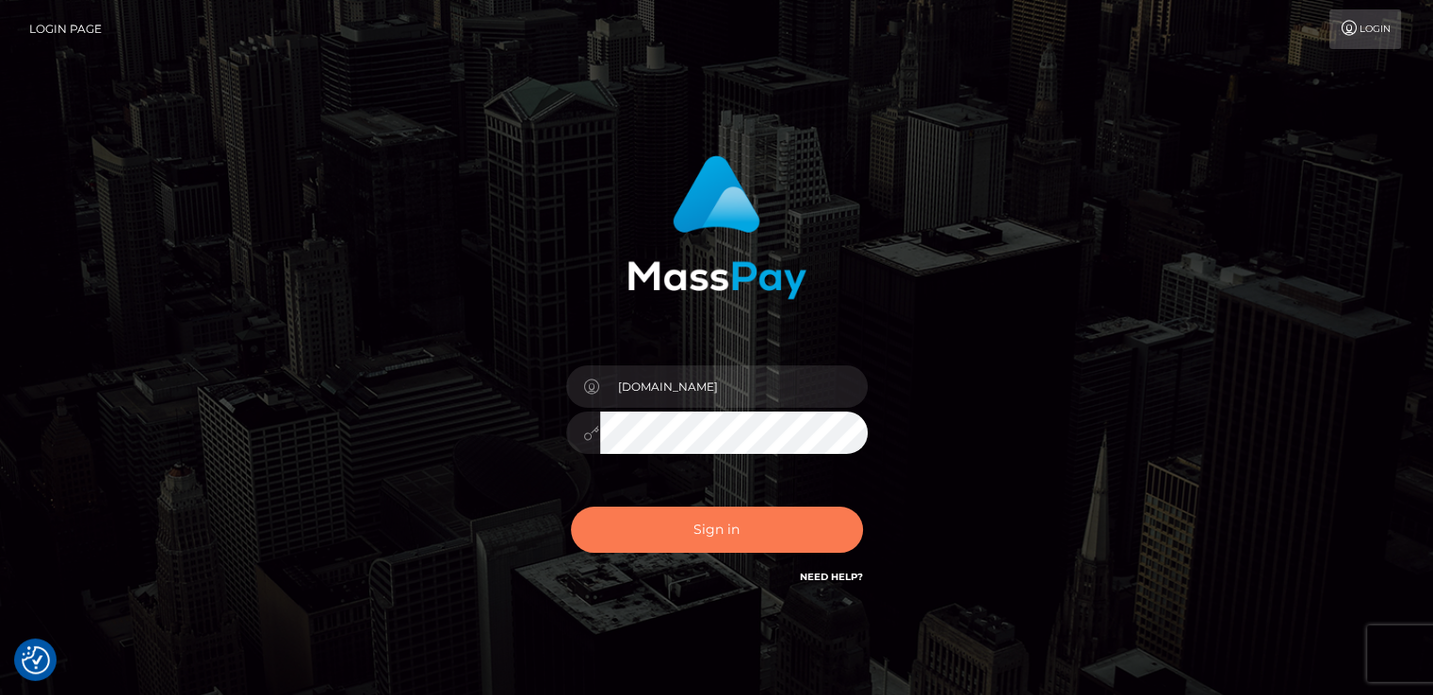
click at [727, 548] on div "Sign in Need Help?" at bounding box center [717, 537] width 330 height 84
click at [727, 548] on button "Sign in" at bounding box center [717, 530] width 292 height 46
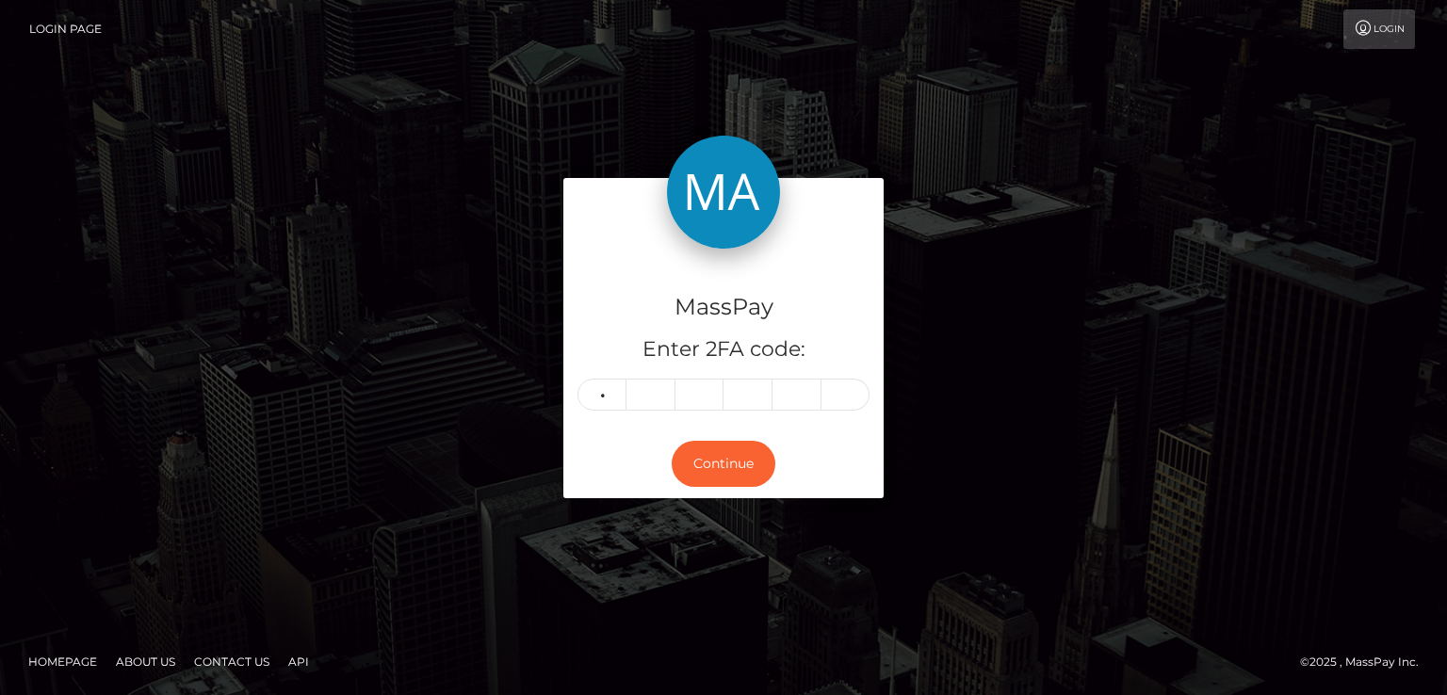
type input "9"
type input "6"
type input "8"
type input "0"
type input "1"
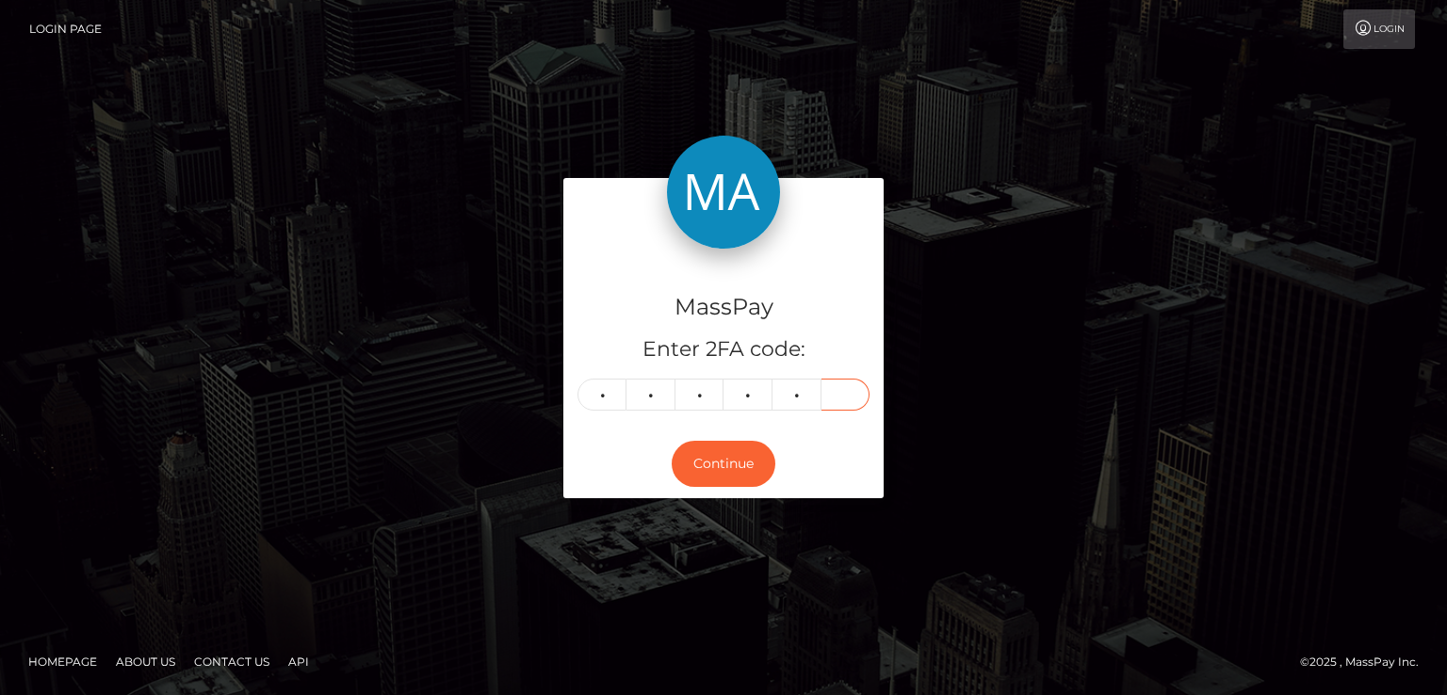
type input "5"
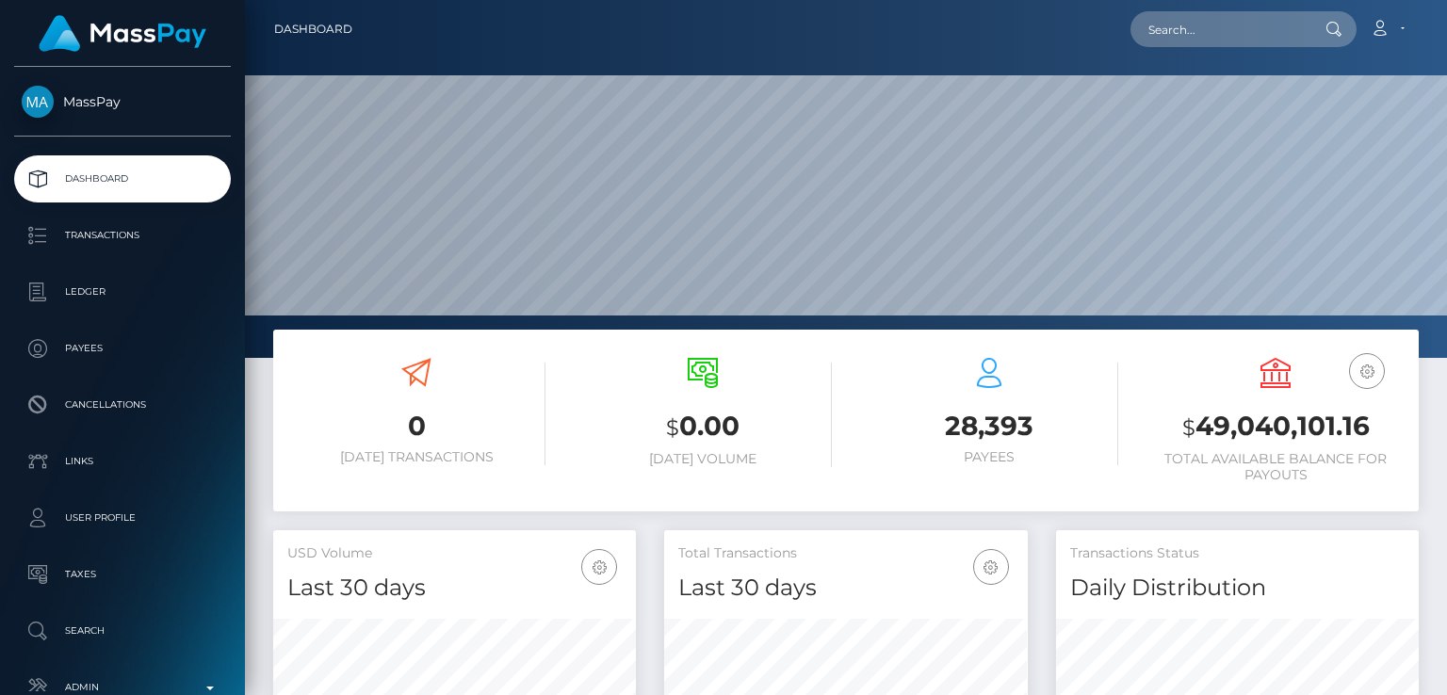
scroll to position [333, 362]
click at [1199, 20] on input "text" at bounding box center [1218, 29] width 177 height 36
paste input "[EMAIL_ADDRESS][DOMAIN_NAME]"
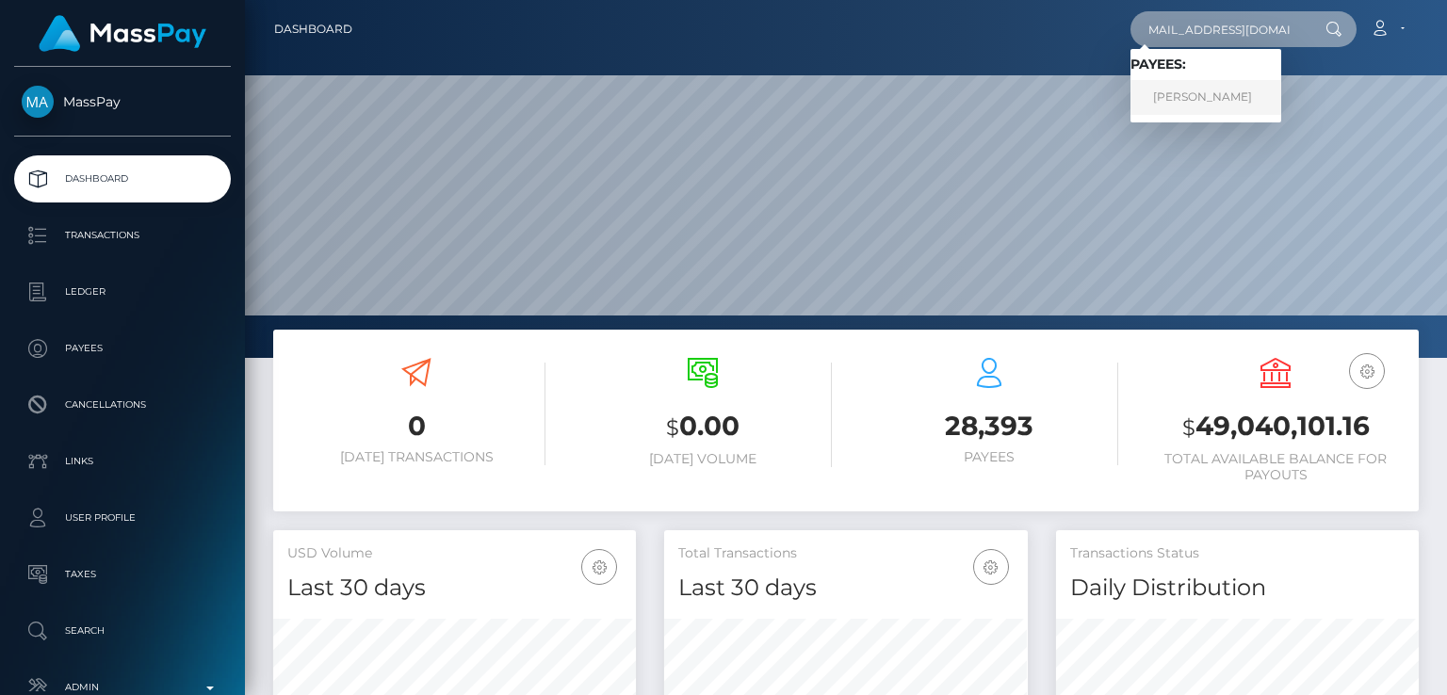
type input "[EMAIL_ADDRESS][DOMAIN_NAME]"
click at [1168, 105] on link "[PERSON_NAME]" at bounding box center [1205, 97] width 151 height 35
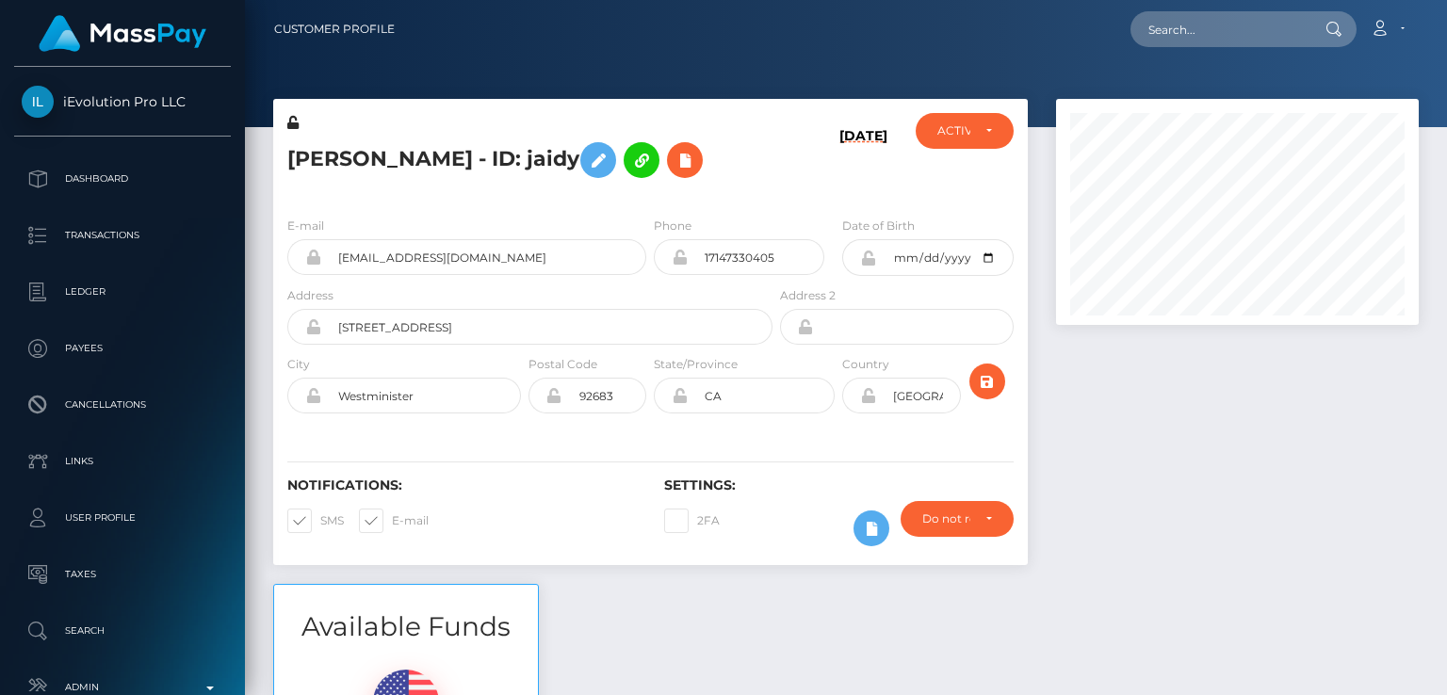
scroll to position [226, 362]
click at [1101, 398] on div at bounding box center [1237, 341] width 391 height 485
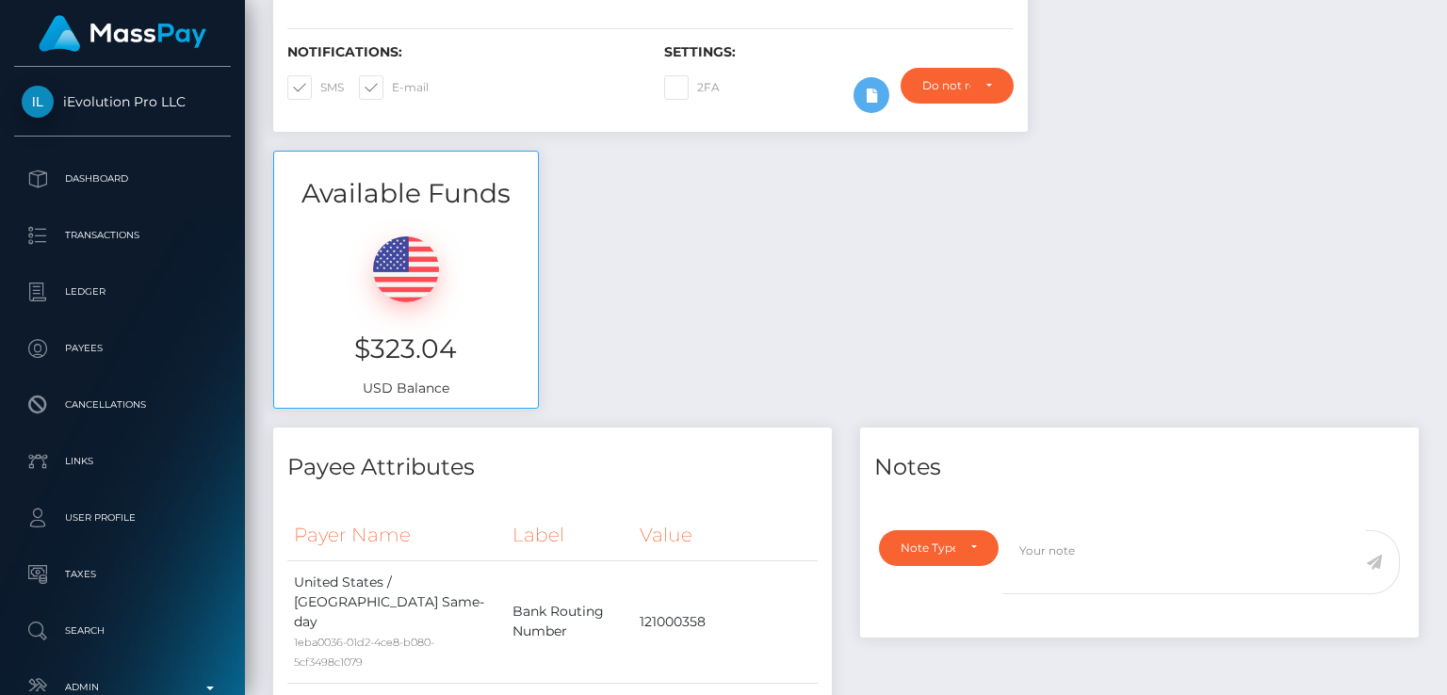
scroll to position [0, 0]
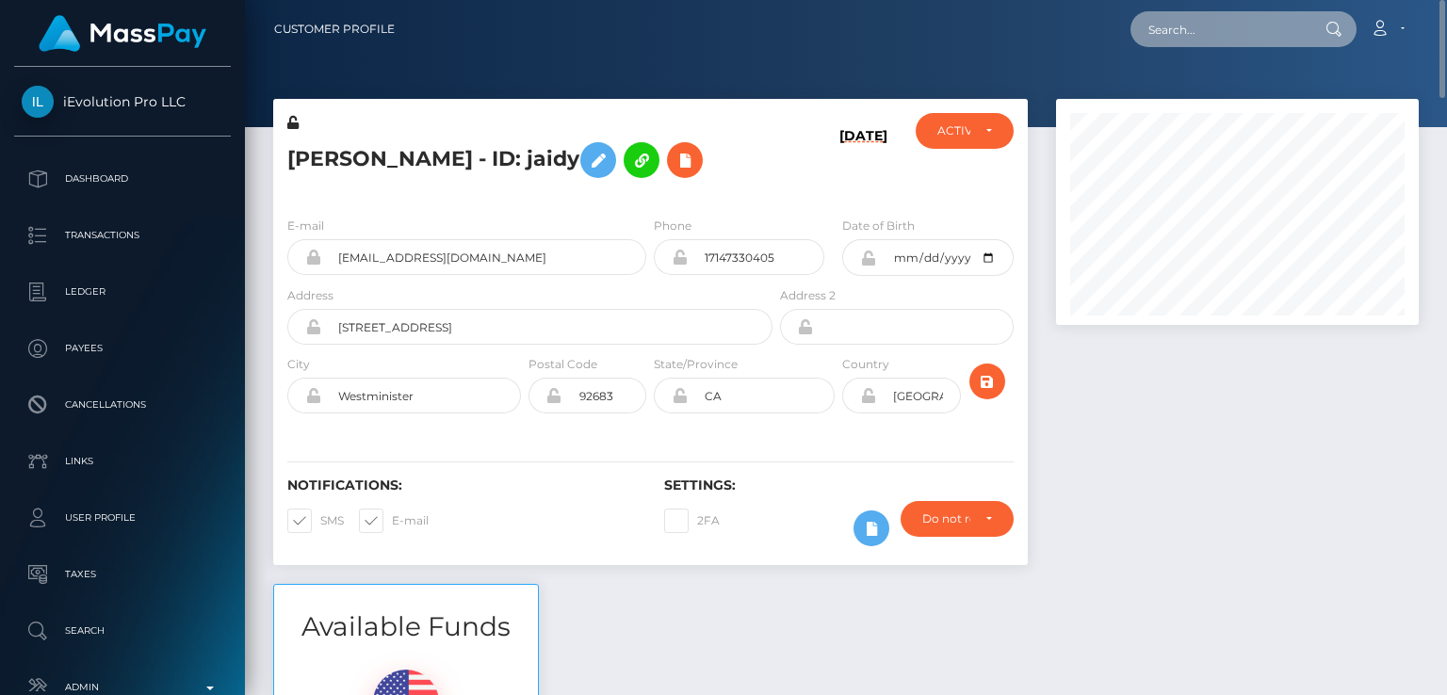
click at [1263, 38] on input "text" at bounding box center [1218, 29] width 177 height 36
paste input "aktb2015@yahoo.com"
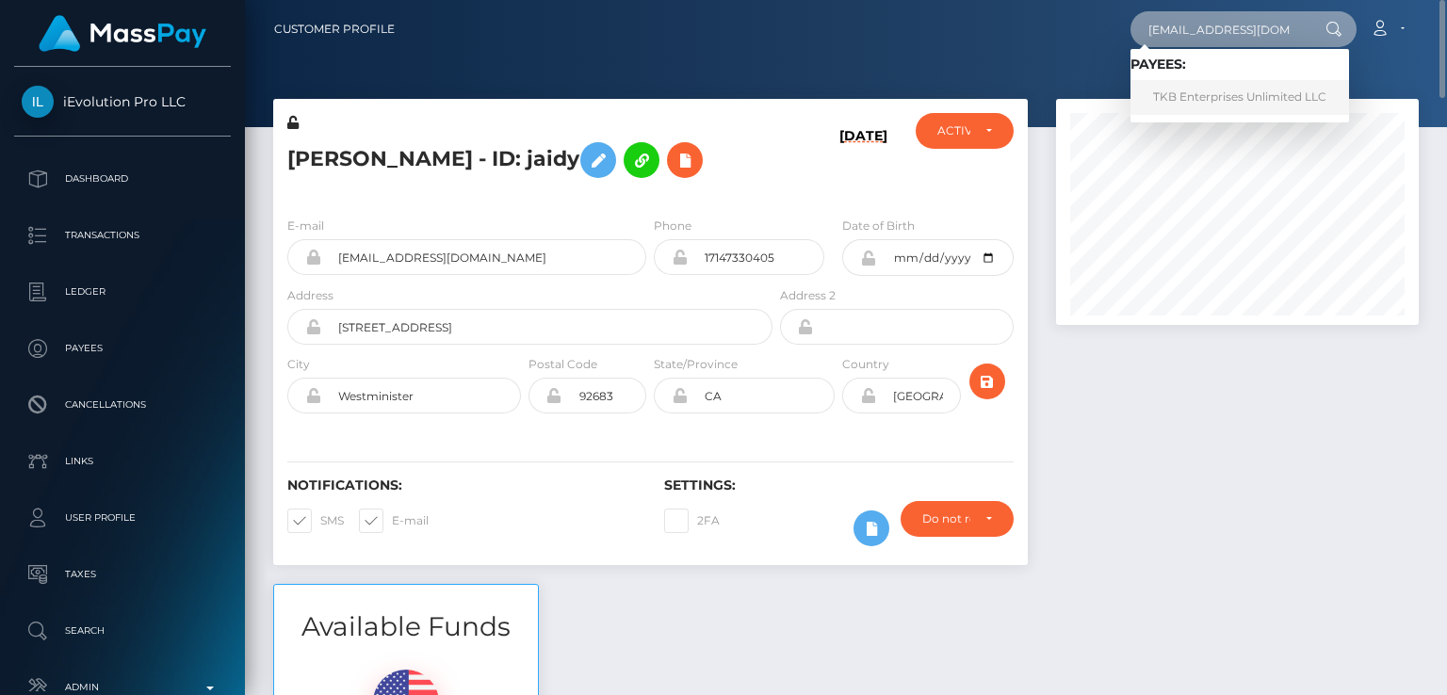
type input "aktb2015@yahoo.com"
click at [1239, 104] on link "TKB Enterprises Unlimited LLC" at bounding box center [1239, 97] width 219 height 35
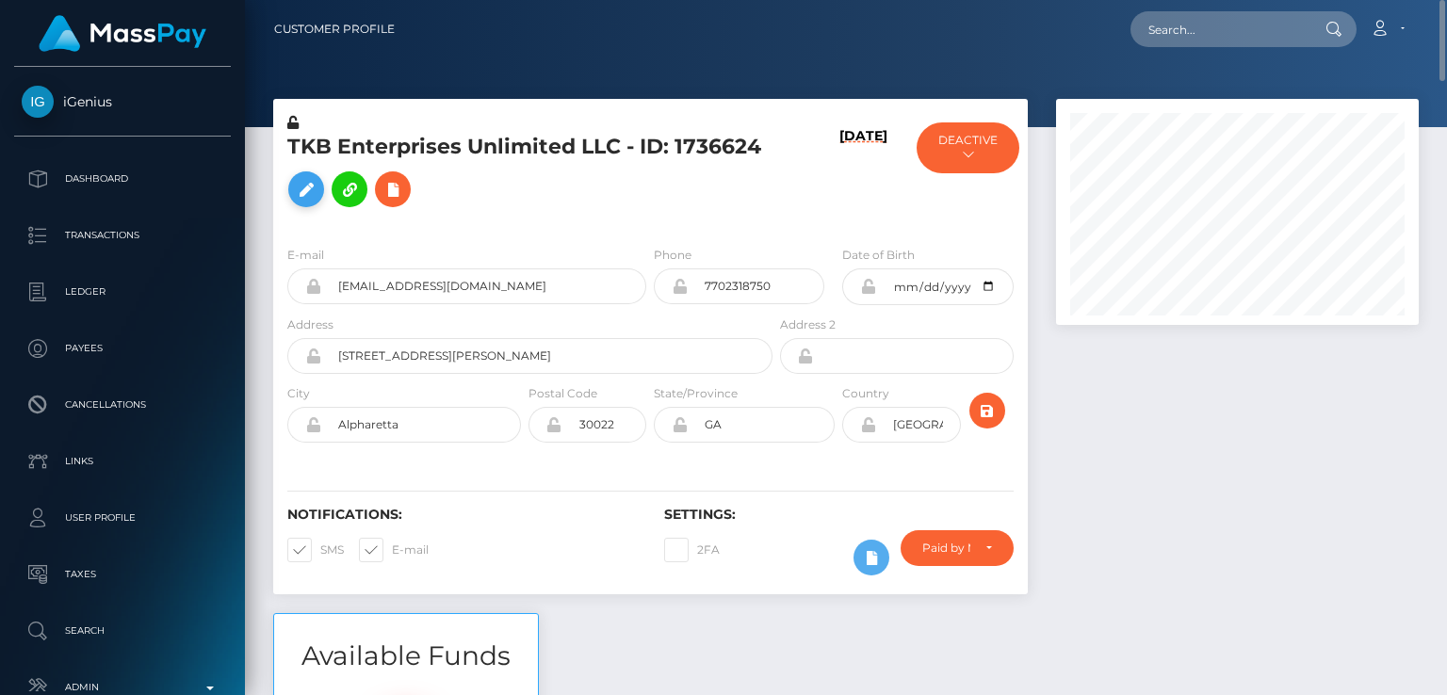
click at [310, 189] on icon at bounding box center [306, 190] width 23 height 24
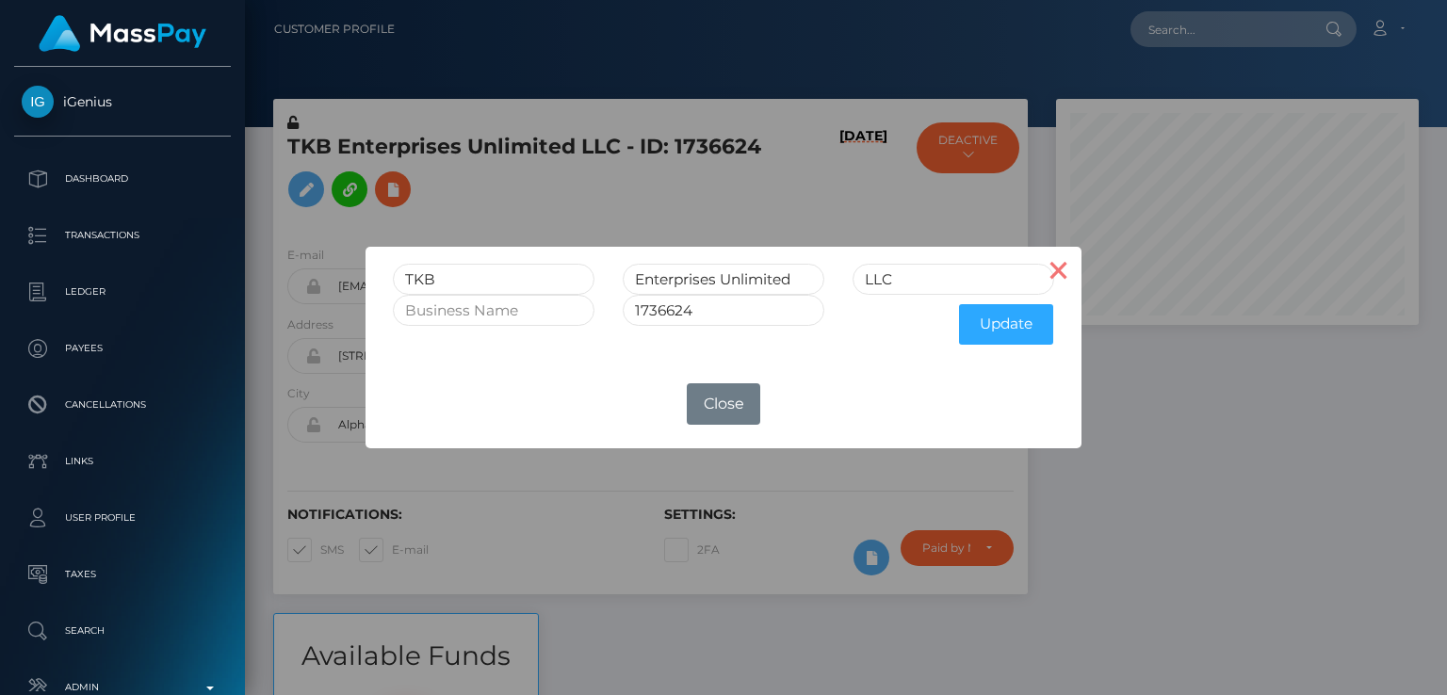
click at [1053, 272] on button "×" at bounding box center [1058, 269] width 45 height 45
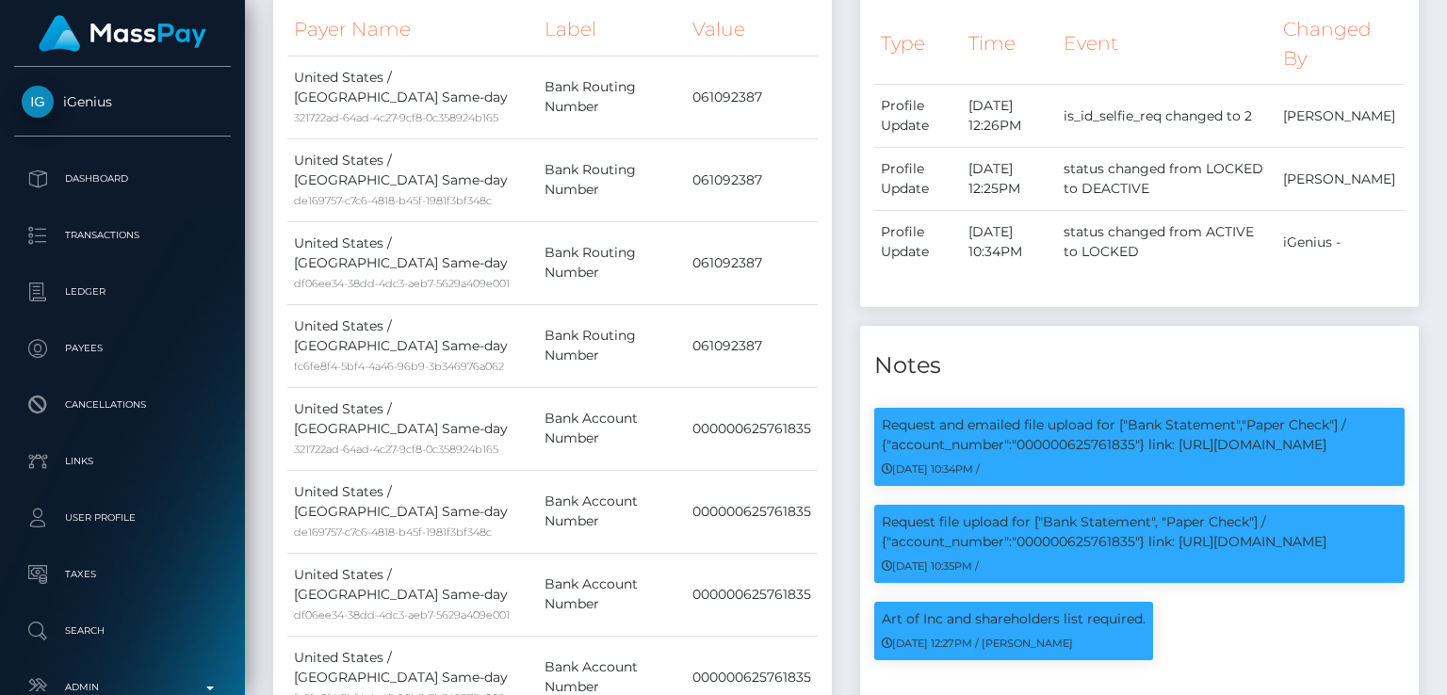
click at [1067, 326] on div "Notes" at bounding box center [1139, 354] width 559 height 57
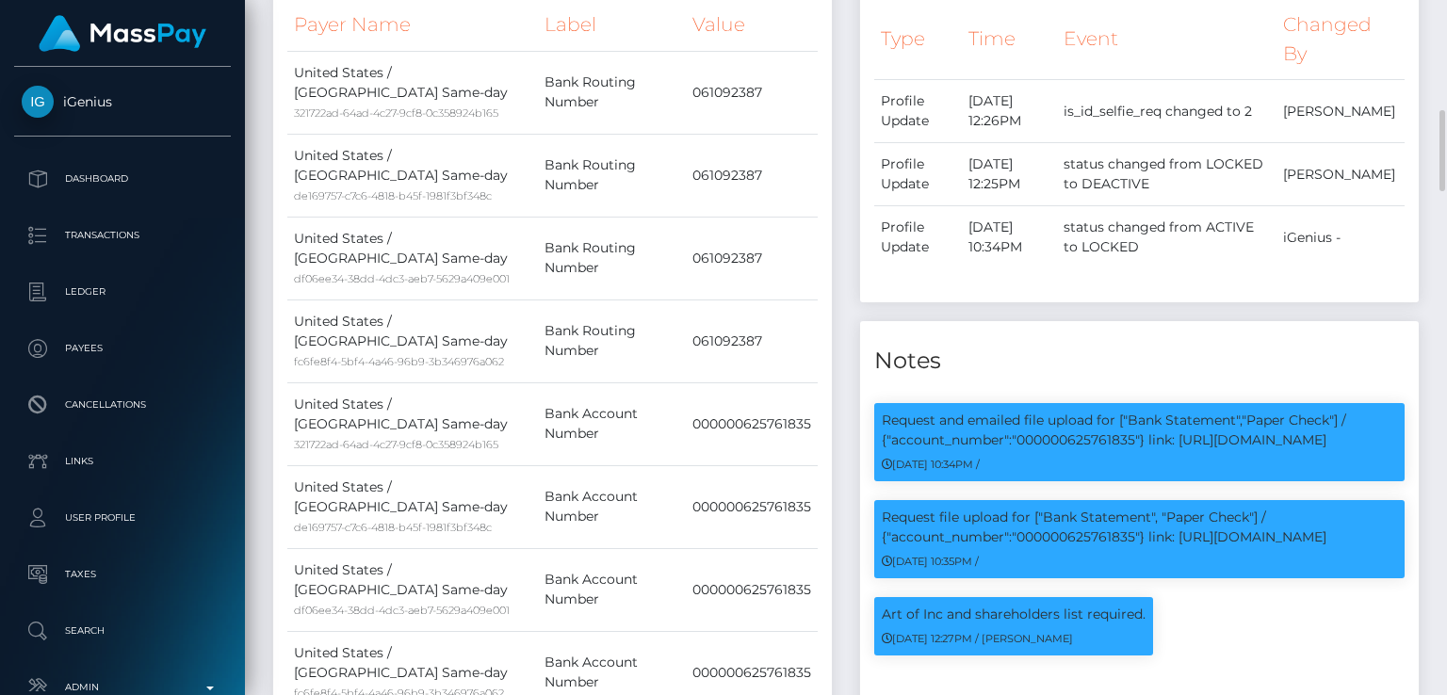
click at [1067, 324] on div "Notes" at bounding box center [1139, 349] width 559 height 57
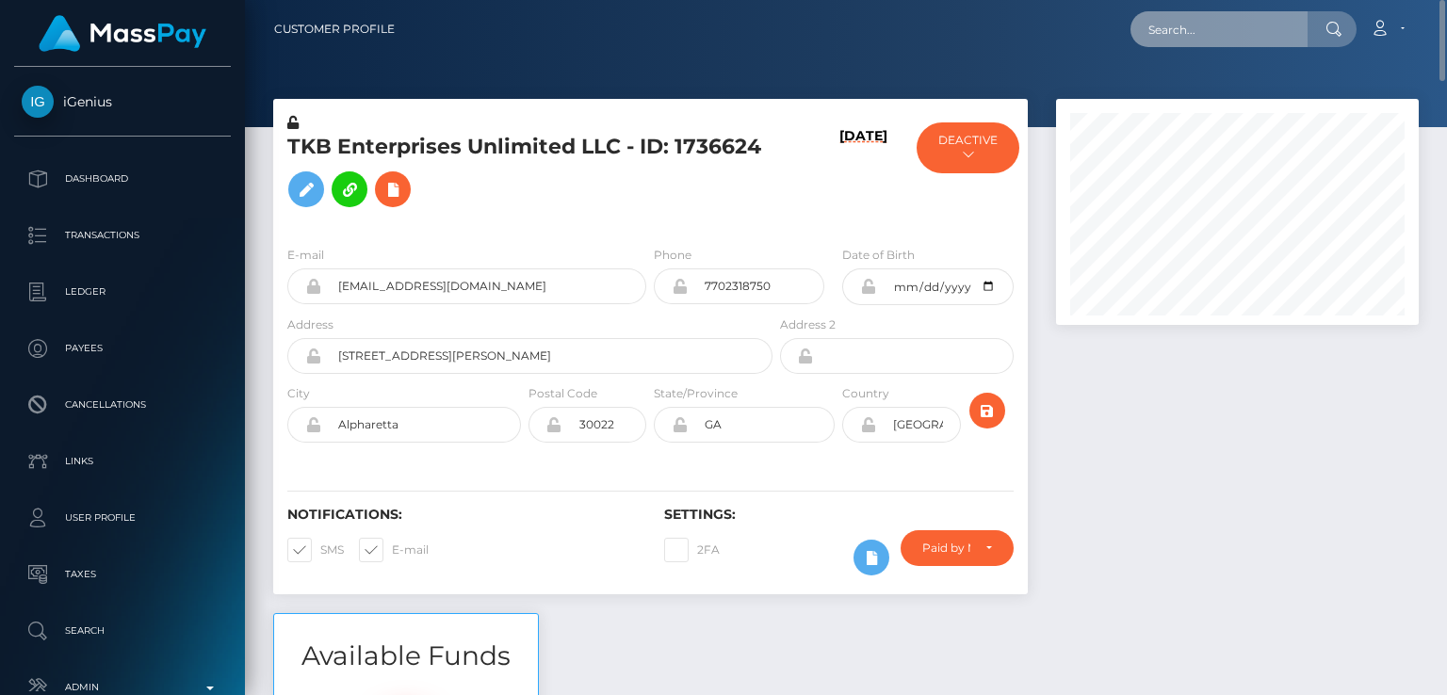
click at [1159, 39] on input "text" at bounding box center [1218, 29] width 177 height 36
paste input "[EMAIL_ADDRESS][DOMAIN_NAME]"
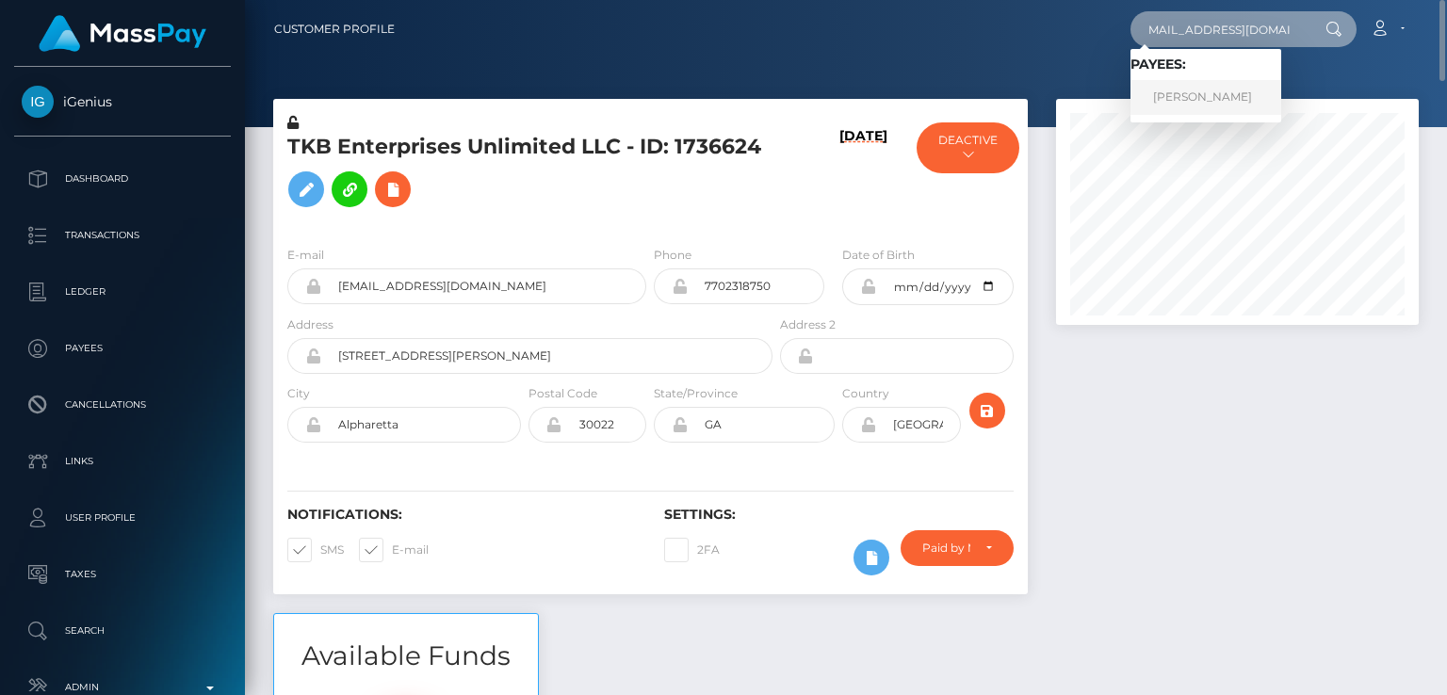
type input "[EMAIL_ADDRESS][DOMAIN_NAME]"
click at [1185, 91] on link "Jaidy Navarrete" at bounding box center [1205, 97] width 151 height 35
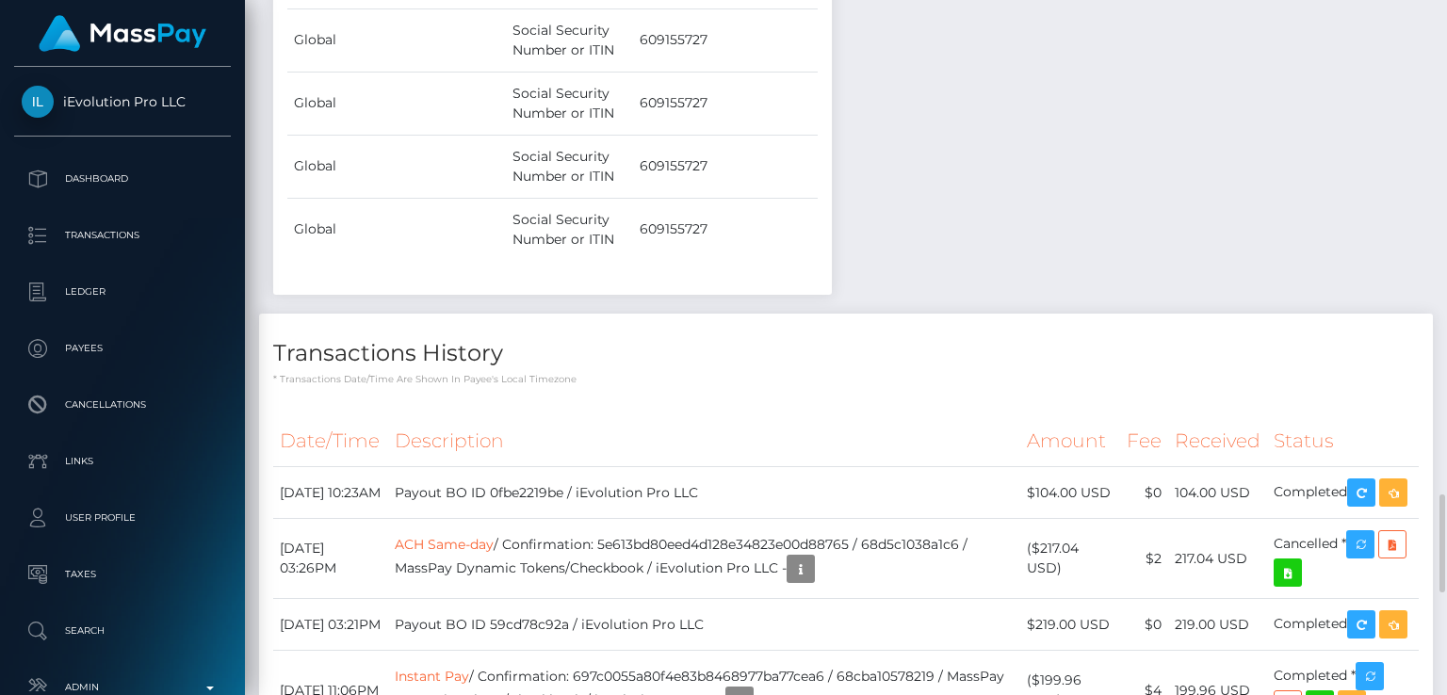
scroll to position [226, 362]
click at [882, 415] on th "Description" at bounding box center [703, 441] width 631 height 52
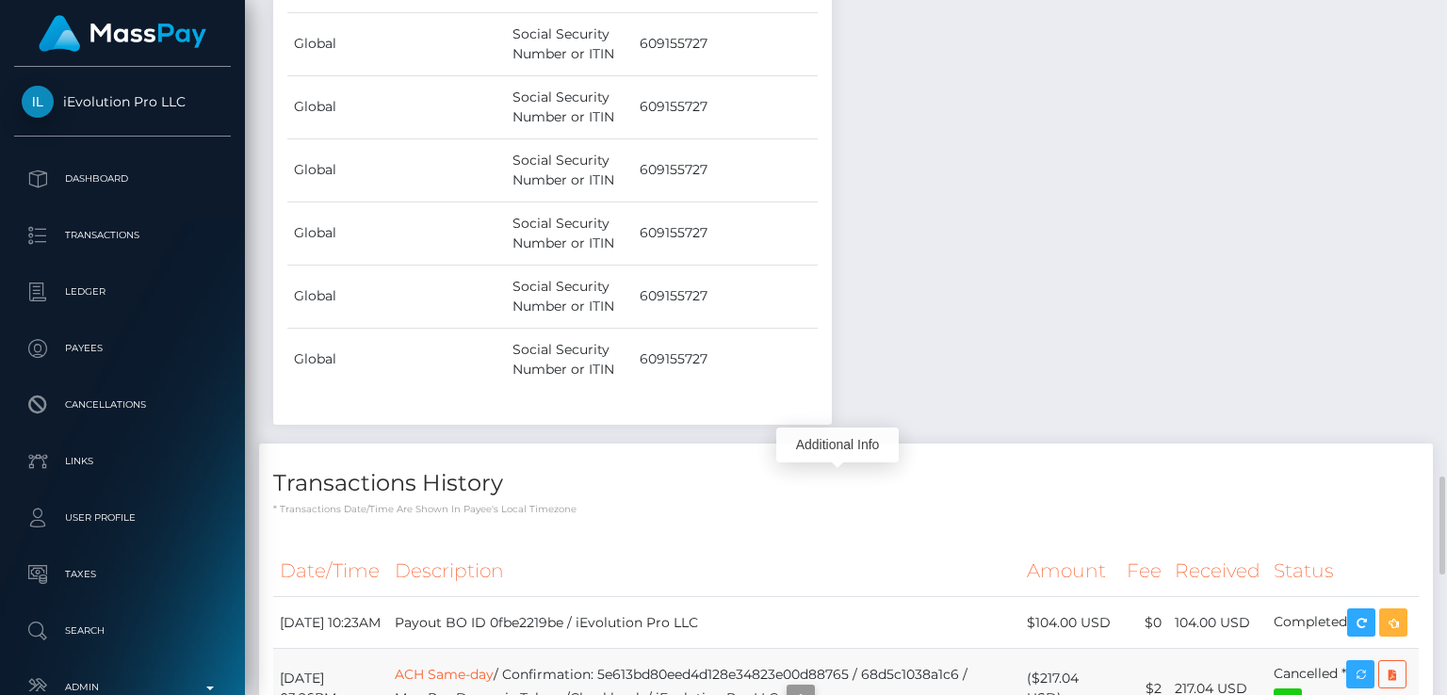
click at [812, 688] on icon "button" at bounding box center [800, 700] width 23 height 24
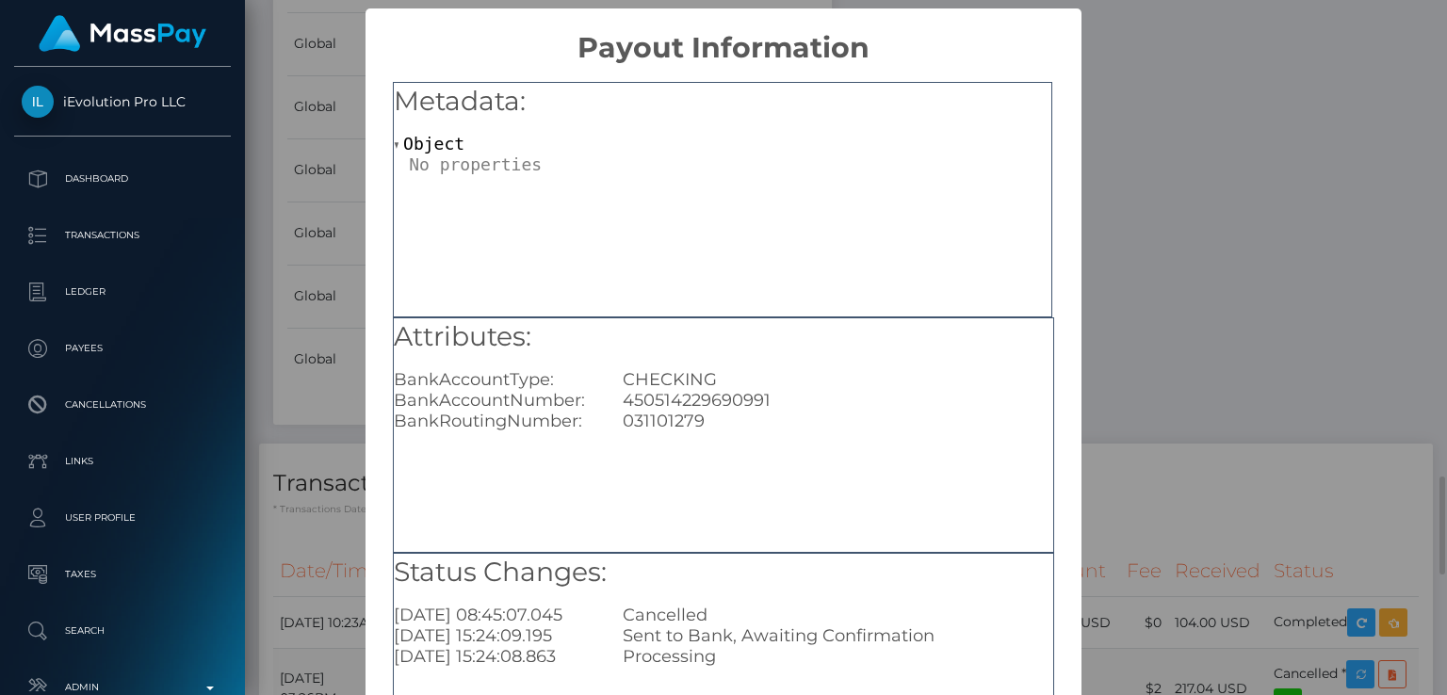
scroll to position [0, 0]
click at [738, 393] on div "450514229690991" at bounding box center [837, 400] width 458 height 21
copy div "450514229690991"
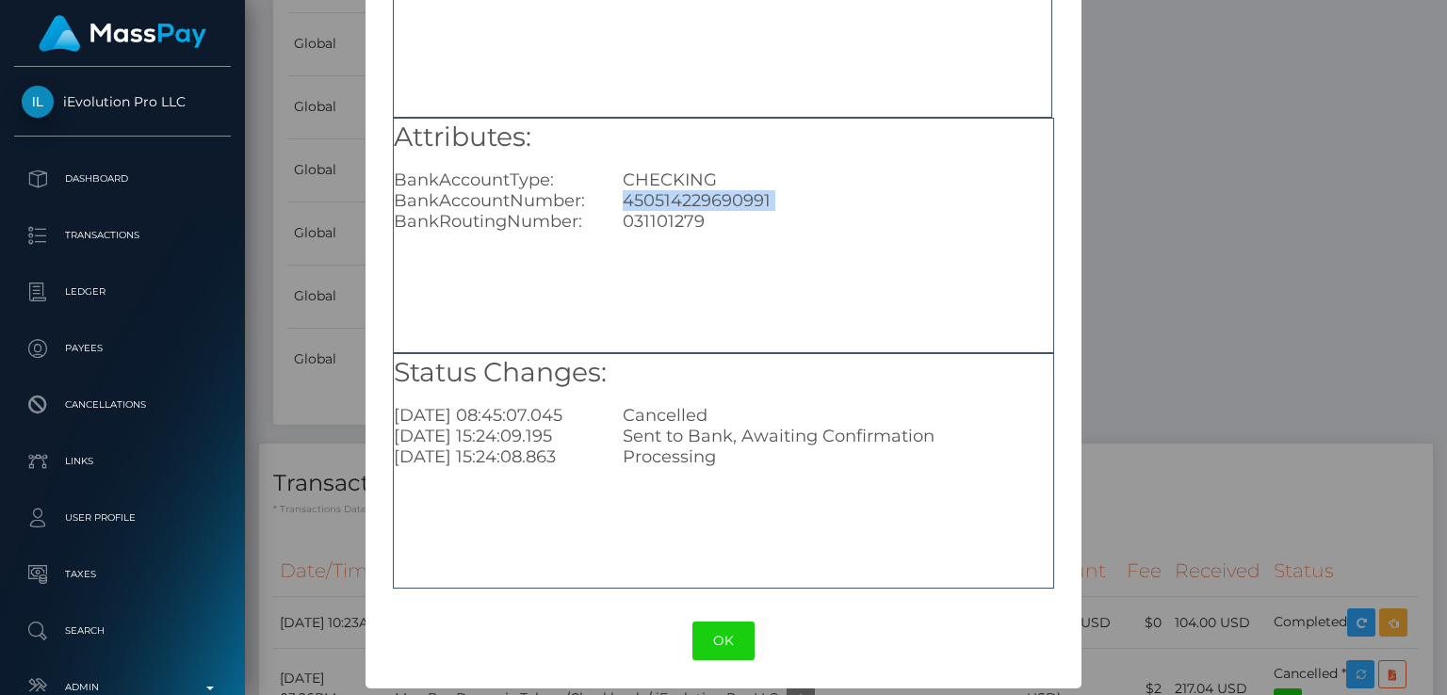
scroll to position [201, 0]
drag, startPoint x: 561, startPoint y: 427, endPoint x: 934, endPoint y: 374, distance: 376.7
click at [934, 374] on div "Status Changes: 2025-09-29 08:45:07.045 Cancelled 2025-09-25 15:24:09.195 Sent …" at bounding box center [723, 410] width 659 height 114
click at [1206, 204] on div "× Payout Information Metadata: Object Attributes: BankAccountType: CHECKING Ban…" at bounding box center [723, 347] width 1447 height 695
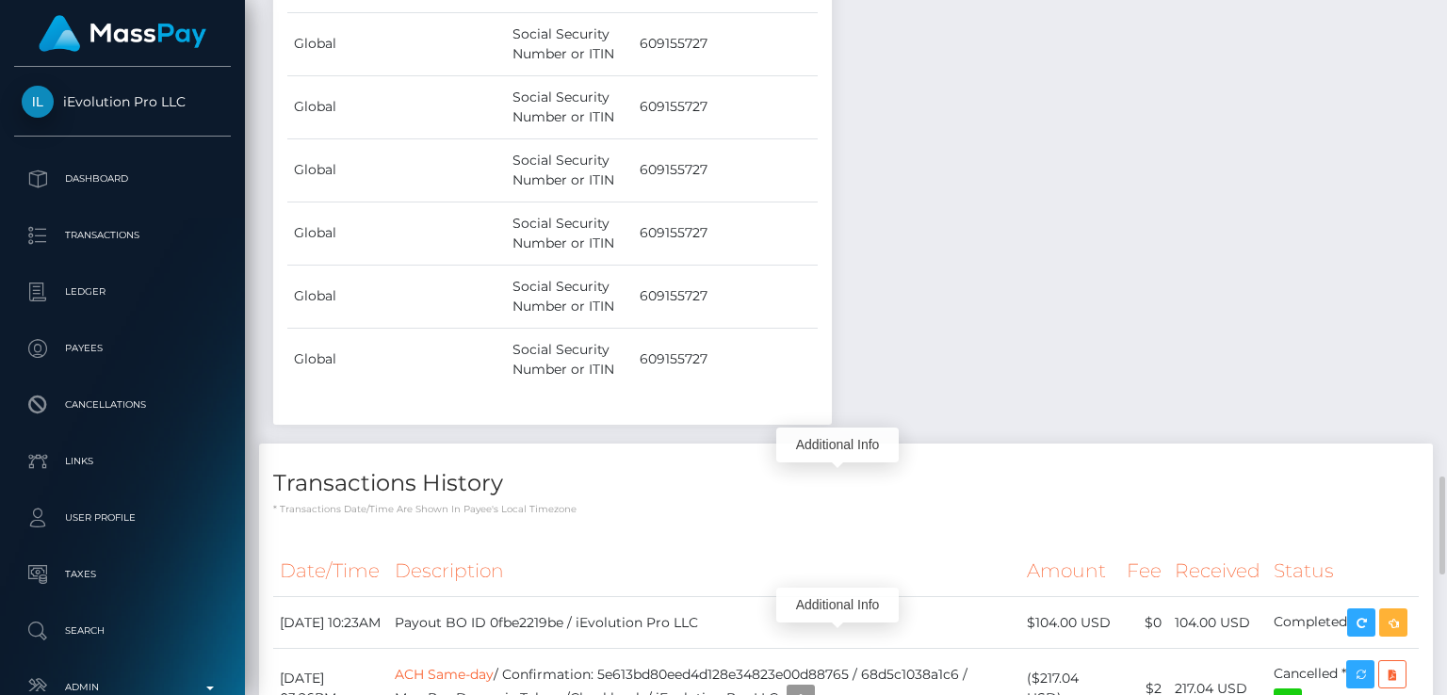
scroll to position [226, 362]
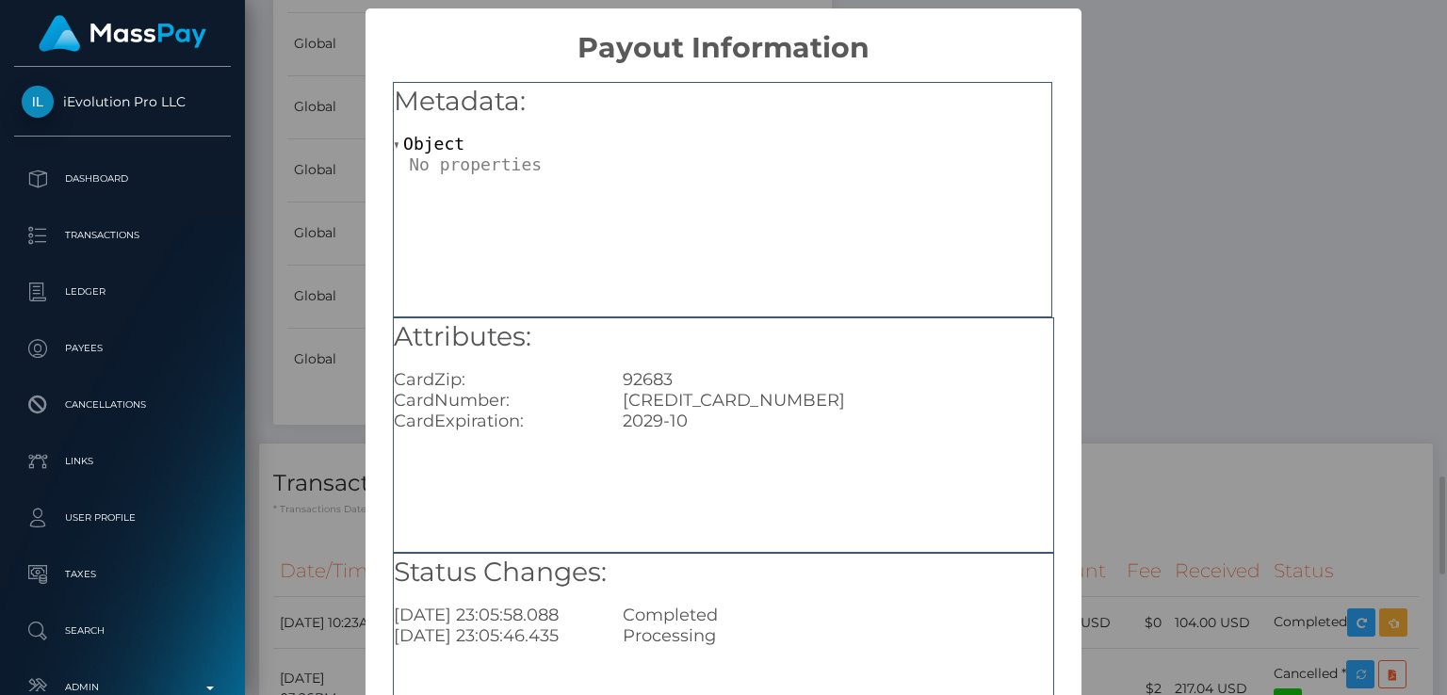
scroll to position [0, 0]
click at [836, 525] on div "Metadata: Object Attributes: CardZip: 92683 CardNumber: 4815881028965580 CardEx…" at bounding box center [722, 429] width 715 height 728
click at [1154, 147] on div "× Payout Information Metadata: Object Attributes: CardZip: 92683 CardNumber: 48…" at bounding box center [723, 347] width 1447 height 695
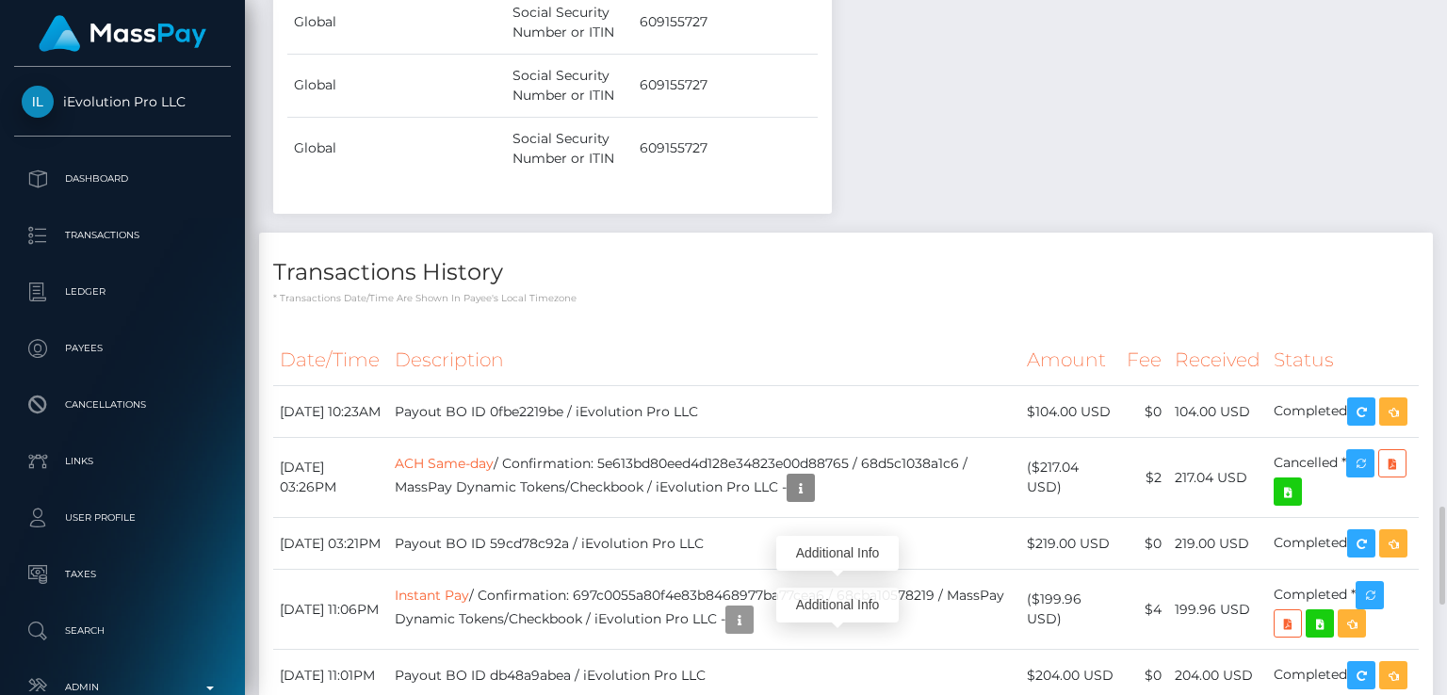
scroll to position [226, 362]
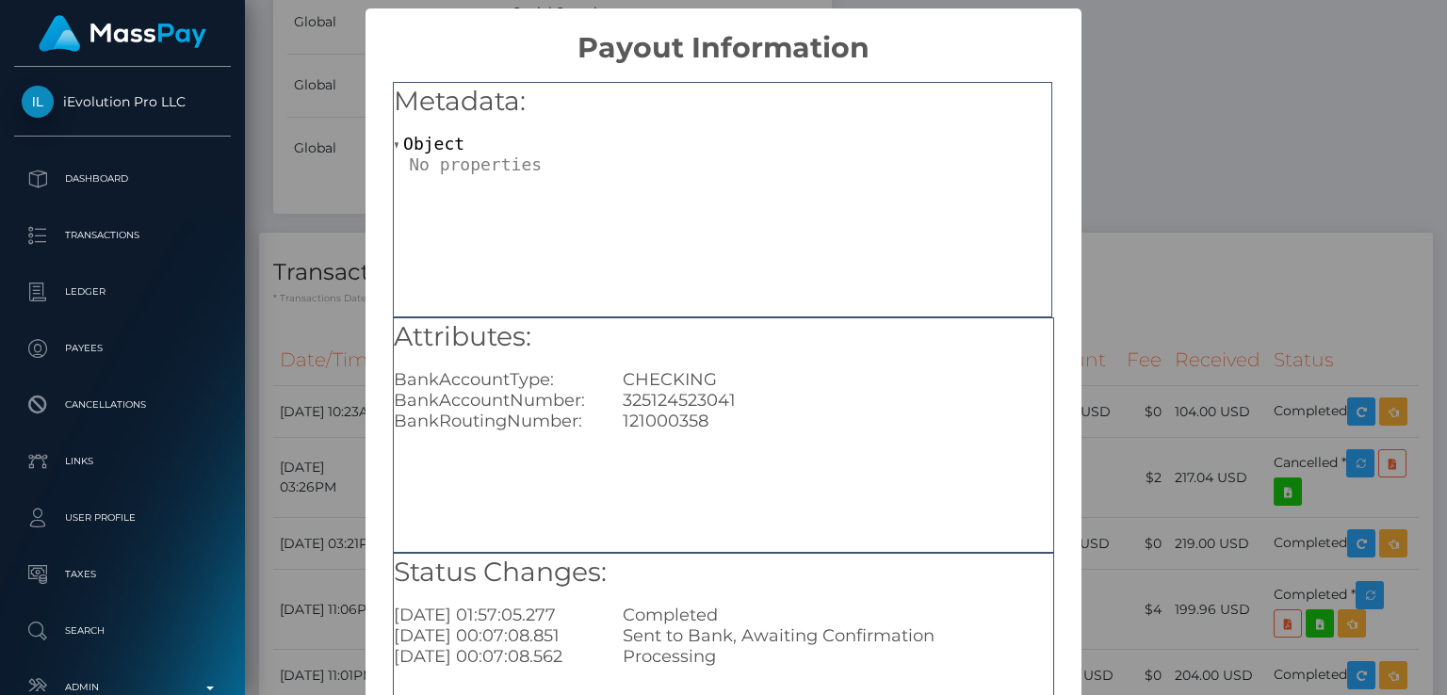
click at [1106, 269] on div "× Payout Information Metadata: Object Attributes: BankAccountType: CHECKING Ban…" at bounding box center [723, 347] width 1447 height 695
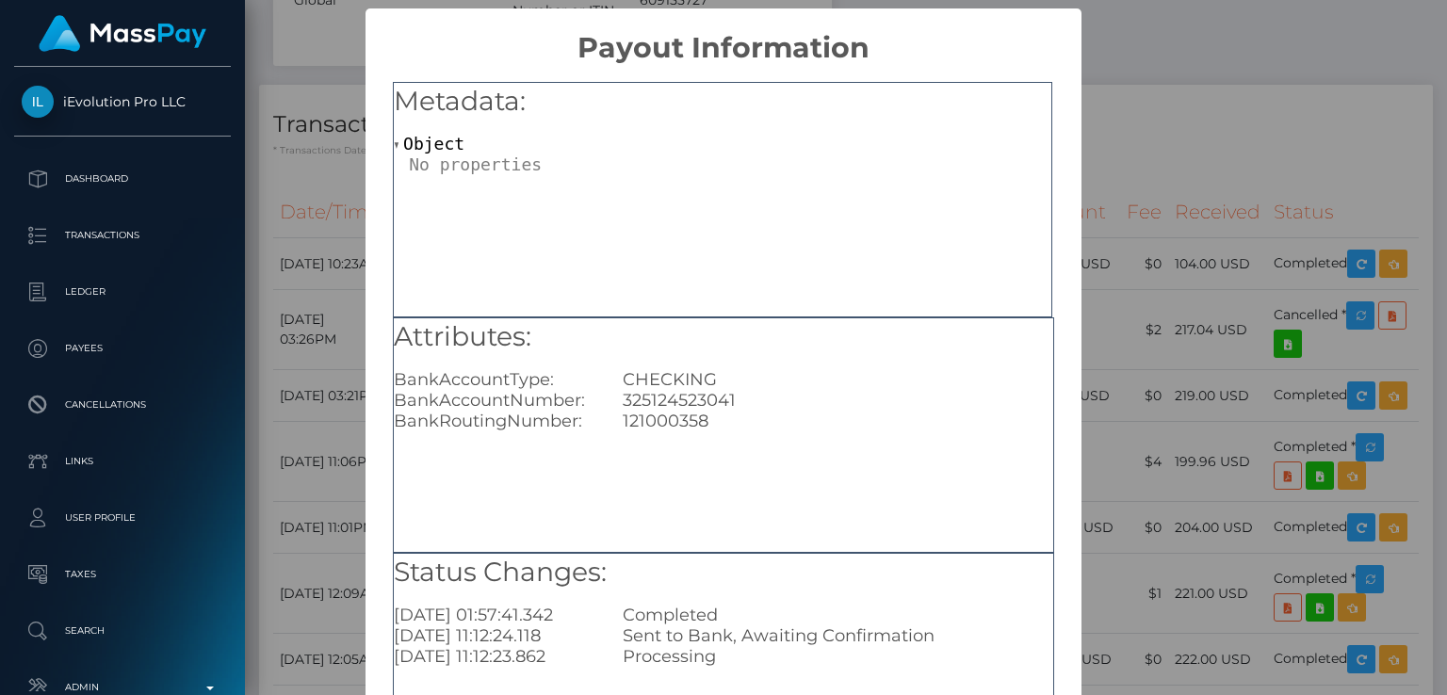
click at [1110, 470] on div "× Payout Information Metadata: Object Attributes: BankAccountType: CHECKING Ban…" at bounding box center [723, 347] width 1447 height 695
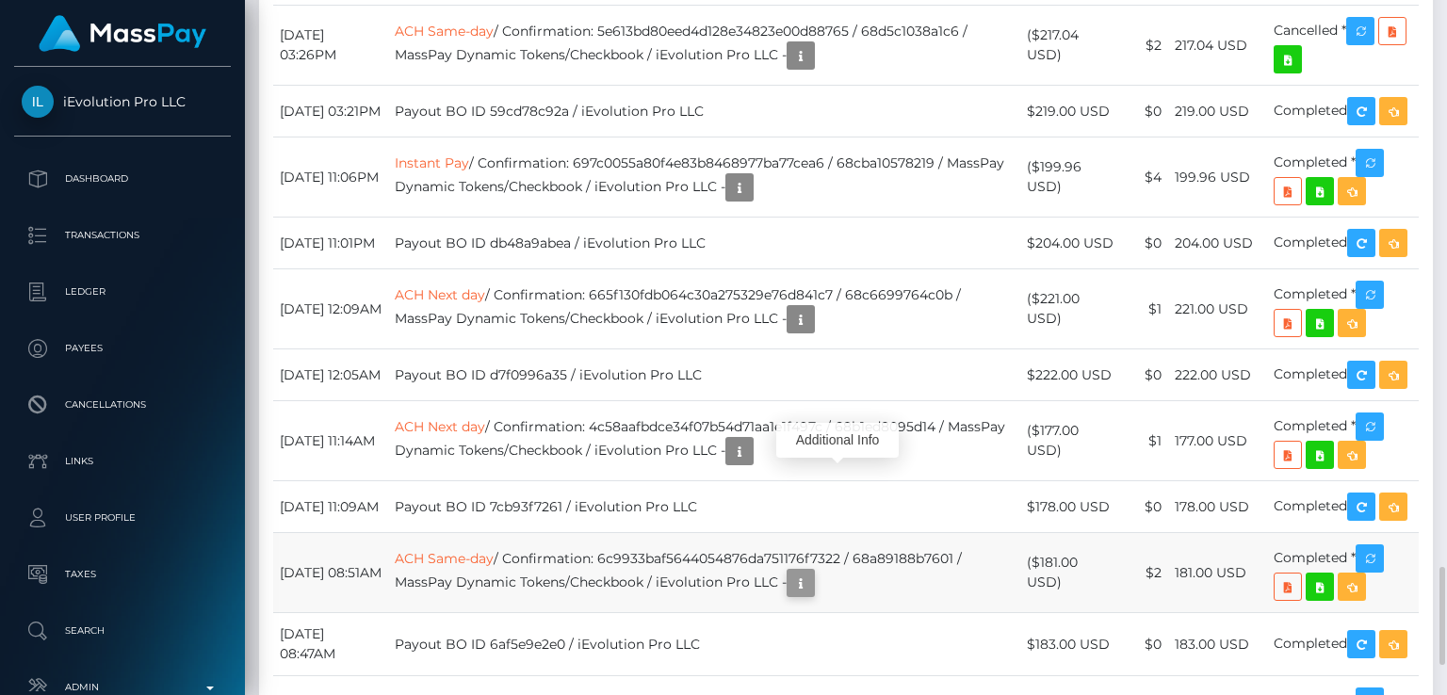
click at [812, 572] on icon "button" at bounding box center [800, 584] width 23 height 24
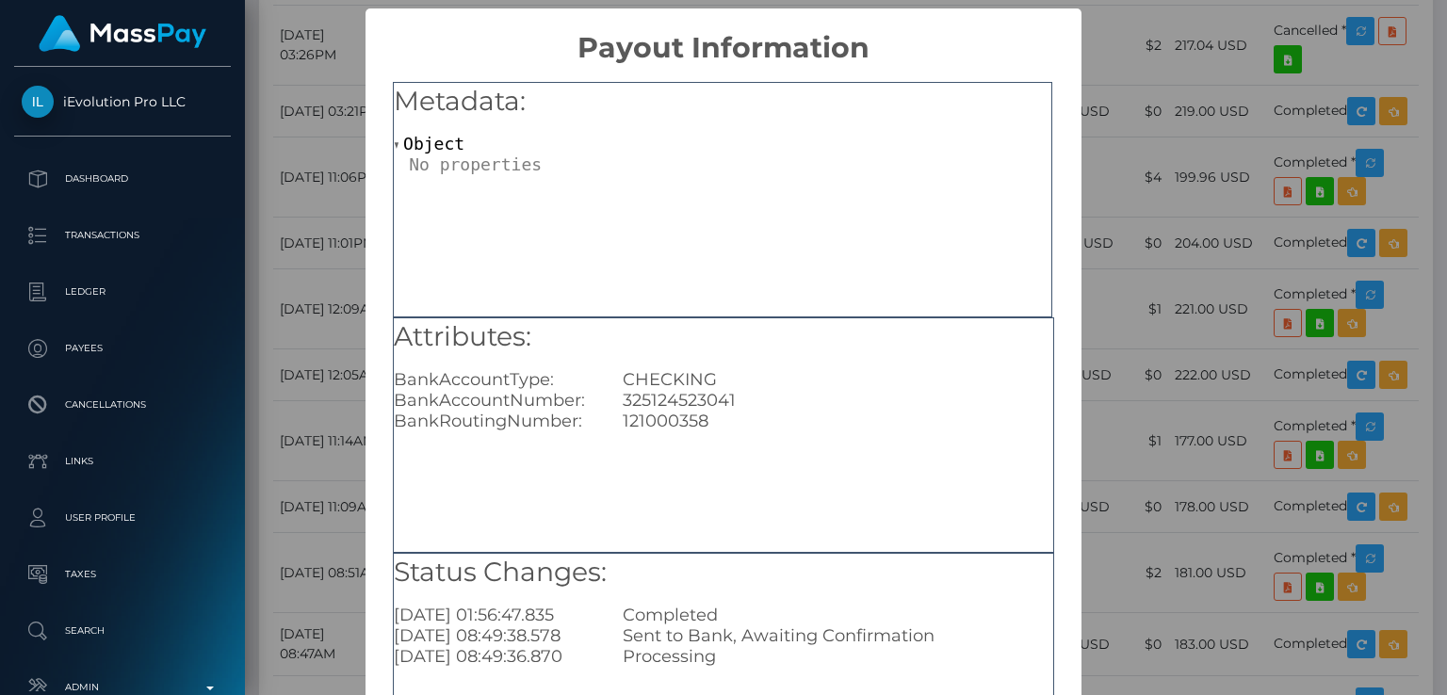
click at [1142, 413] on div "× Payout Information Metadata: Object Attributes: BankAccountType: CHECKING Ban…" at bounding box center [723, 347] width 1447 height 695
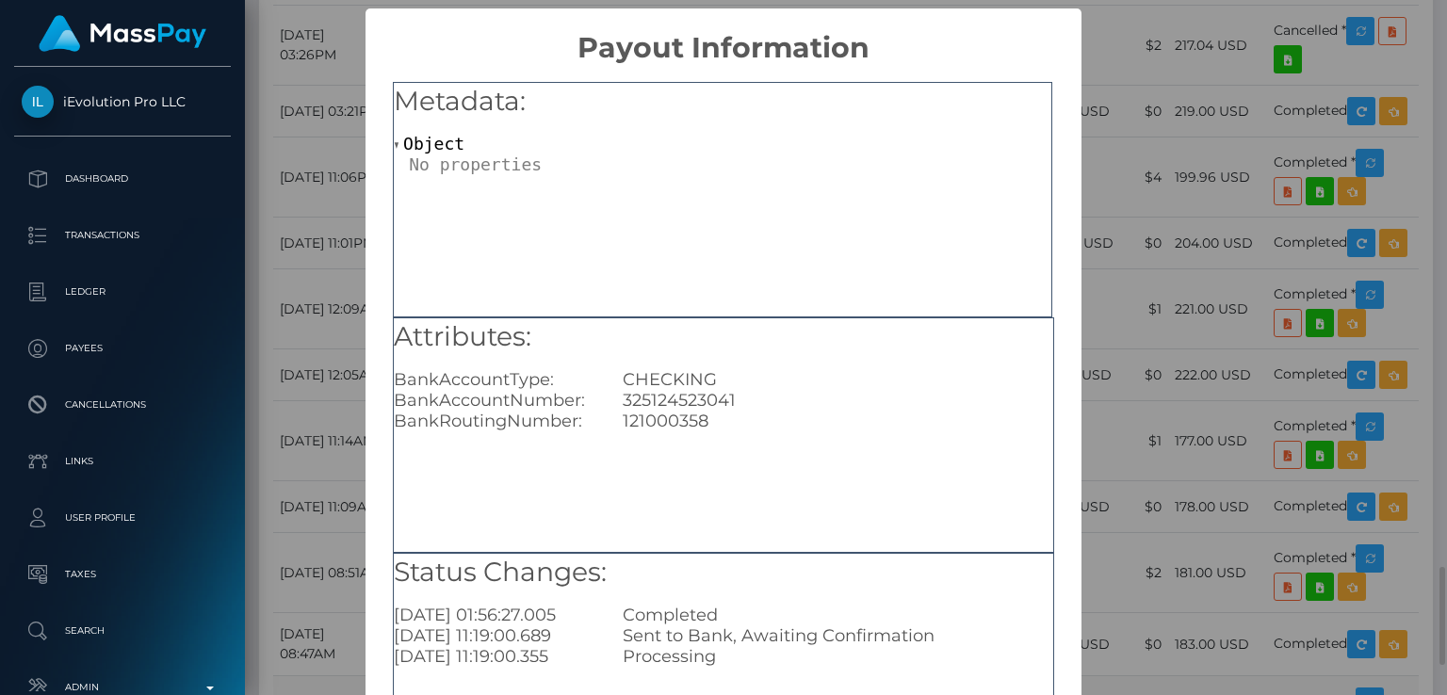
scroll to position [0, 0]
click at [1110, 520] on div "× Payout Information Metadata: Object Attributes: BankAccountType: CHECKING Ban…" at bounding box center [723, 347] width 1447 height 695
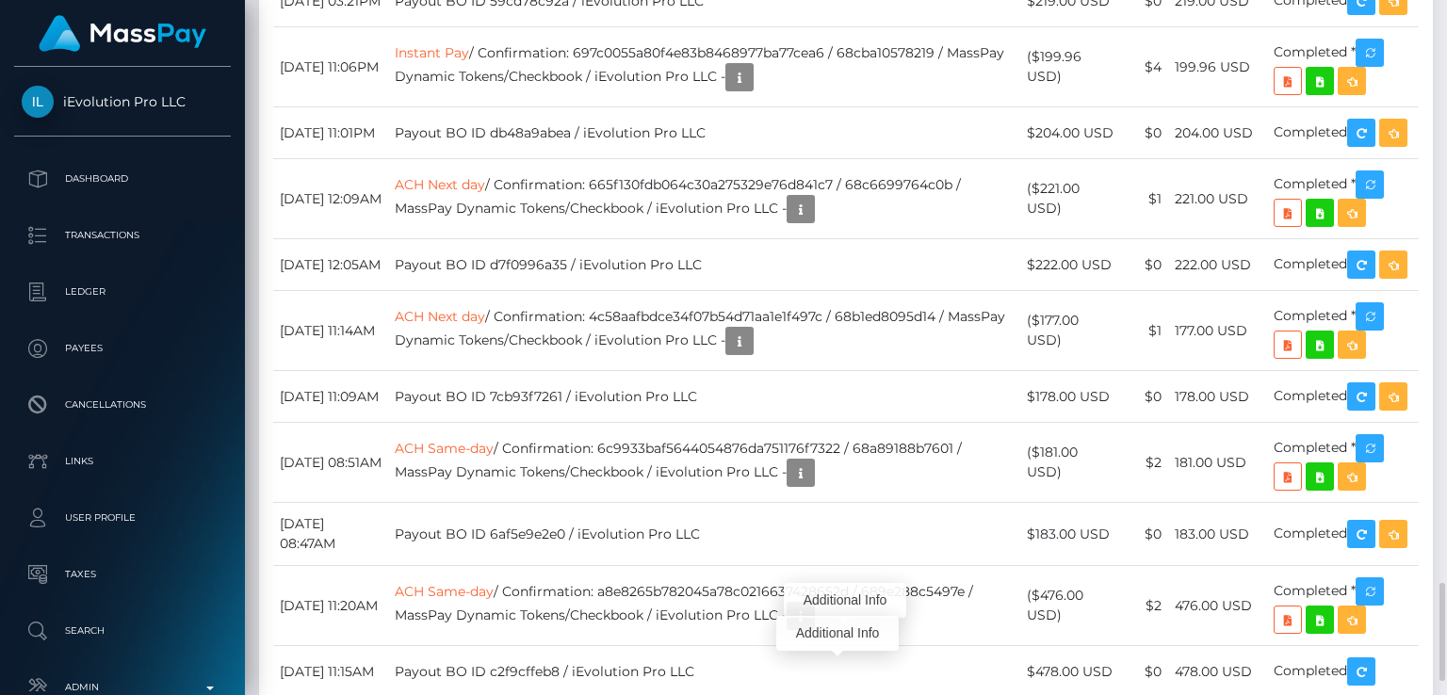
scroll to position [226, 362]
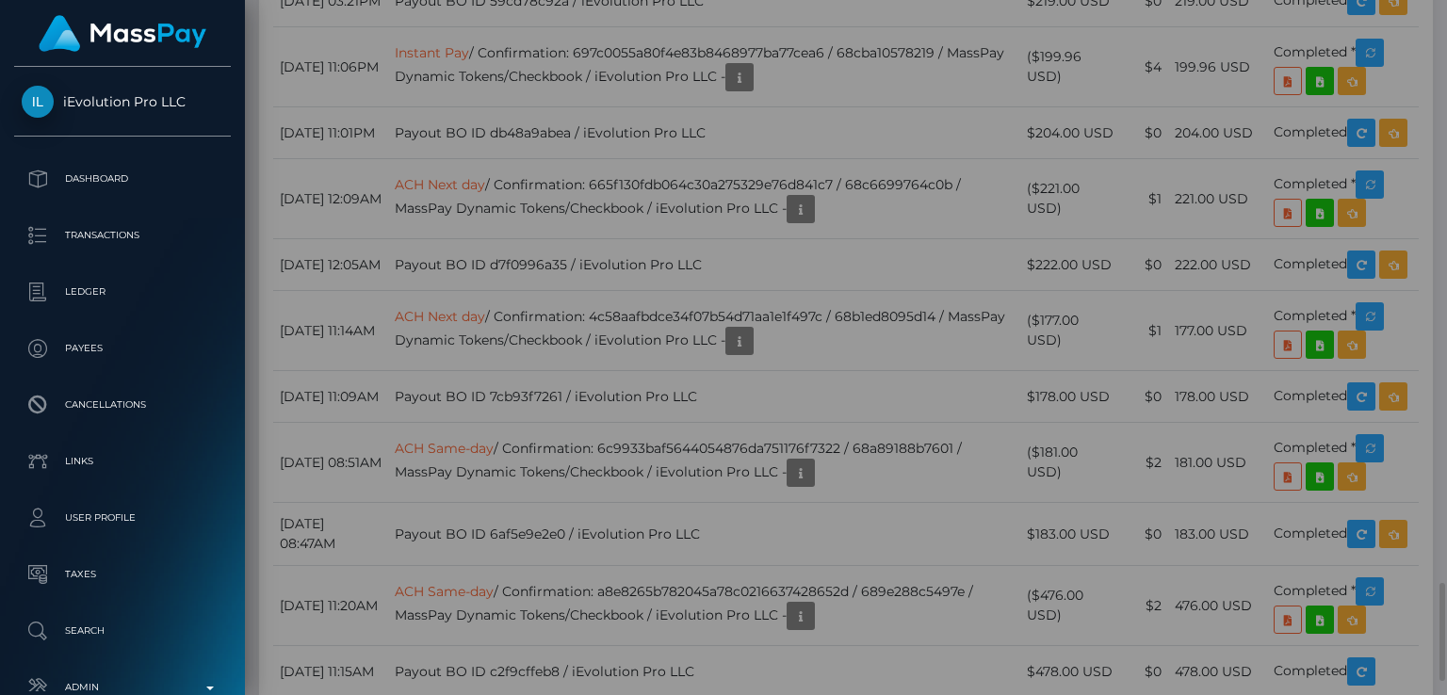
scroll to position [0, 0]
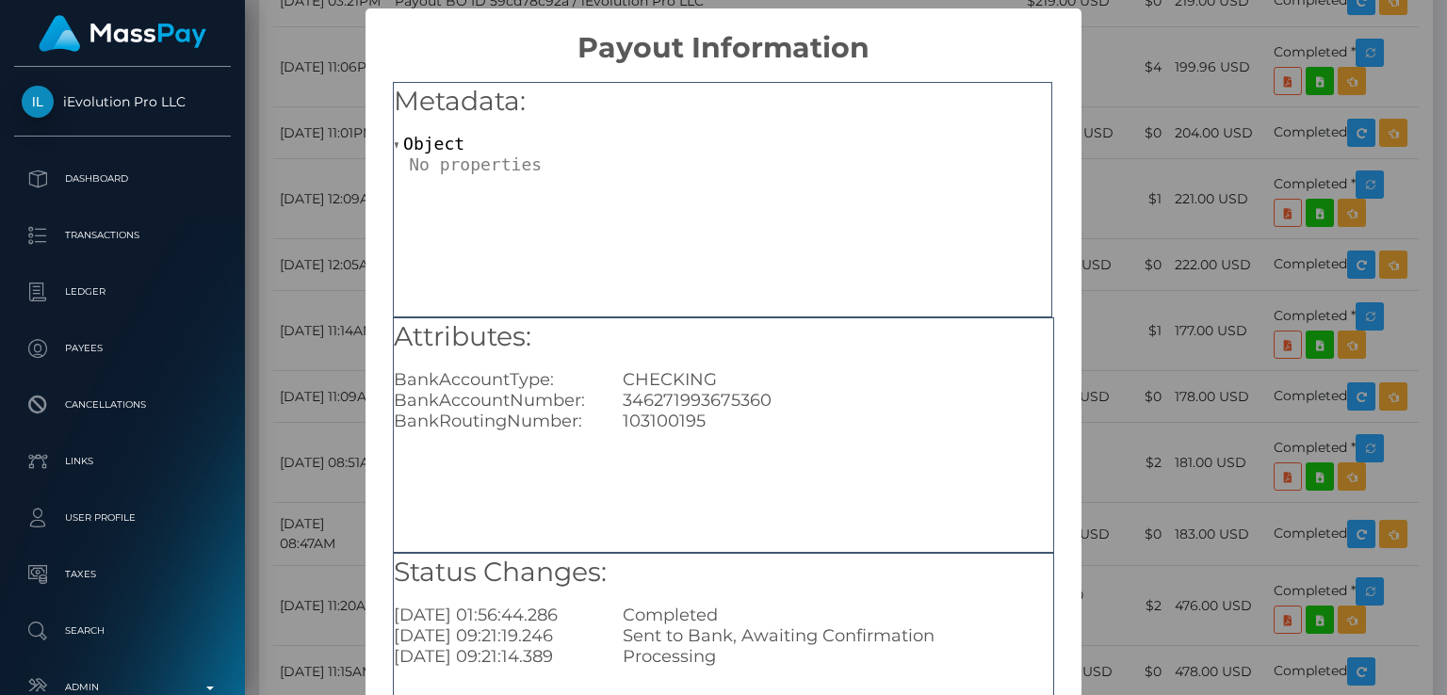
click at [1111, 543] on div "× Payout Information Metadata: Object Attributes: BankAccountType: CHECKING Ban…" at bounding box center [723, 347] width 1447 height 695
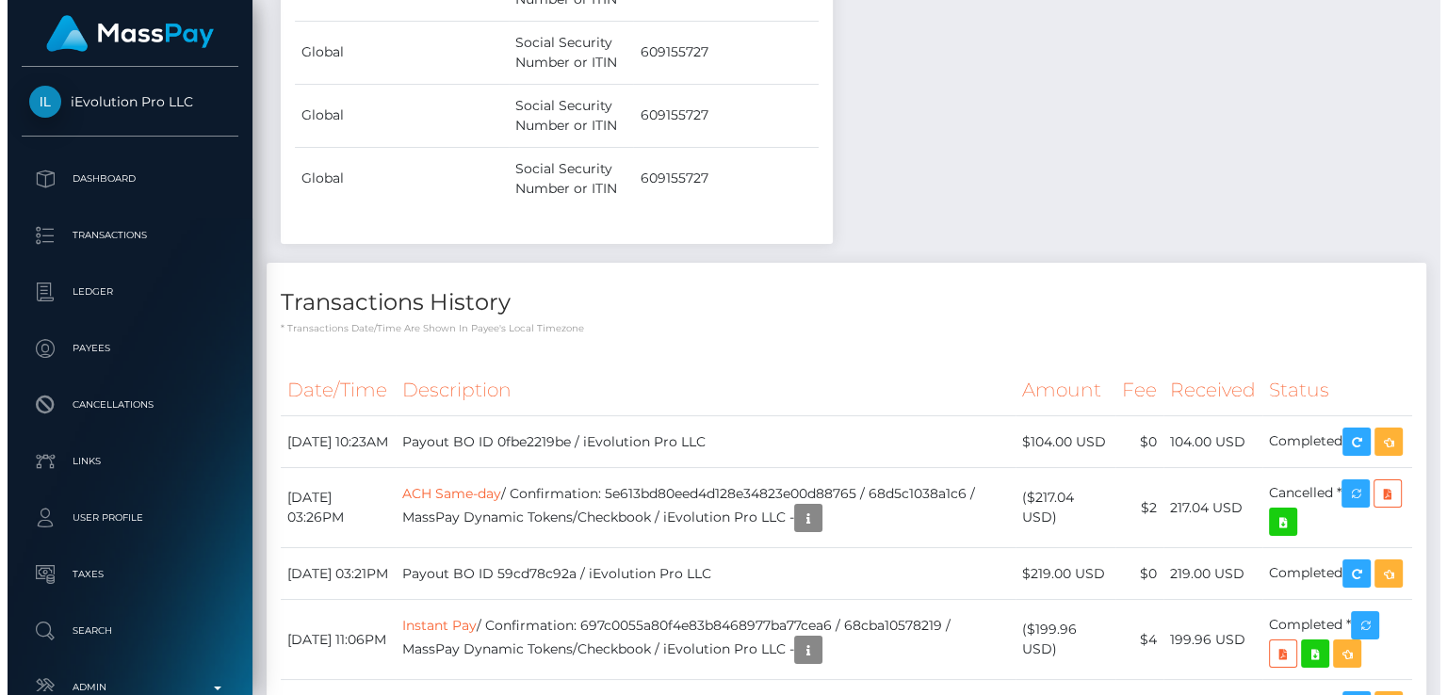
scroll to position [941660, 941528]
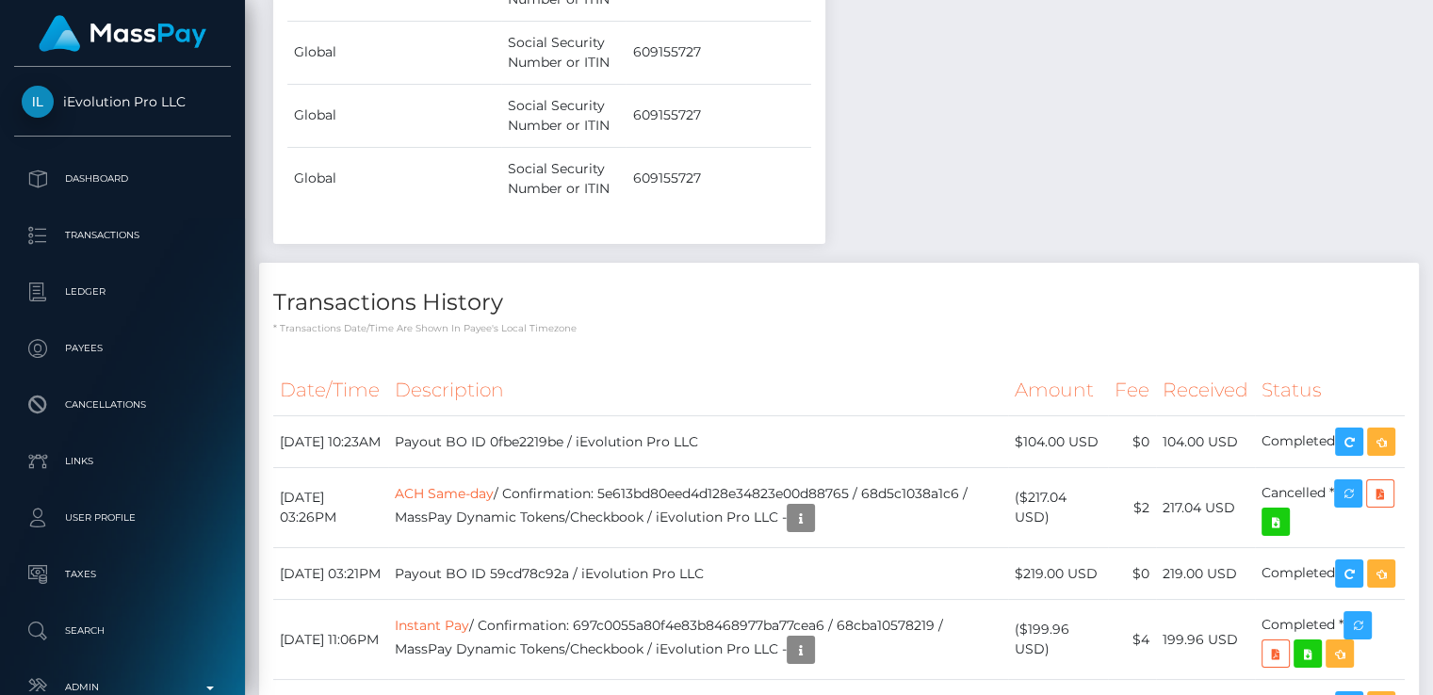
drag, startPoint x: 737, startPoint y: 48, endPoint x: 1042, endPoint y: 731, distance: 748.0
click at [1042, 694] on html "iEvolution Pro LLC Dashboard Transactions Ledger Payees Links" at bounding box center [716, 347] width 1433 height 695
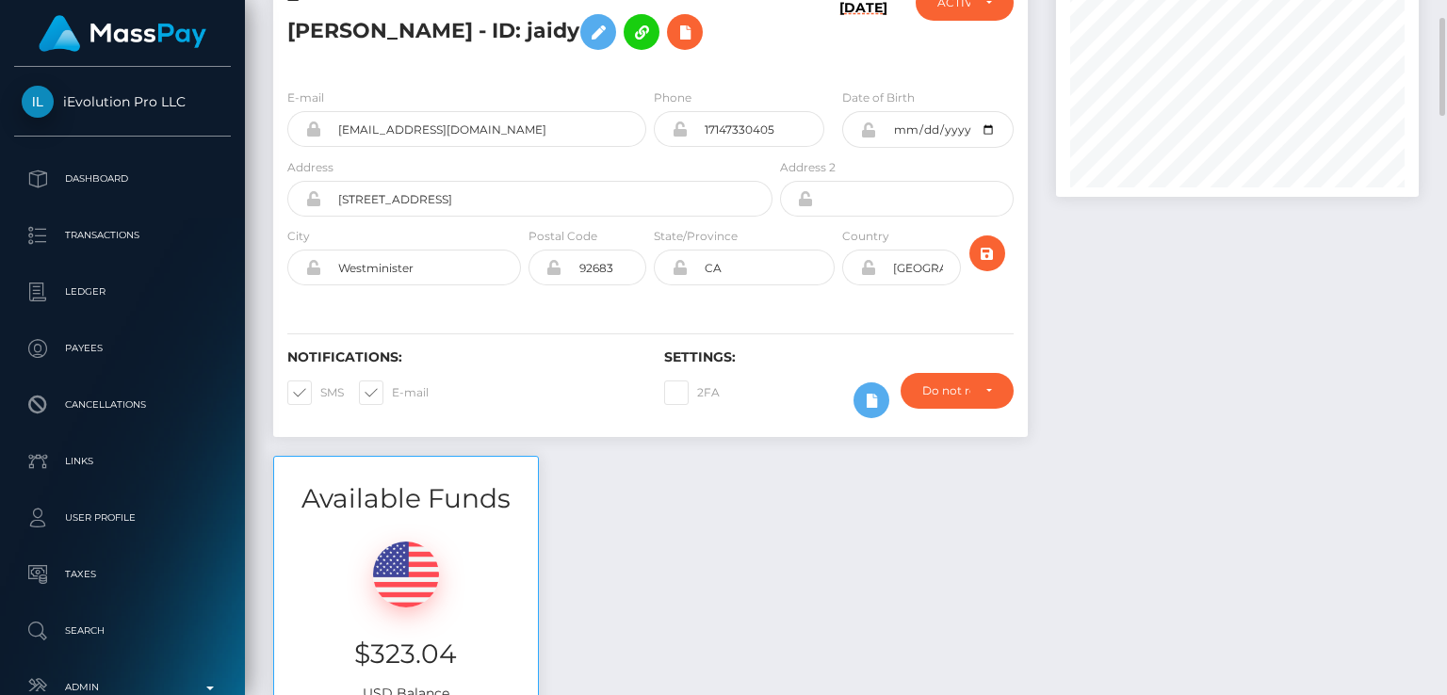
scroll to position [0, 0]
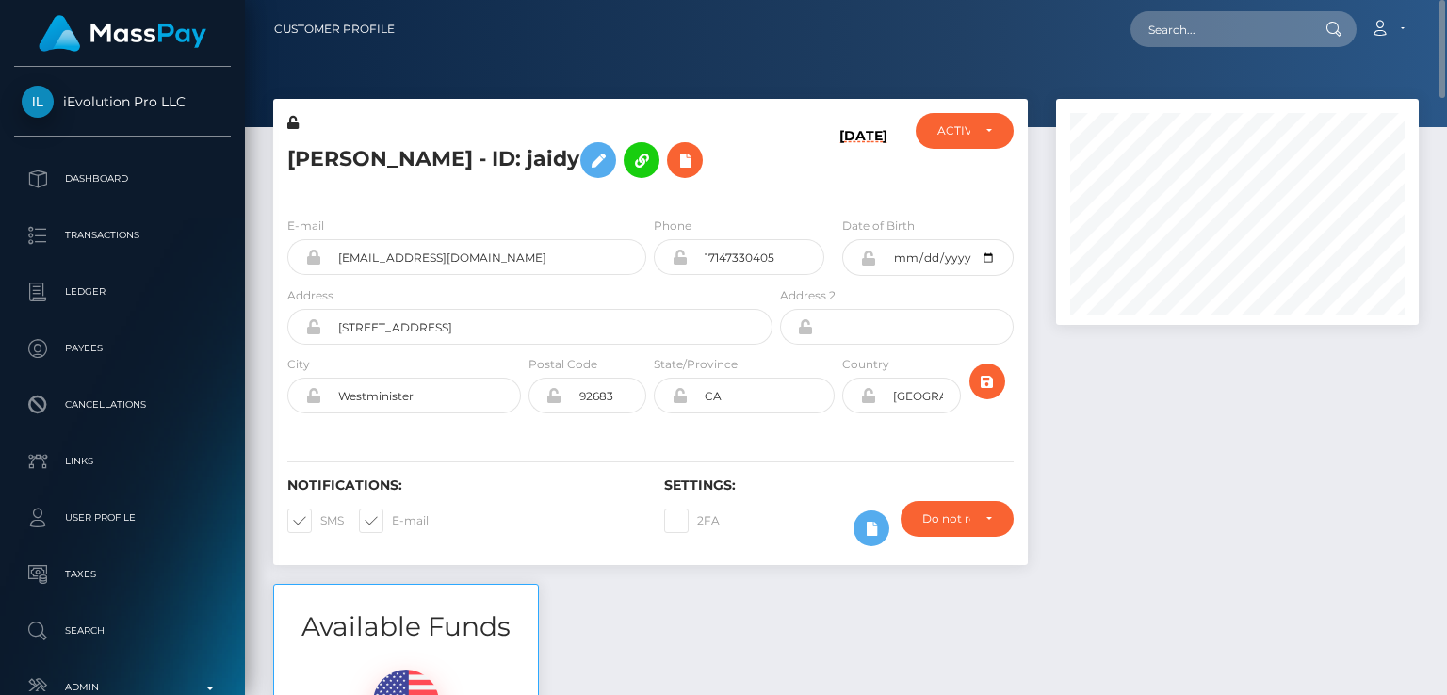
click at [1288, 81] on div at bounding box center [846, 63] width 1202 height 127
click at [1253, 36] on input "text" at bounding box center [1218, 29] width 177 height 36
paste input "kalia.wkk@gmail.com"
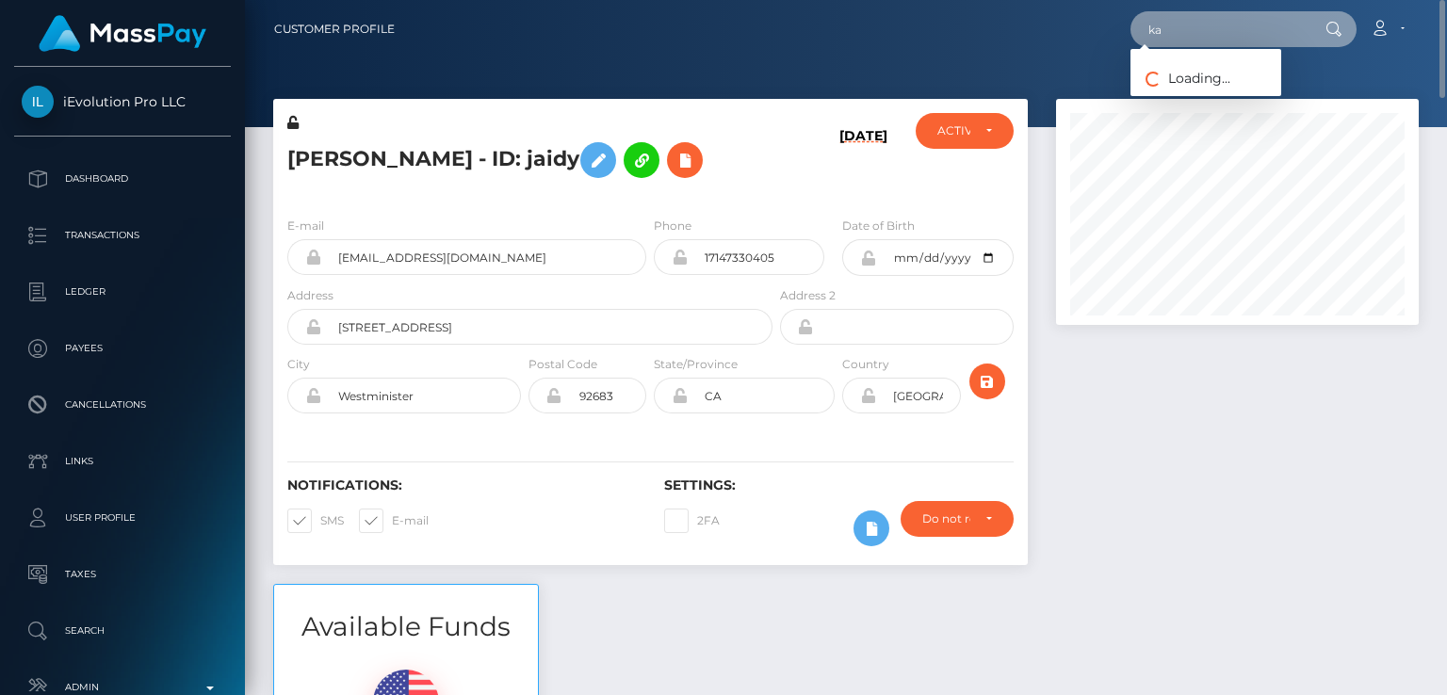
type input "k"
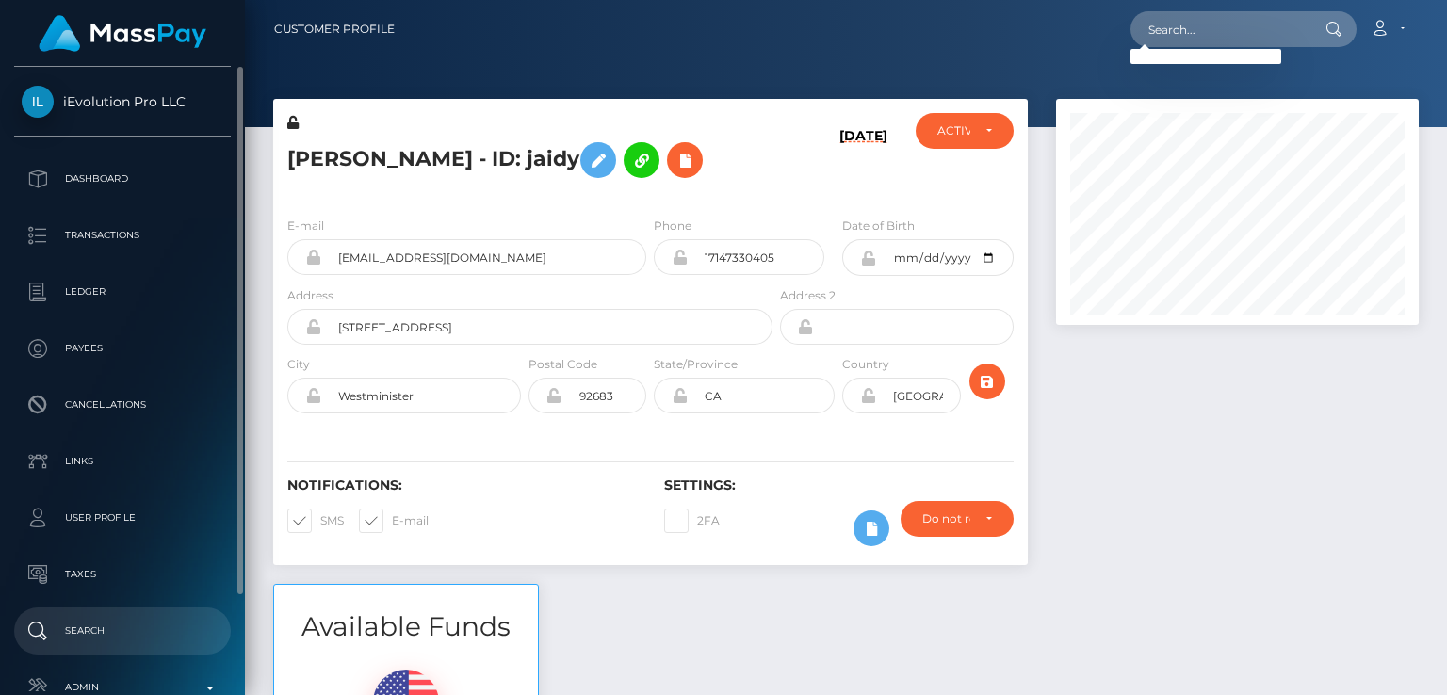
click at [91, 623] on p "Search" at bounding box center [123, 631] width 202 height 28
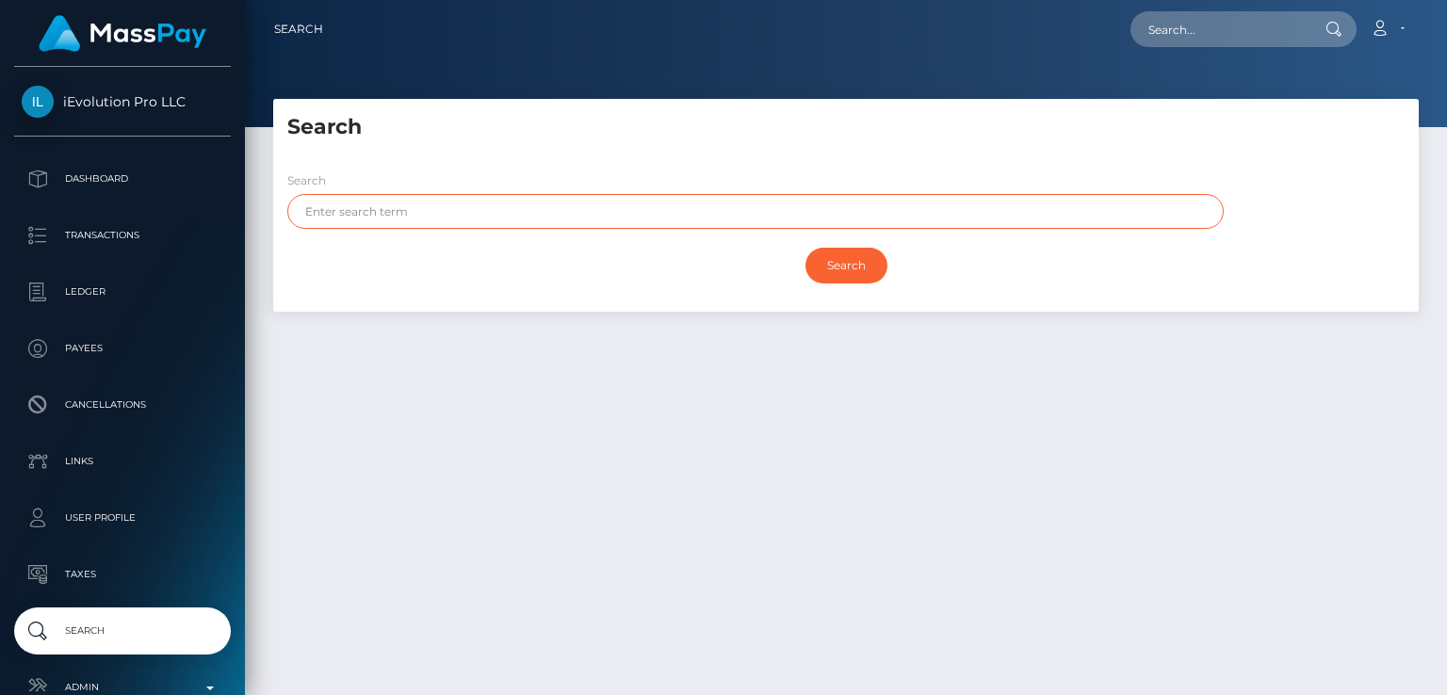
click at [395, 222] on input "text" at bounding box center [755, 211] width 936 height 35
paste input "[PERSON_NAME]"
type input "[PERSON_NAME]"
click at [805, 248] on input "Search" at bounding box center [846, 266] width 82 height 36
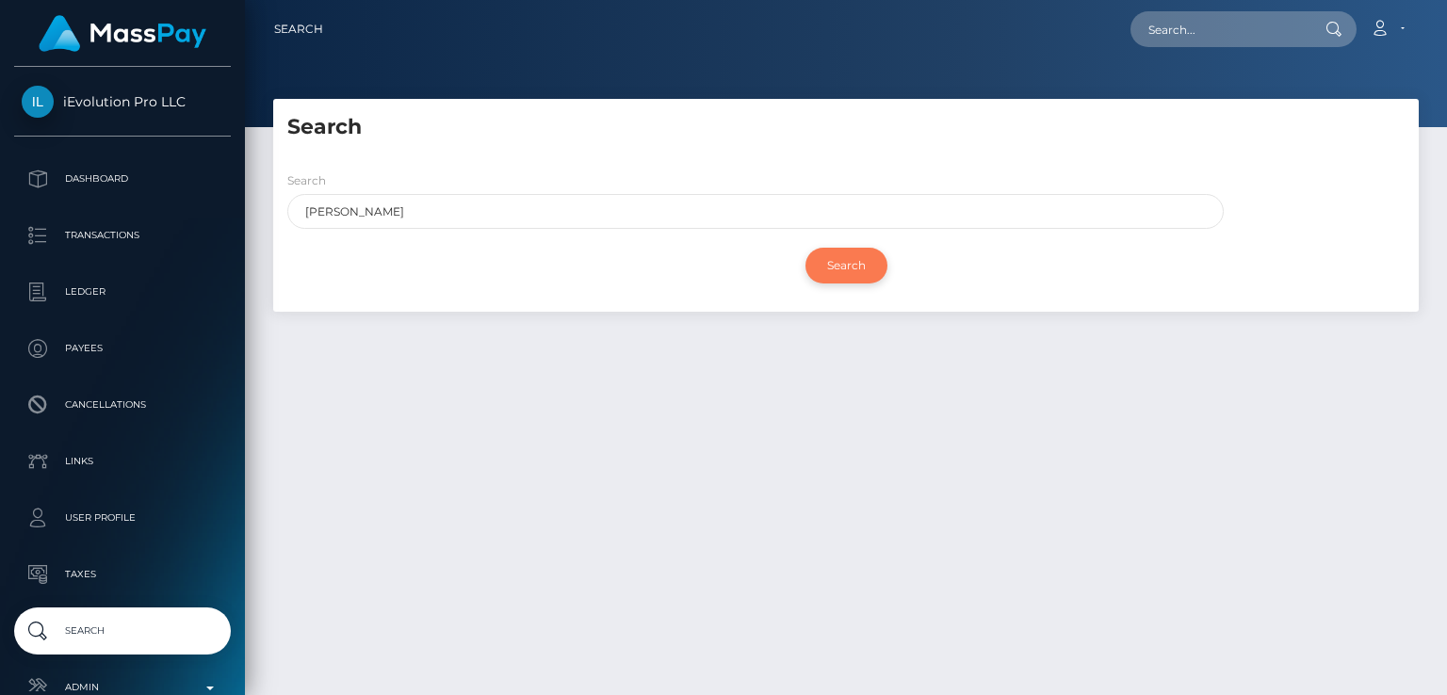
click at [834, 264] on input "Search" at bounding box center [846, 266] width 82 height 36
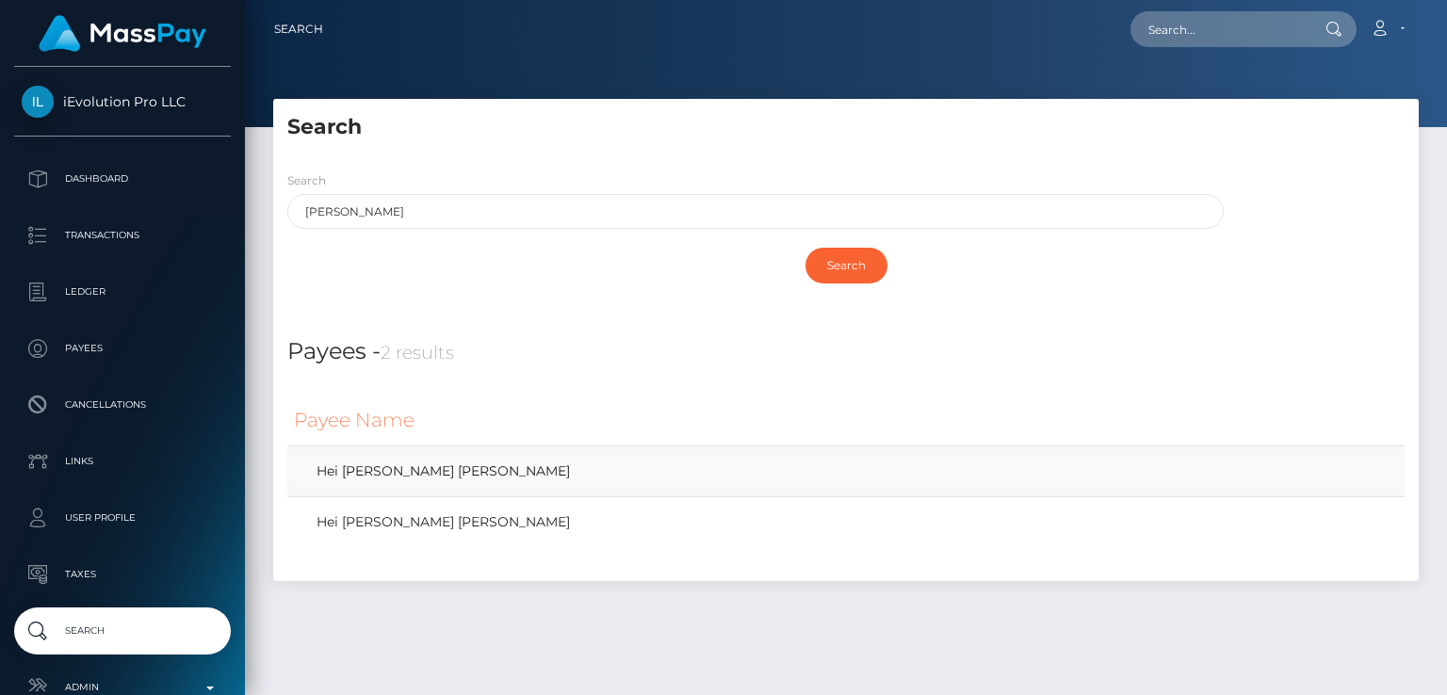
click at [415, 474] on link "Hei [PERSON_NAME] [PERSON_NAME]" at bounding box center [846, 471] width 1104 height 27
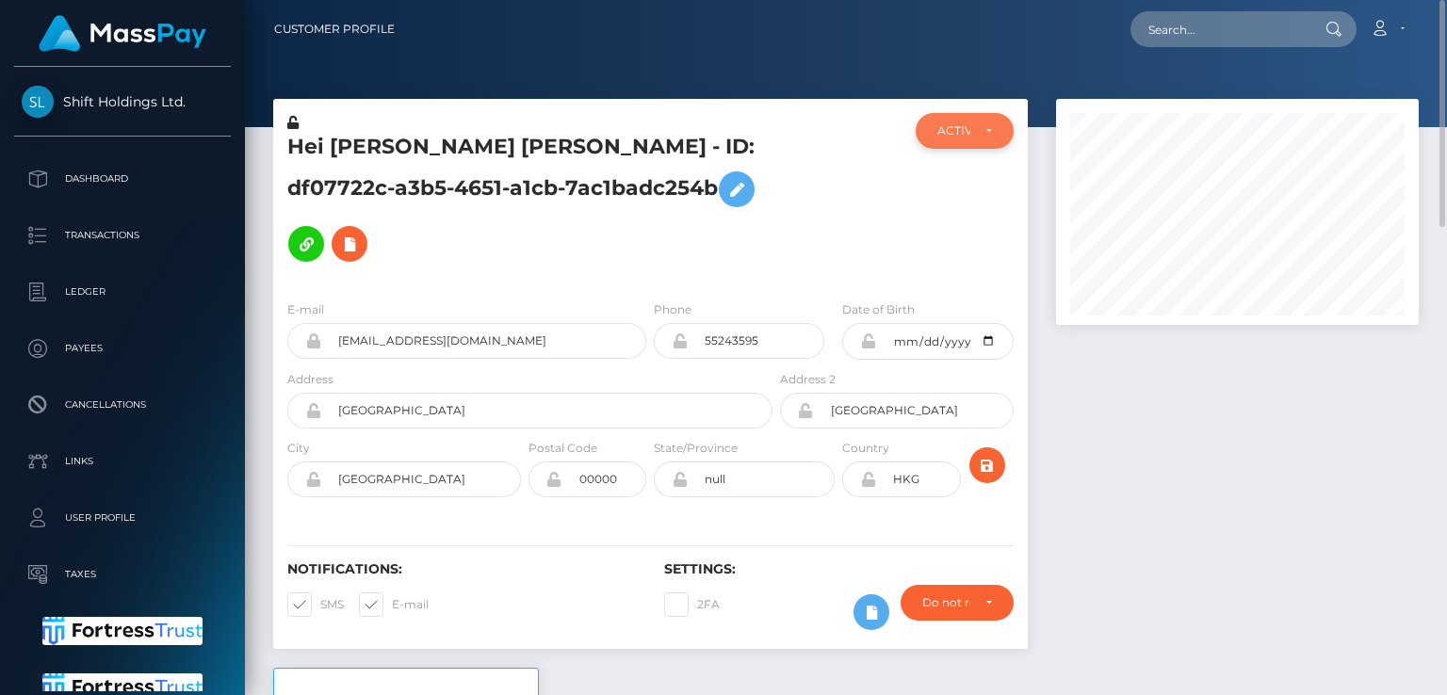
click at [953, 129] on div "ACTIVE" at bounding box center [953, 130] width 32 height 15
click at [805, 170] on div at bounding box center [838, 199] width 125 height 172
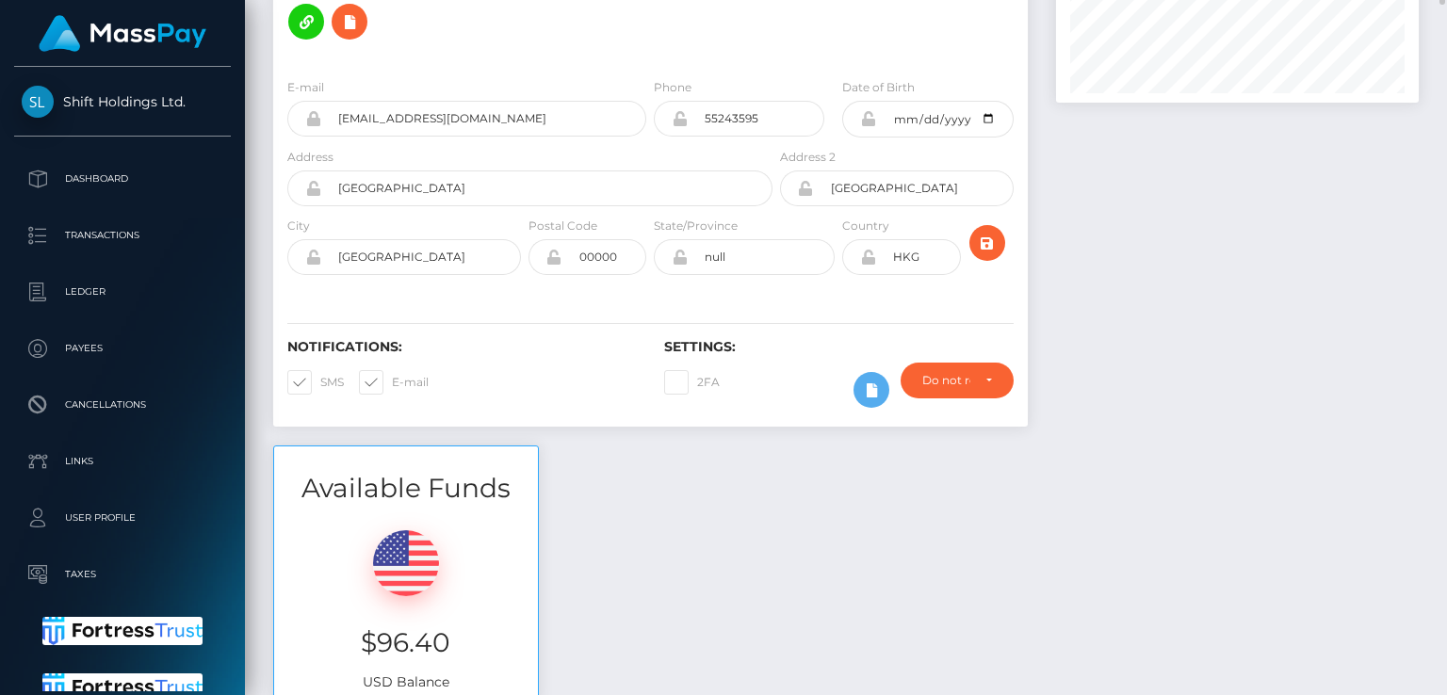
scroll to position [0, 0]
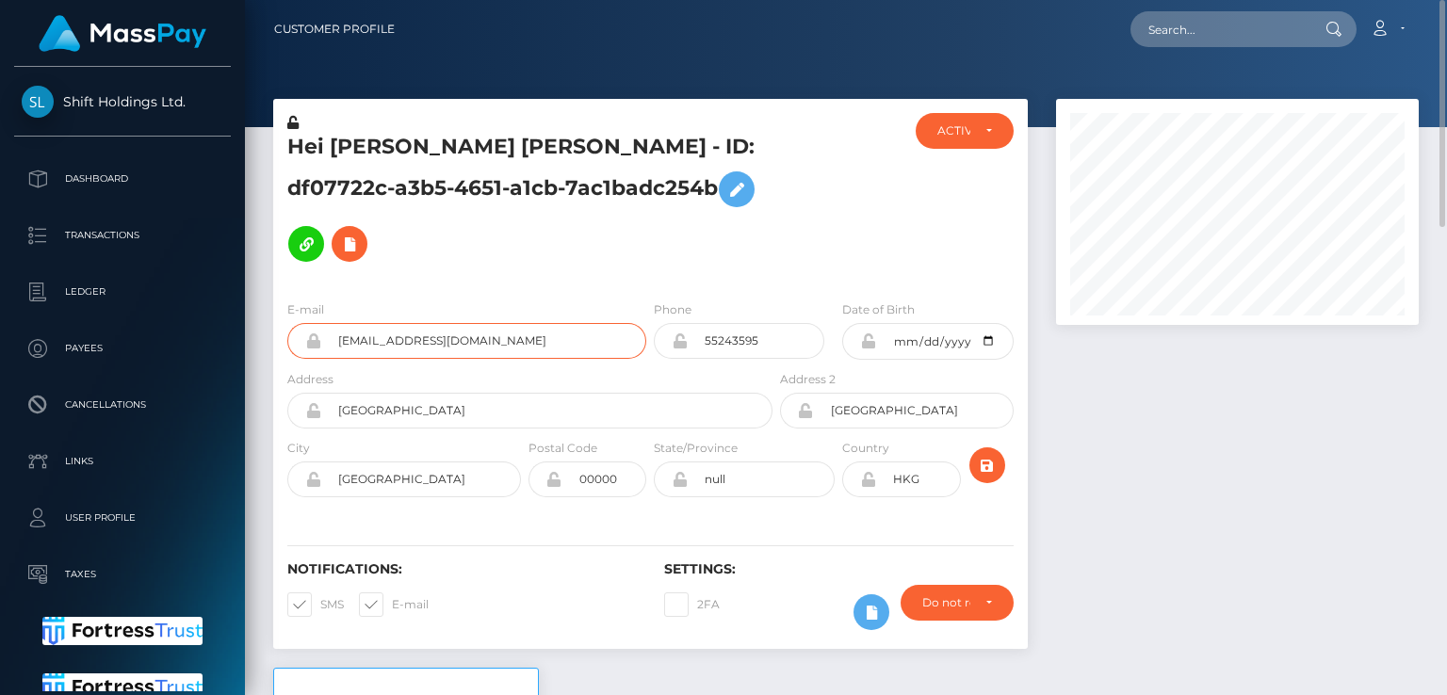
click at [379, 323] on input "[EMAIL_ADDRESS][DOMAIN_NAME]" at bounding box center [483, 341] width 325 height 36
click at [411, 285] on div "E-mail [EMAIL_ADDRESS][DOMAIN_NAME] Phone 55243595 Address" at bounding box center [650, 400] width 754 height 231
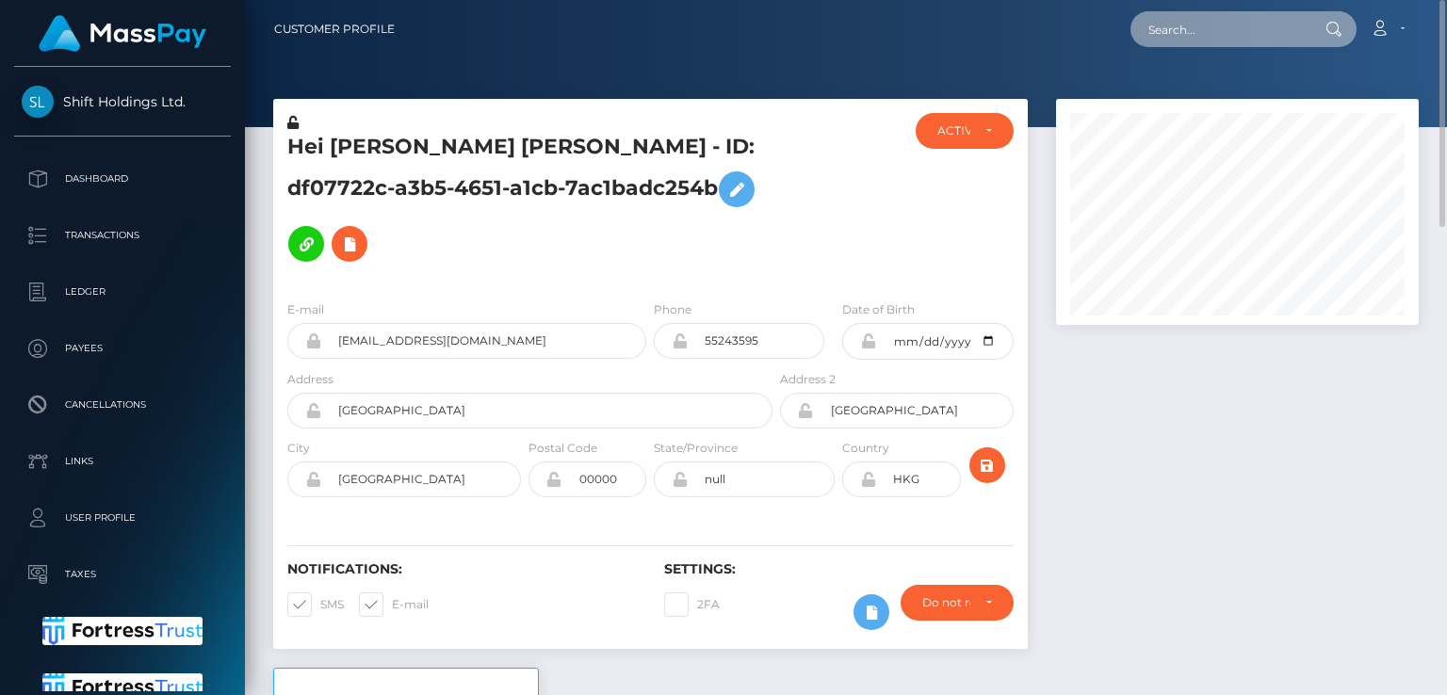
click at [1187, 36] on input "text" at bounding box center [1218, 29] width 177 height 36
paste input "[EMAIL_ADDRESS][DOMAIN_NAME]"
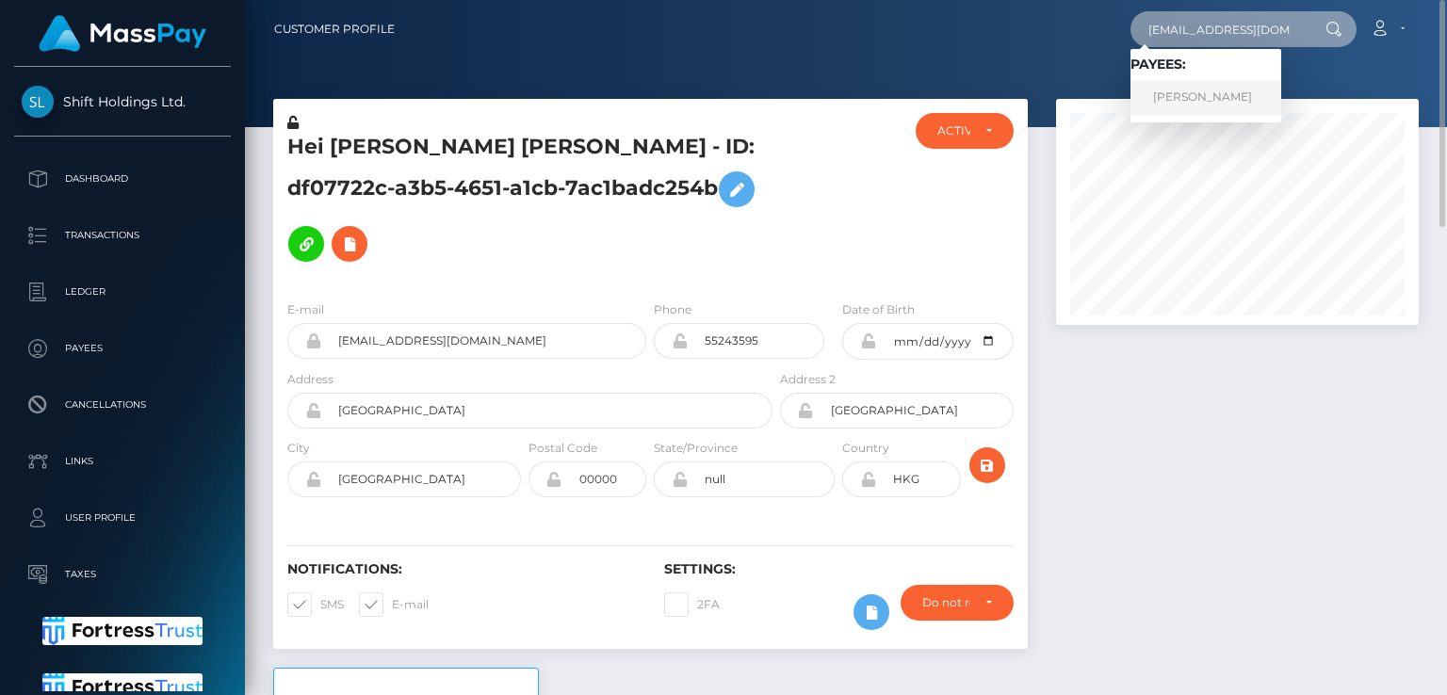
type input "[EMAIL_ADDRESS][DOMAIN_NAME]"
click at [1183, 106] on link "[PERSON_NAME]" at bounding box center [1205, 97] width 151 height 35
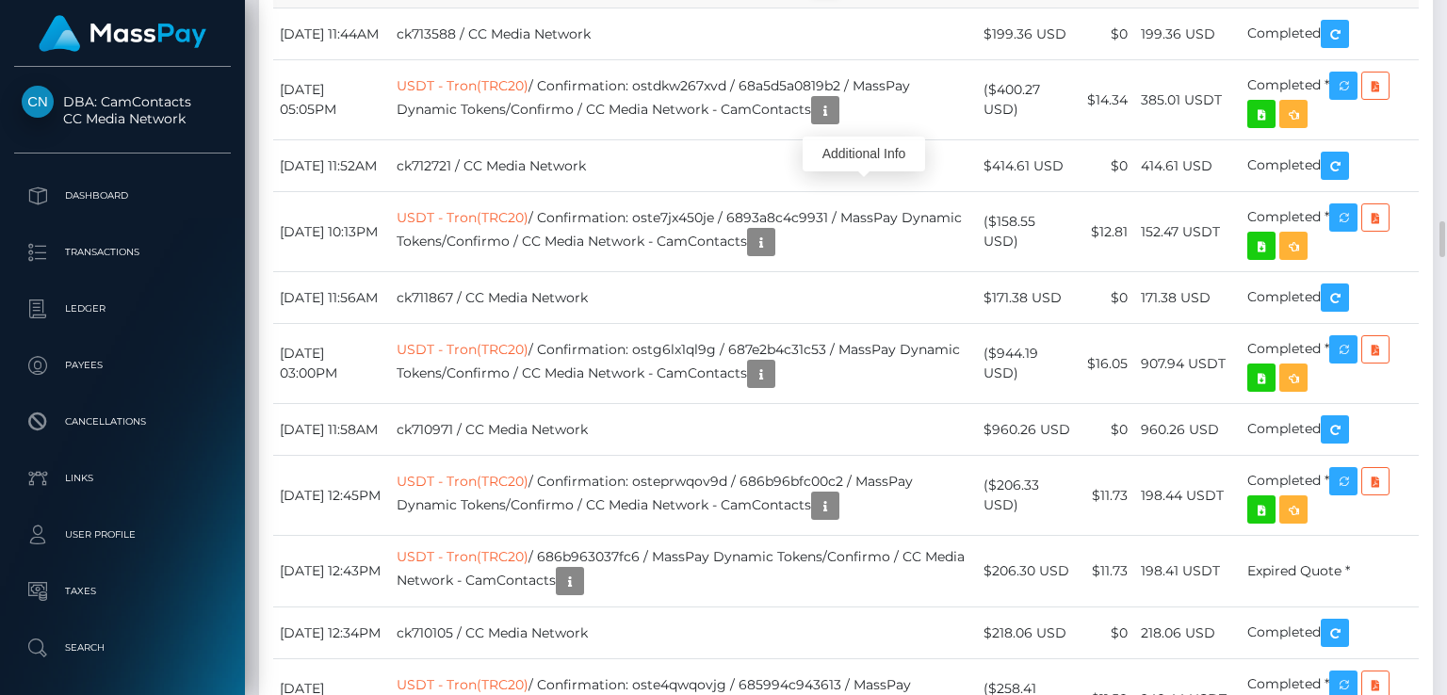
scroll to position [226, 362]
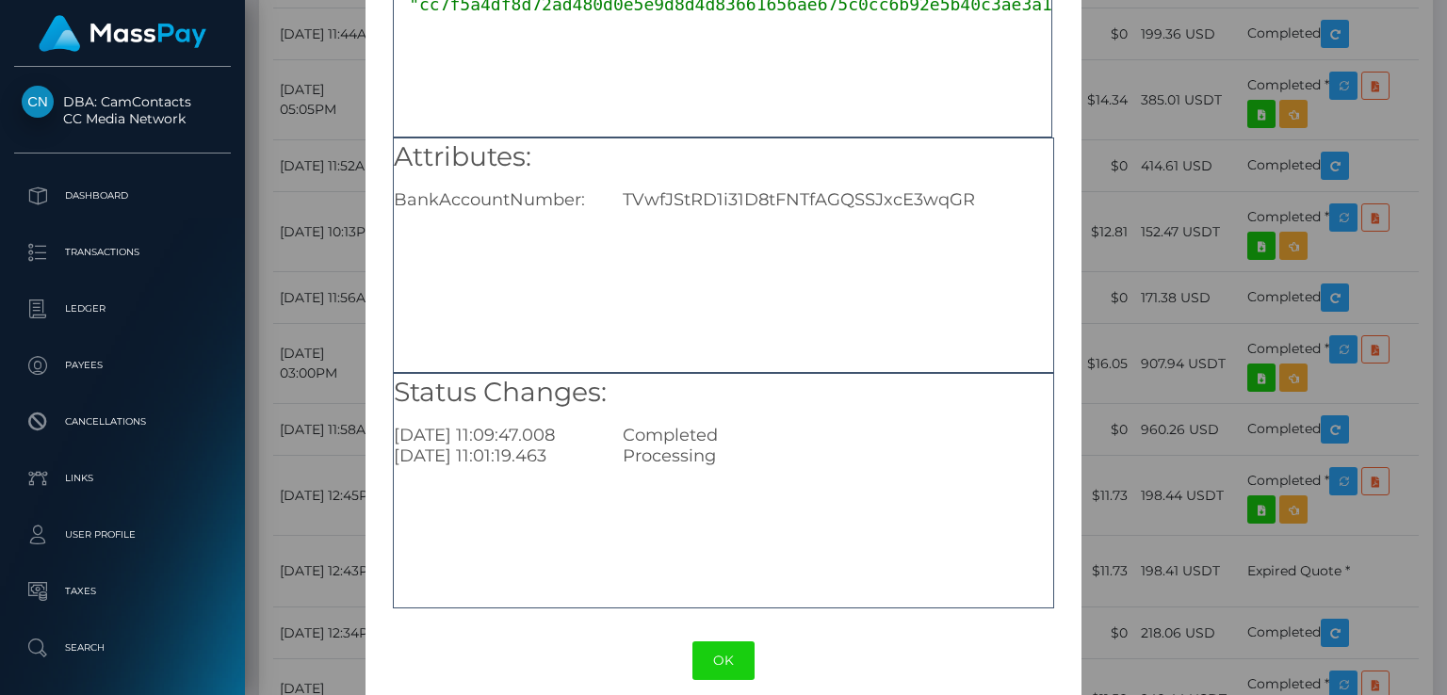
scroll to position [201, 0]
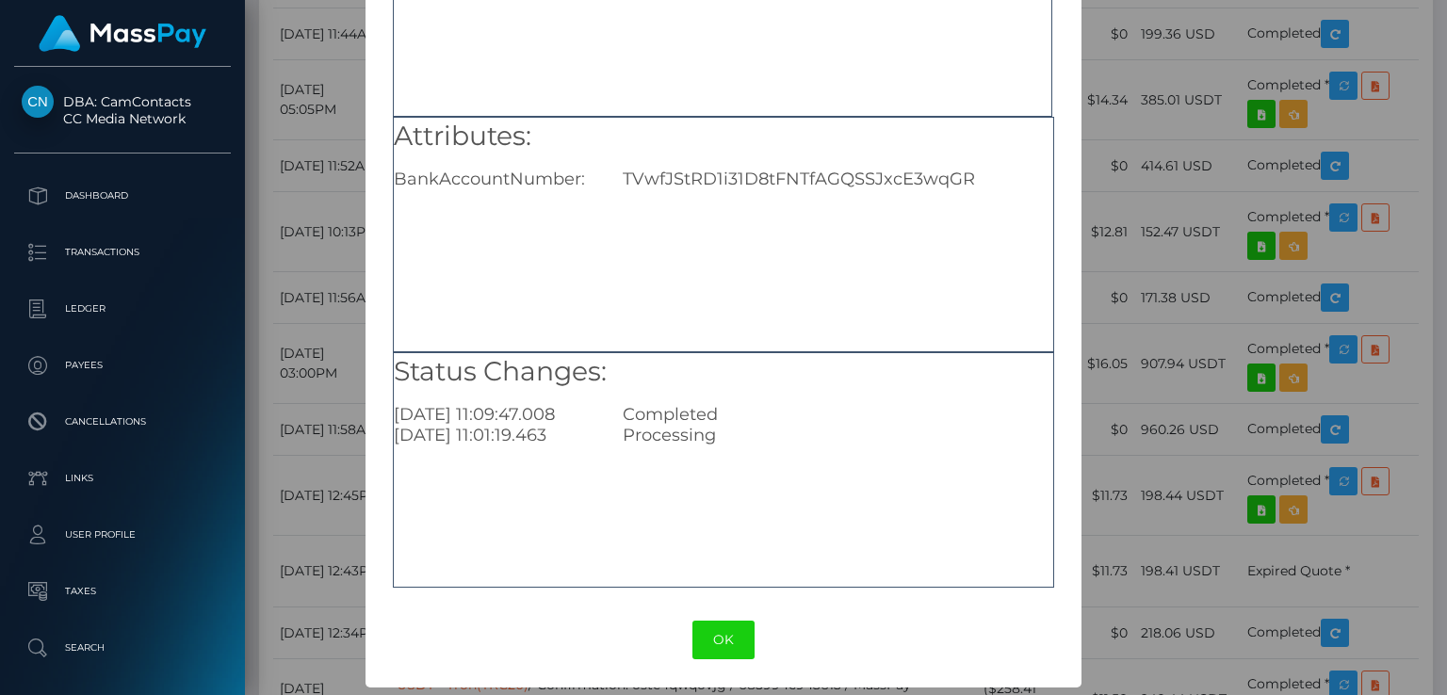
click at [1176, 42] on div "× Payout Information Metadata: Object Network_Transaction_Id: "cc7f5a4df8d72ad4…" at bounding box center [723, 347] width 1447 height 695
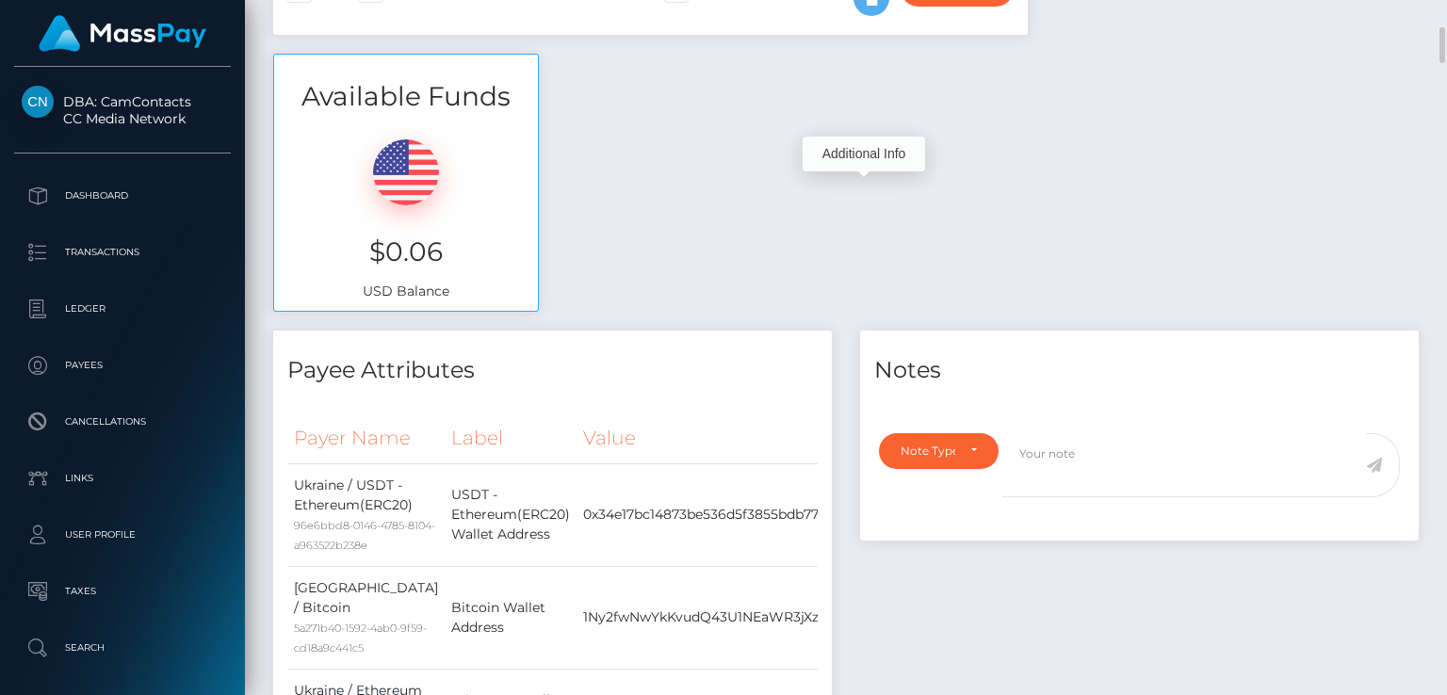
scroll to position [0, 0]
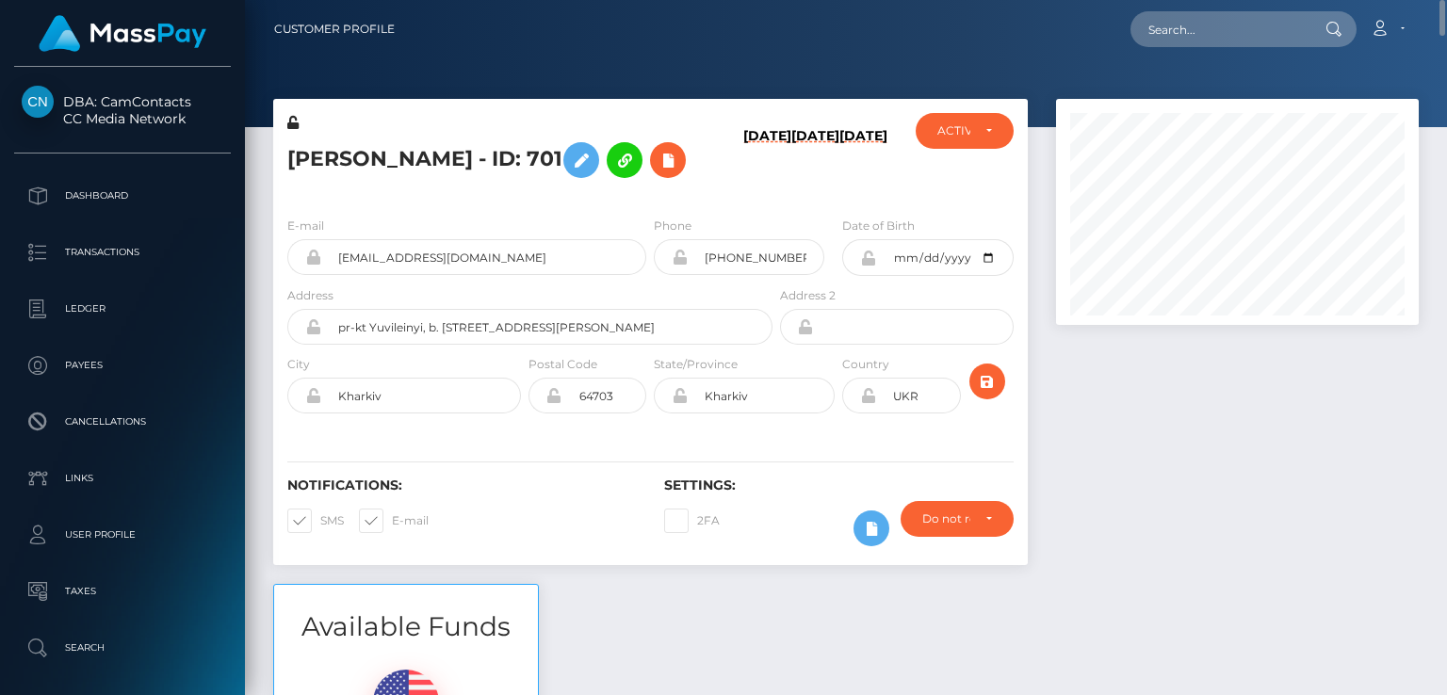
click at [301, 159] on h5 "[PERSON_NAME] - ID: 701" at bounding box center [524, 160] width 475 height 55
click at [440, 250] on input "[EMAIL_ADDRESS][DOMAIN_NAME]" at bounding box center [483, 257] width 325 height 36
drag, startPoint x: 477, startPoint y: 263, endPoint x: 342, endPoint y: 261, distance: 134.7
click at [342, 261] on input "[EMAIL_ADDRESS][DOMAIN_NAME]" at bounding box center [483, 257] width 325 height 36
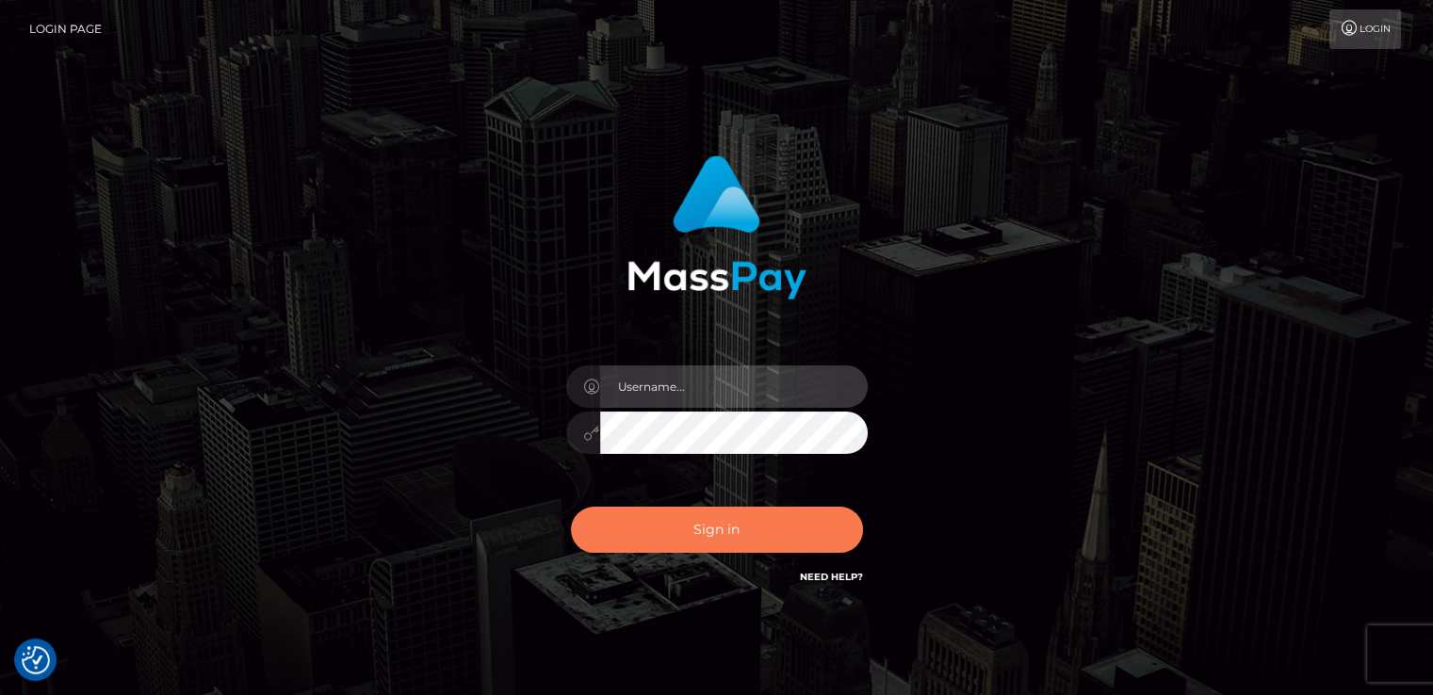
type input "[DOMAIN_NAME]"
click at [685, 545] on button "Sign in" at bounding box center [717, 530] width 292 height 46
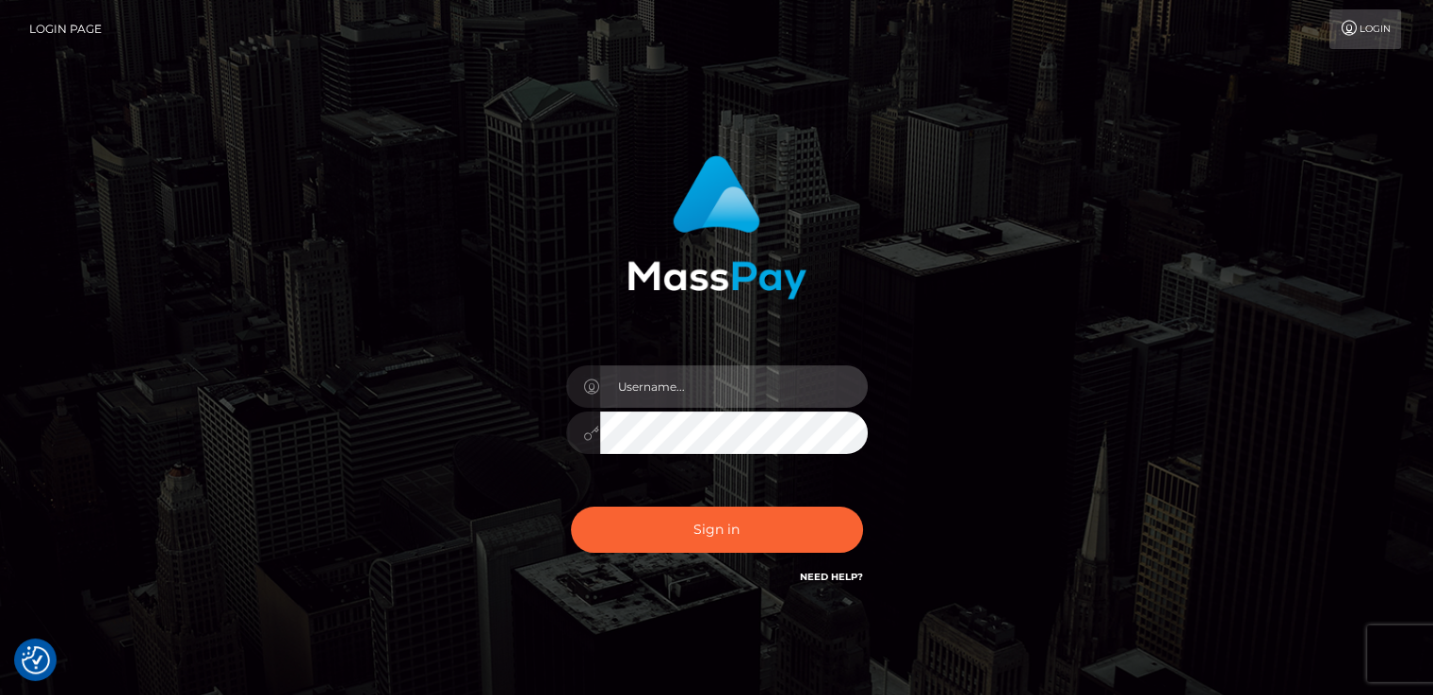
type input "[DOMAIN_NAME]"
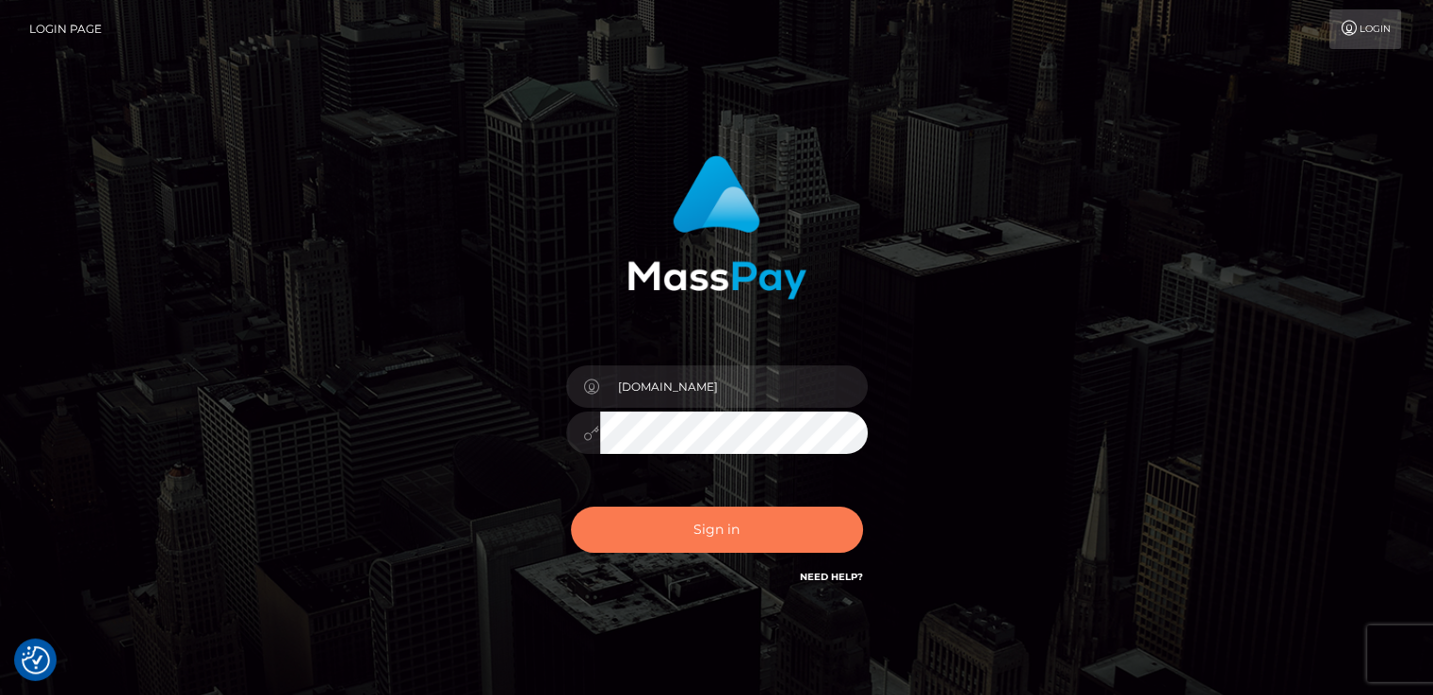
click at [685, 545] on button "Sign in" at bounding box center [717, 530] width 292 height 46
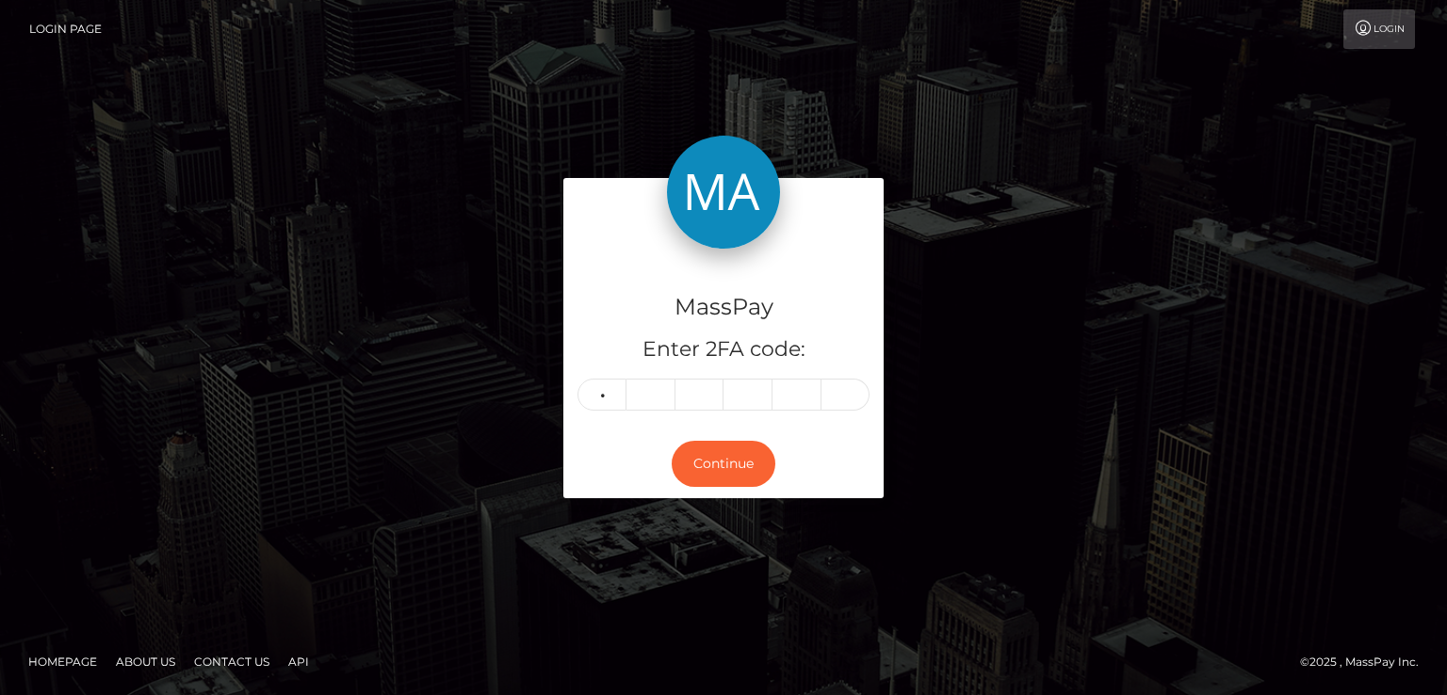
type input "8"
type input "9"
type input "8"
type input "0"
type input "2"
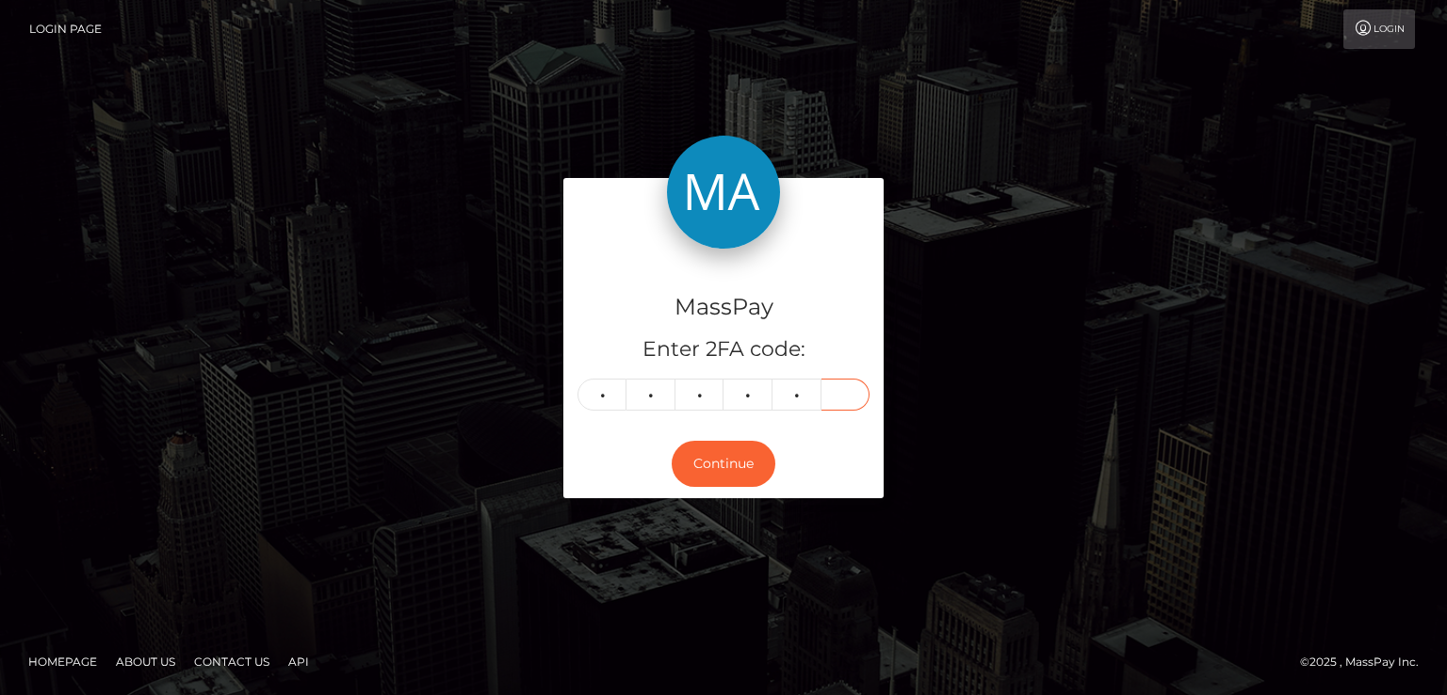
type input "3"
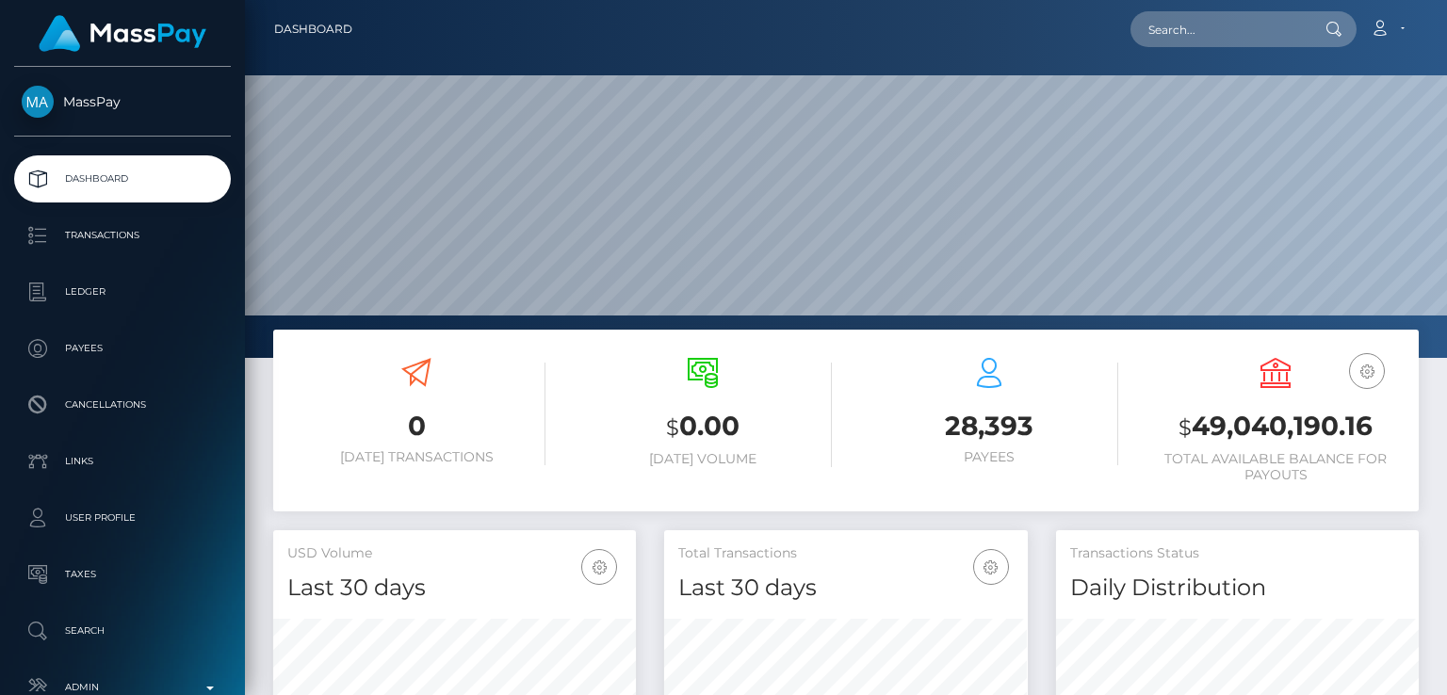
scroll to position [333, 362]
click at [1251, 43] on input "text" at bounding box center [1218, 29] width 177 height 36
paste input "[EMAIL_ADDRESS][DOMAIN_NAME]"
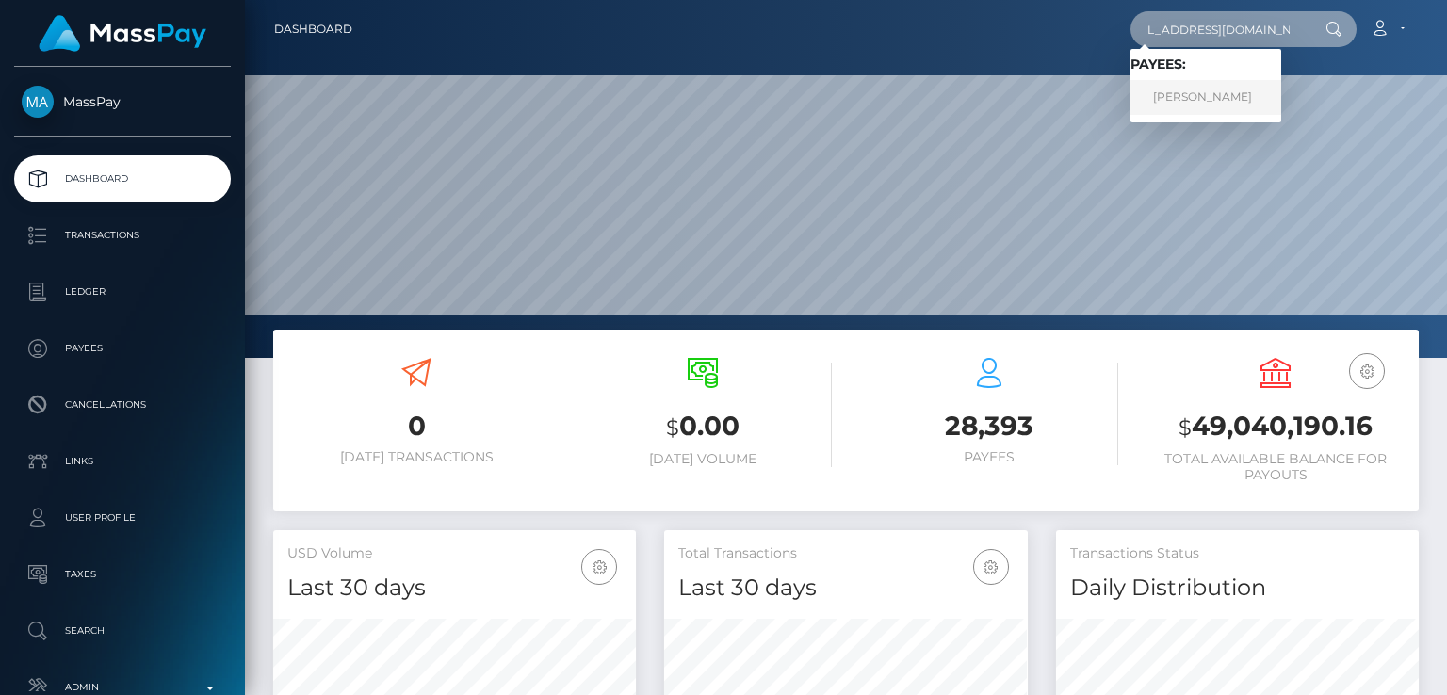
type input "[EMAIL_ADDRESS][DOMAIN_NAME]"
click at [1229, 108] on link "Anna Solonina" at bounding box center [1205, 97] width 151 height 35
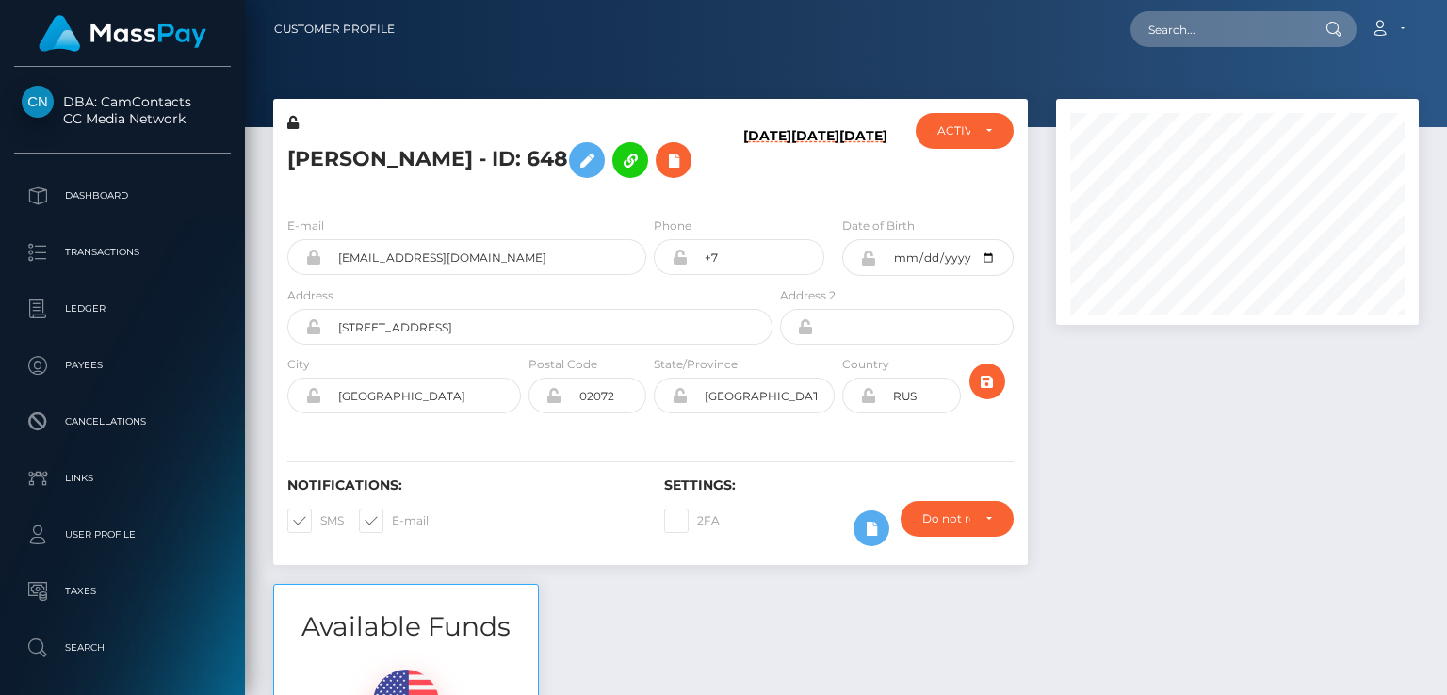
scroll to position [226, 362]
click at [334, 154] on h5 "Anna Solonina - ID: 648" at bounding box center [524, 160] width 475 height 55
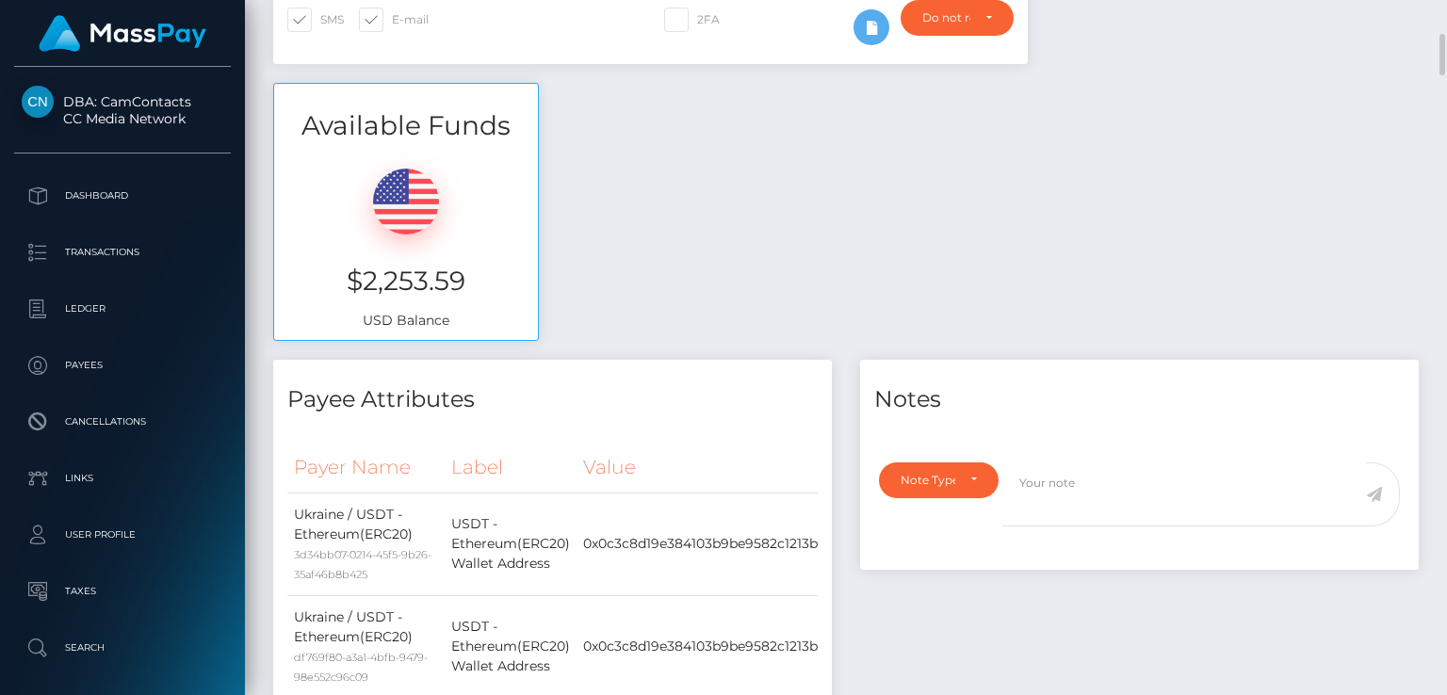
scroll to position [512, 0]
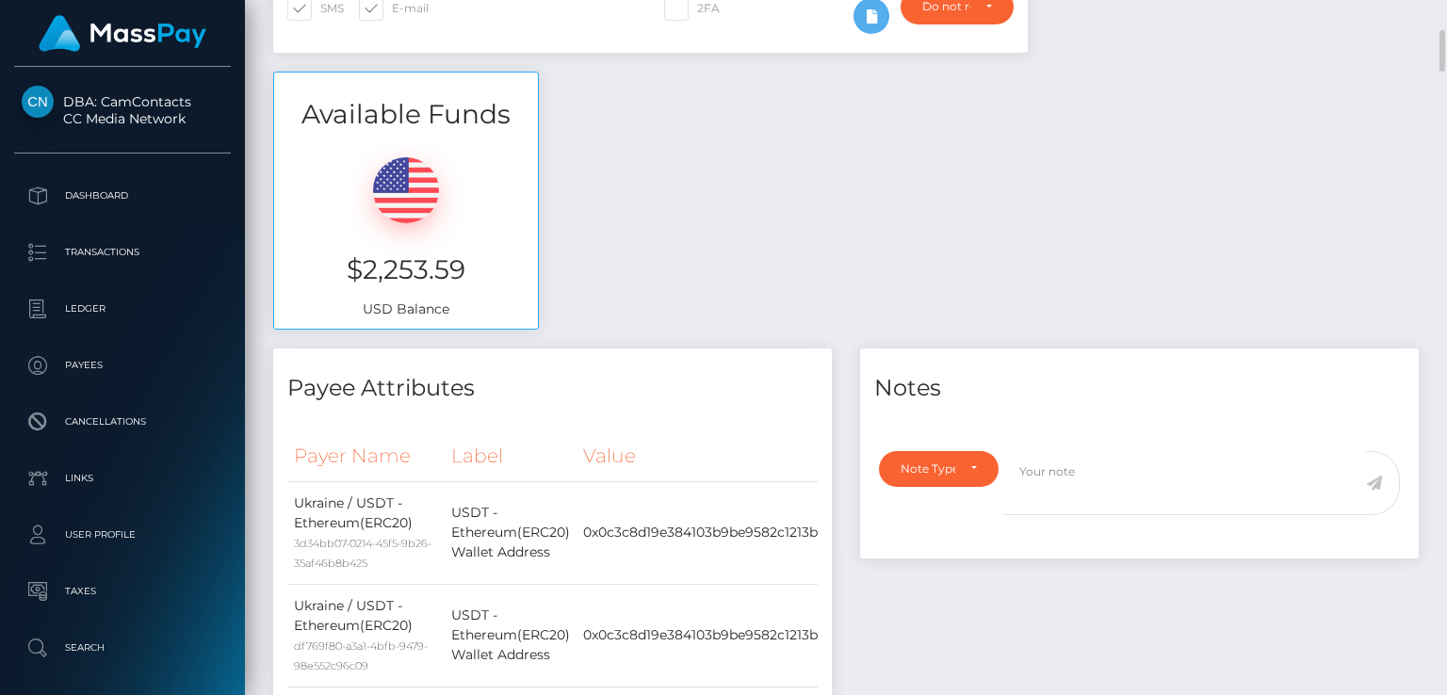
click at [391, 268] on h3 "$2,253.59" at bounding box center [405, 269] width 235 height 37
copy h3 "$2,253.59"
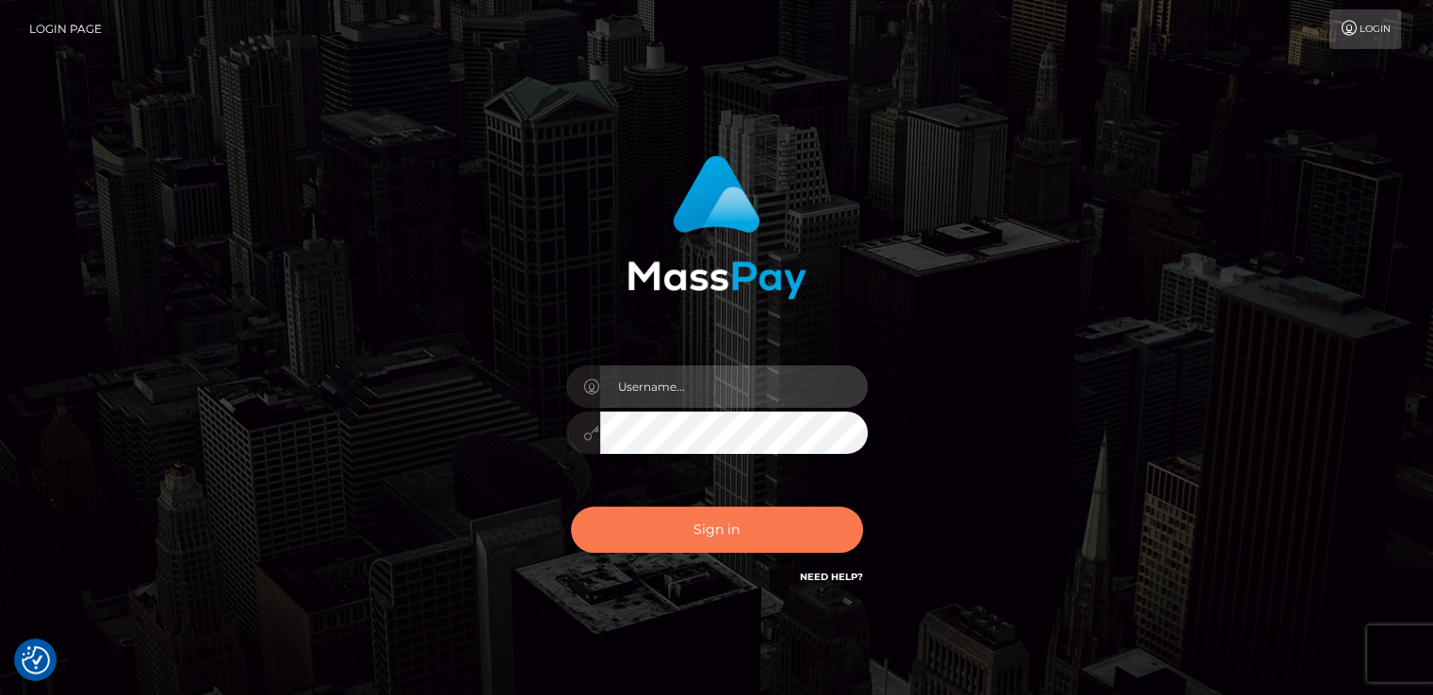
type input "[DOMAIN_NAME]"
click at [657, 510] on button "Sign in" at bounding box center [717, 530] width 292 height 46
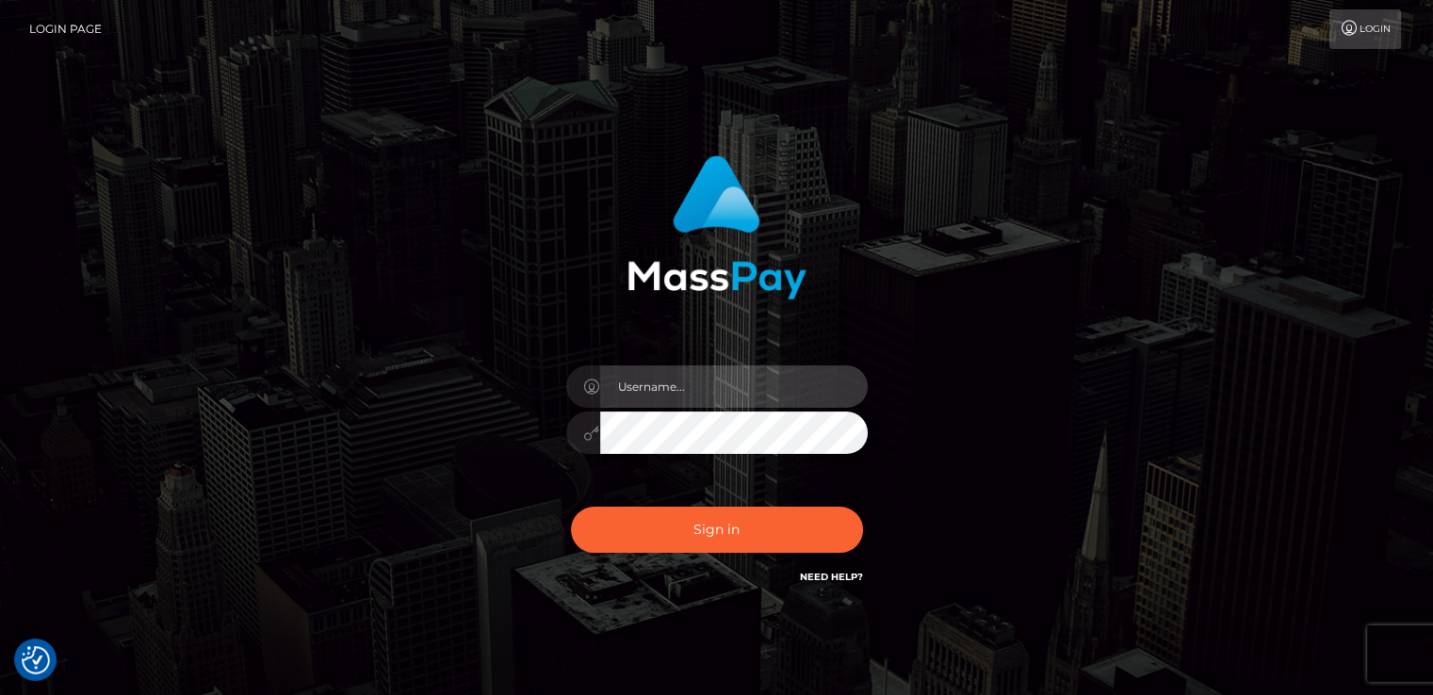
type input "nt.es"
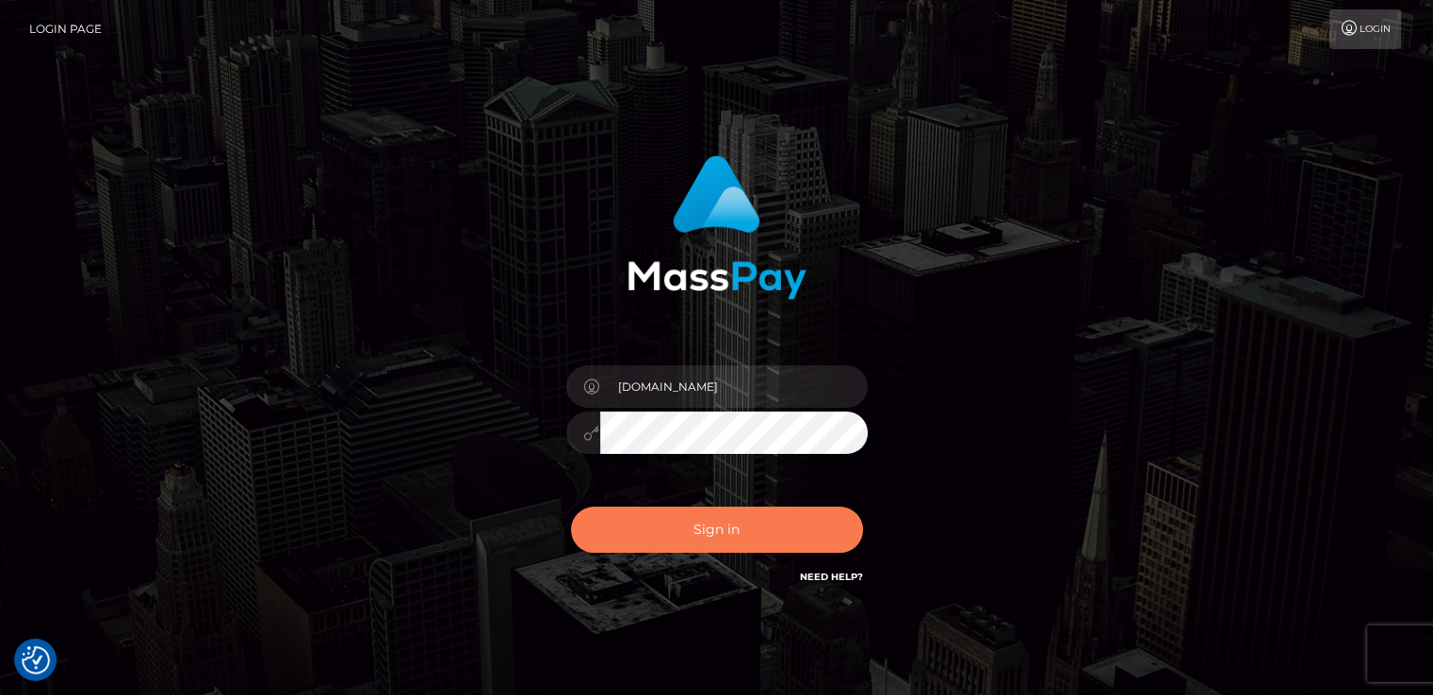
click at [657, 510] on button "Sign in" at bounding box center [717, 530] width 292 height 46
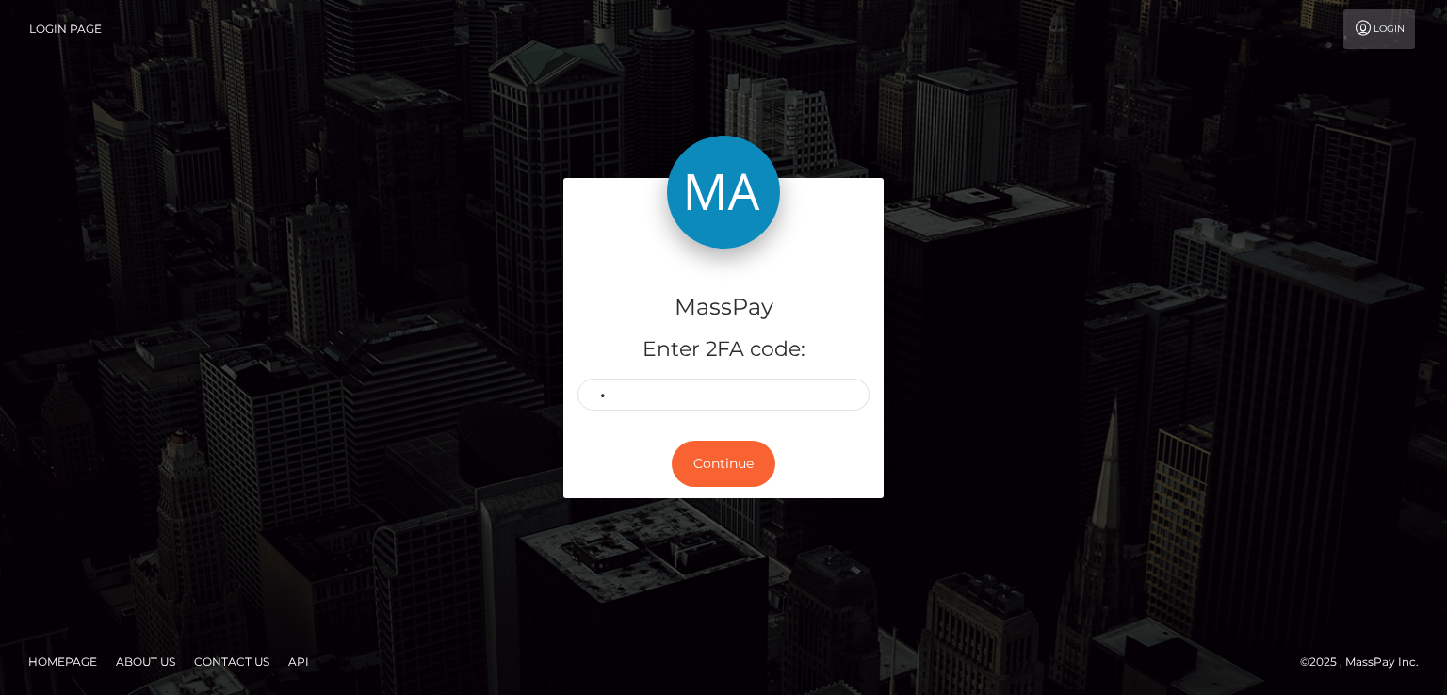
type input "0"
type input "9"
type input "1"
type input "7"
type input "5"
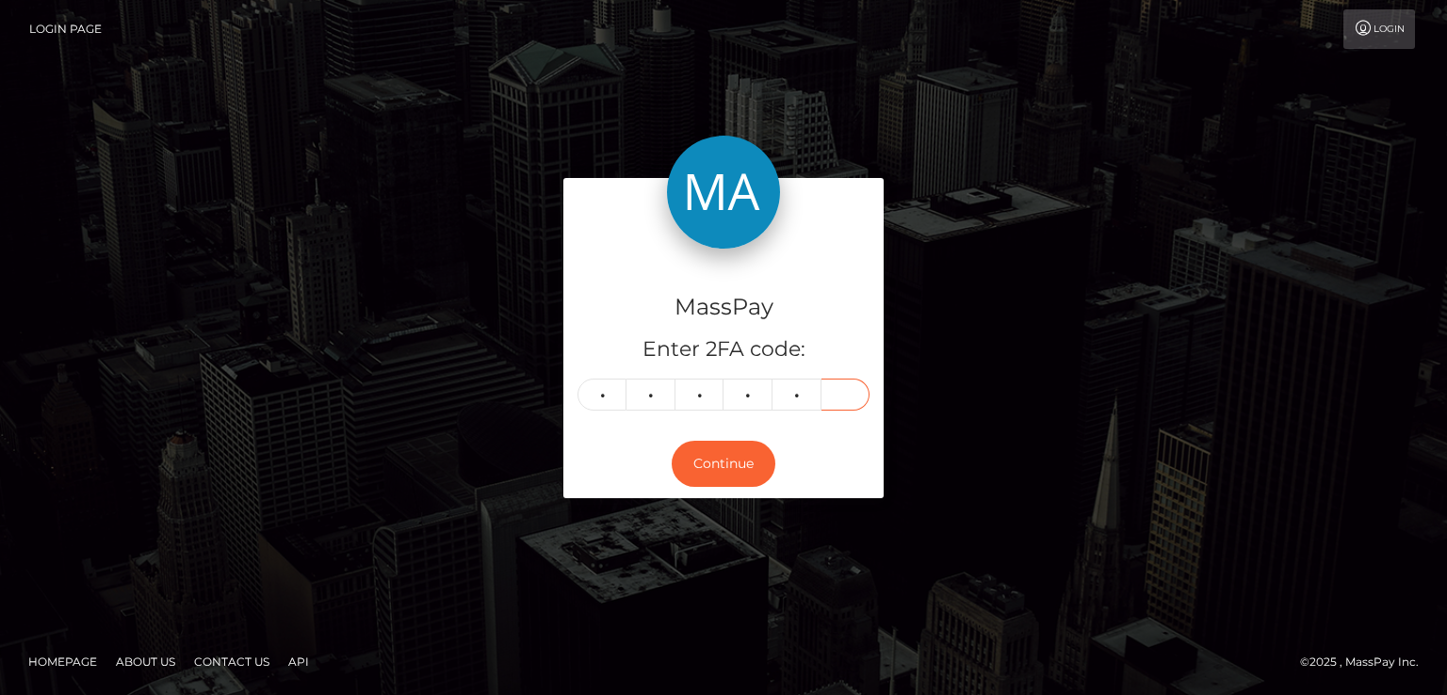
type input "1"
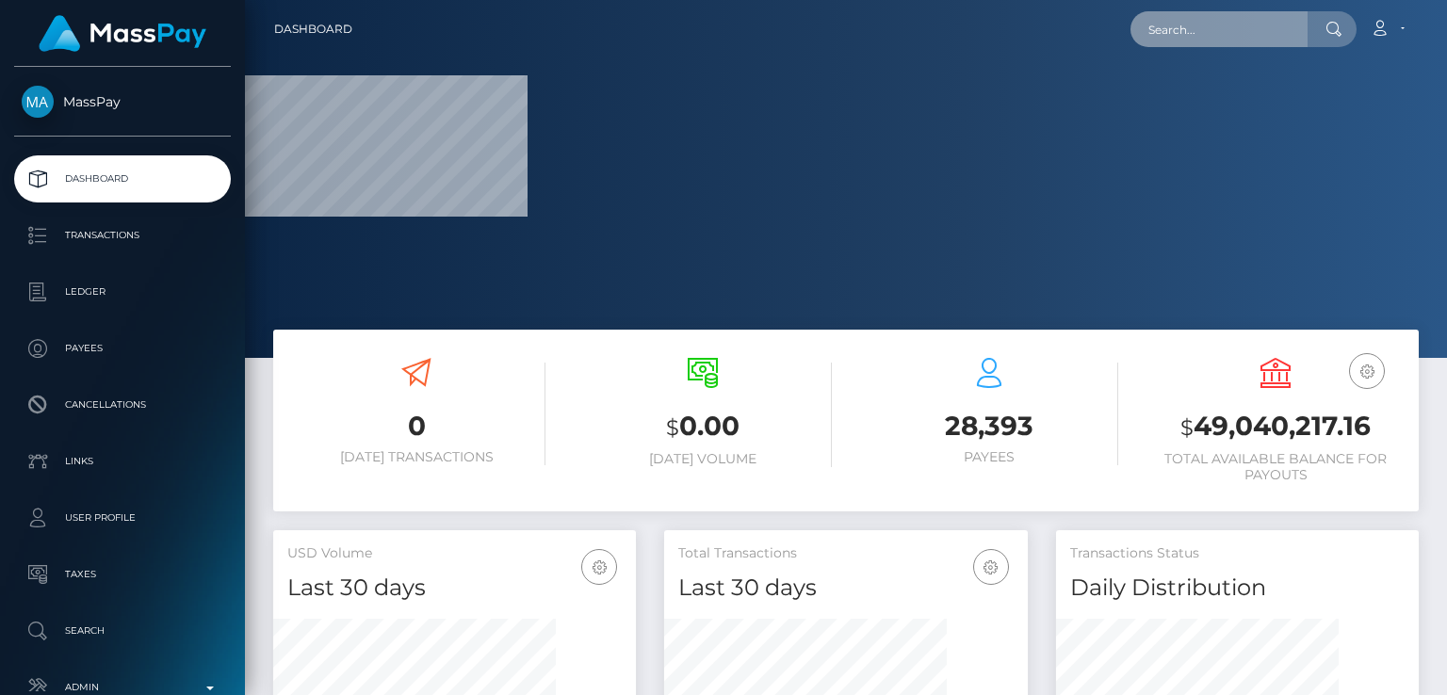
click at [1213, 23] on input "text" at bounding box center [1218, 29] width 177 height 36
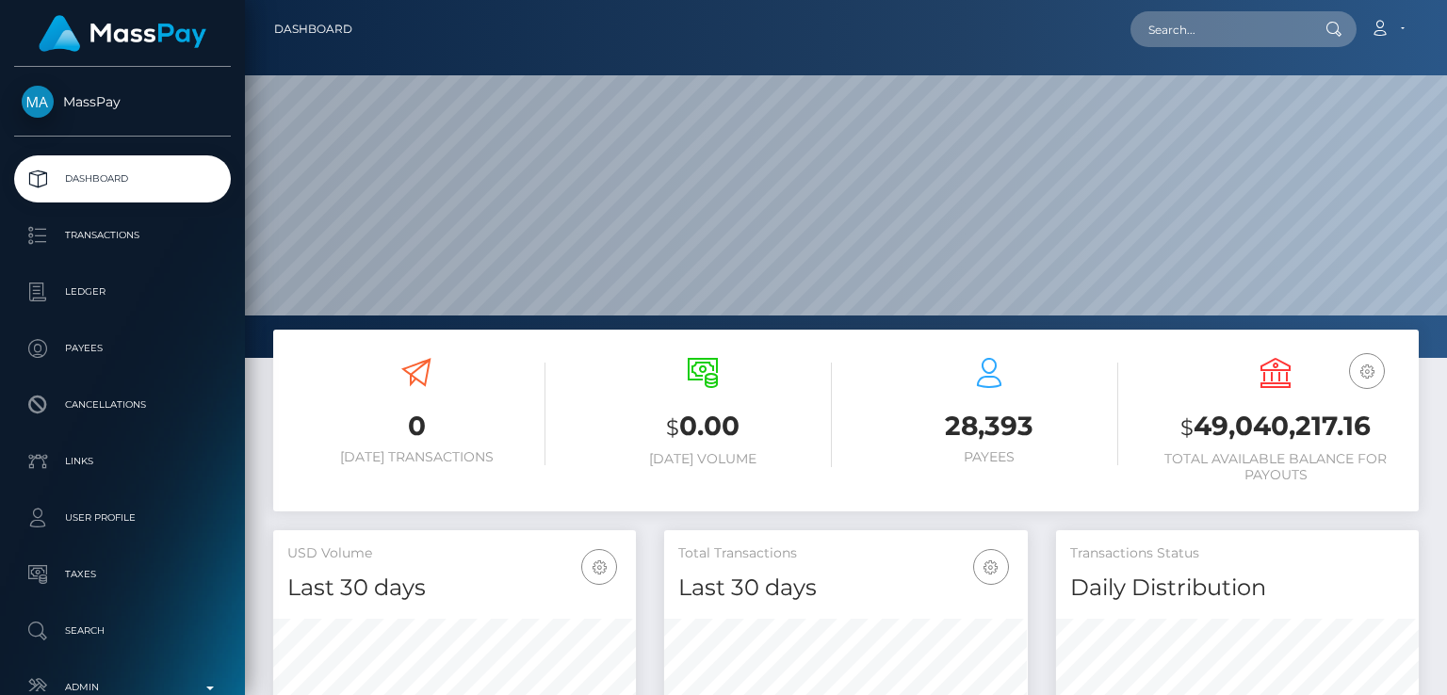
scroll to position [333, 362]
click at [1262, 28] on input "text" at bounding box center [1218, 29] width 177 height 36
paste input "Здравствуйте, Анна! Благодарим вас за обращение и приносим извинения за доставл…"
type input "Здравствуйте, Анна! Благодарим вас за обращение и приносим извинения за доставл…"
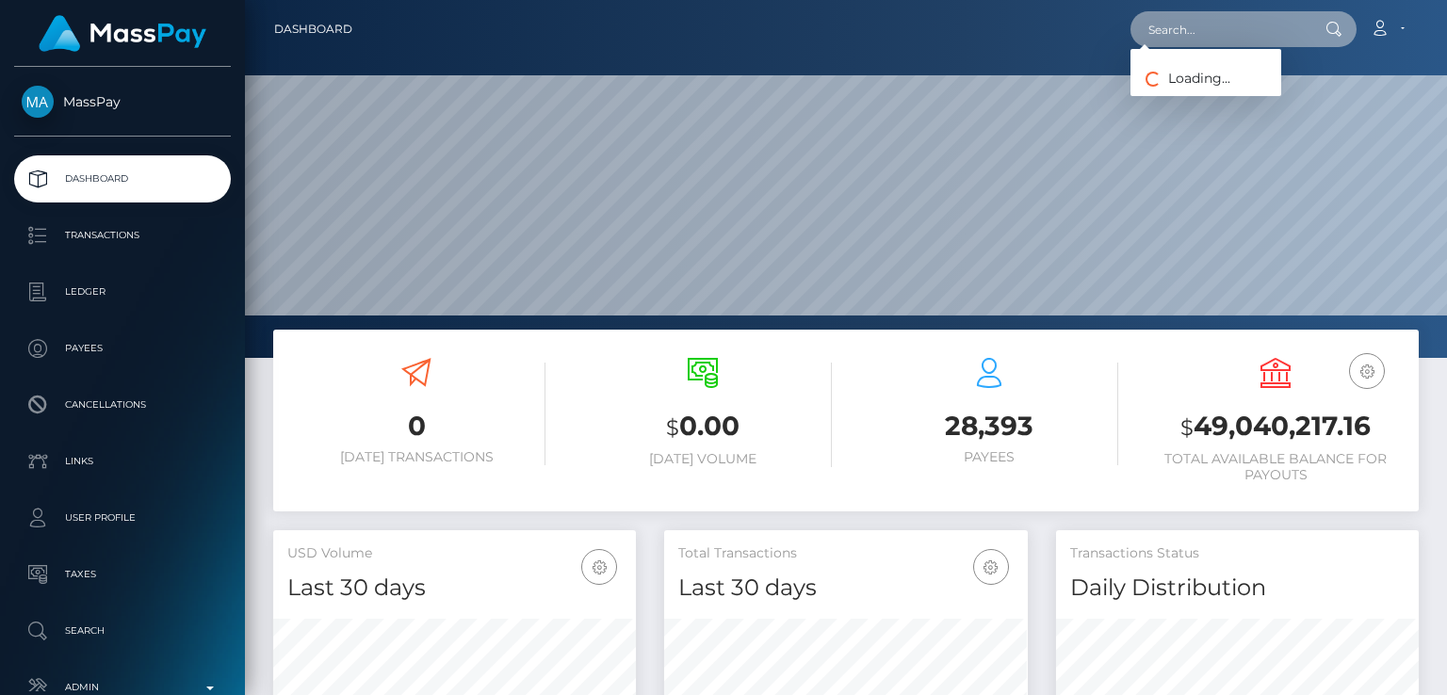
scroll to position [0, 0]
paste input "[EMAIL_ADDRESS][DOMAIN_NAME]"
type input "[EMAIL_ADDRESS][DOMAIN_NAME]"
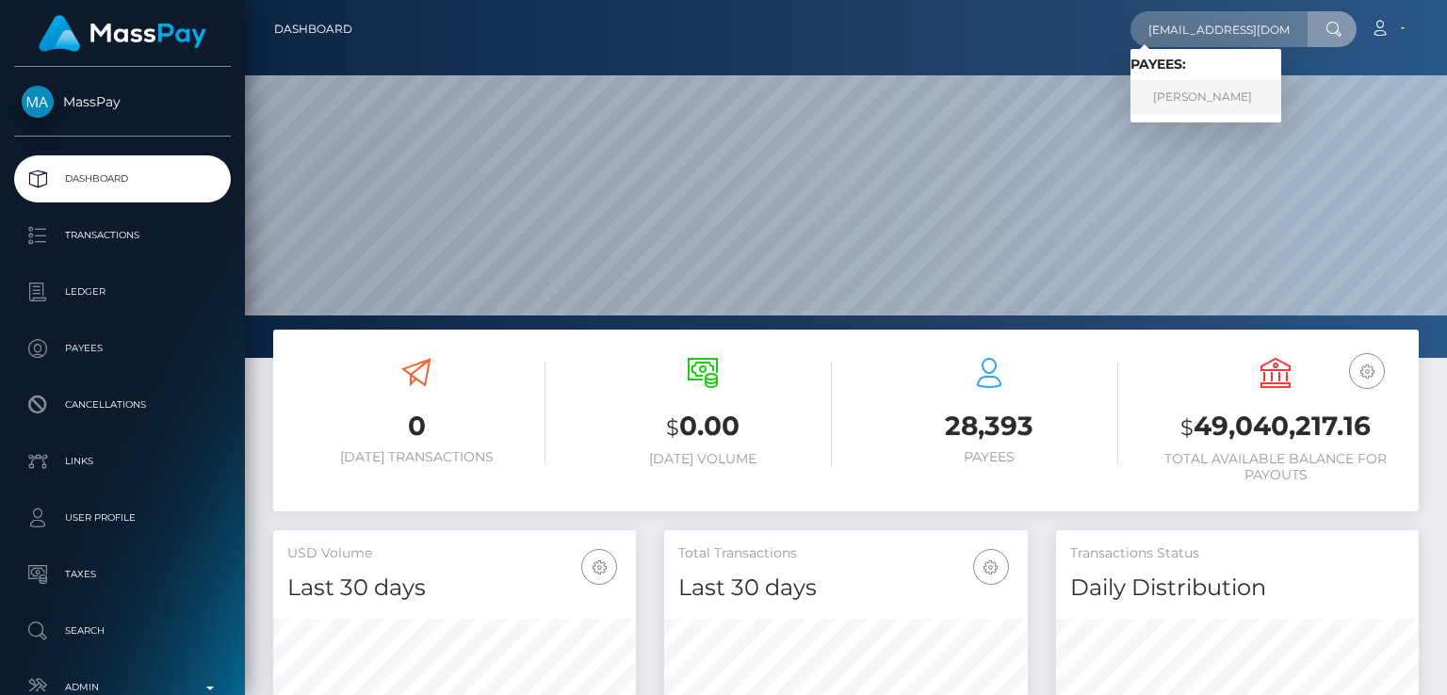
click at [1224, 89] on link "NATALIIA BATURINA" at bounding box center [1205, 97] width 151 height 35
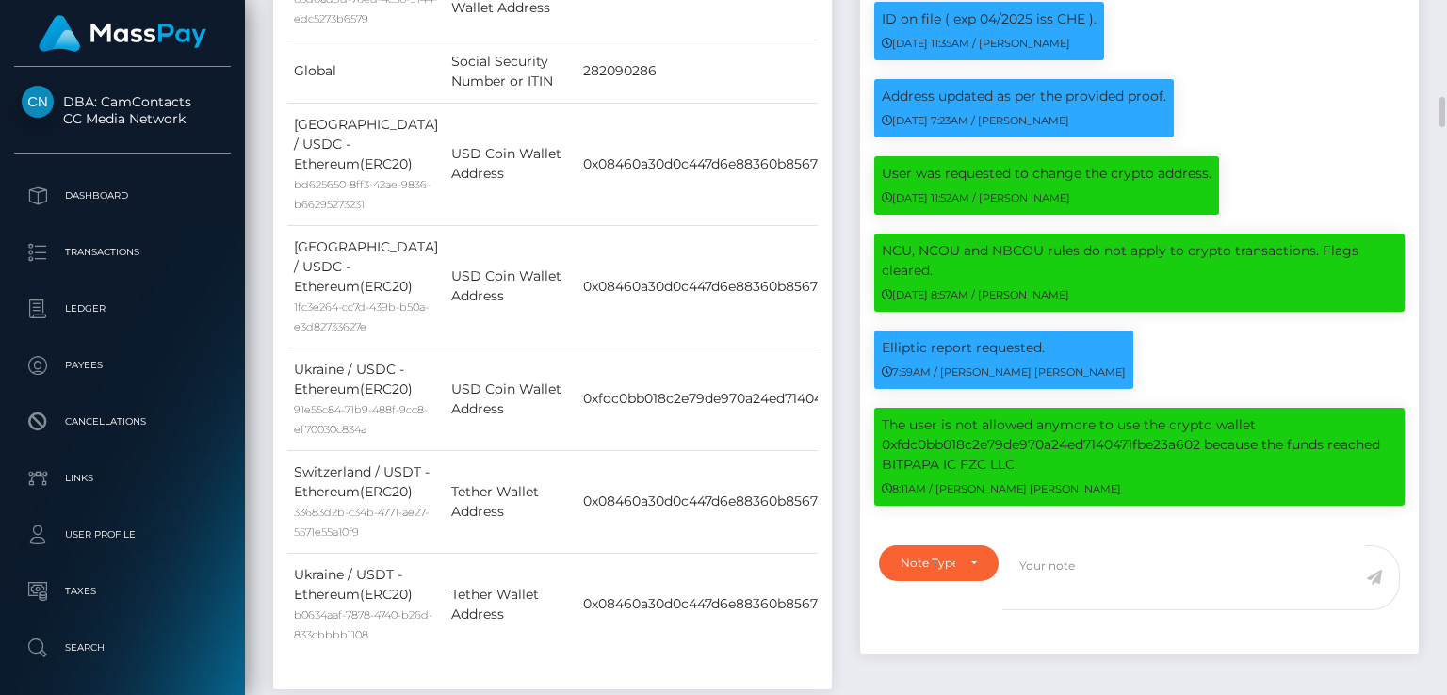
scroll to position [2297, 0]
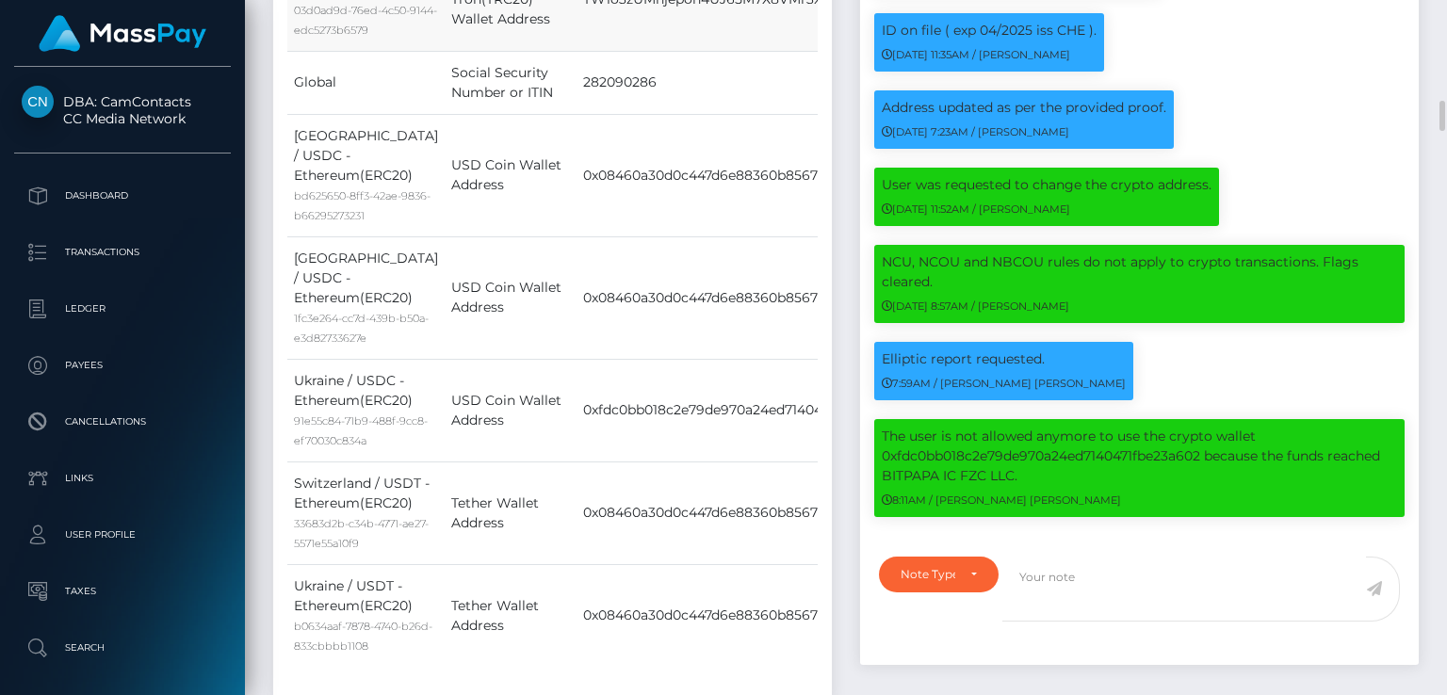
click at [460, 51] on td "USDT - Tron(TRC20) Wallet Address" at bounding box center [511, -1] width 132 height 103
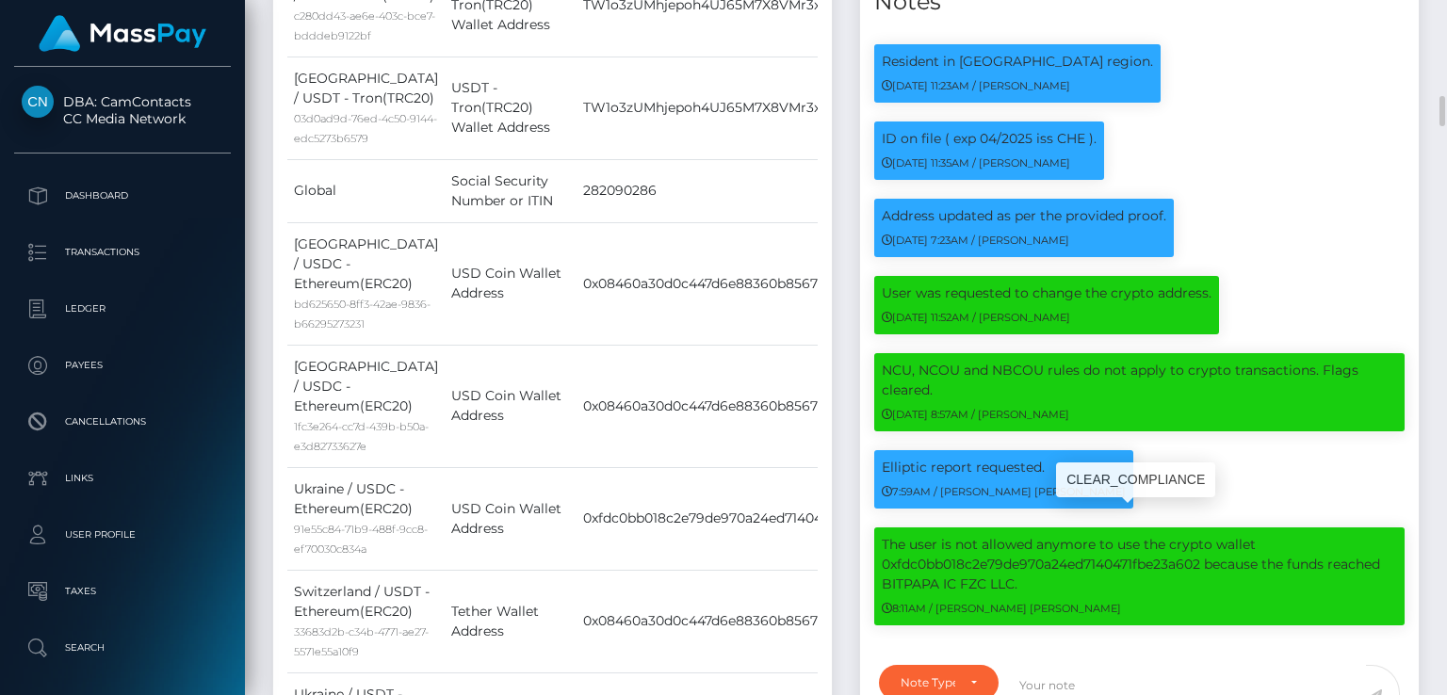
scroll to position [226, 362]
drag, startPoint x: 883, startPoint y: 539, endPoint x: 1011, endPoint y: 531, distance: 127.4
click at [1011, 535] on p "The user is not allowed anymore to use the crypto wallet 0xfdc0bb018c2e79de970a…" at bounding box center [1139, 564] width 515 height 59
drag, startPoint x: 1011, startPoint y: 531, endPoint x: 883, endPoint y: 536, distance: 128.2
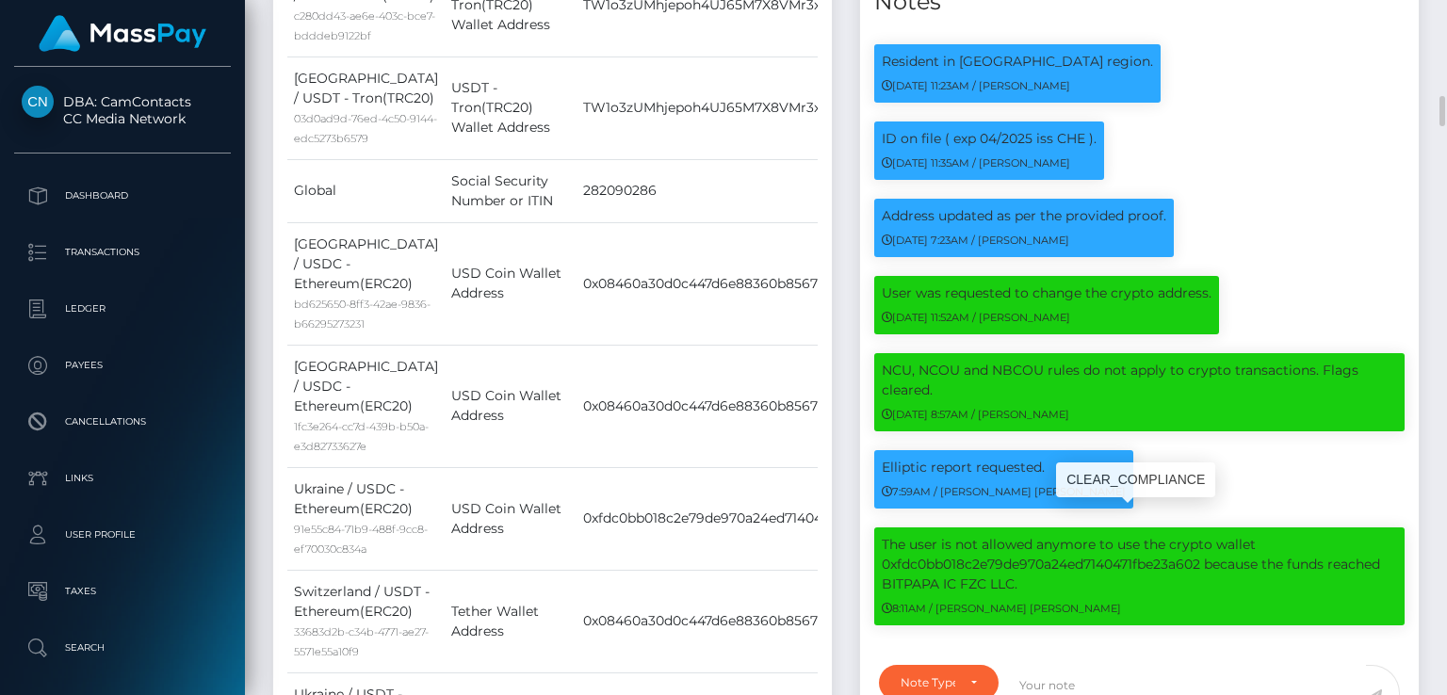
click at [883, 536] on p "The user is not allowed anymore to use the crypto wallet 0xfdc0bb018c2e79de970a…" at bounding box center [1139, 564] width 515 height 59
click at [696, 222] on td "282090286" at bounding box center [750, 190] width 348 height 63
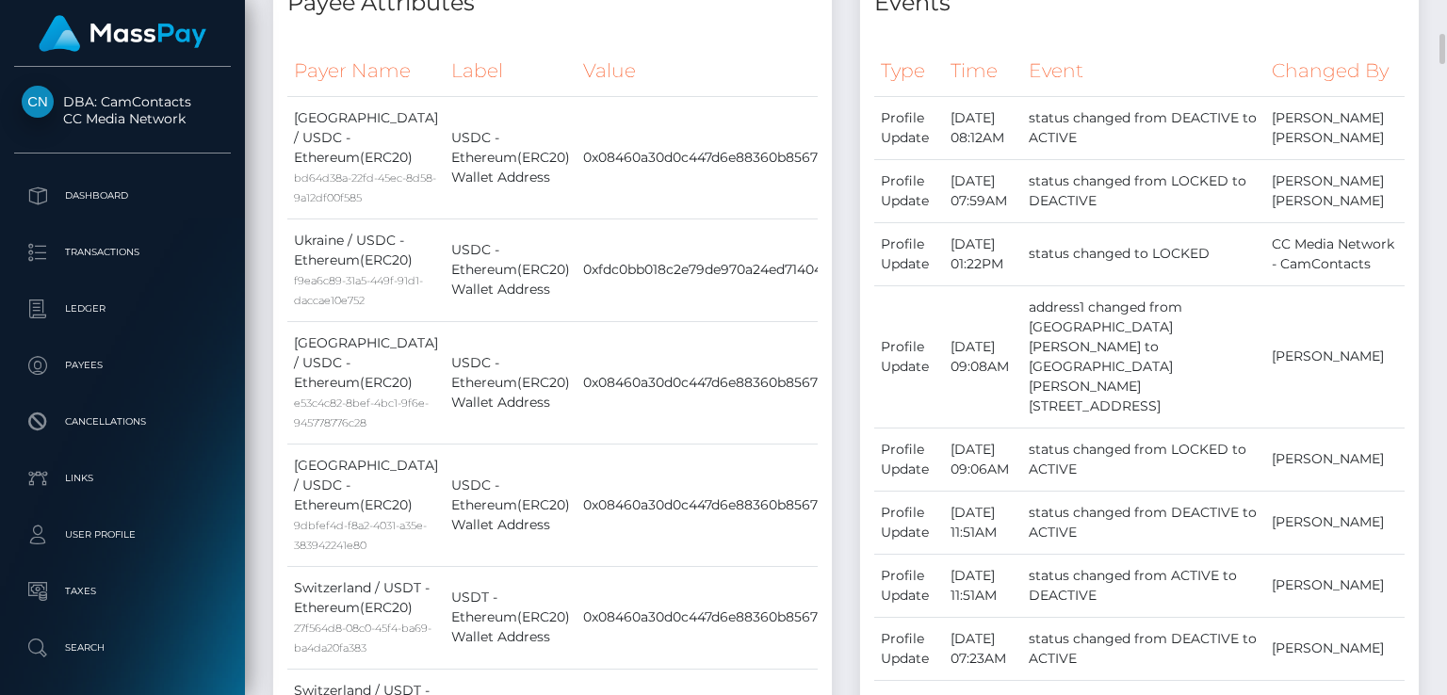
scroll to position [893, 0]
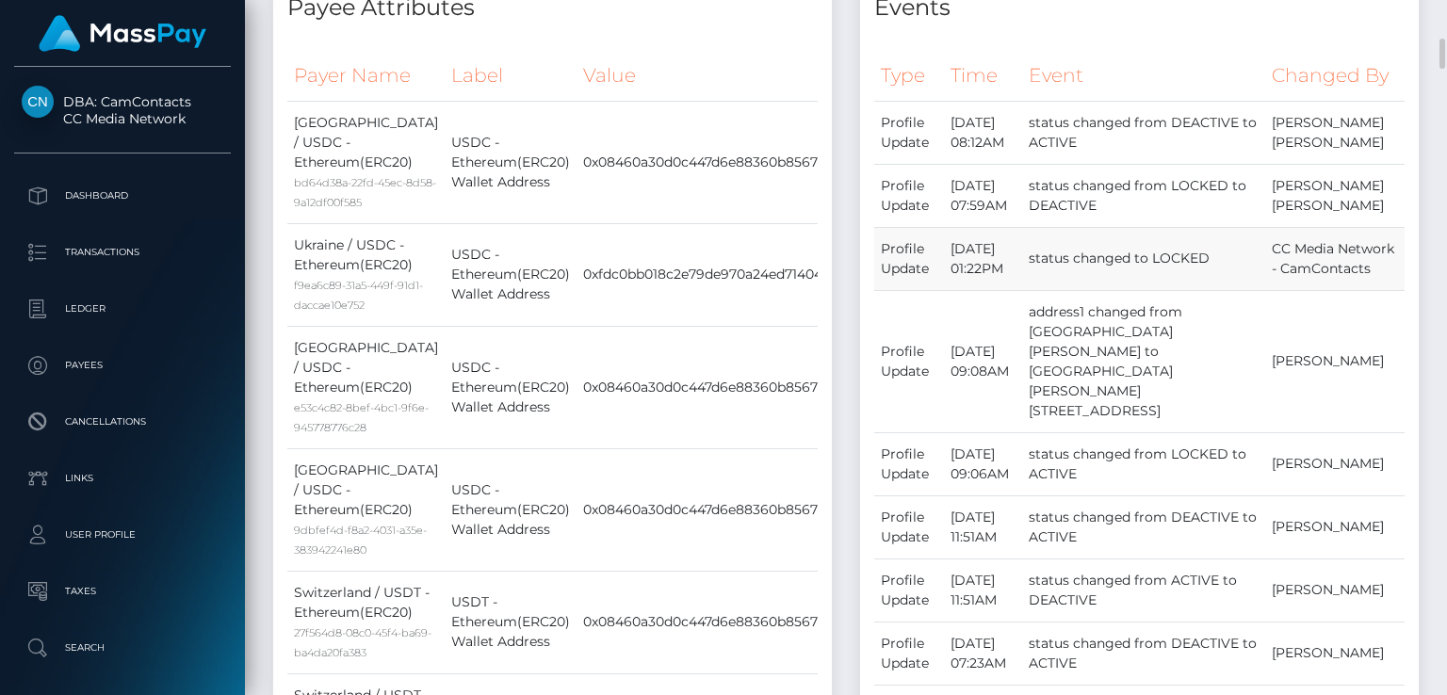
drag, startPoint x: 879, startPoint y: 251, endPoint x: 1047, endPoint y: 270, distance: 169.8
click at [1047, 270] on tr "Profile Update [DATE] 01:22PM status changed to [GEOGRAPHIC_DATA] CC Media Netw…" at bounding box center [1139, 258] width 530 height 63
click at [1021, 270] on td "[DATE] 01:22PM" at bounding box center [982, 258] width 77 height 63
drag, startPoint x: 1388, startPoint y: 297, endPoint x: 876, endPoint y: 238, distance: 515.7
click at [876, 238] on tr "Profile Update [DATE] 01:22PM status changed to [GEOGRAPHIC_DATA] CC Media Netw…" at bounding box center [1139, 258] width 530 height 63
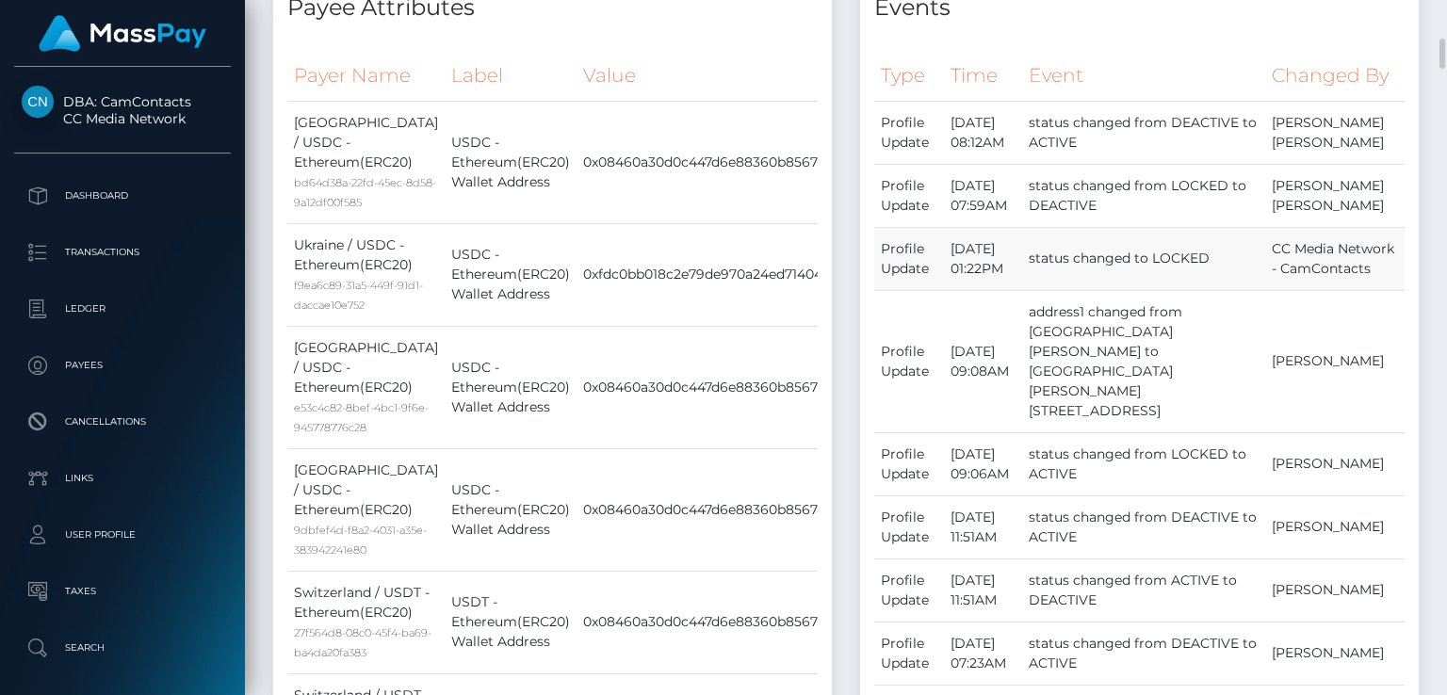
copy tr "Profile Update [DATE] 01:22PM status changed to LOCKED CC Media Network - CamCo…"
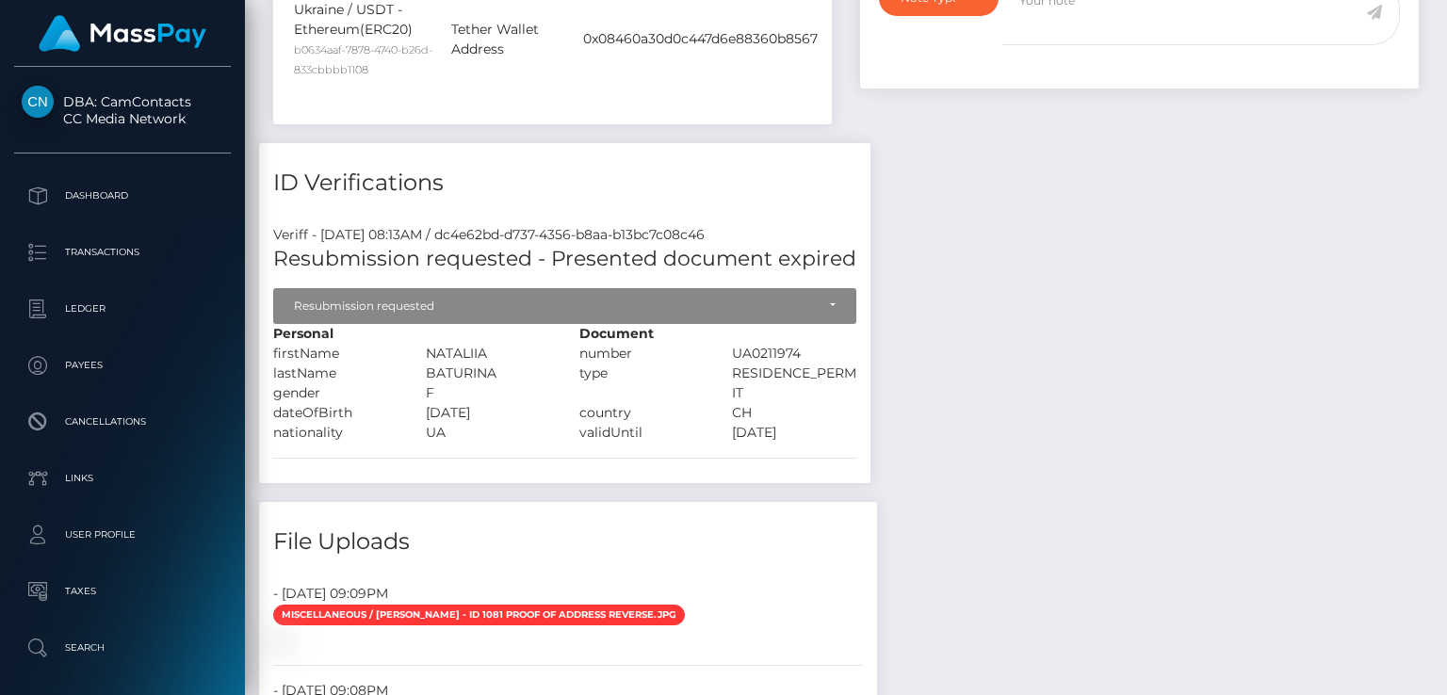
scroll to position [3831, 0]
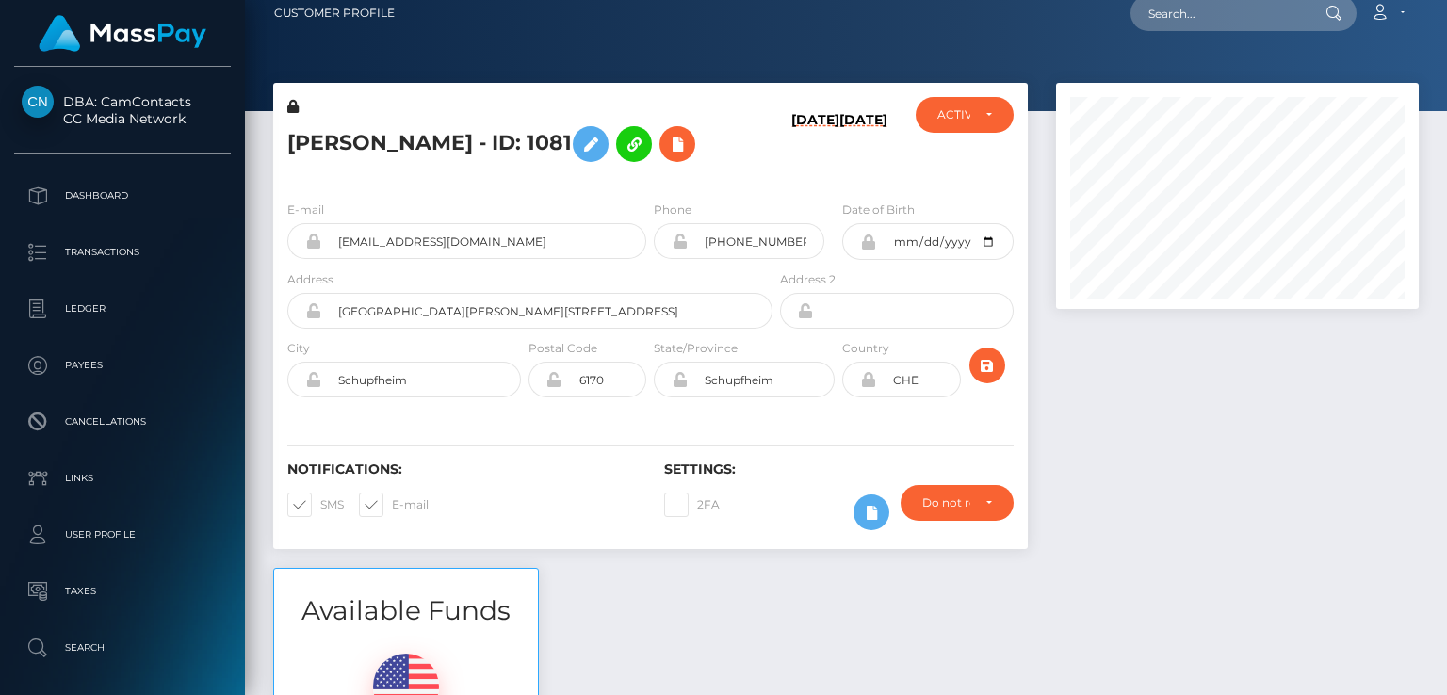
scroll to position [0, 0]
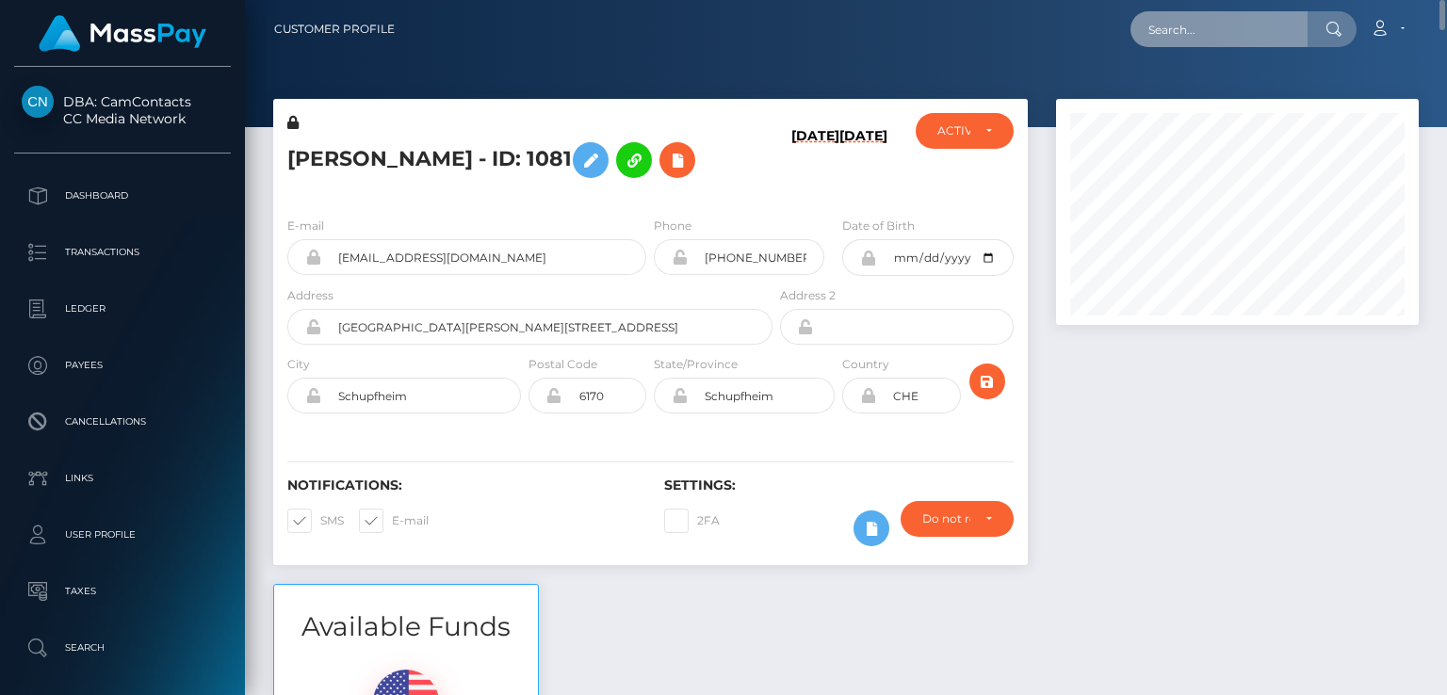
click at [1208, 35] on input "text" at bounding box center [1218, 29] width 177 height 36
click at [1153, 471] on div at bounding box center [1237, 341] width 391 height 485
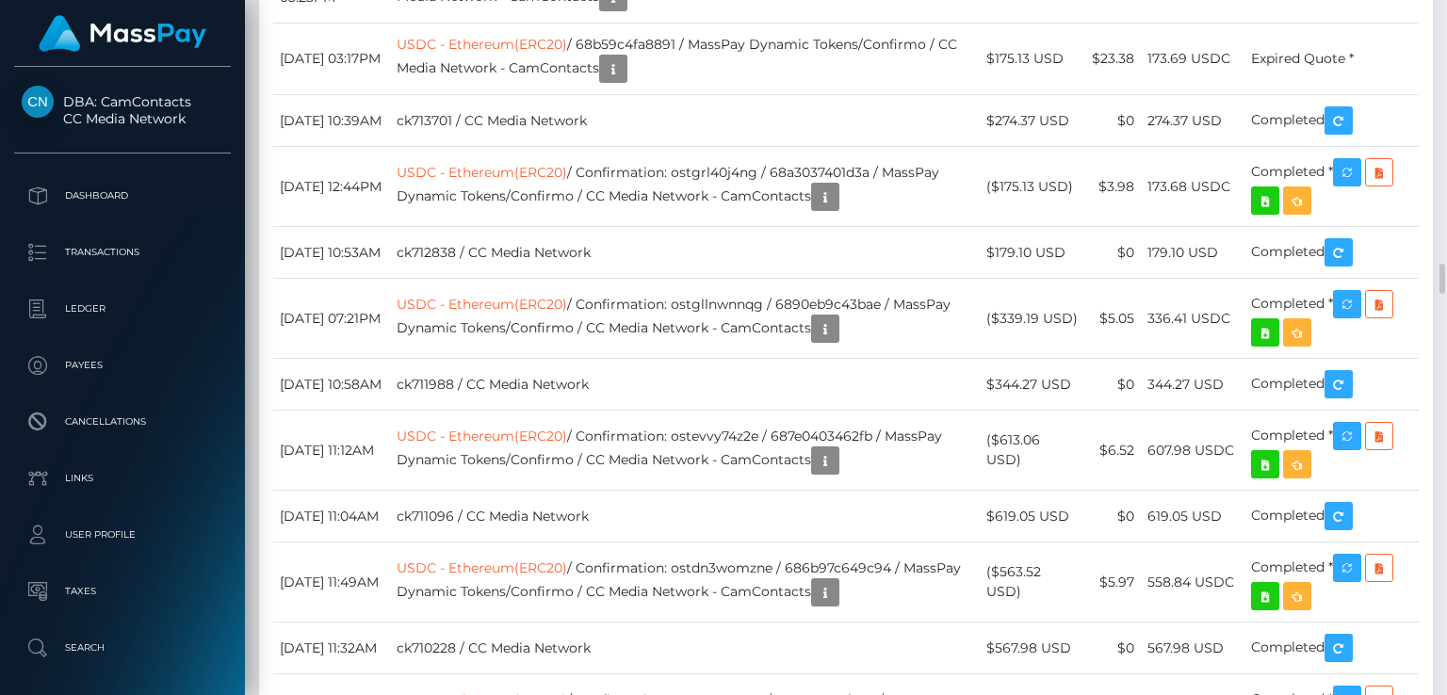
scroll to position [6015, 0]
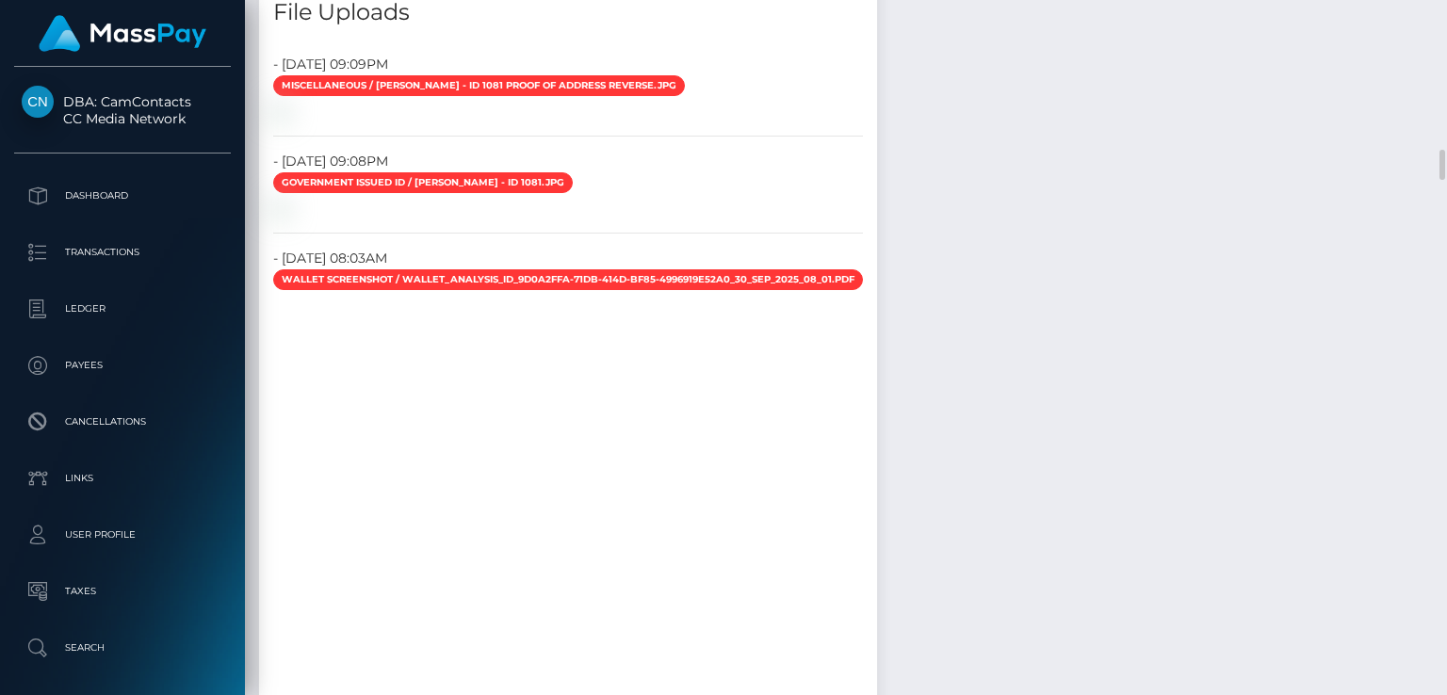
click at [408, 29] on div "File Uploads" at bounding box center [568, 1] width 618 height 57
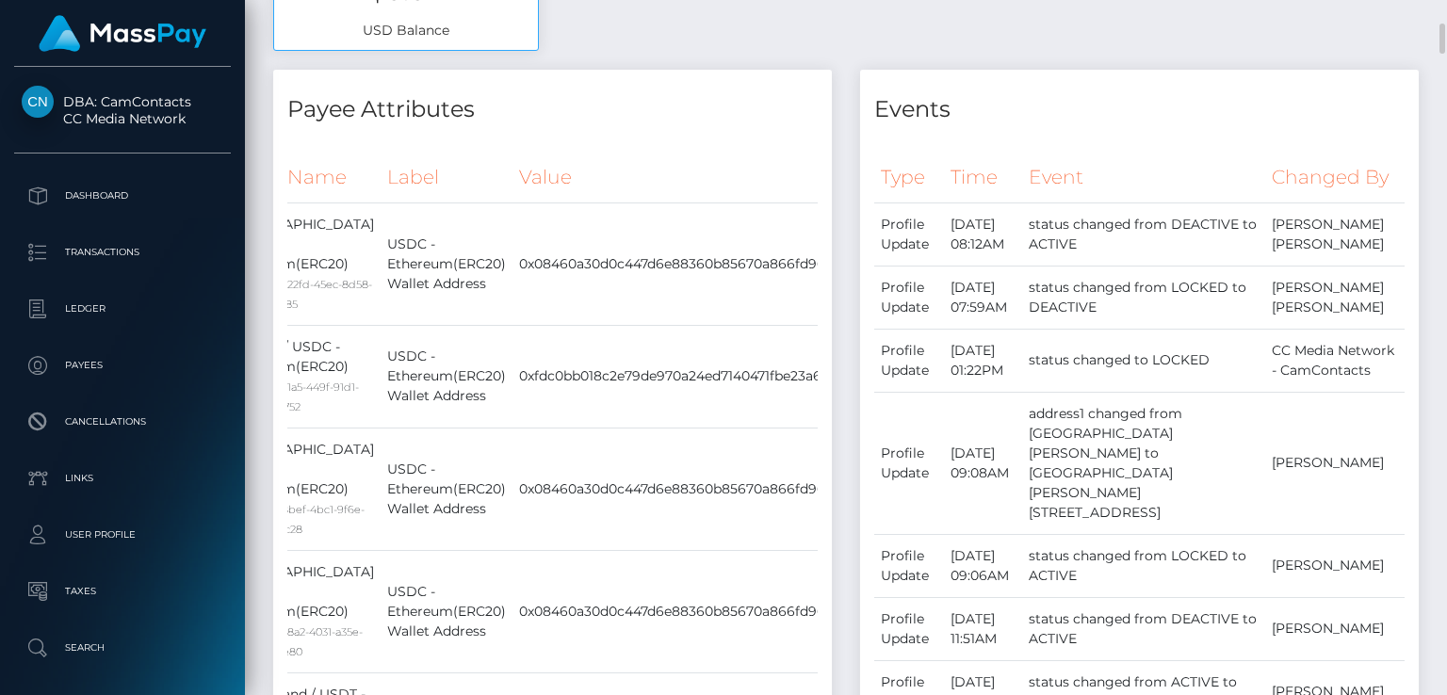
scroll to position [772, 0]
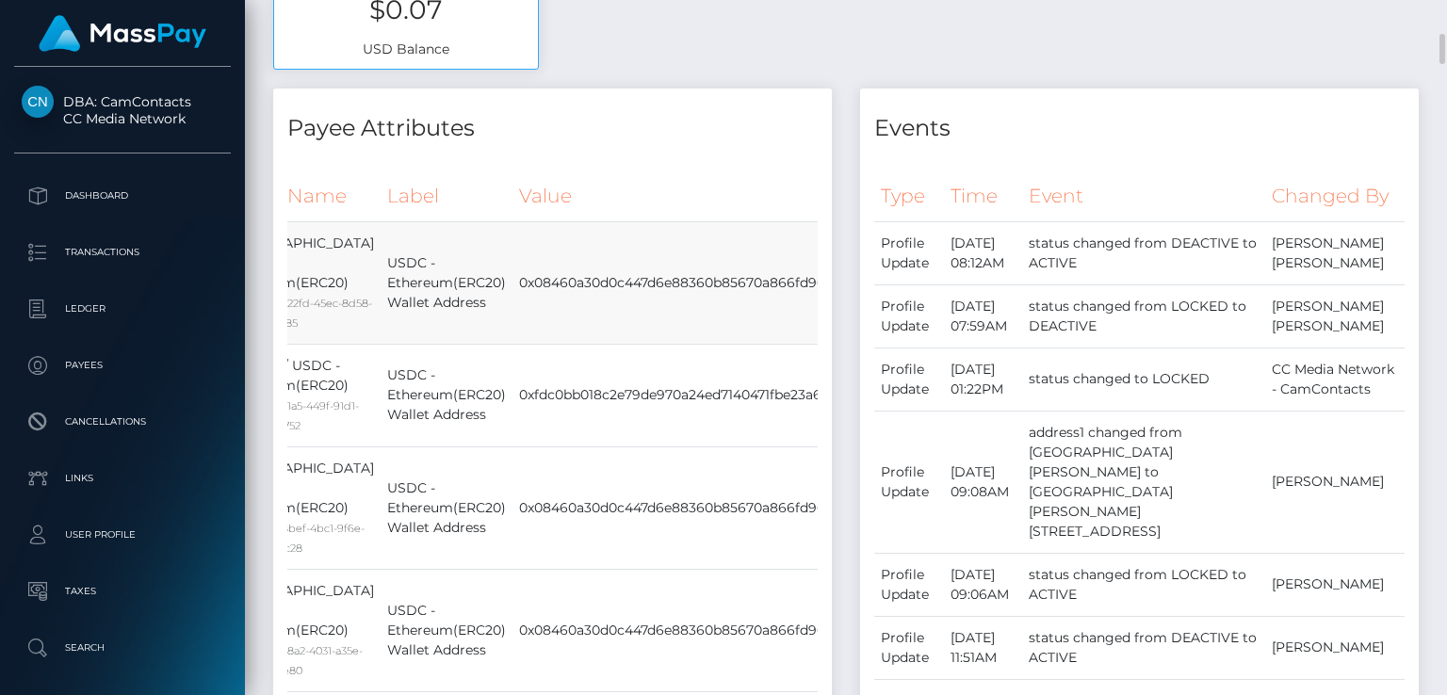
click at [624, 253] on td "0x08460a30d0c447d6e88360b85670a866fd966adf" at bounding box center [686, 282] width 348 height 122
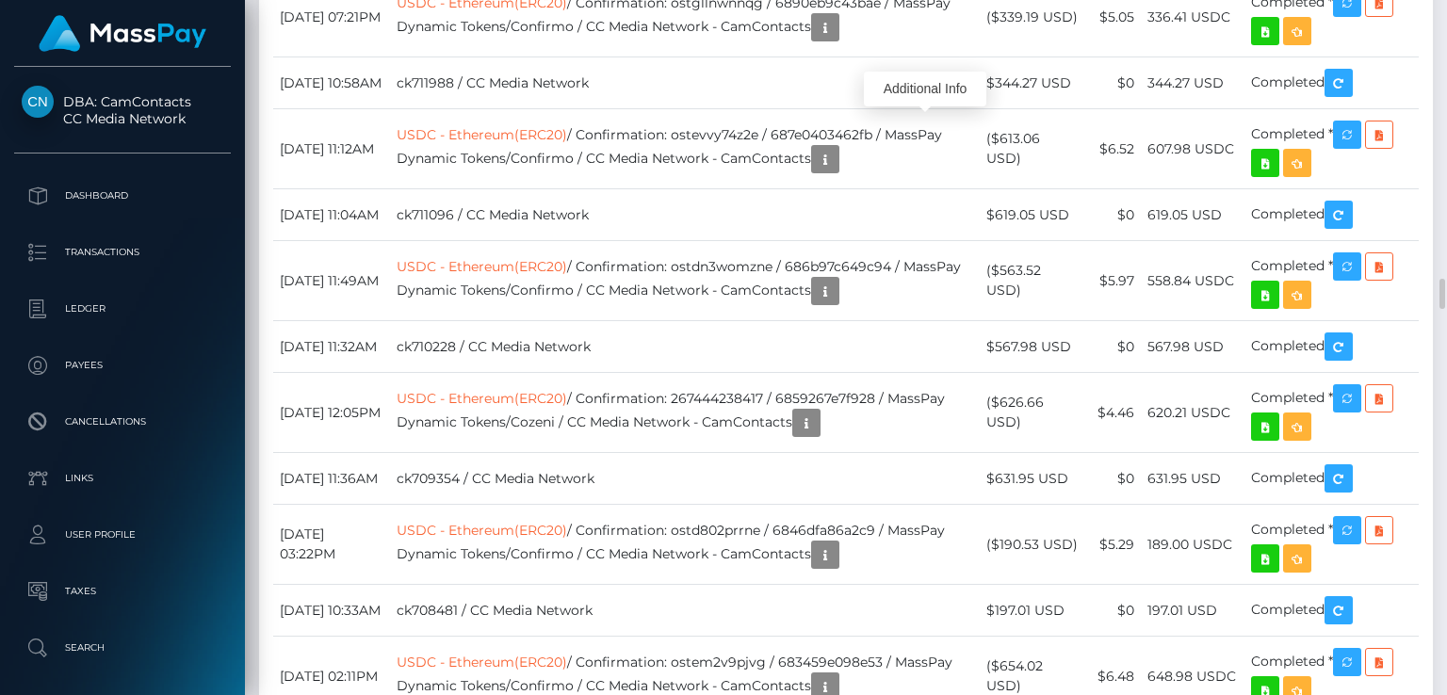
scroll to position [226, 362]
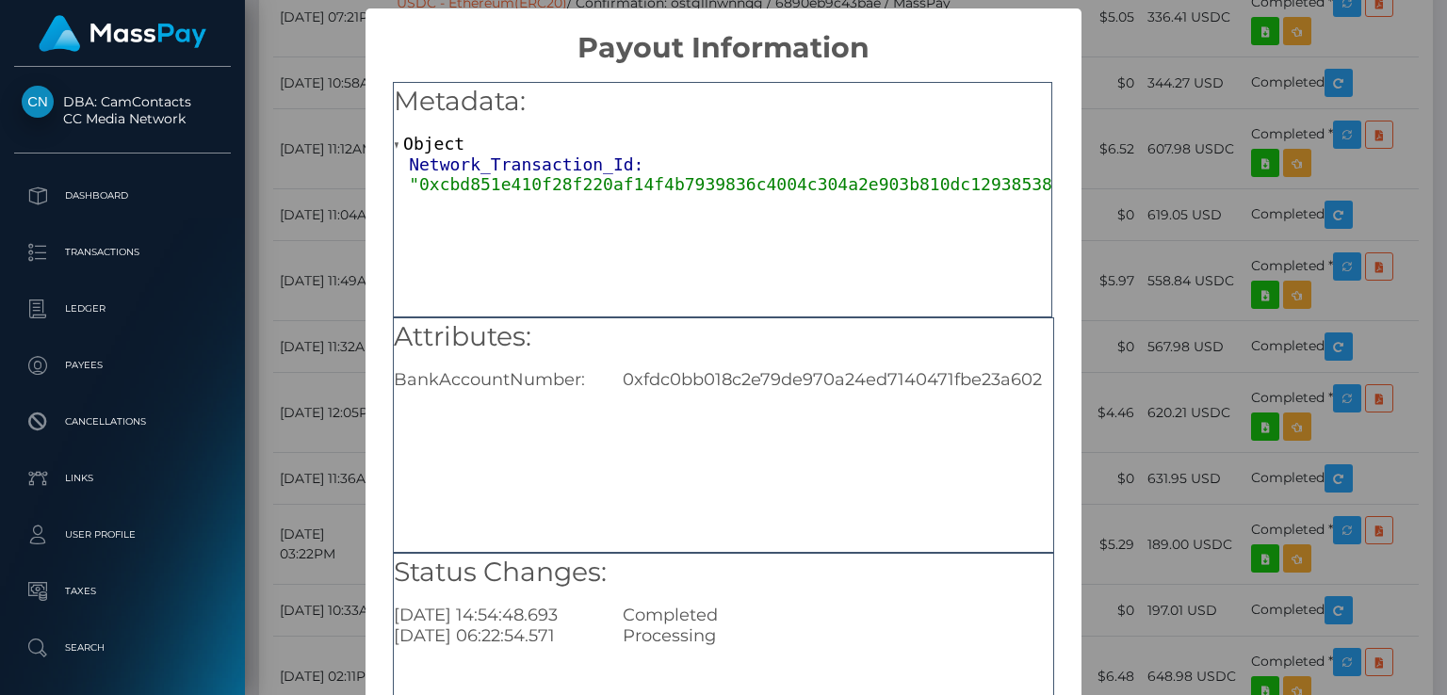
click at [1164, 104] on div "× Payout Information Metadata: Object Network_Transaction_Id: "0xcbd851e410f28f…" at bounding box center [723, 347] width 1447 height 695
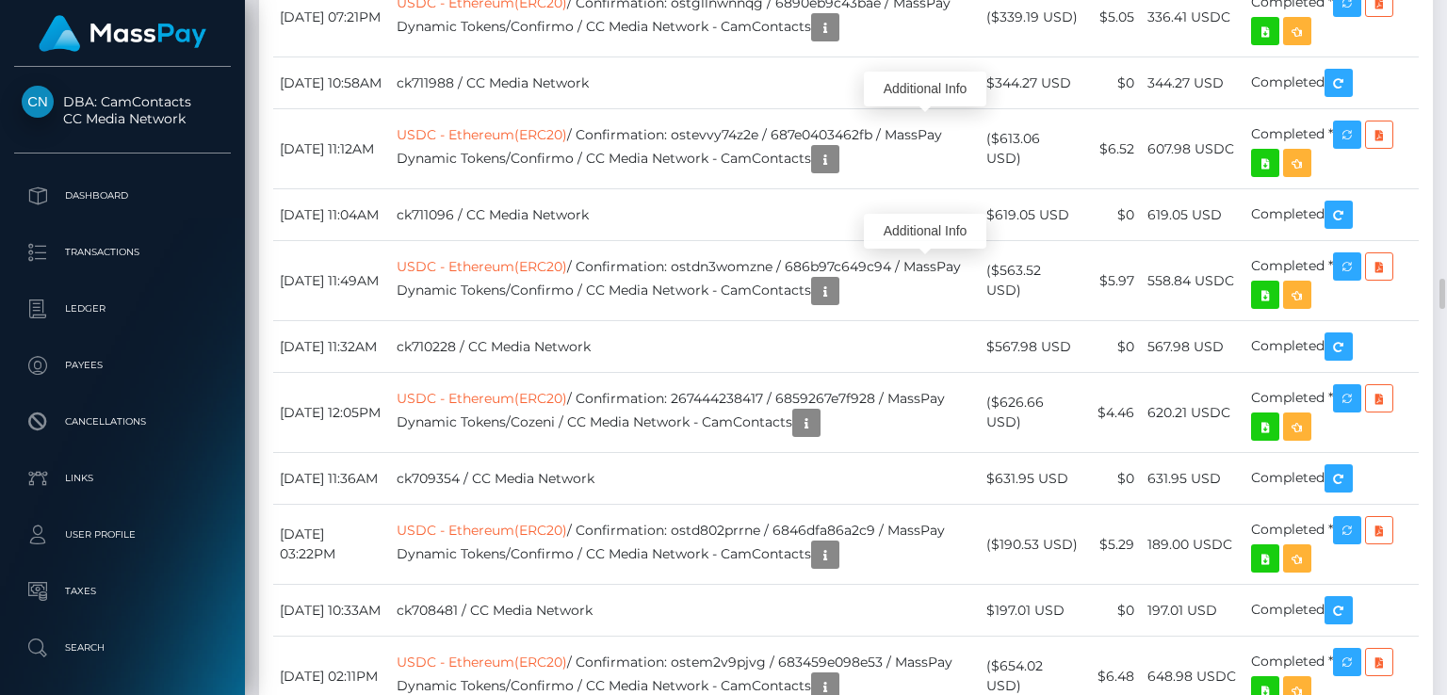
click at [909, 231] on div "Additional Info" at bounding box center [925, 231] width 122 height 35
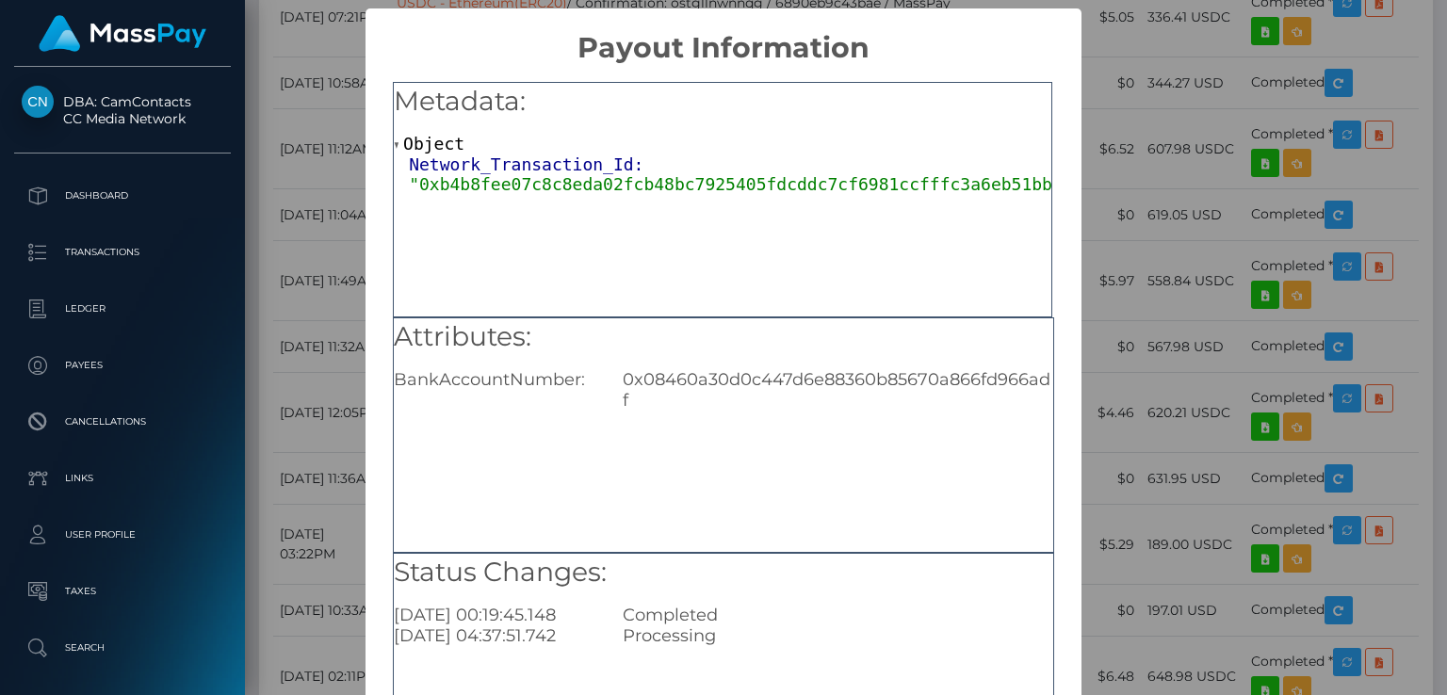
click at [1095, 155] on div "× Payout Information Metadata: Object Network_Transaction_Id: "0xb4b8fee07c8c8e…" at bounding box center [723, 347] width 1447 height 695
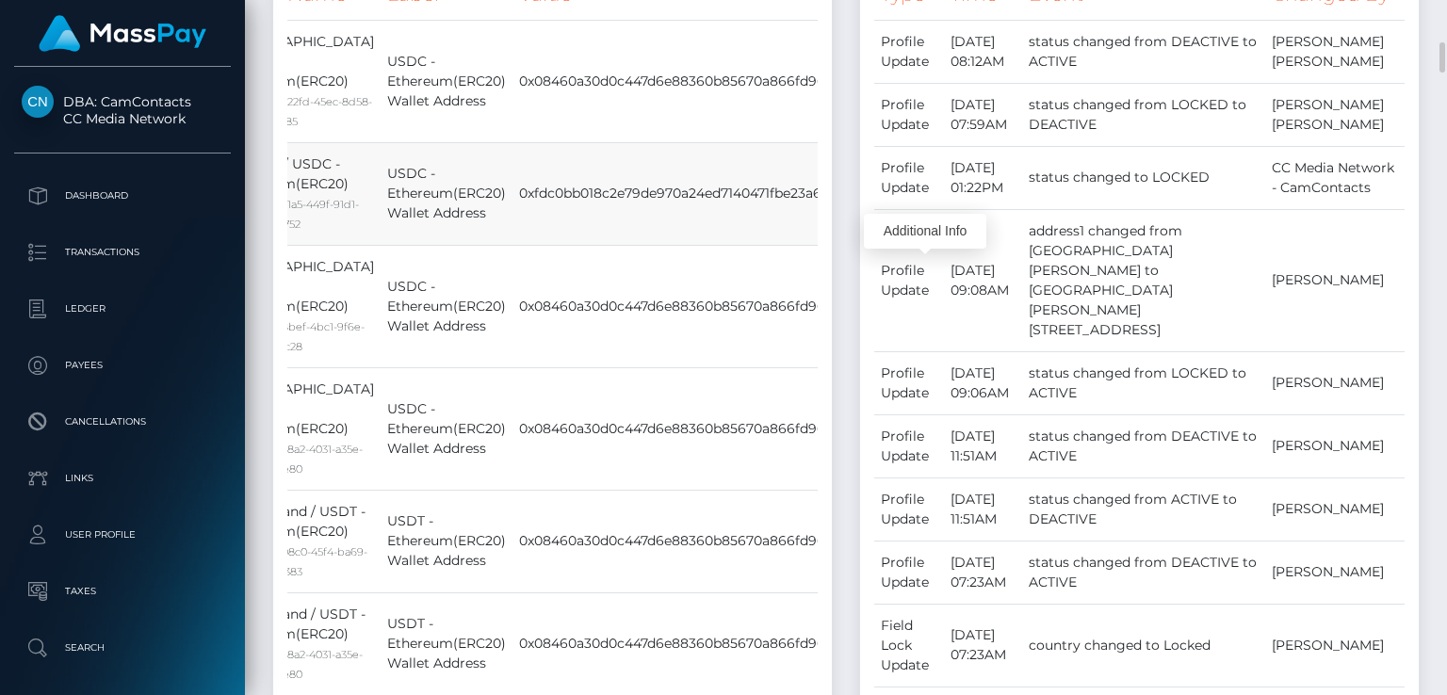
scroll to position [976, 0]
click at [597, 197] on td "0xfdc0bb018c2e79de970a24ed7140471fbe23a602" at bounding box center [686, 191] width 348 height 103
